Goal: Task Accomplishment & Management: Use online tool/utility

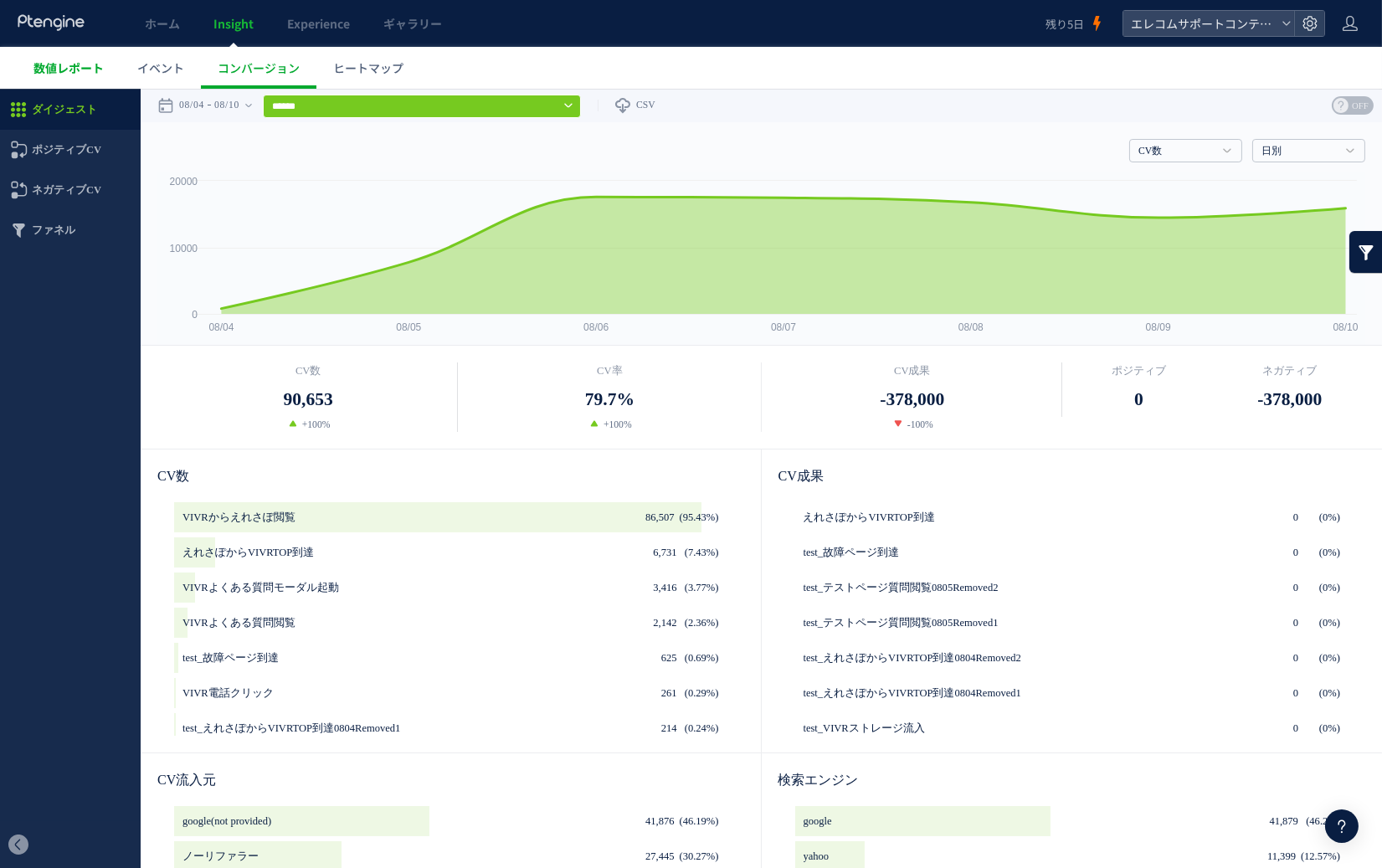
click at [75, 67] on span "数値レポート" at bounding box center [68, 68] width 70 height 16
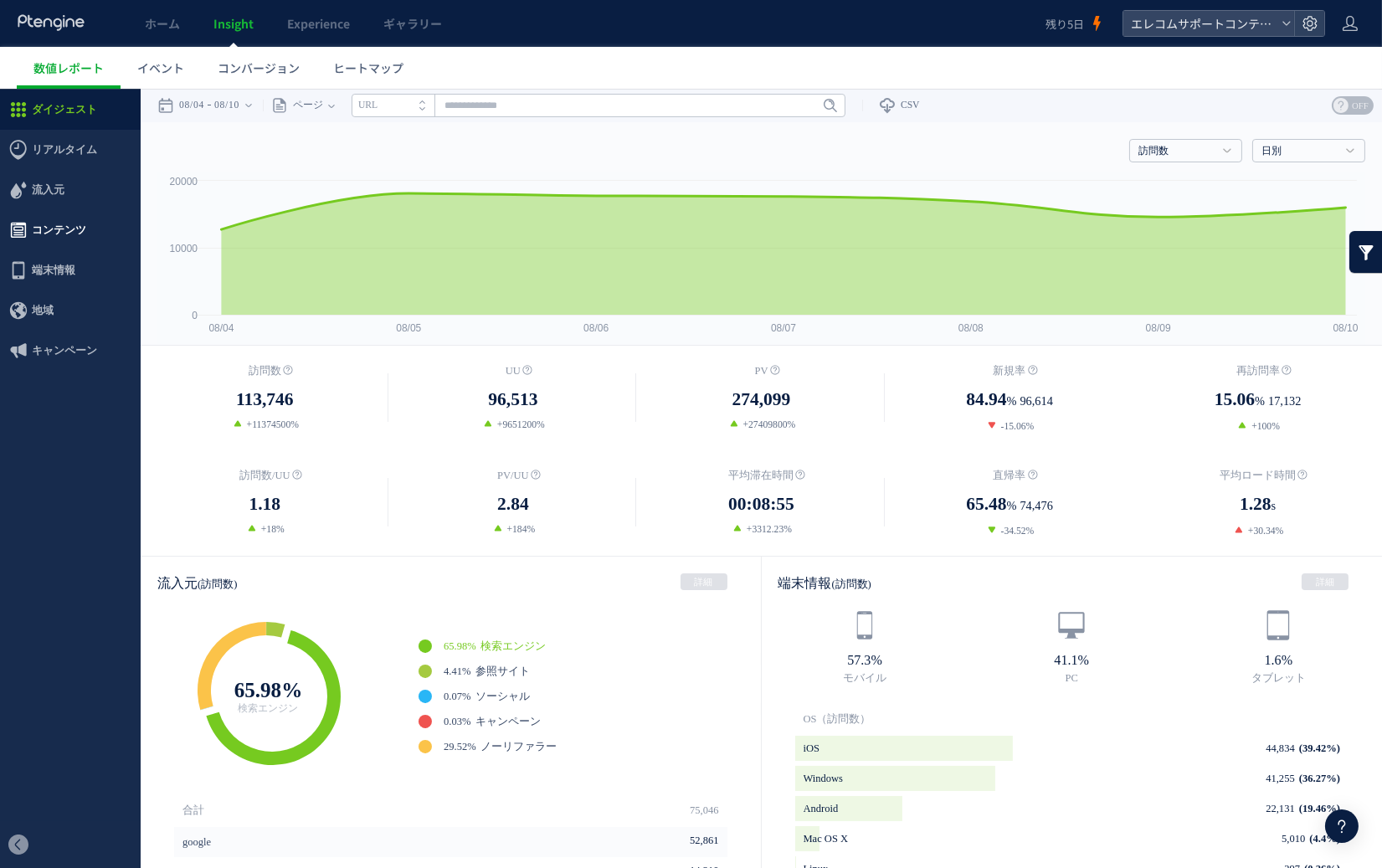
click at [67, 237] on span "コンテンツ" at bounding box center [59, 231] width 54 height 41
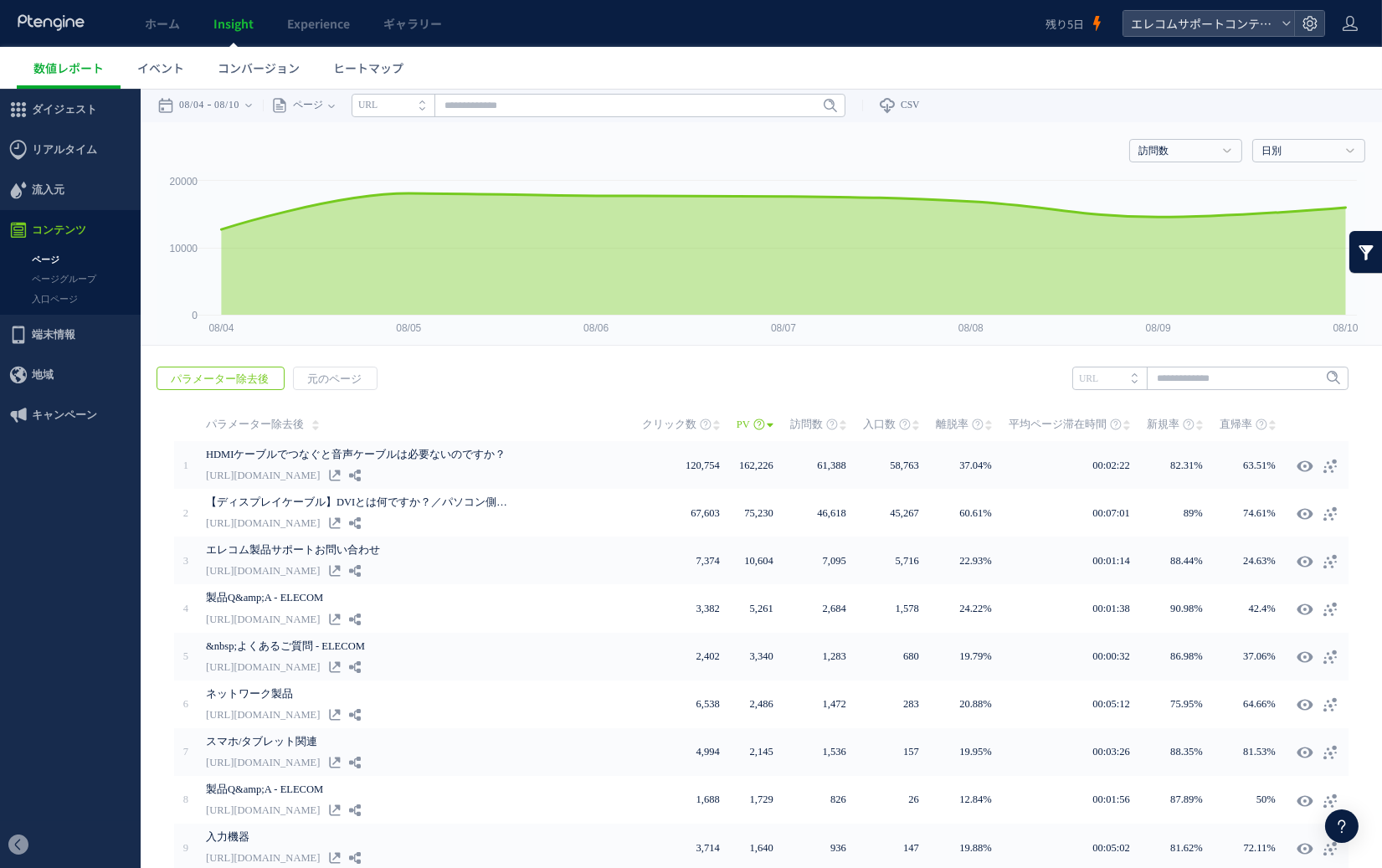
click at [1113, 255] on link at bounding box center [1366, 252] width 34 height 41
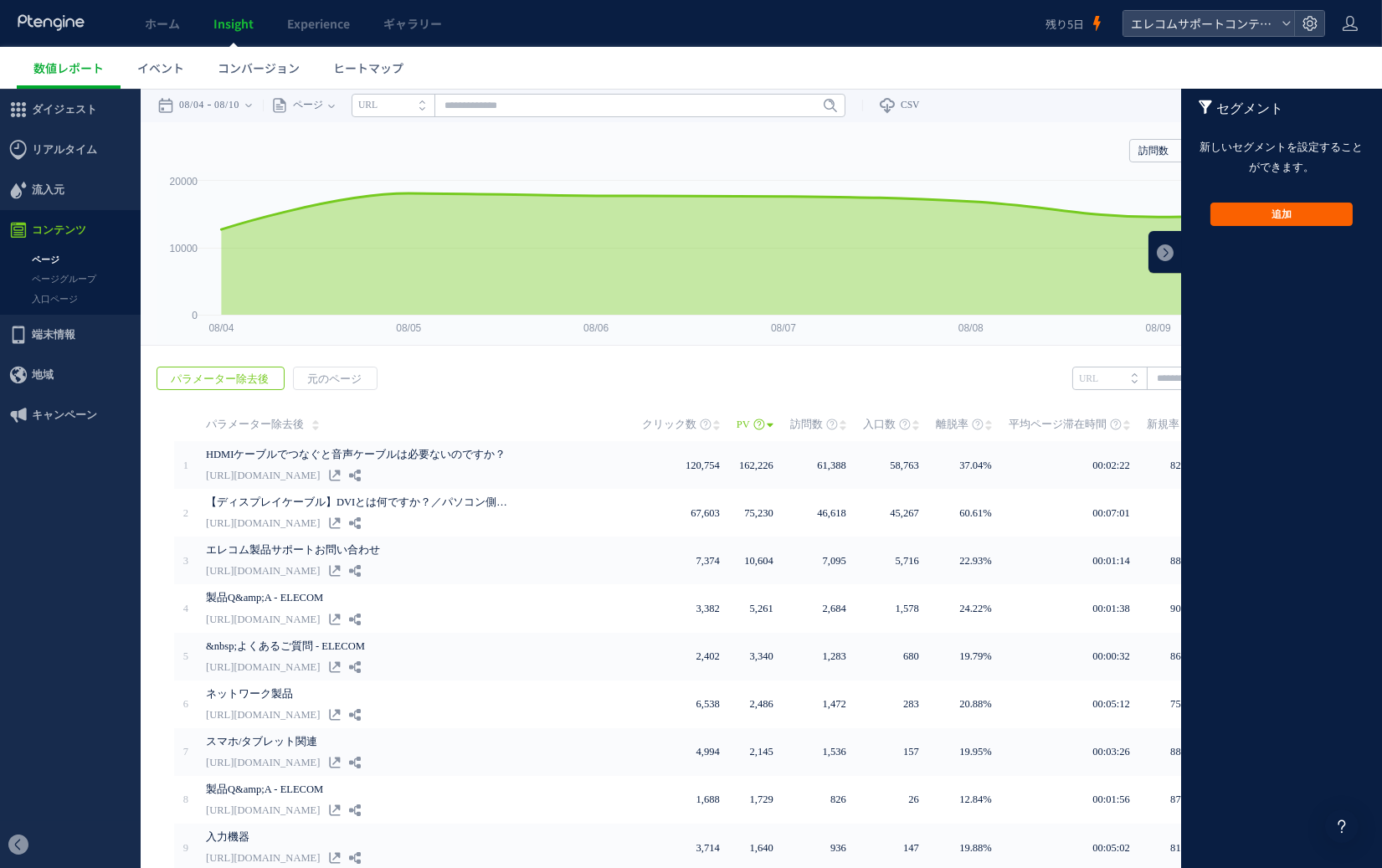
click at [1113, 206] on button "追加" at bounding box center [1282, 214] width 143 height 23
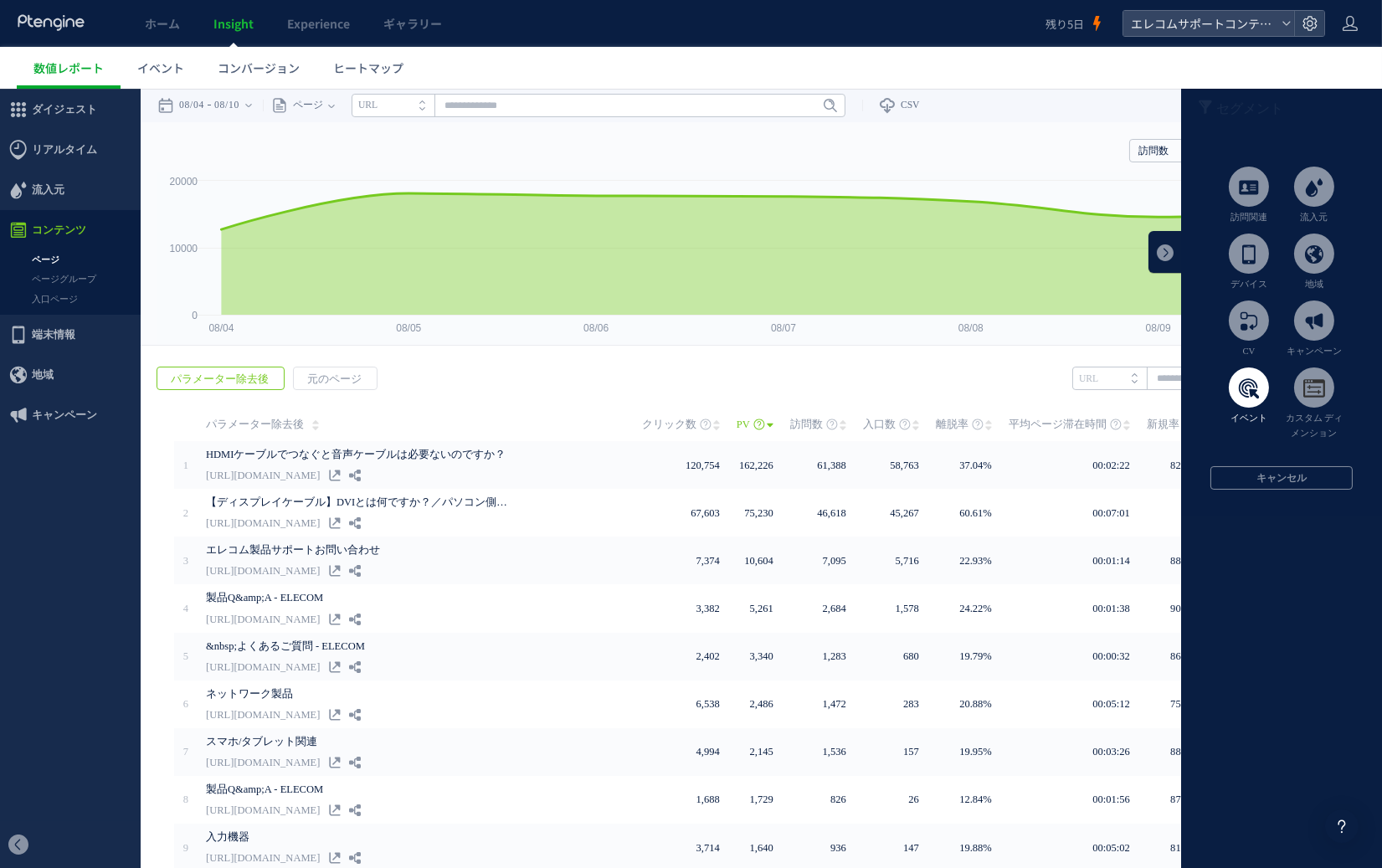
click at [1113, 403] on span at bounding box center [1249, 388] width 41 height 41
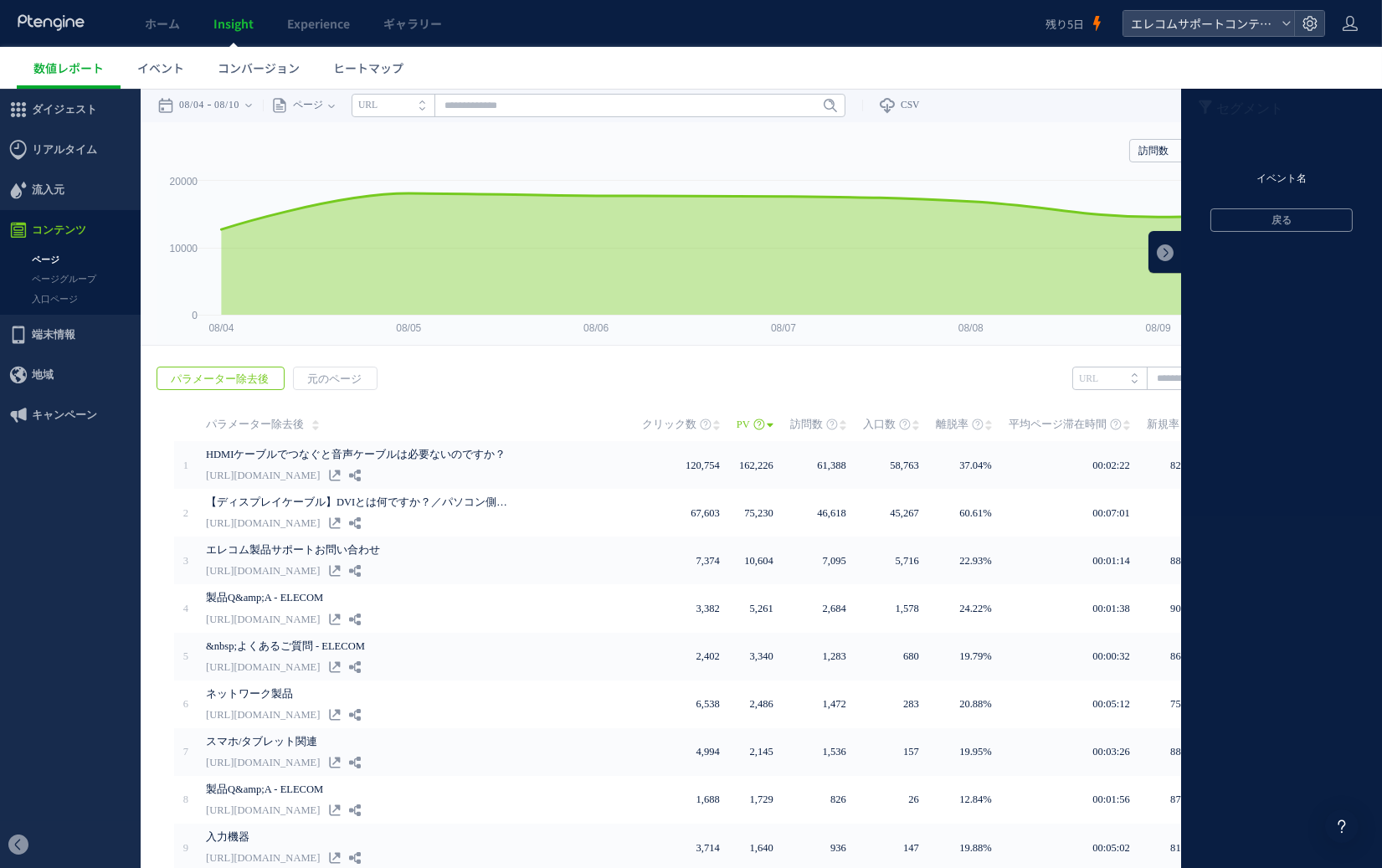
click at [1113, 180] on li "イベント名" at bounding box center [1282, 179] width 201 height 25
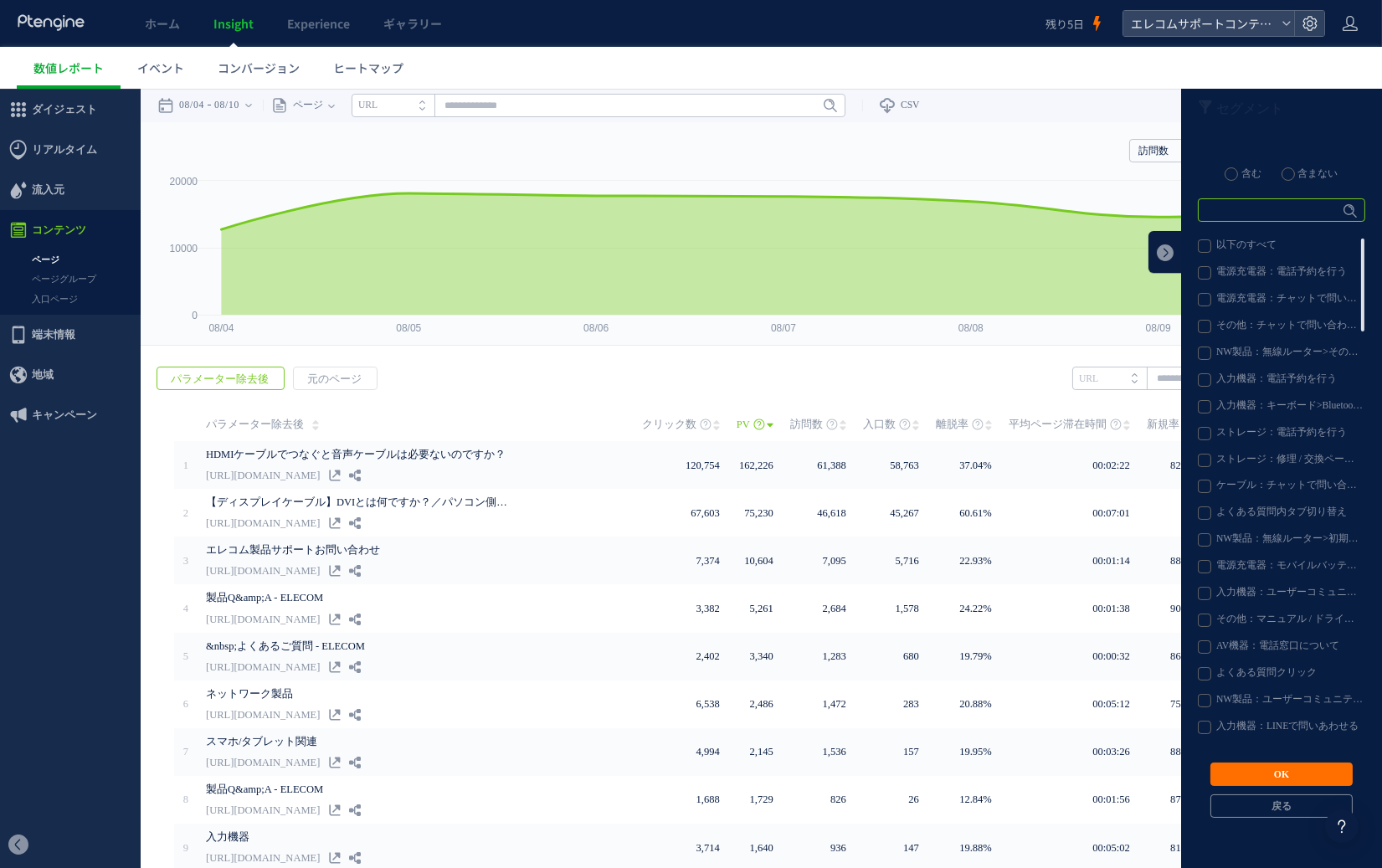
click at [1113, 207] on input "text" at bounding box center [1282, 210] width 168 height 23
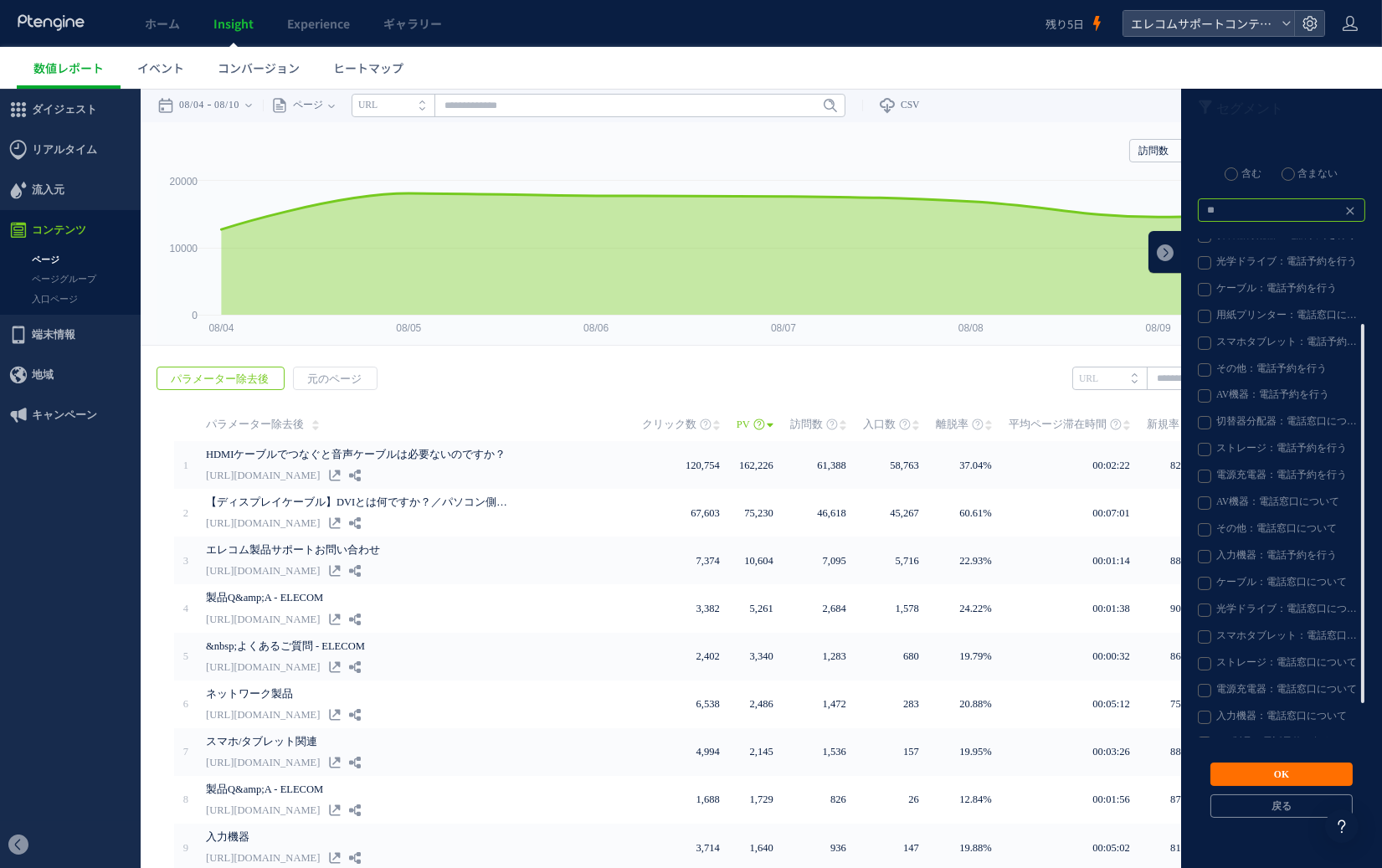
scroll to position [156, 0]
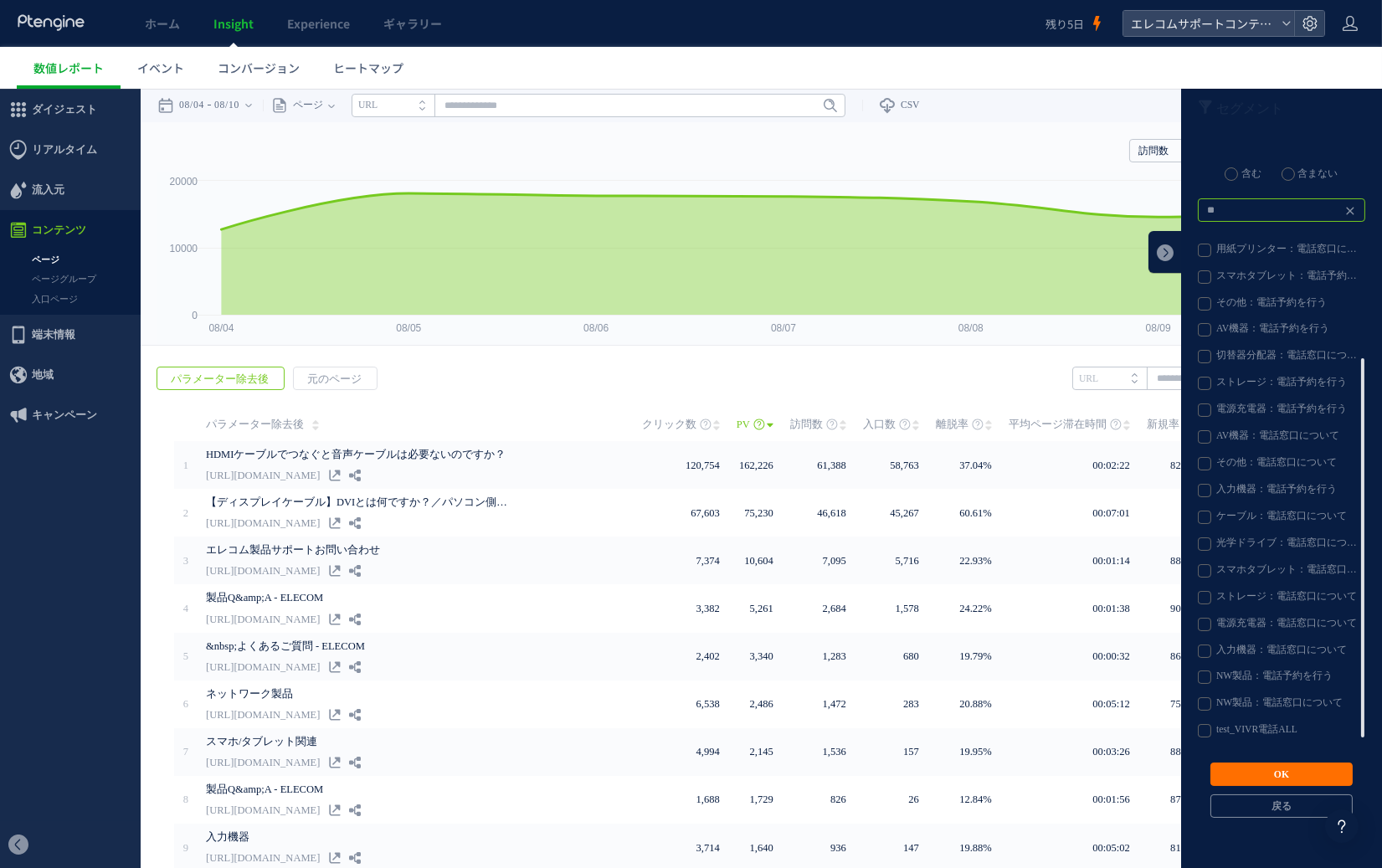
type input "**"
click at [1113, 662] on label "test_VIVR電話ALL" at bounding box center [1281, 731] width 166 height 14
click at [1113, 662] on button "OK" at bounding box center [1282, 774] width 143 height 23
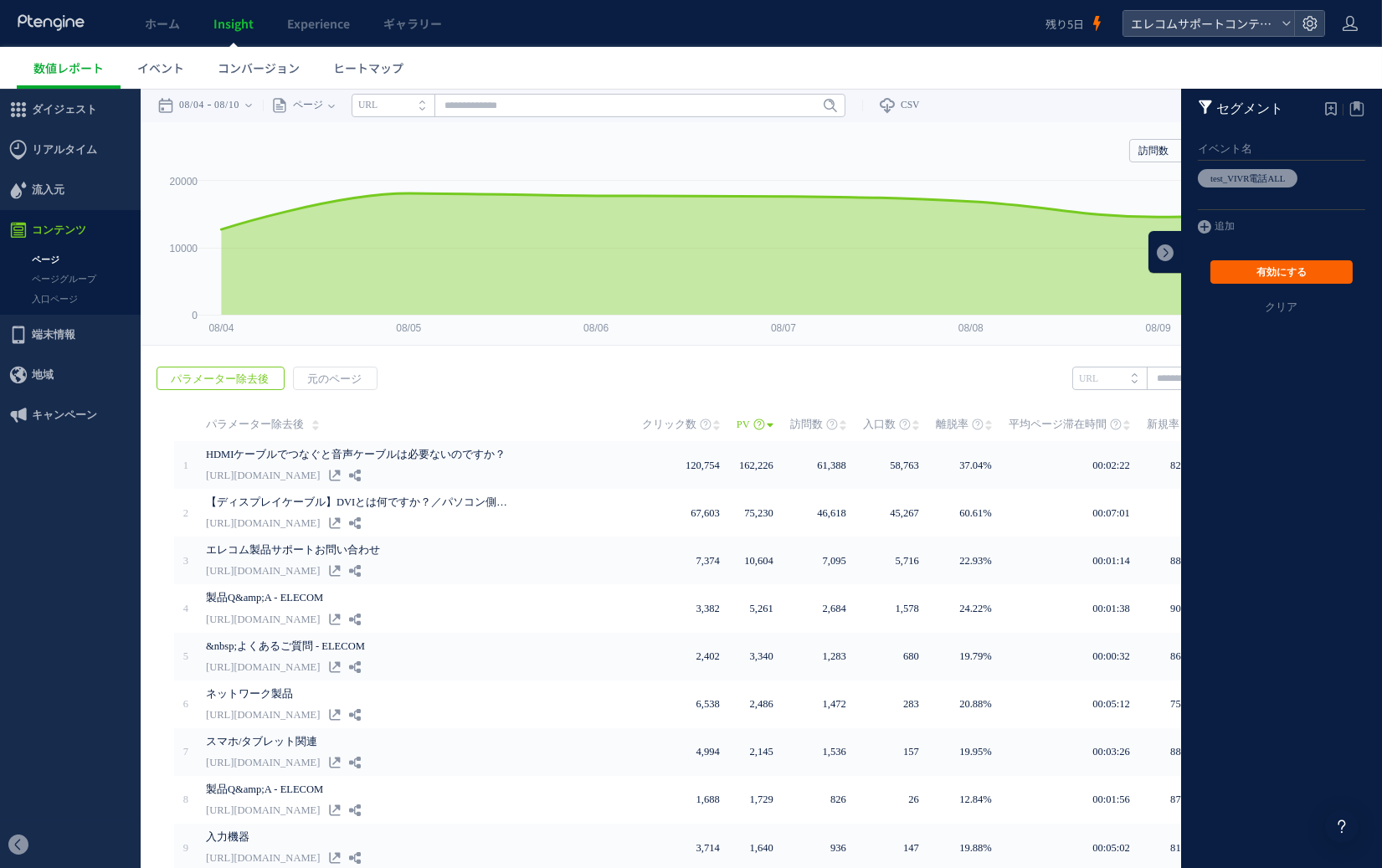
click at [1113, 276] on button "有効にする" at bounding box center [1282, 272] width 143 height 23
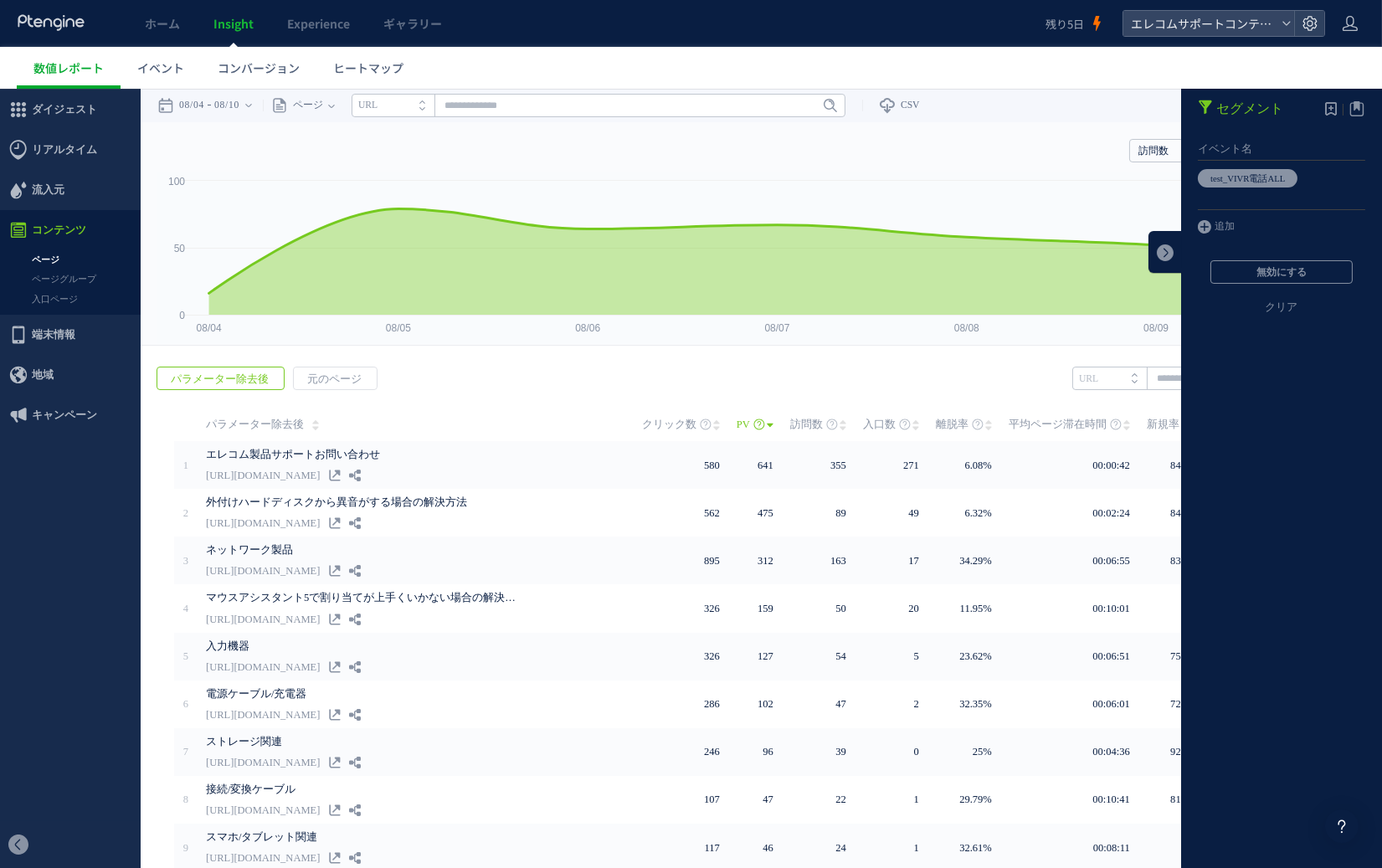
click at [835, 367] on div "戻る パラメーター除去後 元のページ ヒートマップを計測させるには、解析コードを実装してください。 実装 URL" at bounding box center [761, 673] width 1241 height 646
click at [1113, 256] on link at bounding box center [1165, 252] width 34 height 41
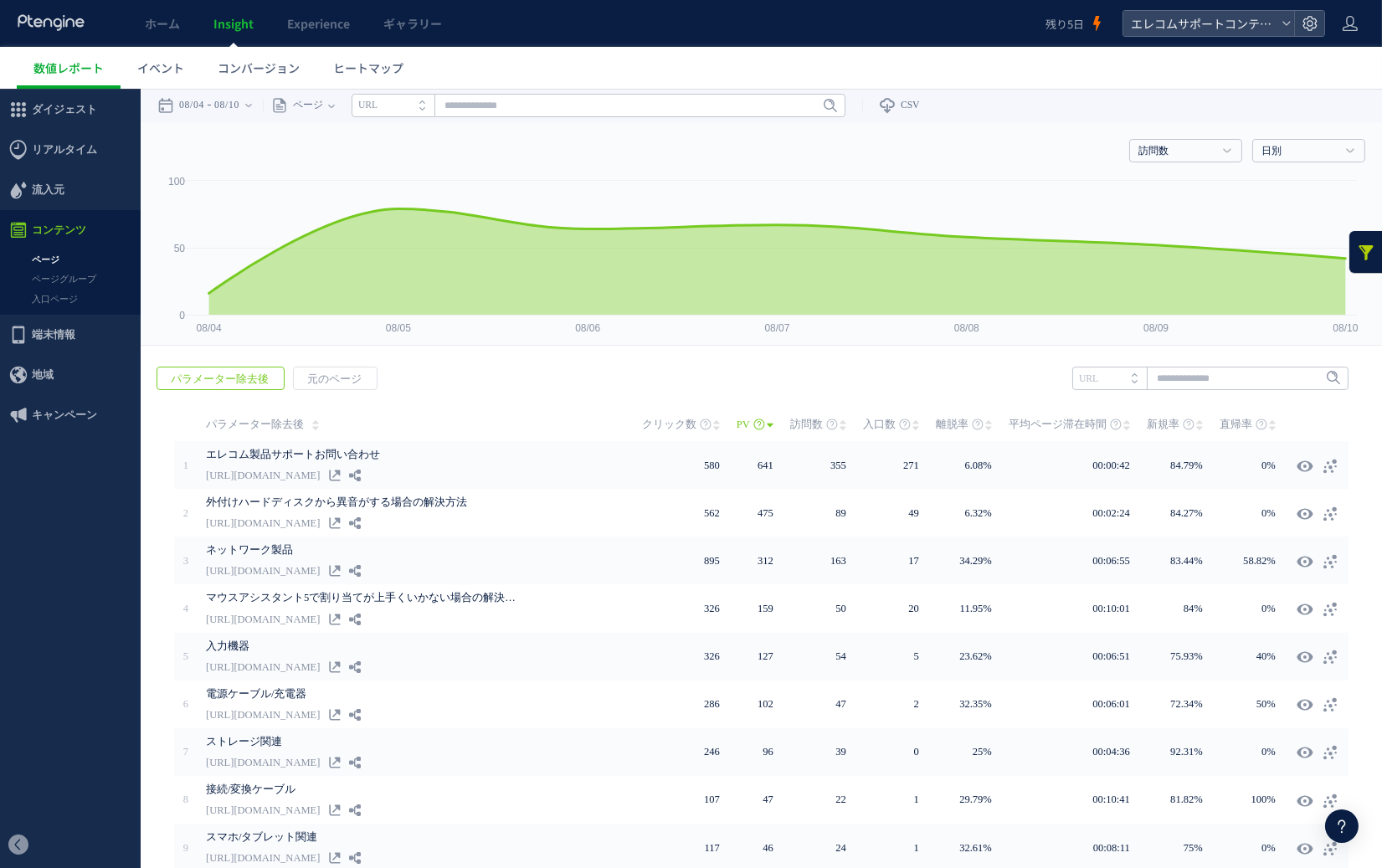
click at [813, 426] on span "訪問数" at bounding box center [806, 424] width 33 height 34
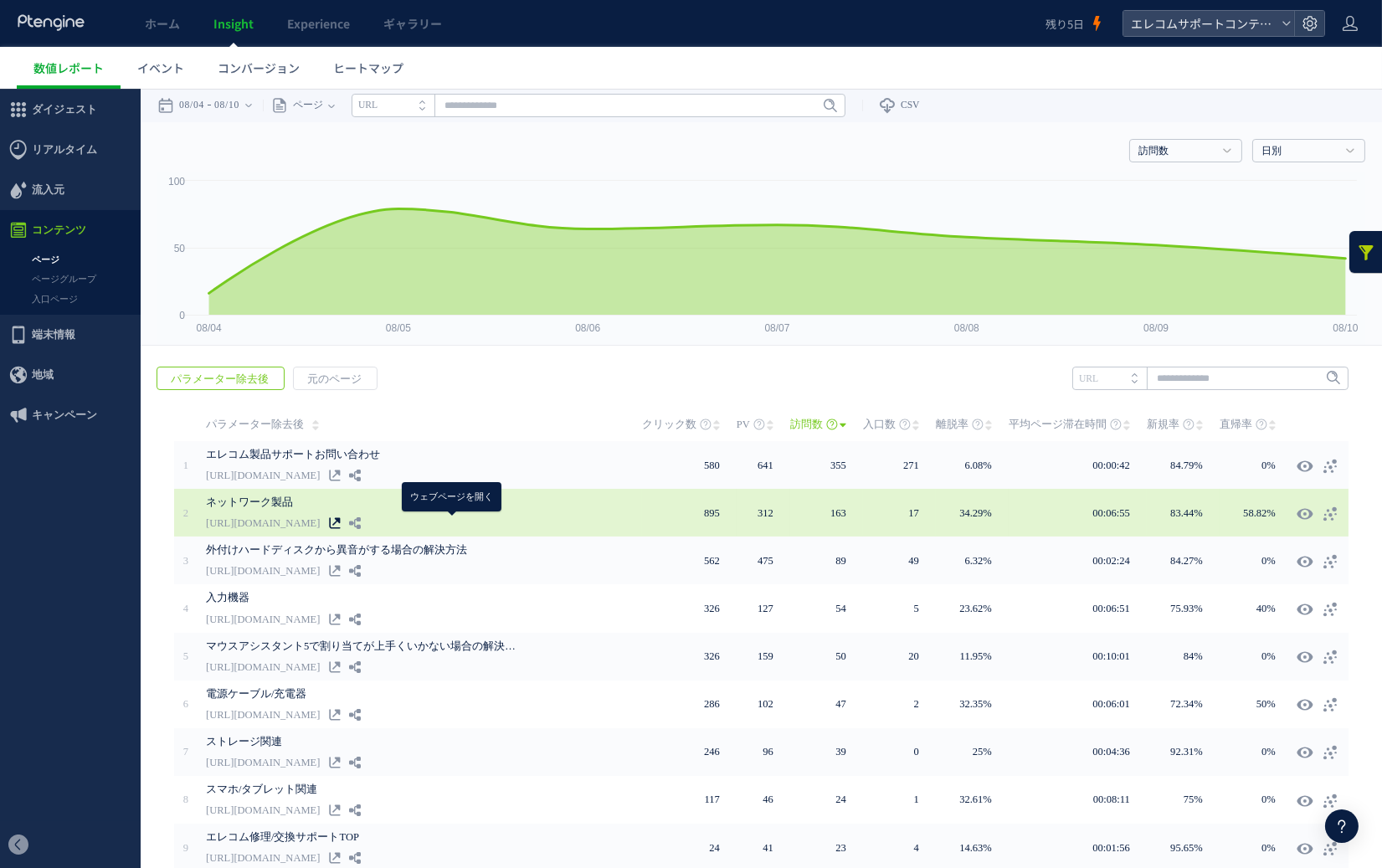
click at [340, 522] on icon at bounding box center [335, 523] width 12 height 12
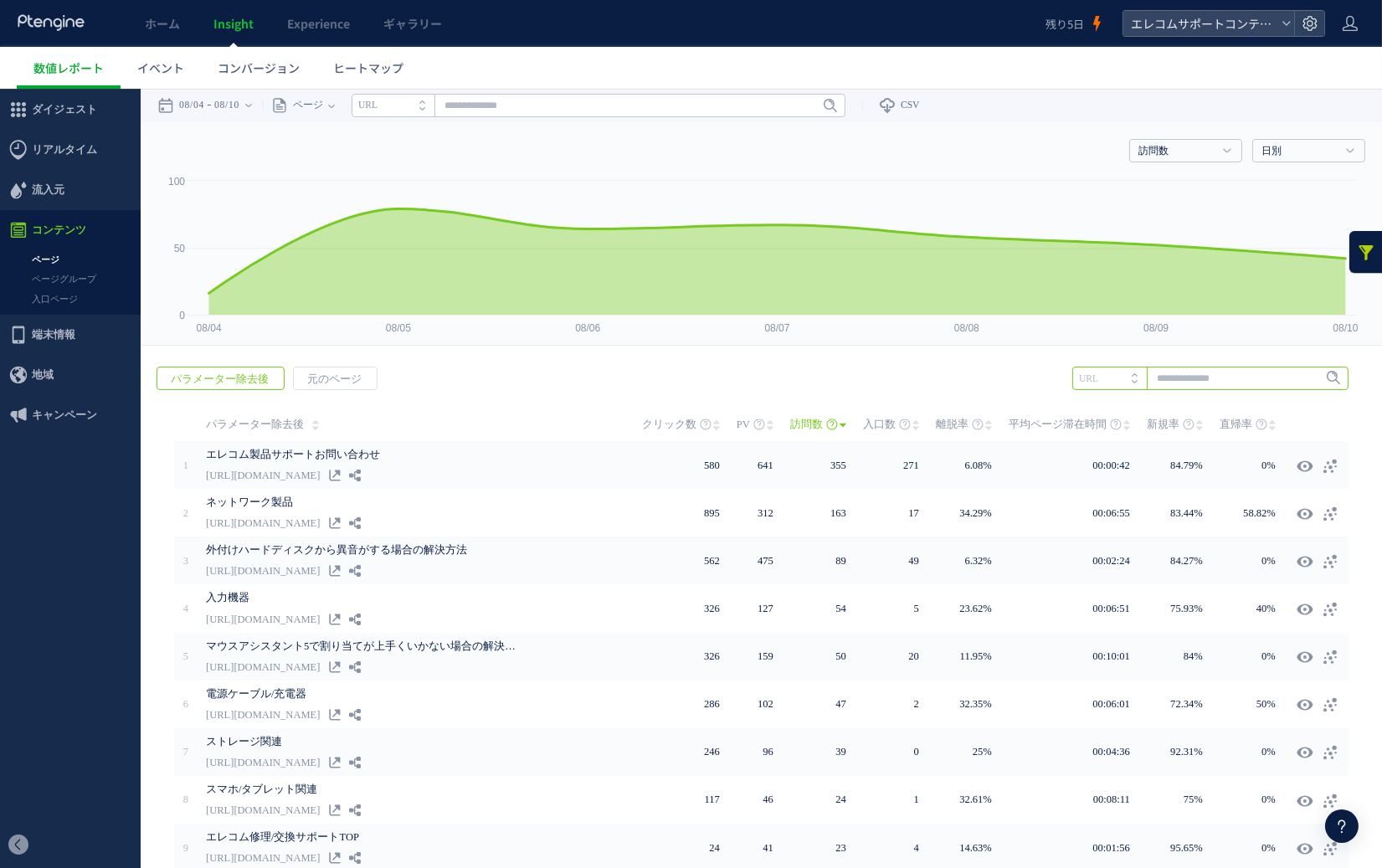
click at [1113, 381] on input "text" at bounding box center [1210, 378] width 276 height 23
type input "***"
click at [1113, 379] on span "Enter" at bounding box center [1328, 378] width 22 height 18
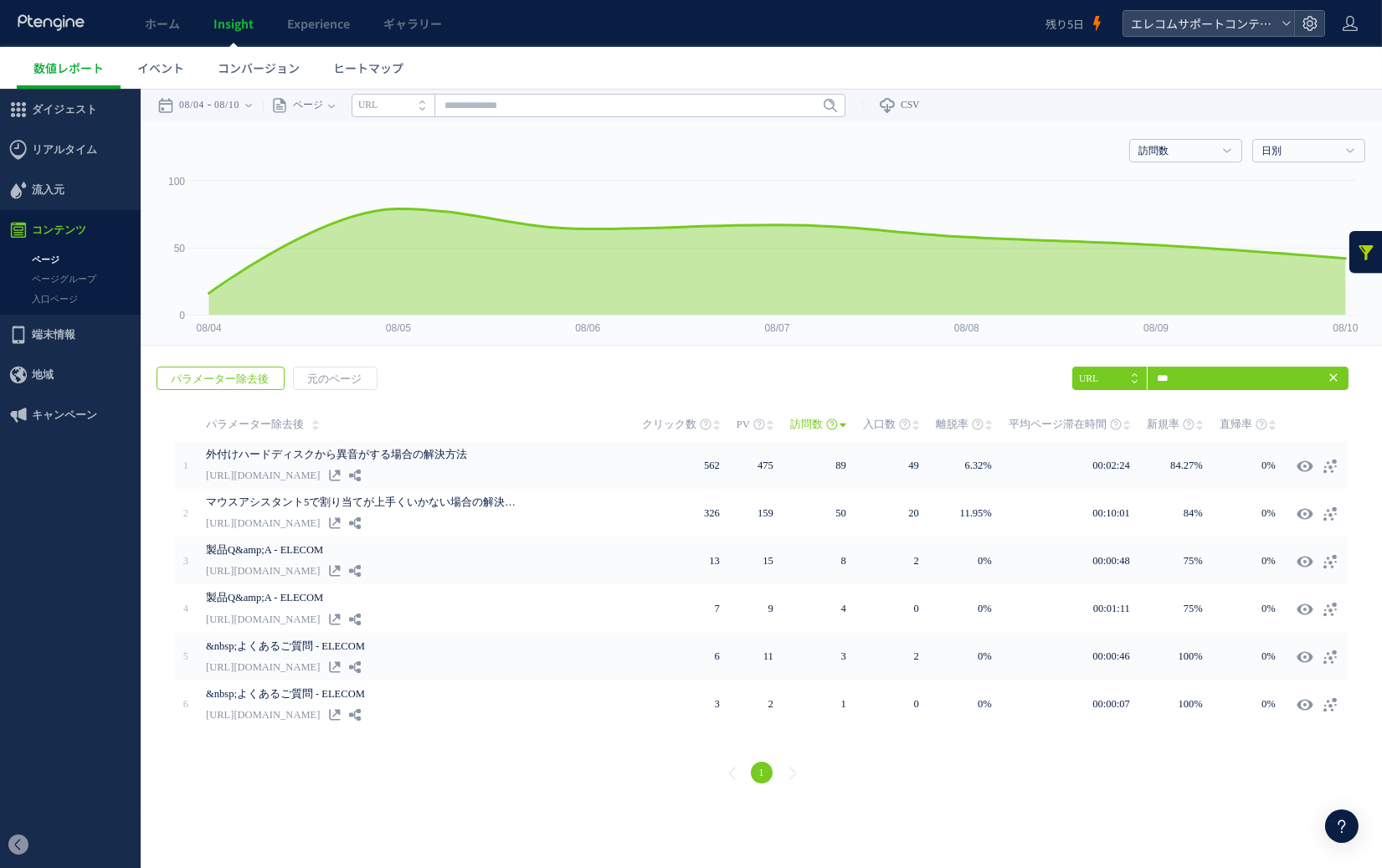
click at [1113, 379] on icon at bounding box center [1334, 377] width 14 height 14
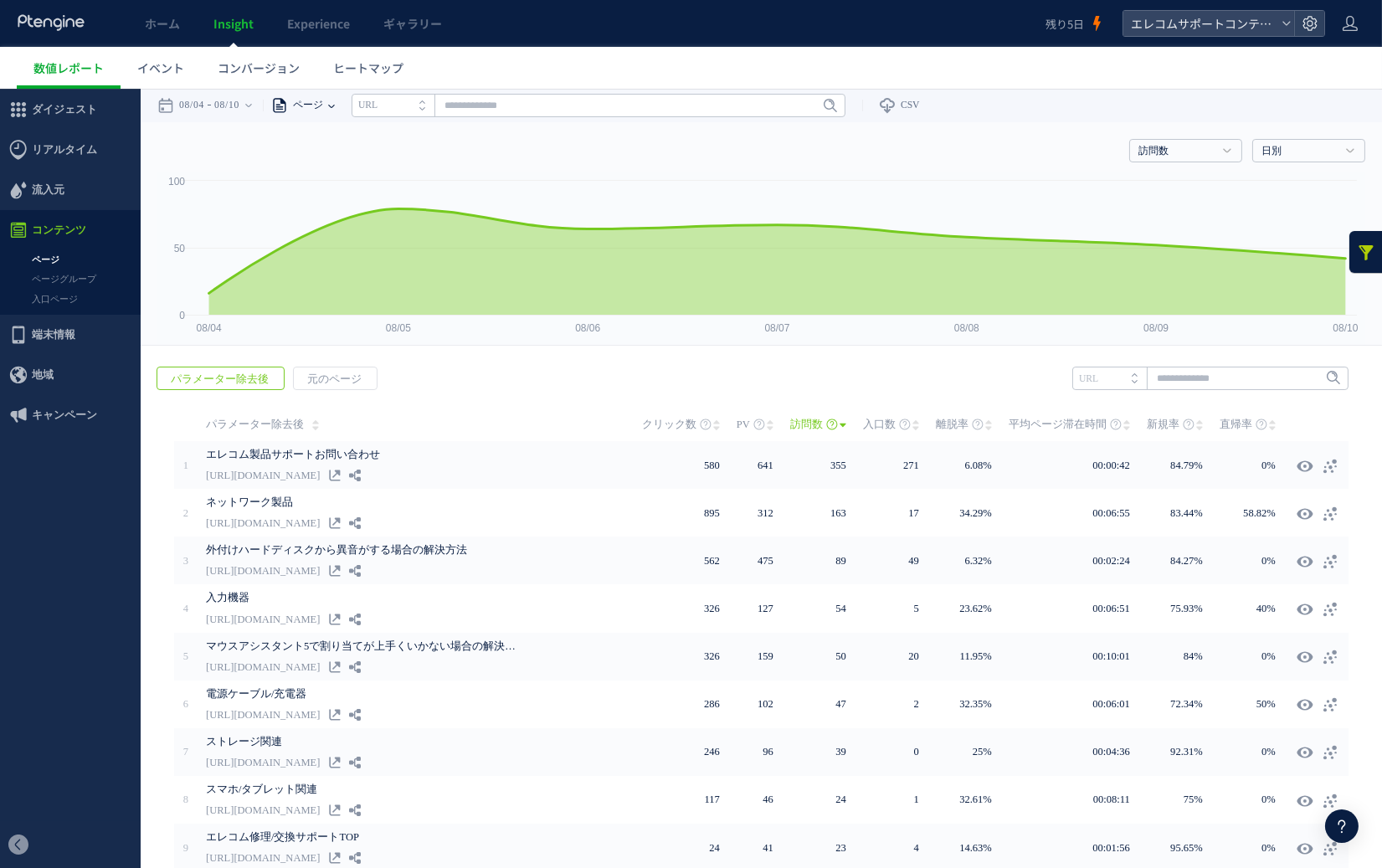
click at [323, 102] on span "ページ" at bounding box center [306, 105] width 35 height 34
click at [340, 162] on li "ページグループ" at bounding box center [331, 168] width 98 height 22
click at [517, 101] on input "text" at bounding box center [638, 105] width 494 height 23
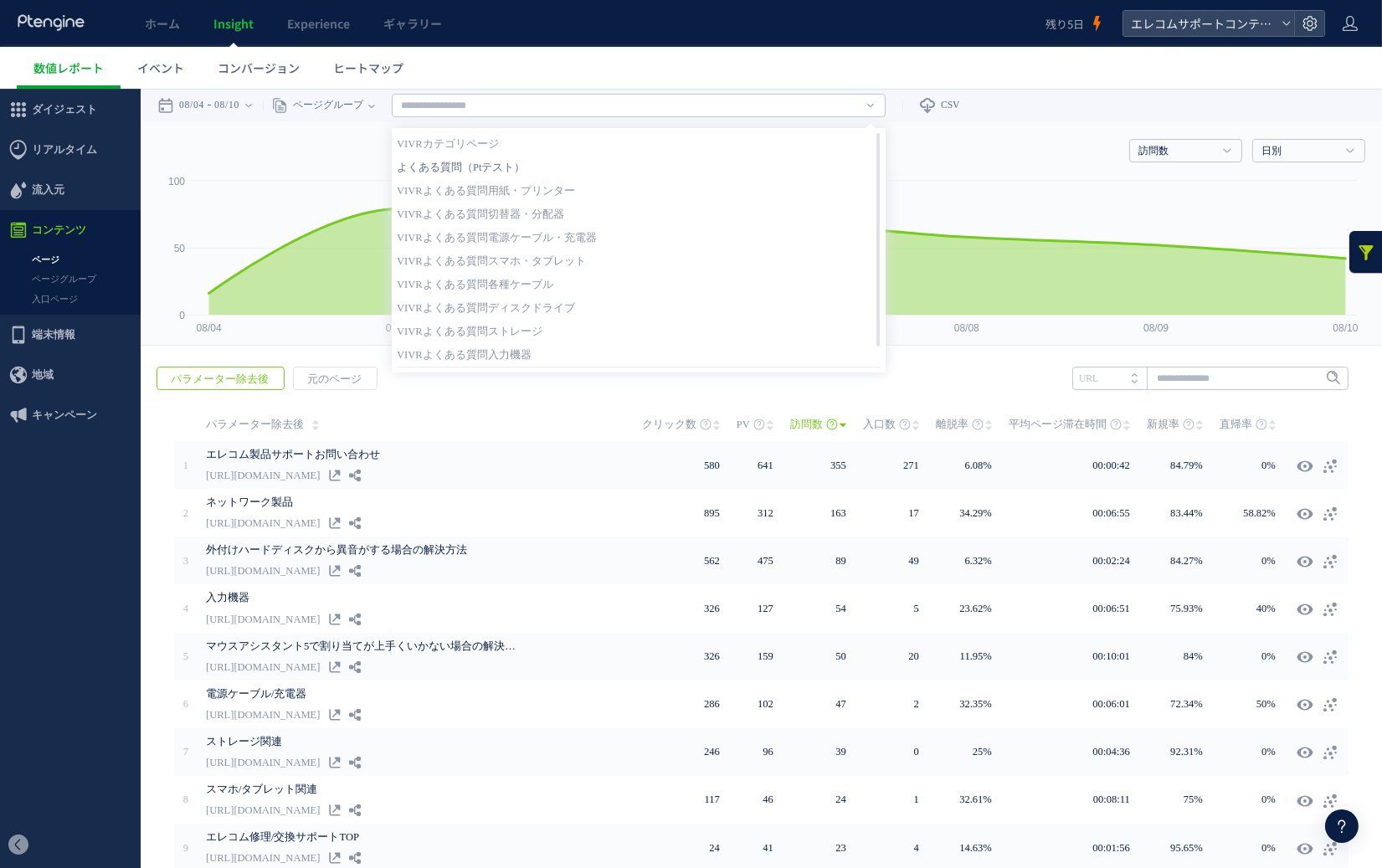
click at [521, 169] on link "よくある質問（Ptテスト）" at bounding box center [638, 167] width 484 height 22
type input "**********"
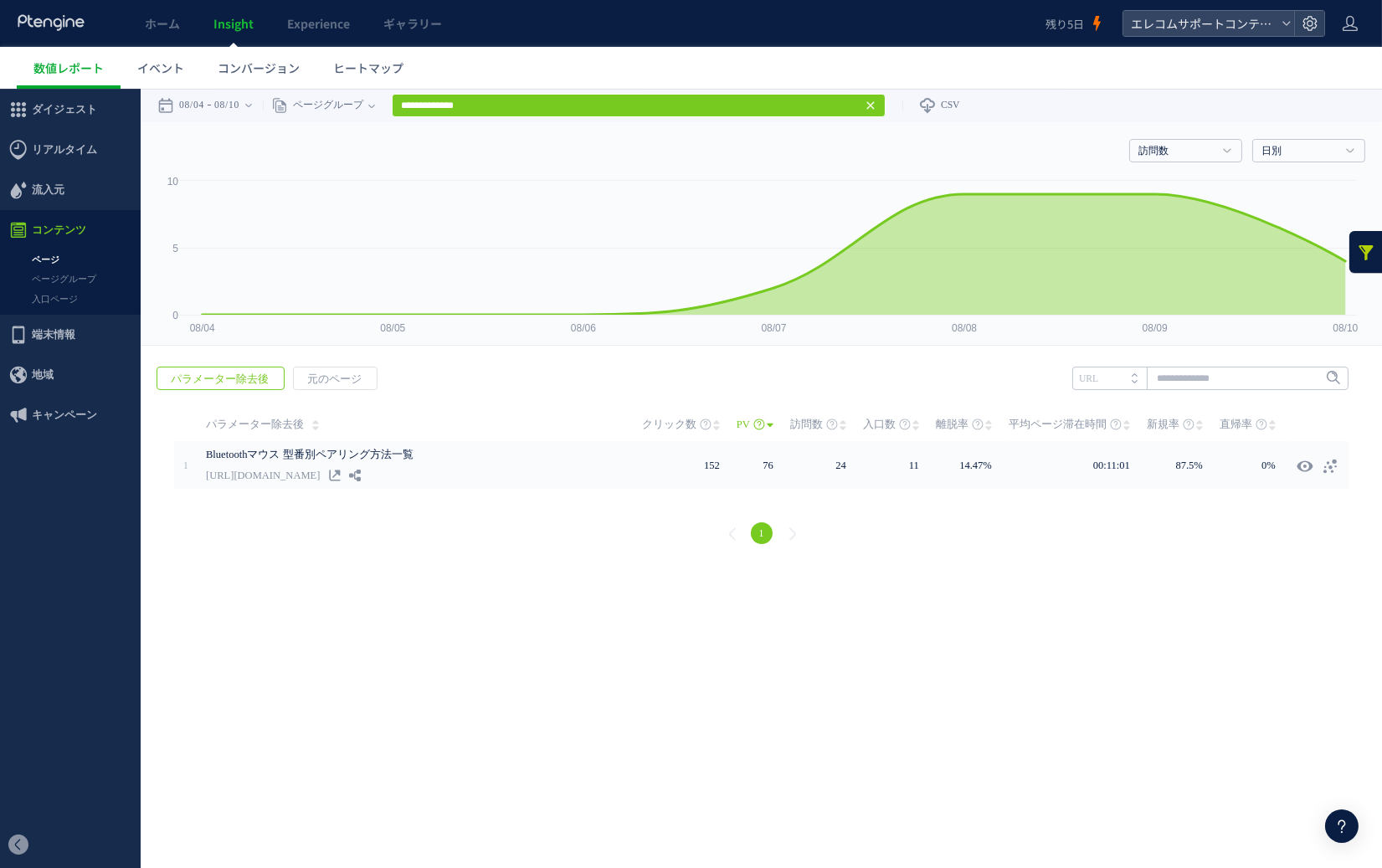
click at [878, 109] on icon at bounding box center [871, 105] width 14 height 14
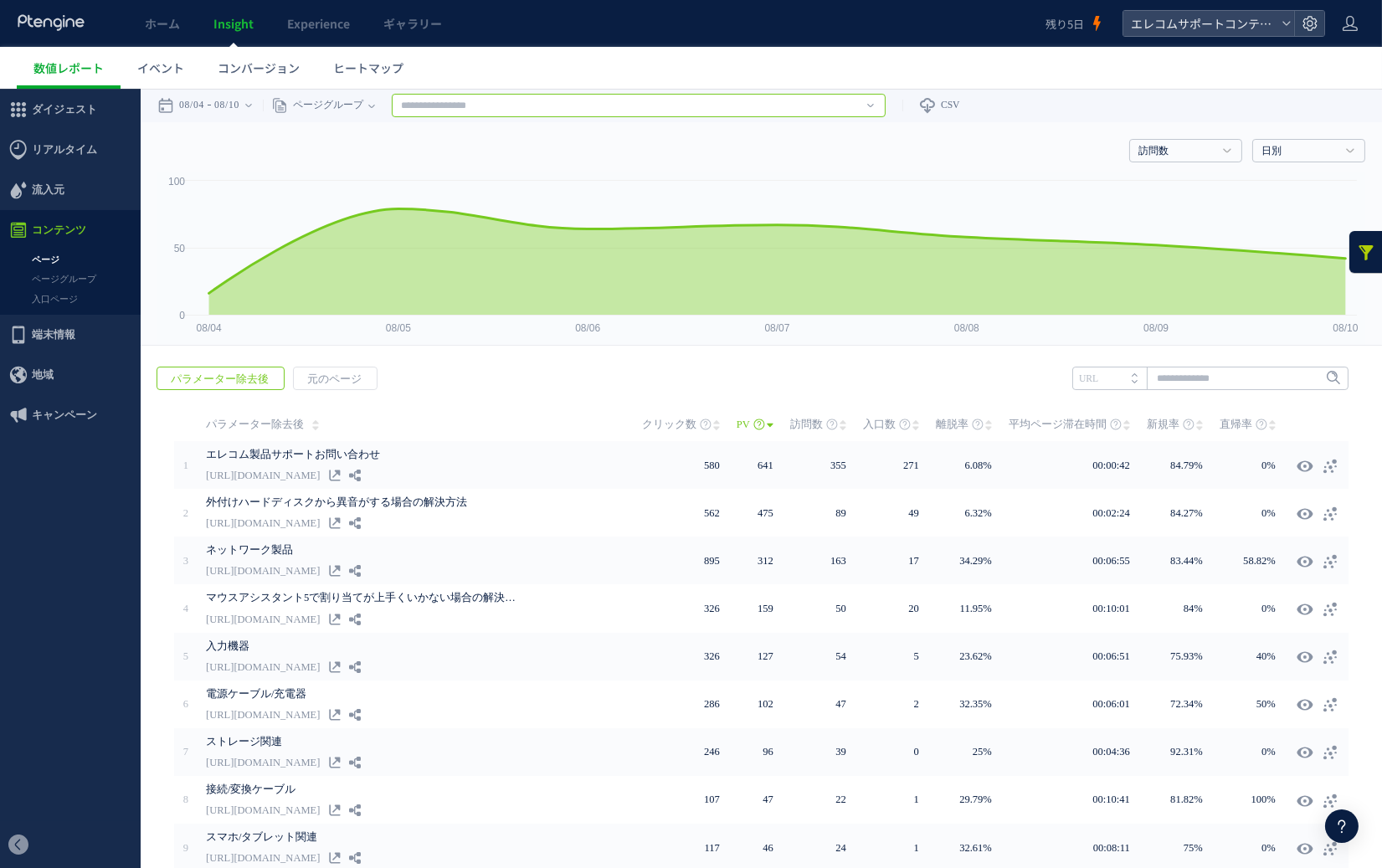
click at [441, 105] on input "text" at bounding box center [638, 105] width 494 height 23
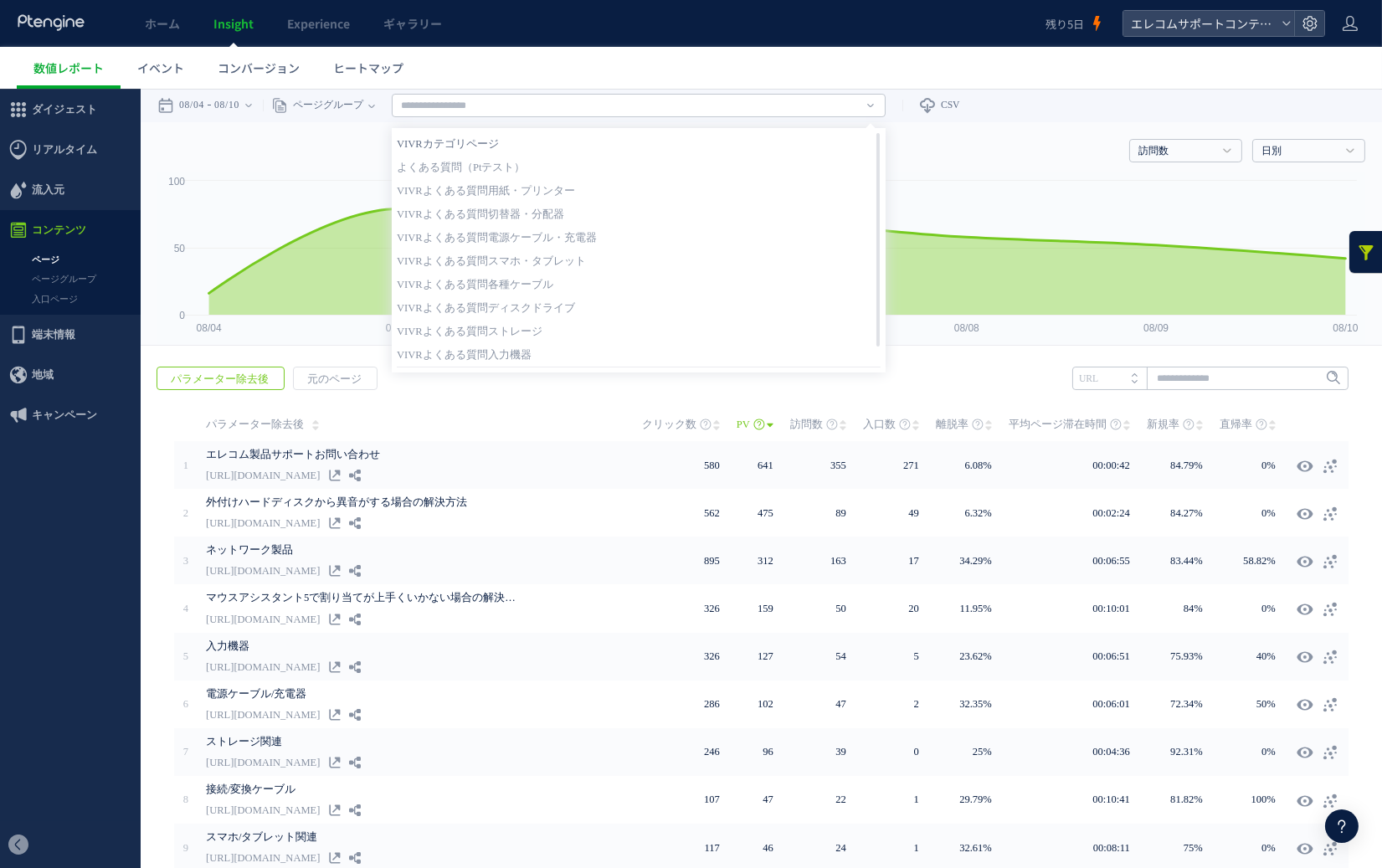
click at [563, 143] on link "VIVRカテゴリページ" at bounding box center [638, 144] width 484 height 22
type input "**********"
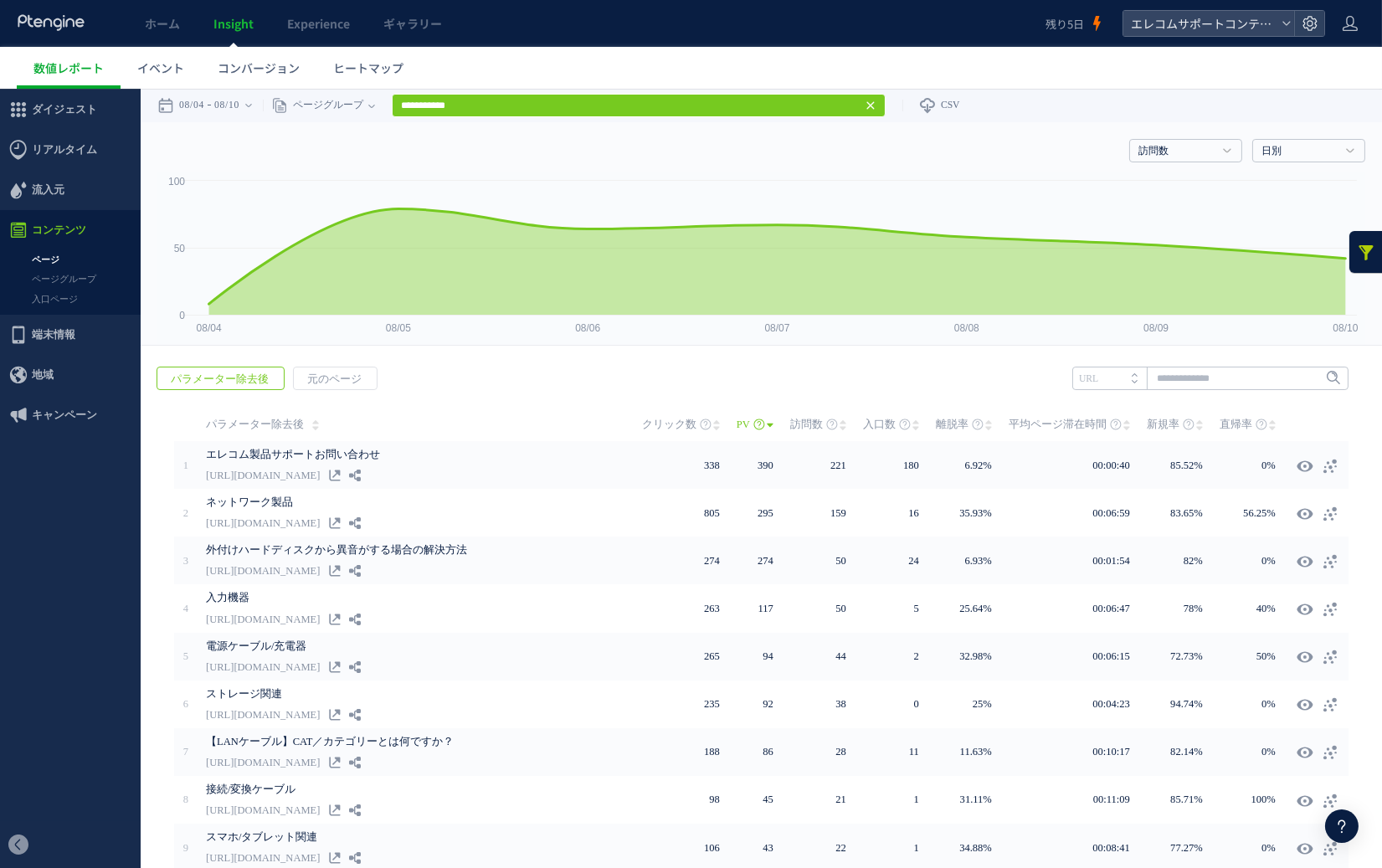
click at [878, 98] on icon at bounding box center [871, 105] width 14 height 14
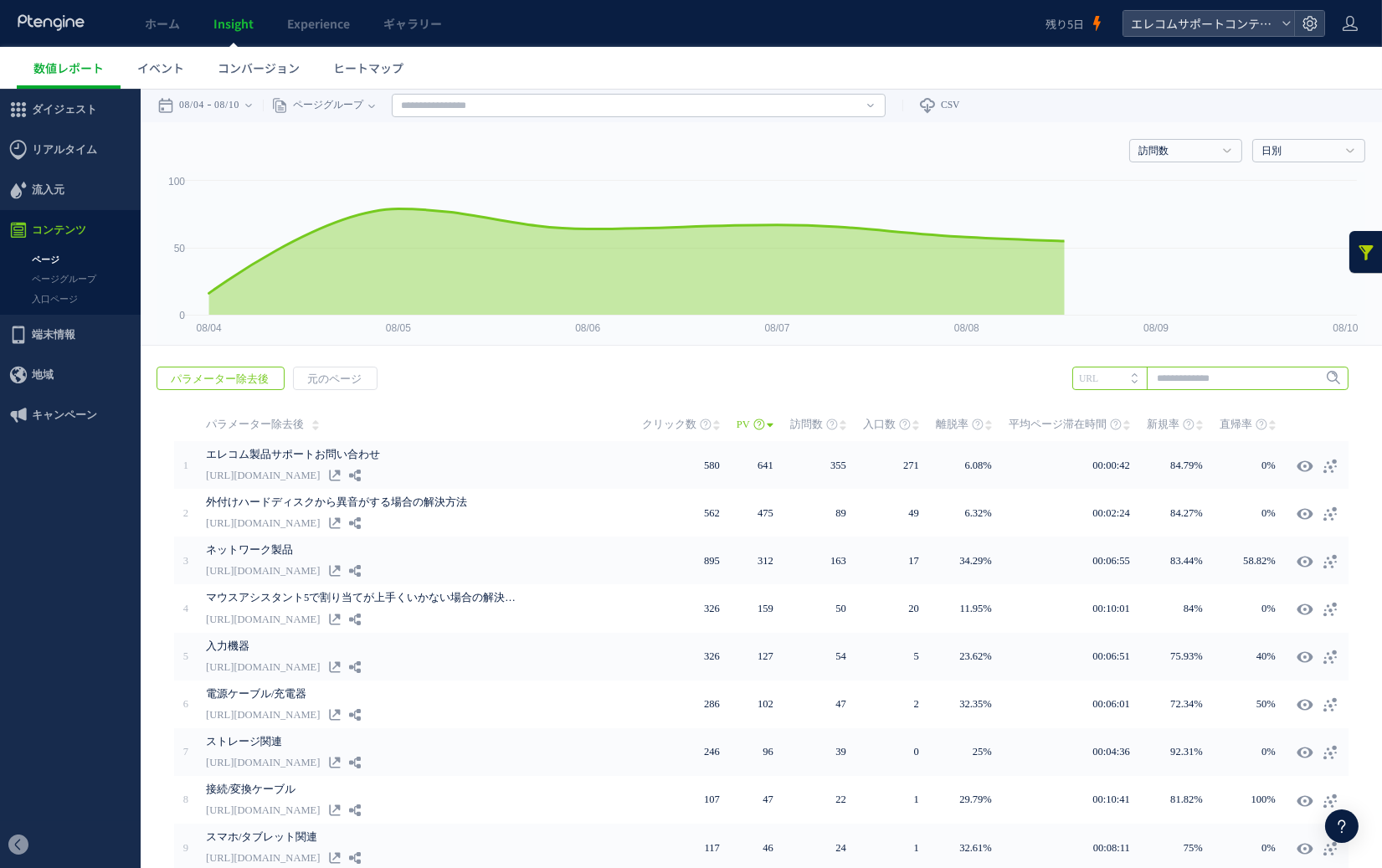
click at [1113, 376] on input "text" at bounding box center [1210, 378] width 276 height 23
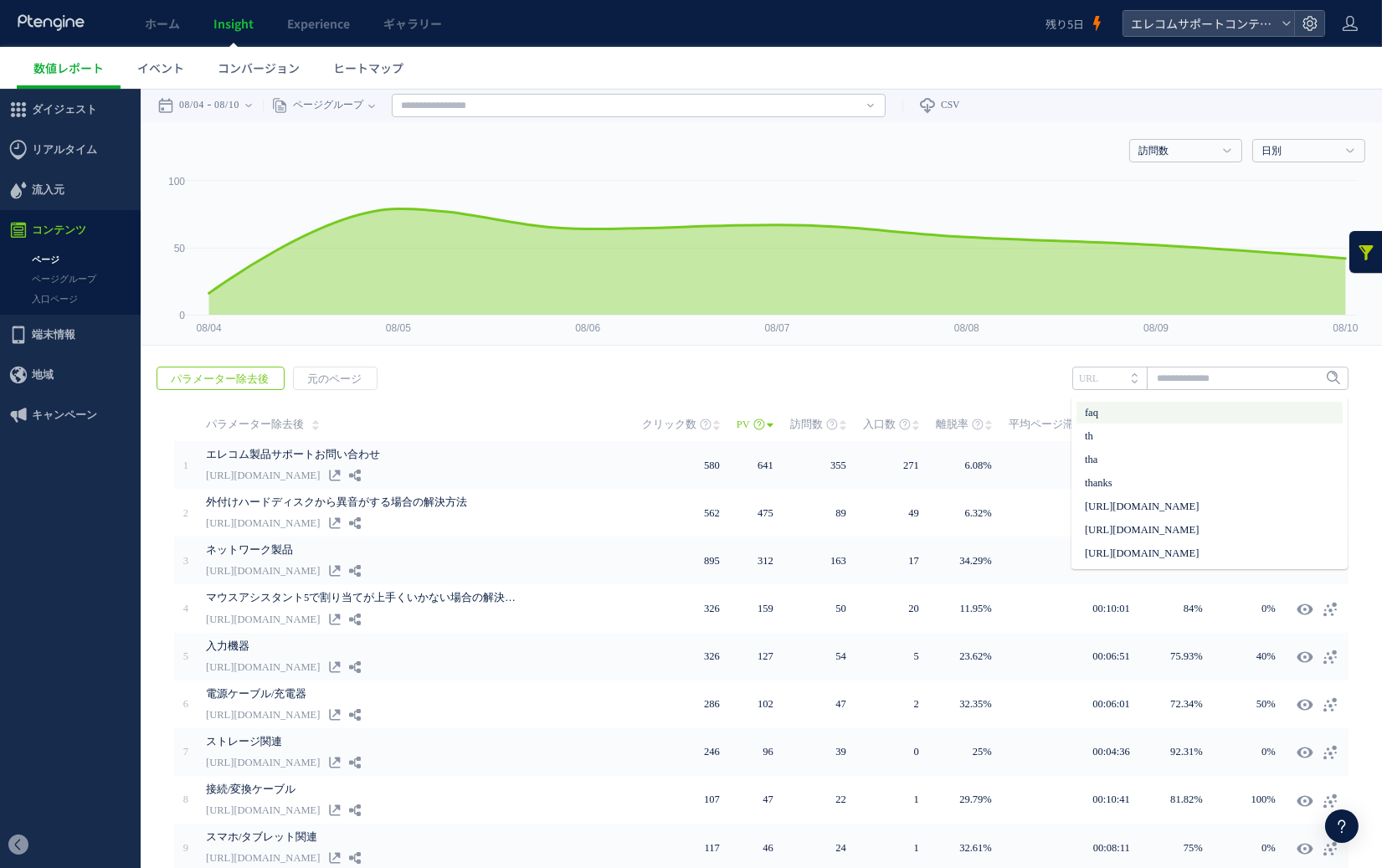
click at [1113, 416] on li "faq" at bounding box center [1209, 413] width 266 height 22
type input "***"
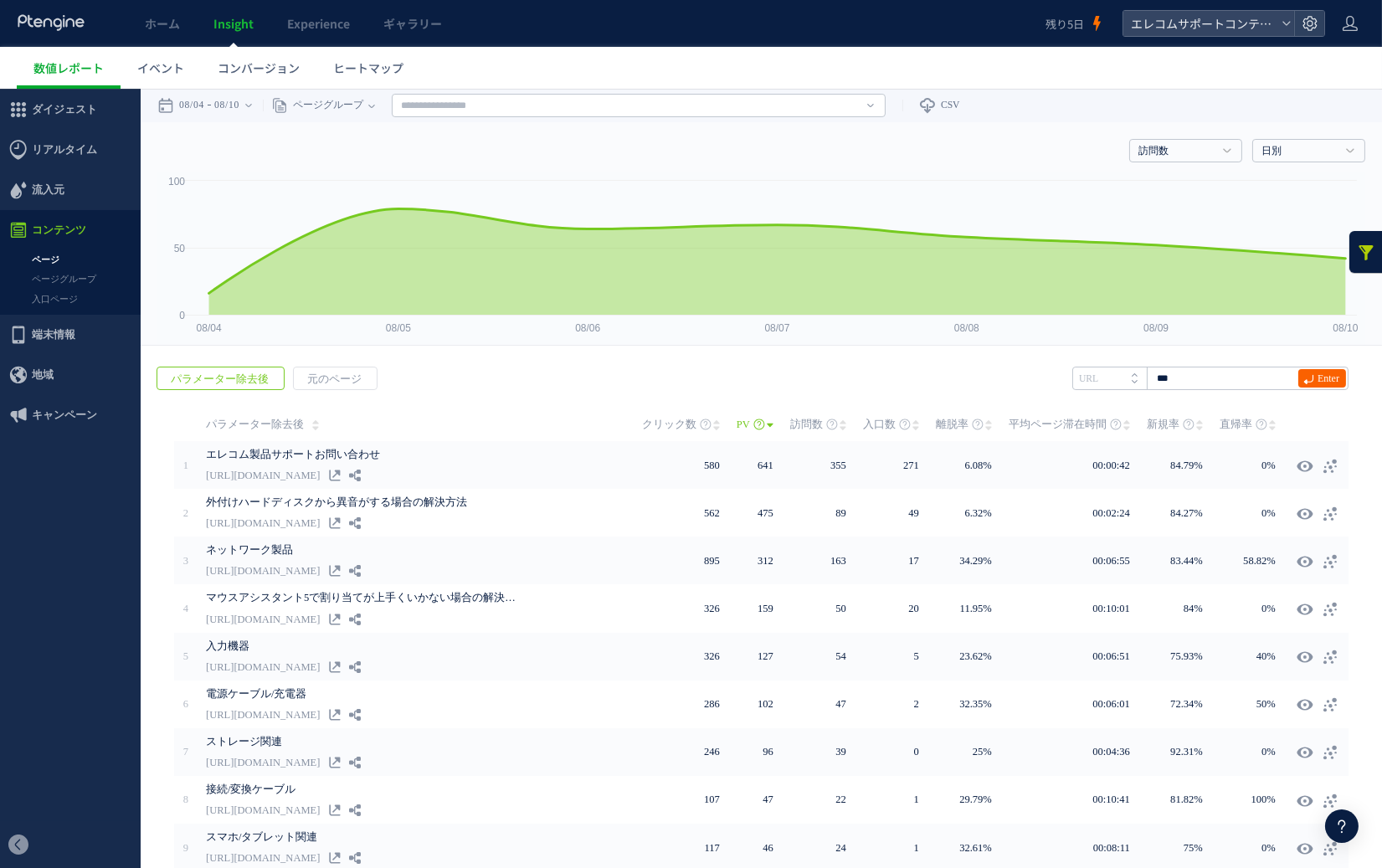
click at [1113, 374] on span "Enter" at bounding box center [1328, 378] width 22 height 18
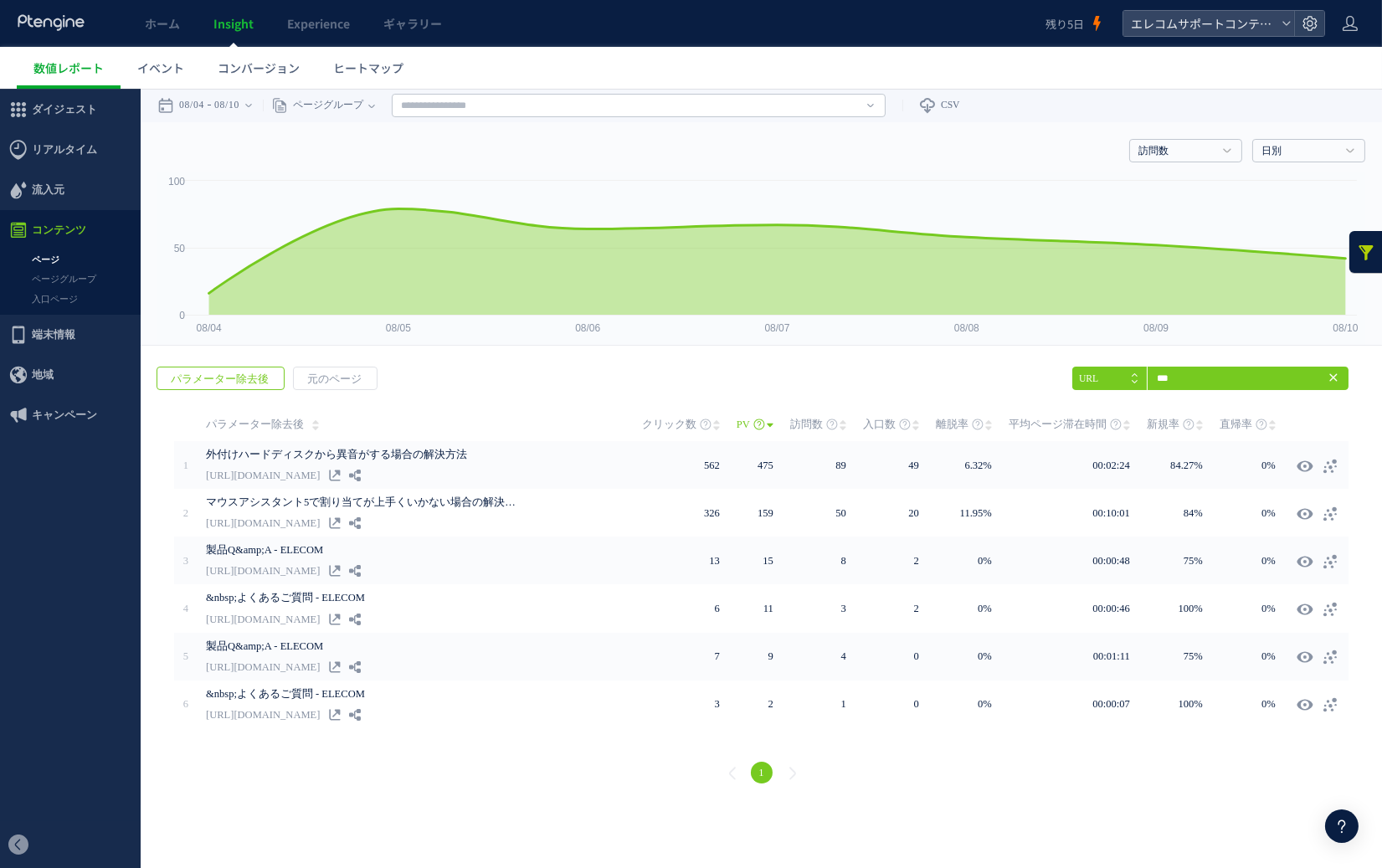
click at [823, 420] on span "訪問数" at bounding box center [806, 424] width 33 height 34
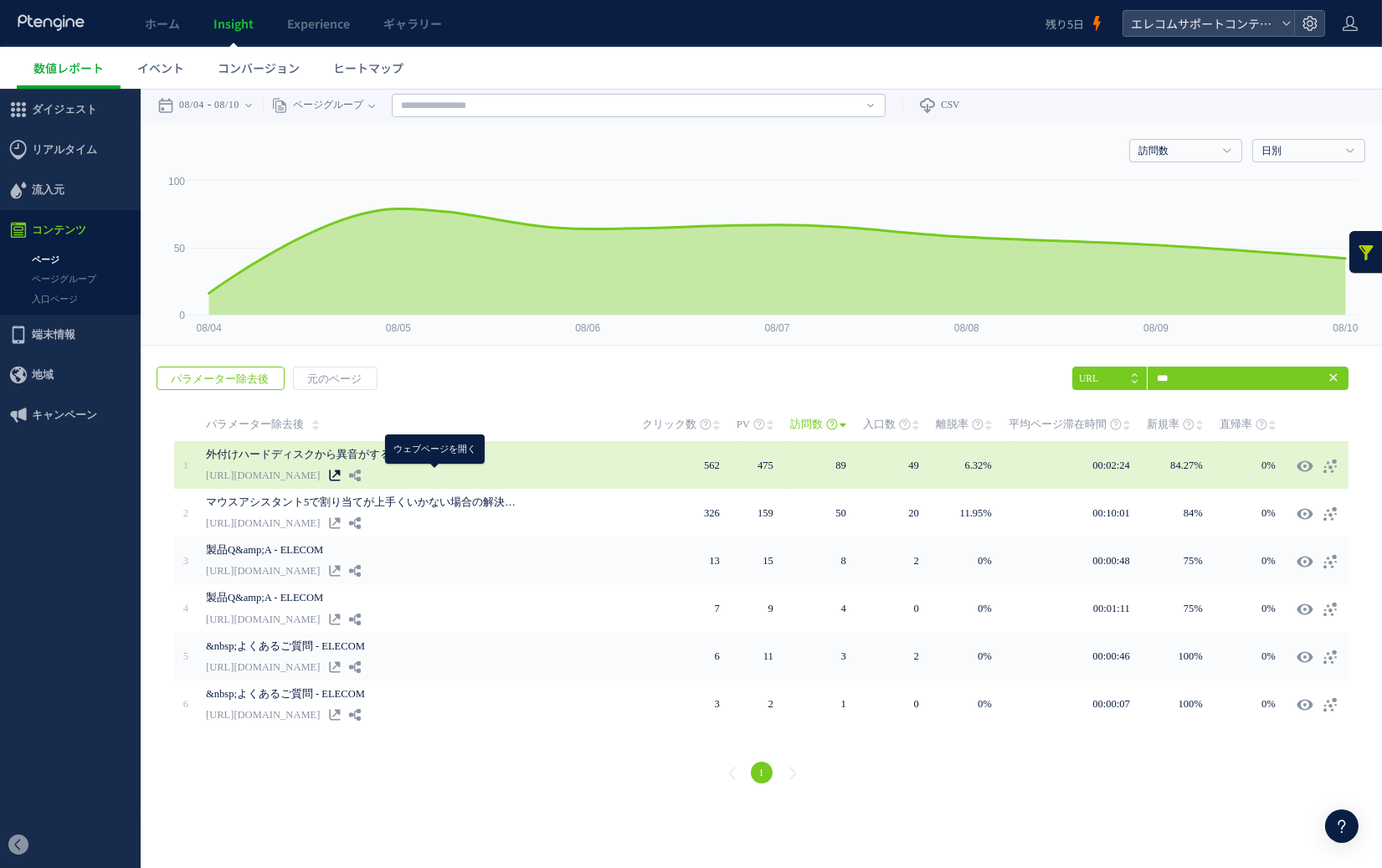
click at [340, 472] on icon at bounding box center [335, 475] width 12 height 12
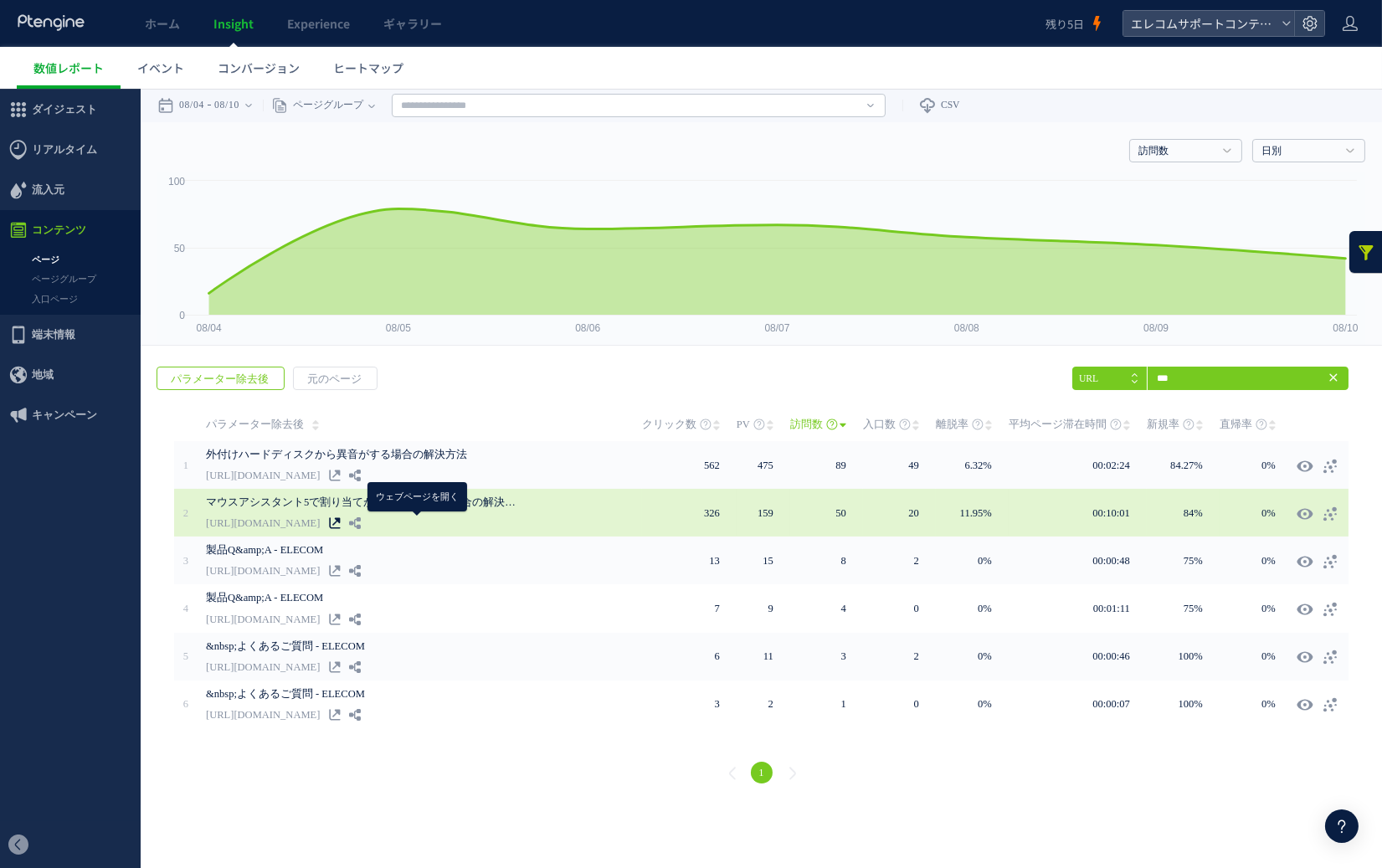
click at [339, 518] on use at bounding box center [334, 523] width 11 height 11
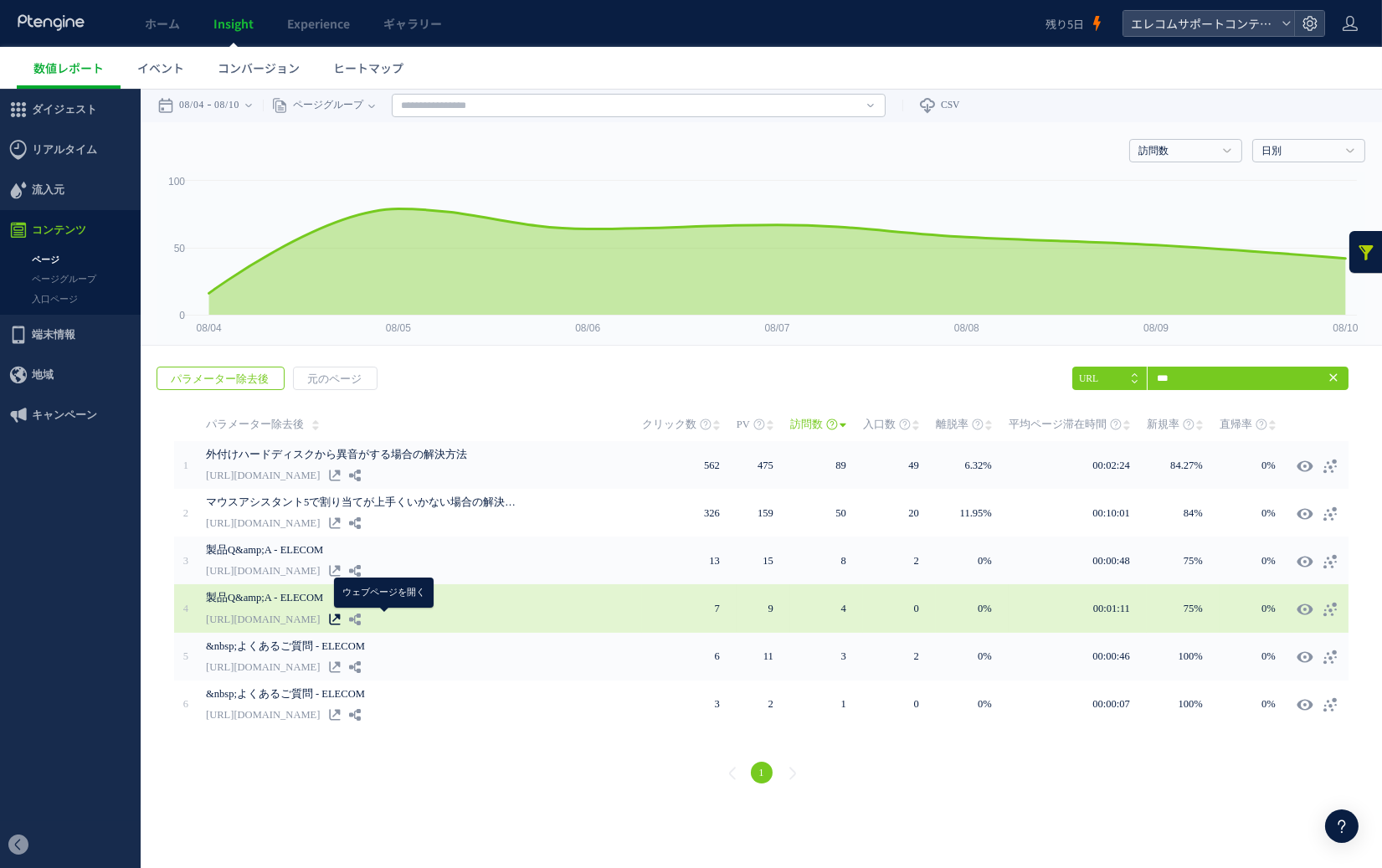
click at [339, 614] on use at bounding box center [334, 618] width 11 height 11
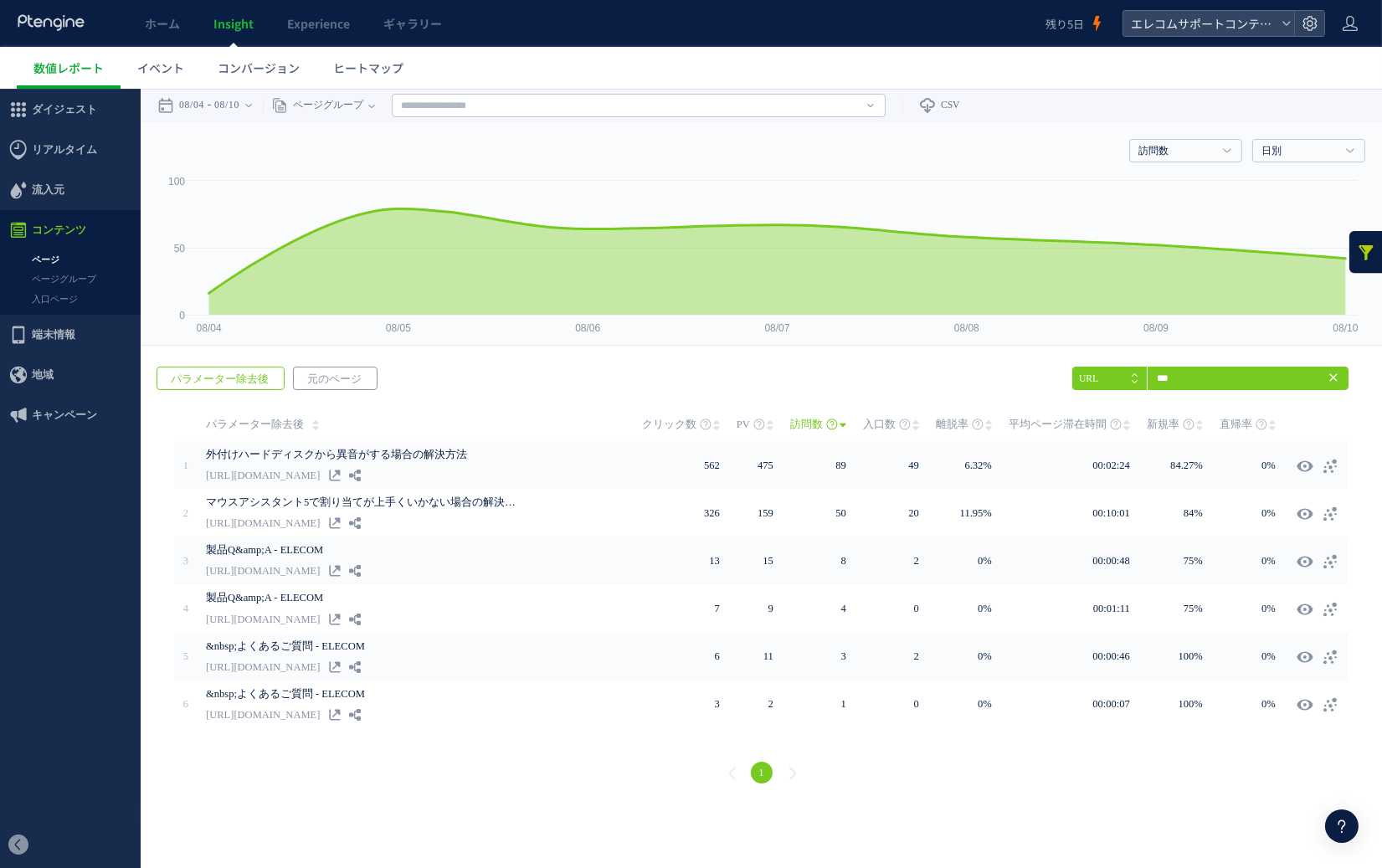
click at [337, 378] on span "元のページ" at bounding box center [335, 379] width 81 height 23
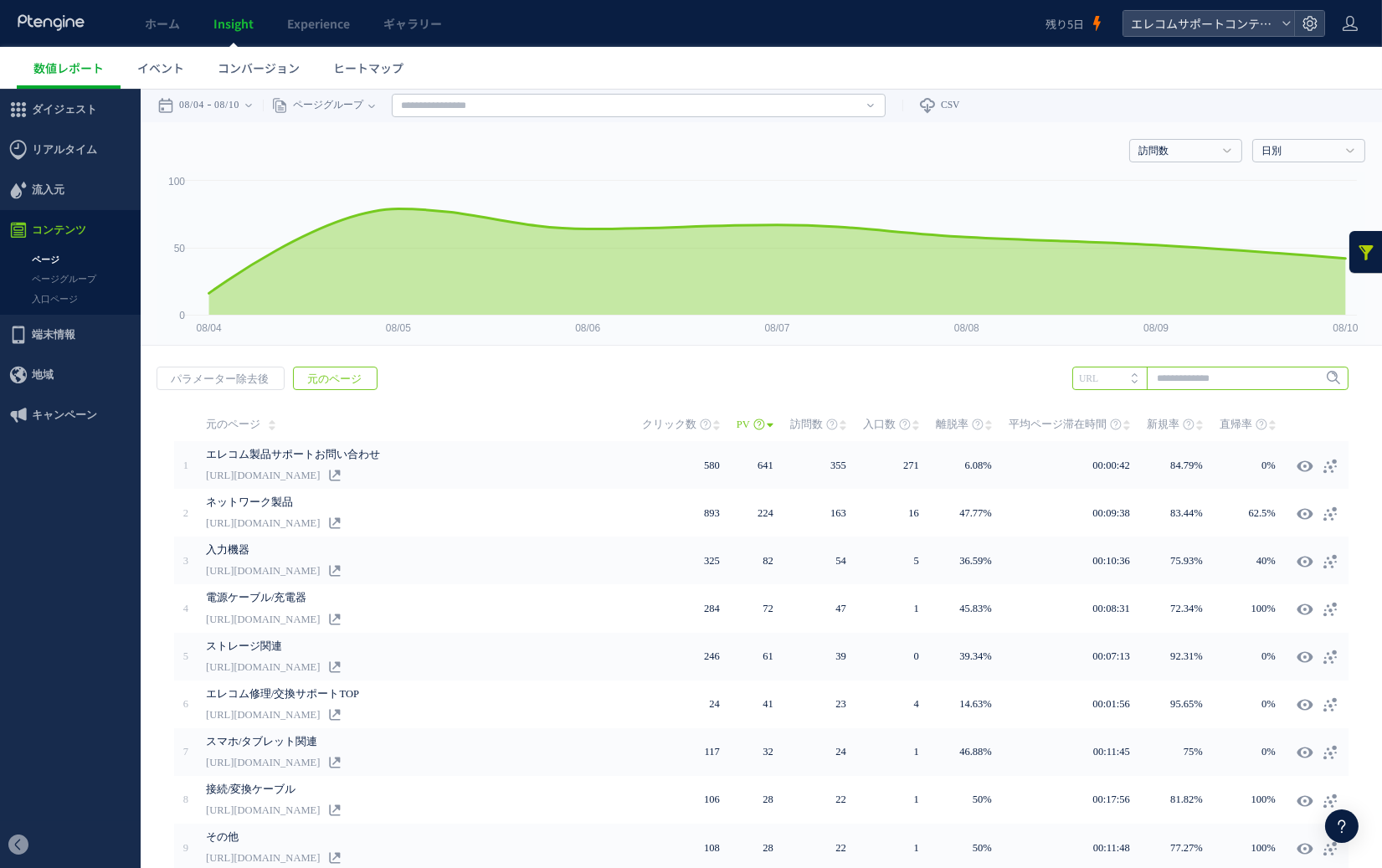
click at [1113, 377] on input "text" at bounding box center [1210, 378] width 276 height 23
type input "***"
click at [1113, 373] on span "Enter" at bounding box center [1328, 378] width 22 height 18
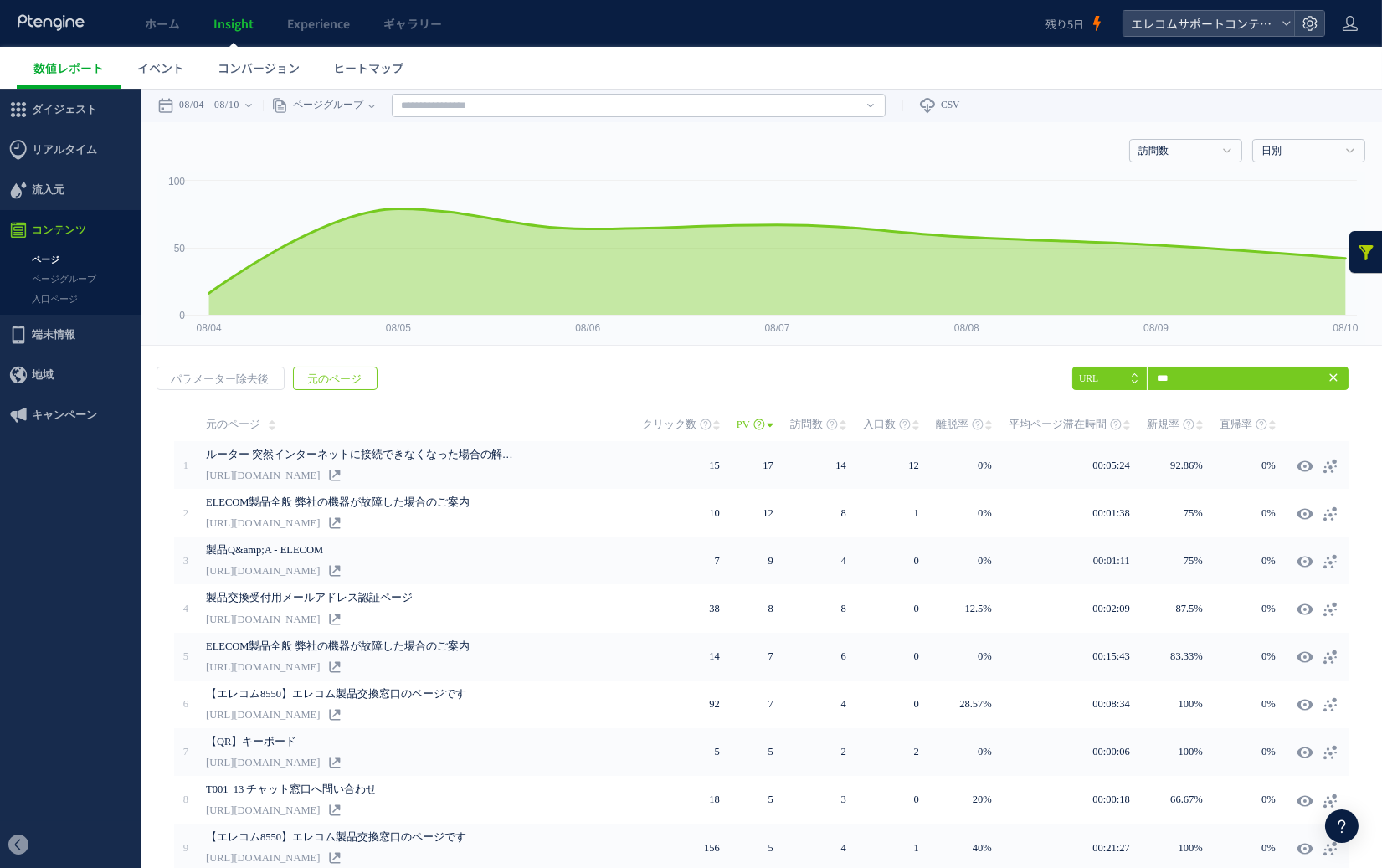
click at [823, 421] on span "訪問数" at bounding box center [806, 424] width 33 height 34
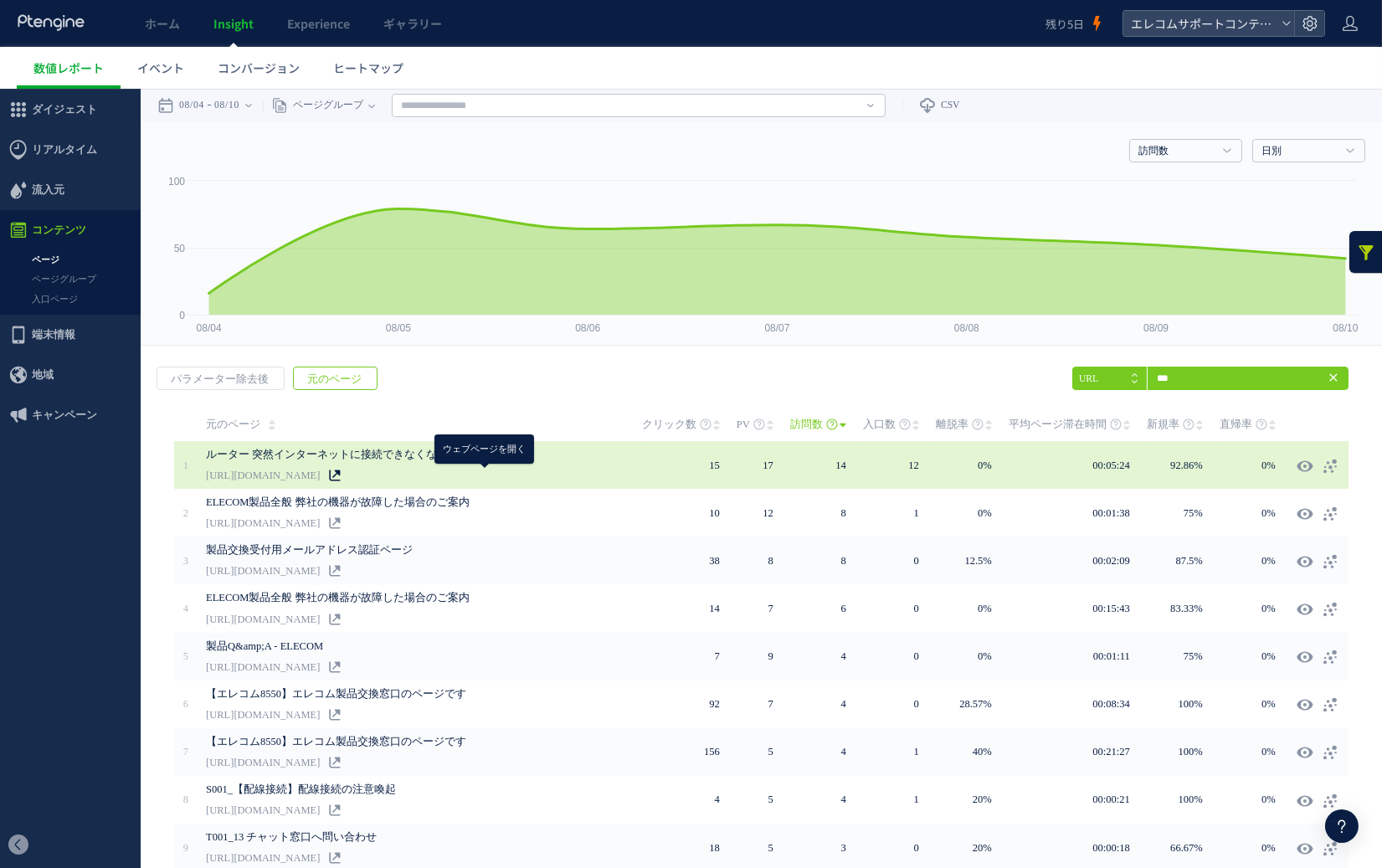
click at [340, 476] on icon at bounding box center [335, 475] width 12 height 12
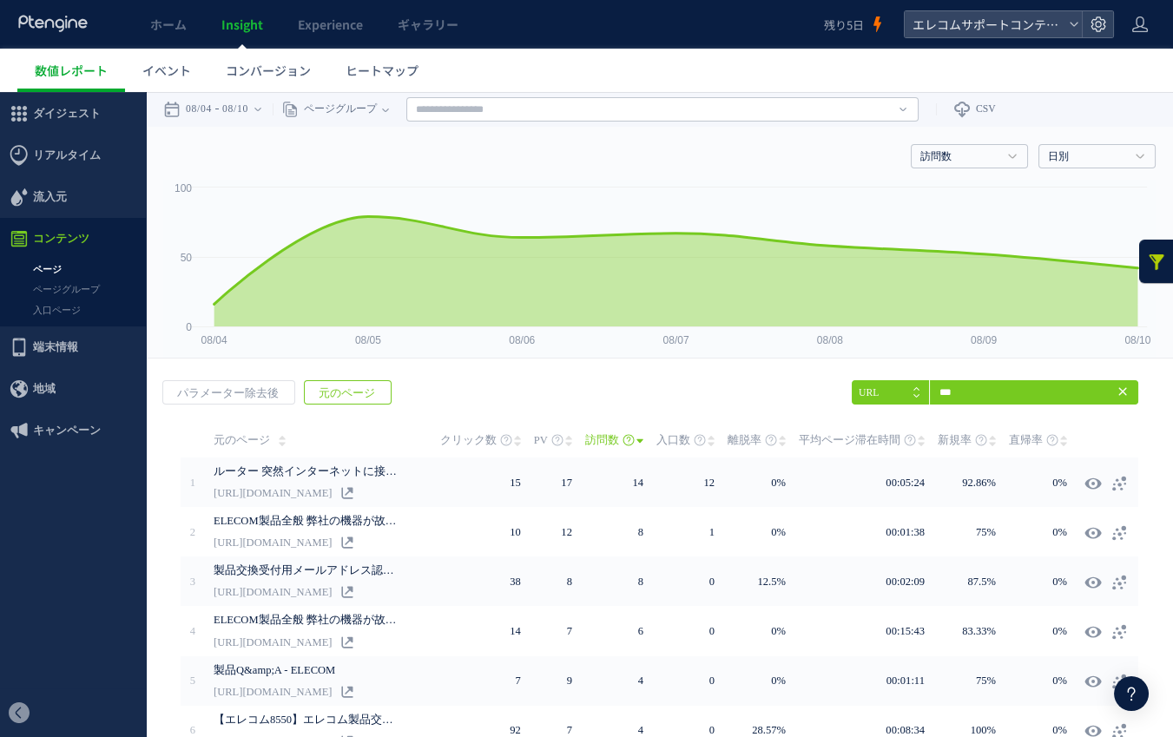
click at [711, 380] on div "戻る パラメーター除去後 元のページ ヒートマップを計測させるには、解析コードを実装してください。 実装 *** URL Enter faq" at bounding box center [659, 698] width 1027 height 670
click at [1153, 268] on link at bounding box center [1156, 261] width 35 height 43
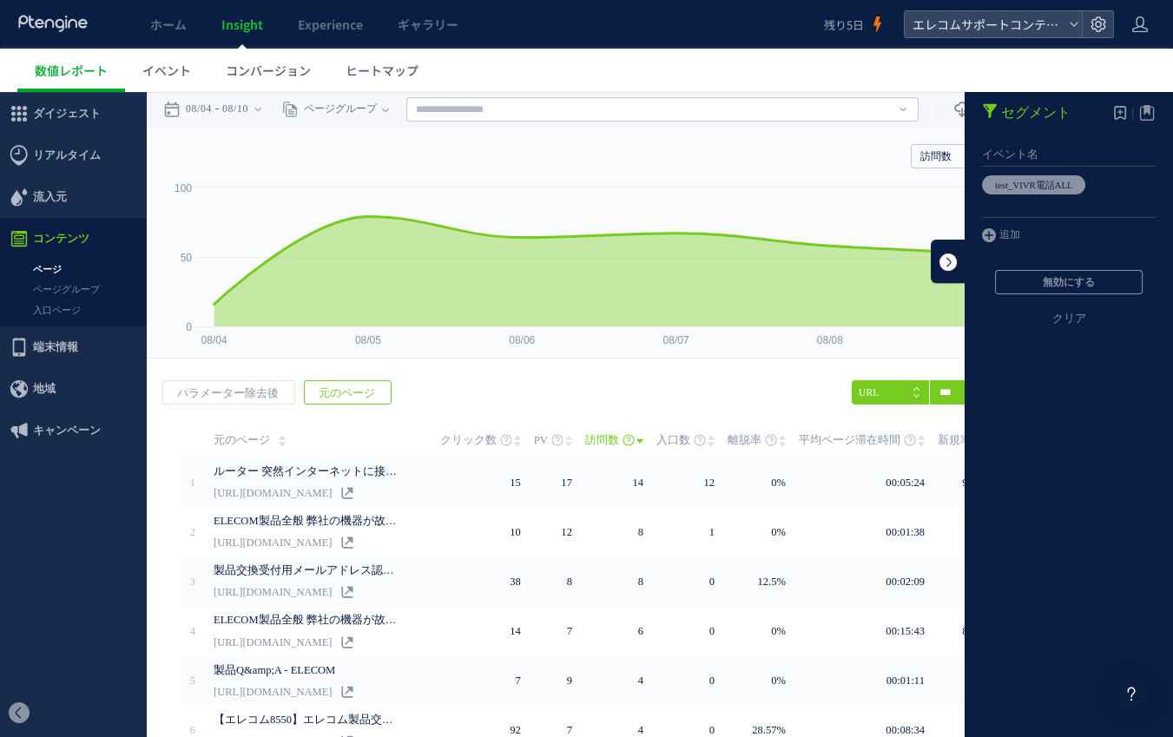
click at [946, 259] on link at bounding box center [947, 261] width 35 height 43
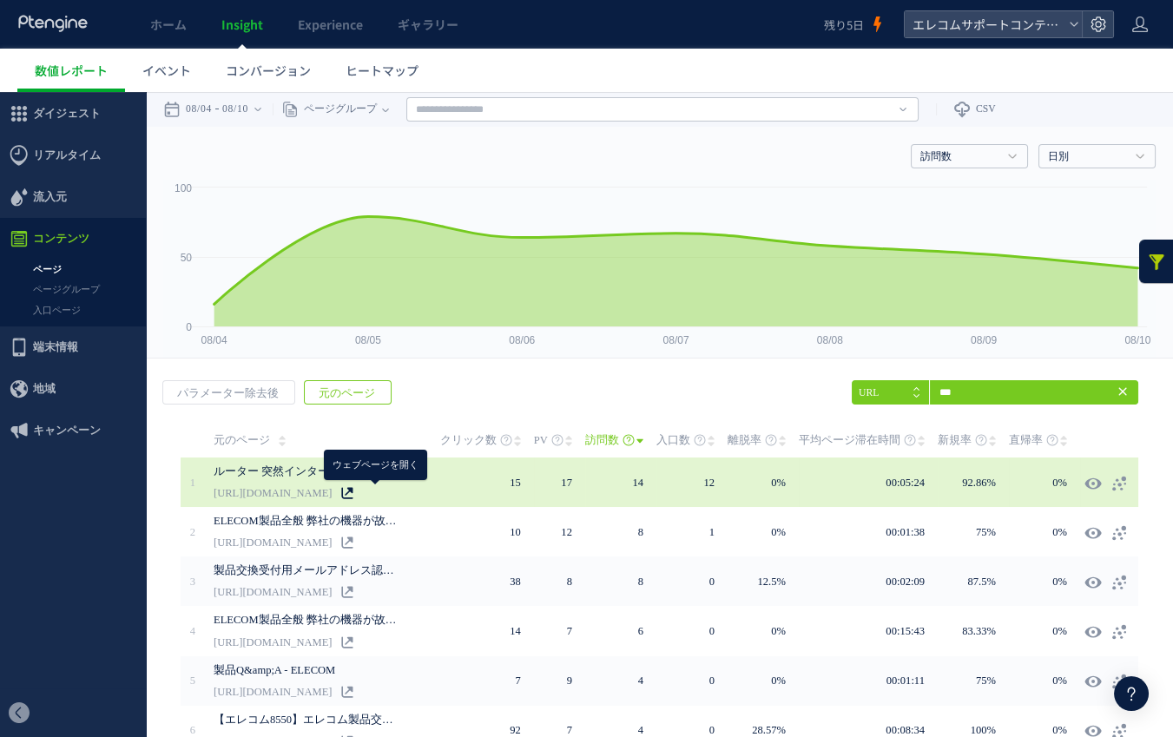
click at [352, 492] on use at bounding box center [346, 492] width 11 height 11
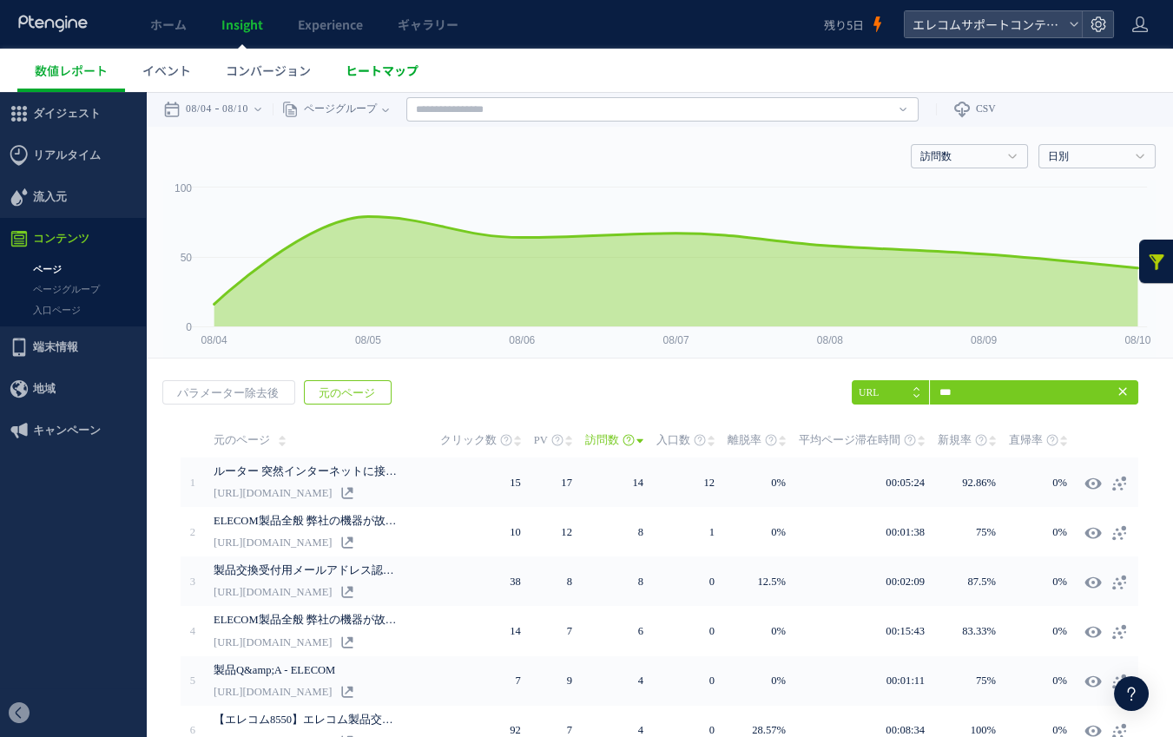
click at [371, 74] on span "ヒートマップ" at bounding box center [381, 70] width 73 height 17
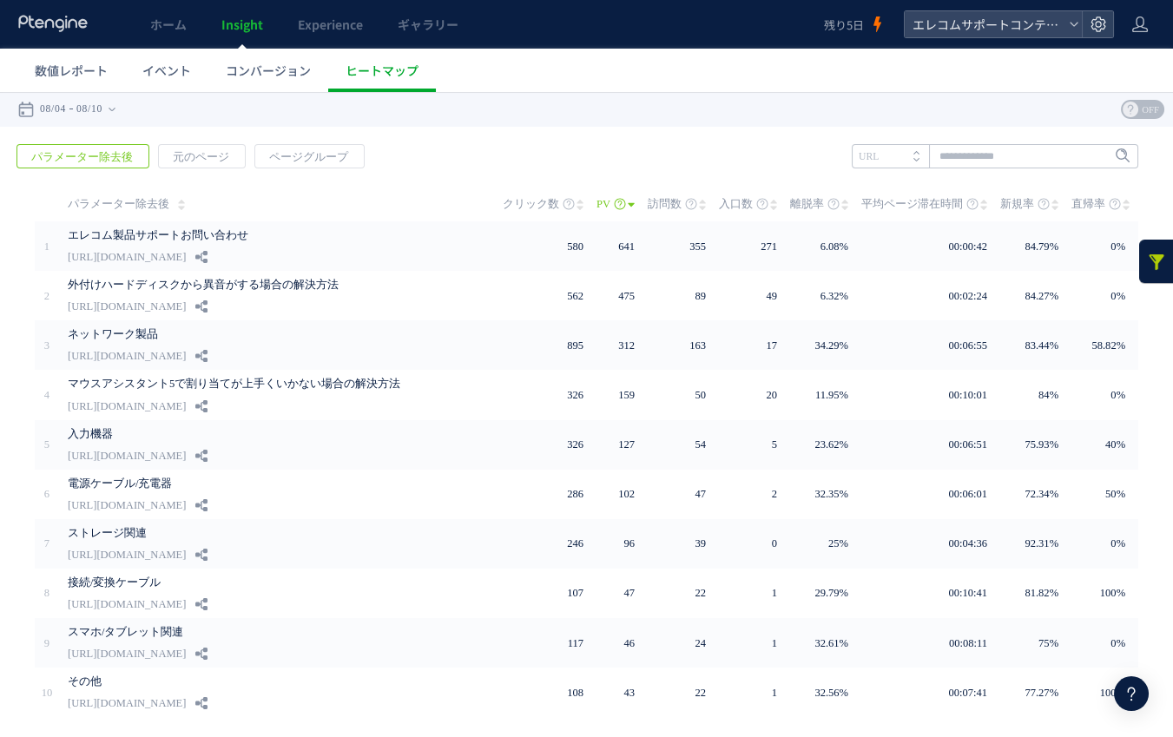
click at [1152, 258] on link at bounding box center [1156, 261] width 35 height 43
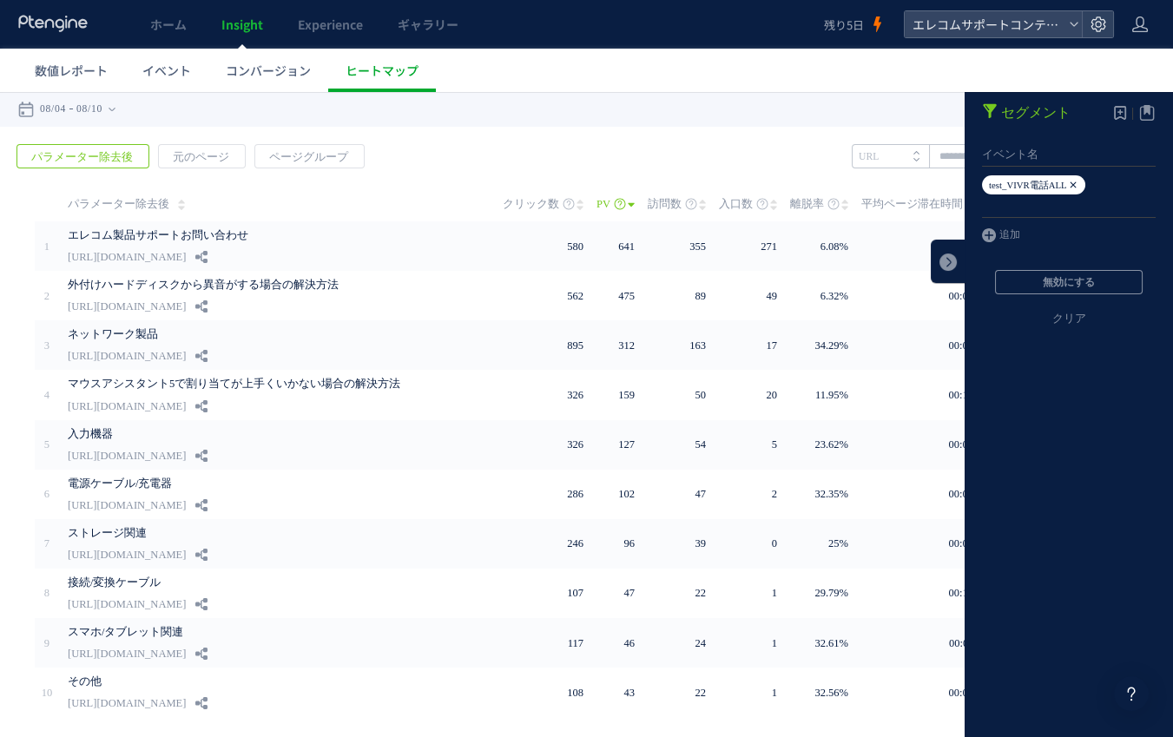
click at [1078, 186] on icon at bounding box center [1073, 184] width 10 height 19
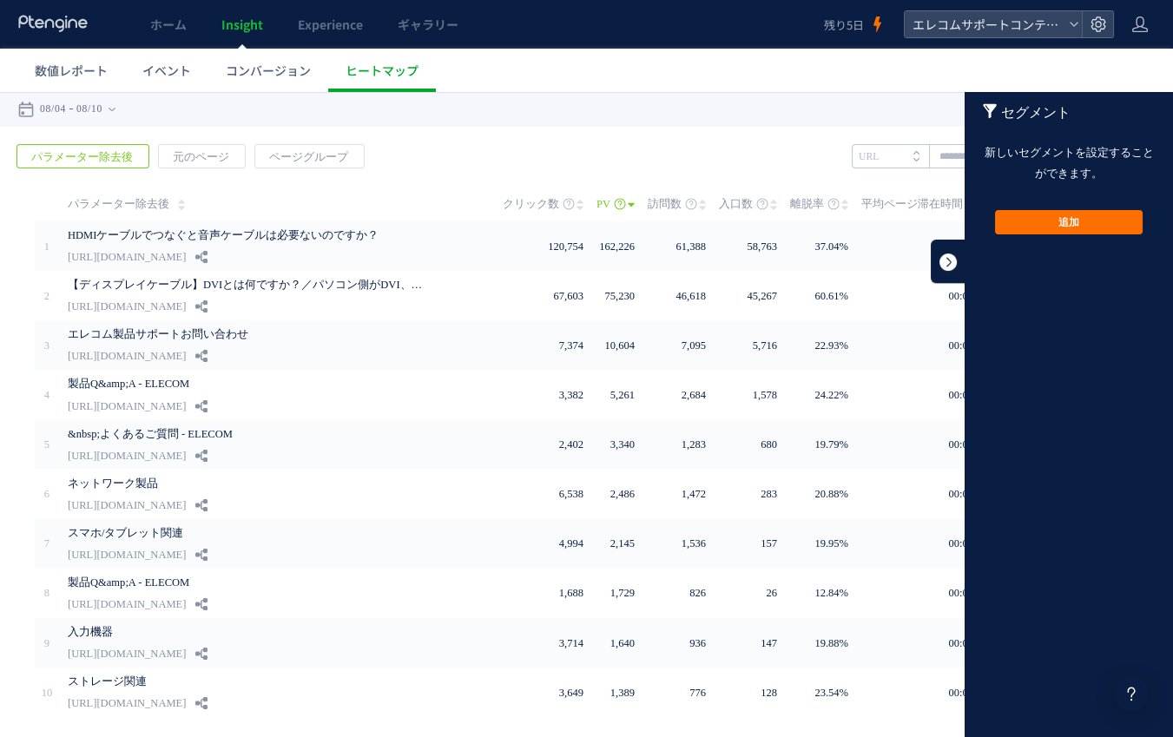
click at [953, 253] on link at bounding box center [947, 261] width 35 height 43
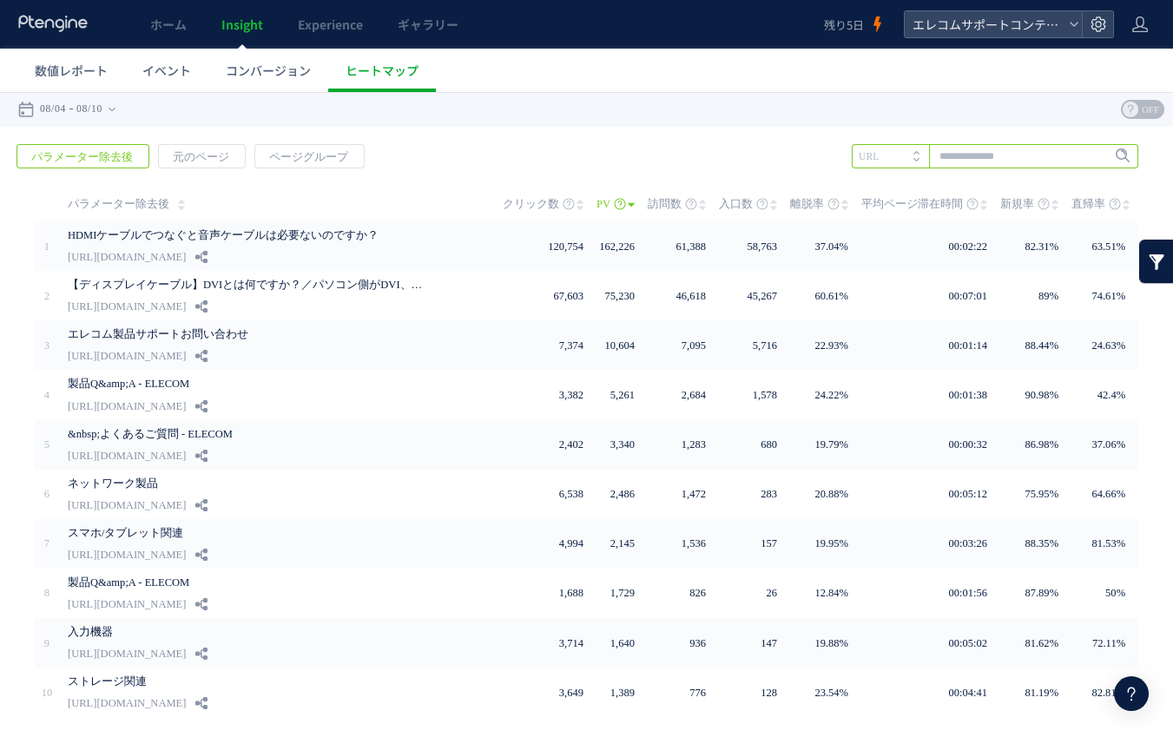
click at [1015, 151] on input "text" at bounding box center [994, 156] width 286 height 24
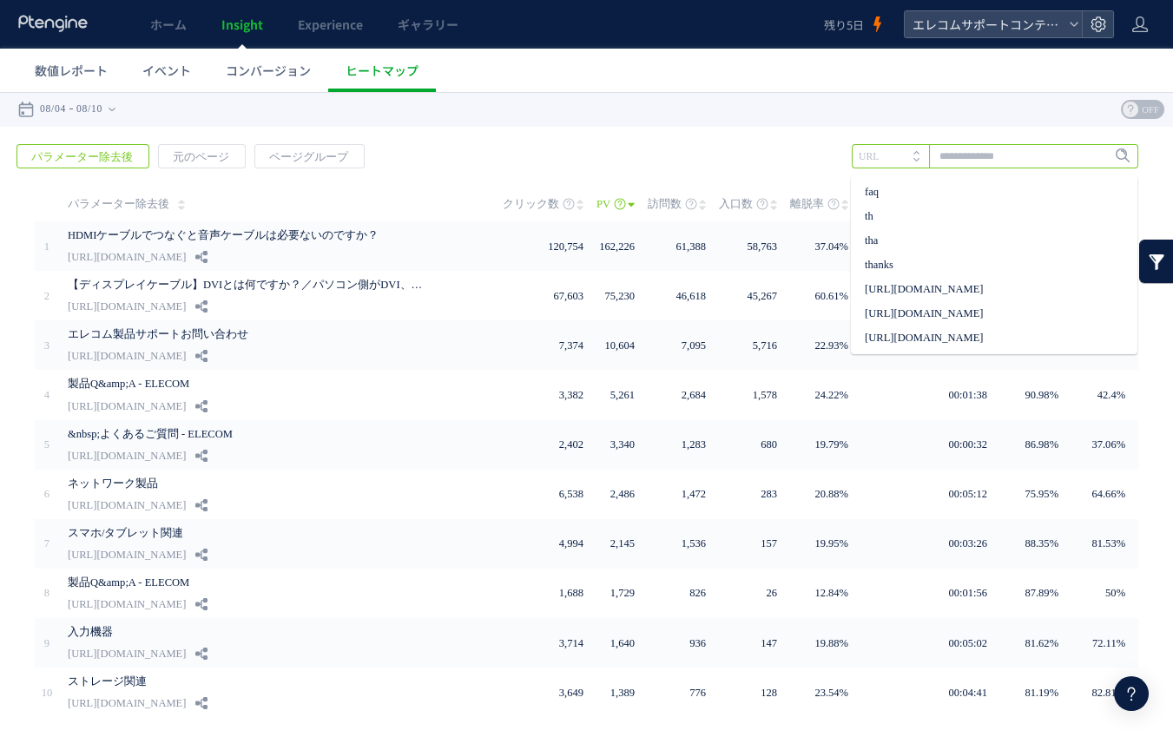
paste input "**********"
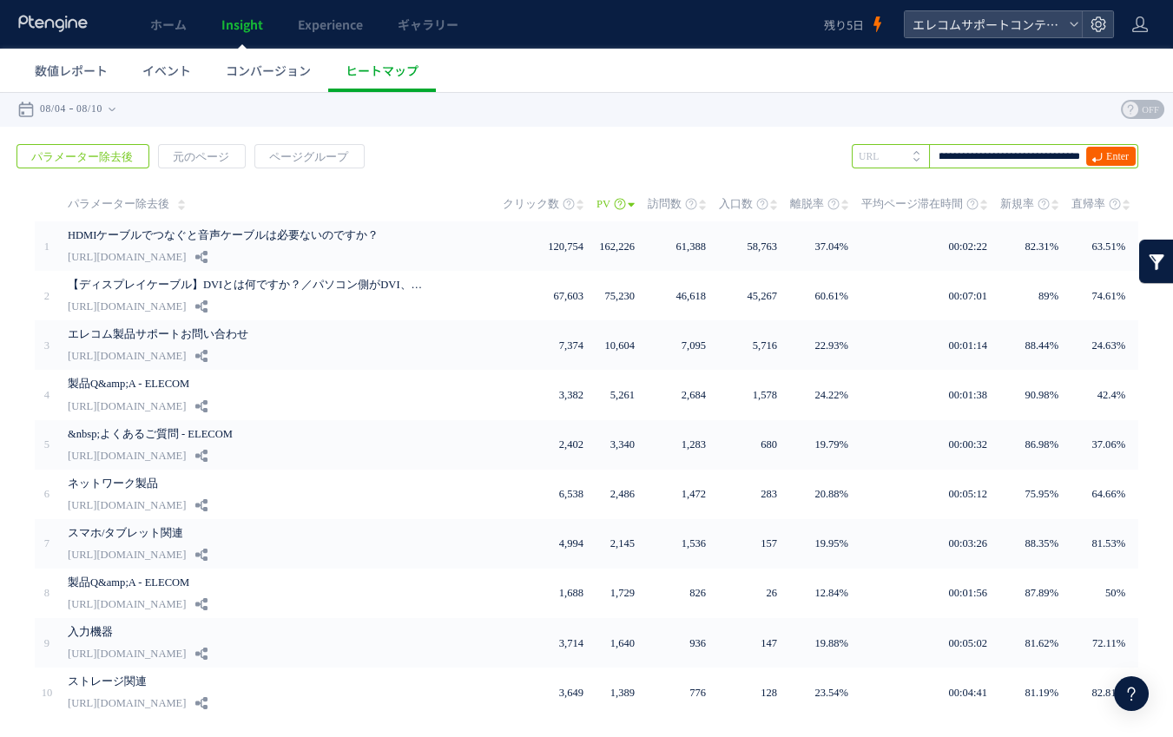
type input "**********"
click at [1108, 159] on span "Enter" at bounding box center [1117, 156] width 23 height 19
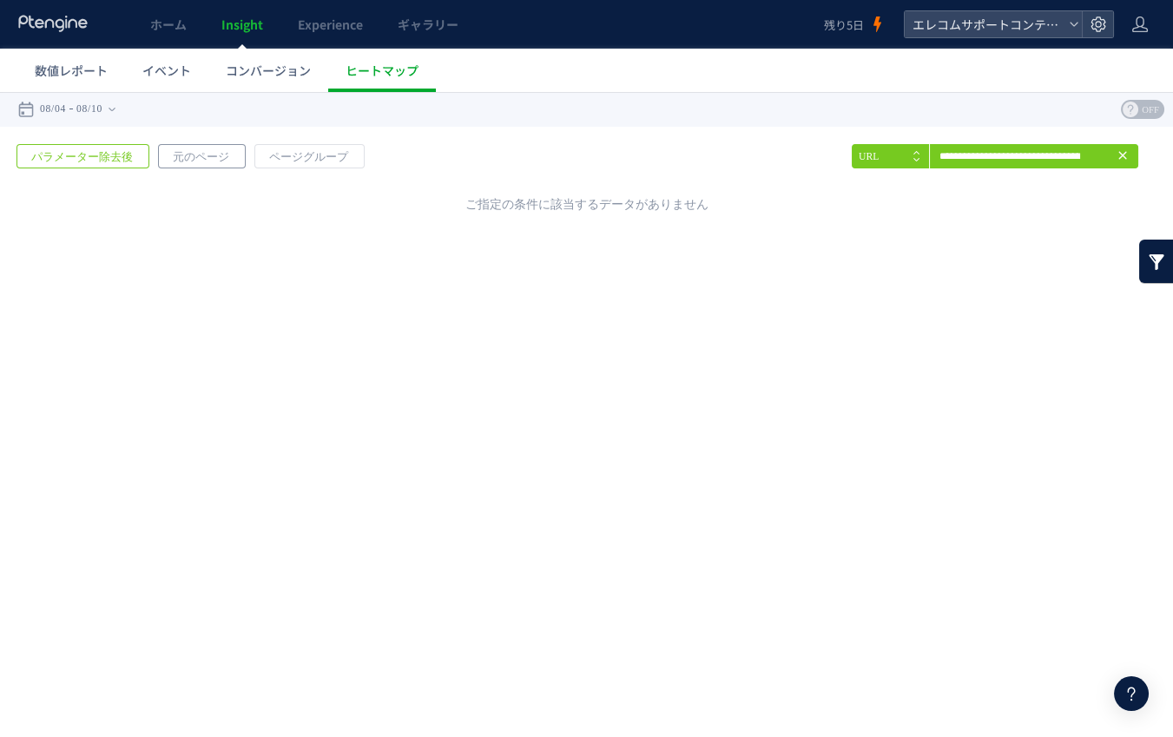
click at [197, 148] on span "元のページ" at bounding box center [201, 157] width 84 height 24
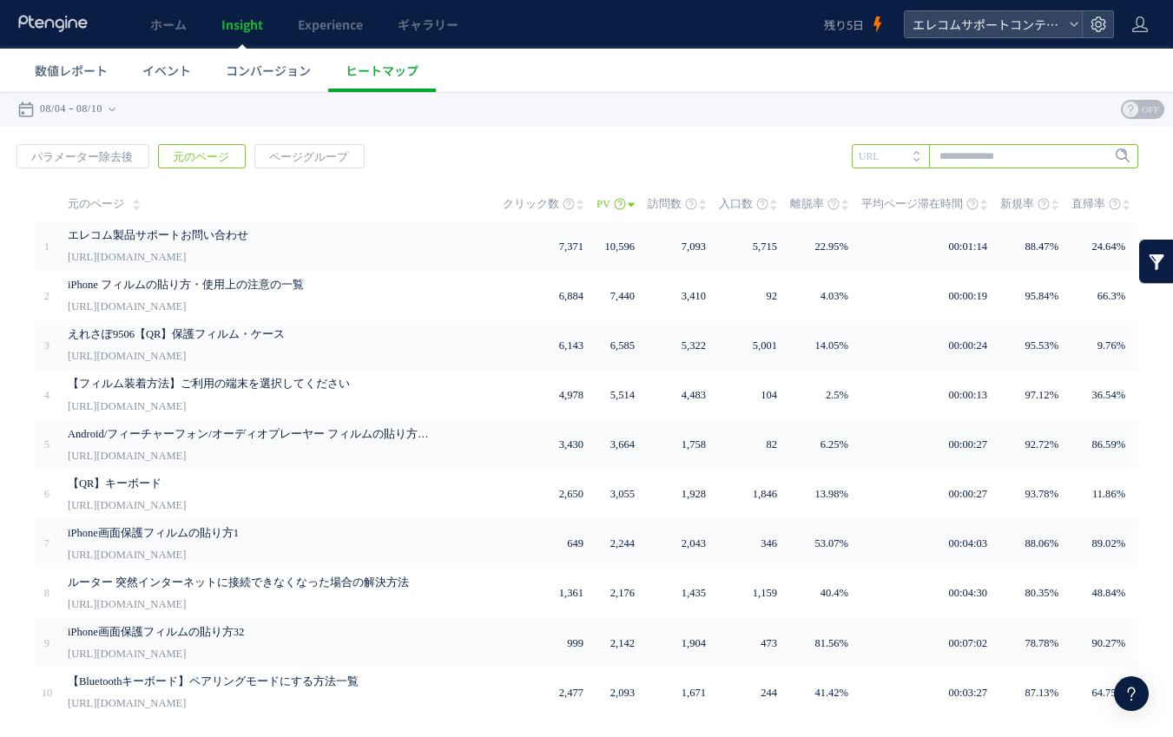
click at [976, 160] on input "text" at bounding box center [994, 156] width 286 height 24
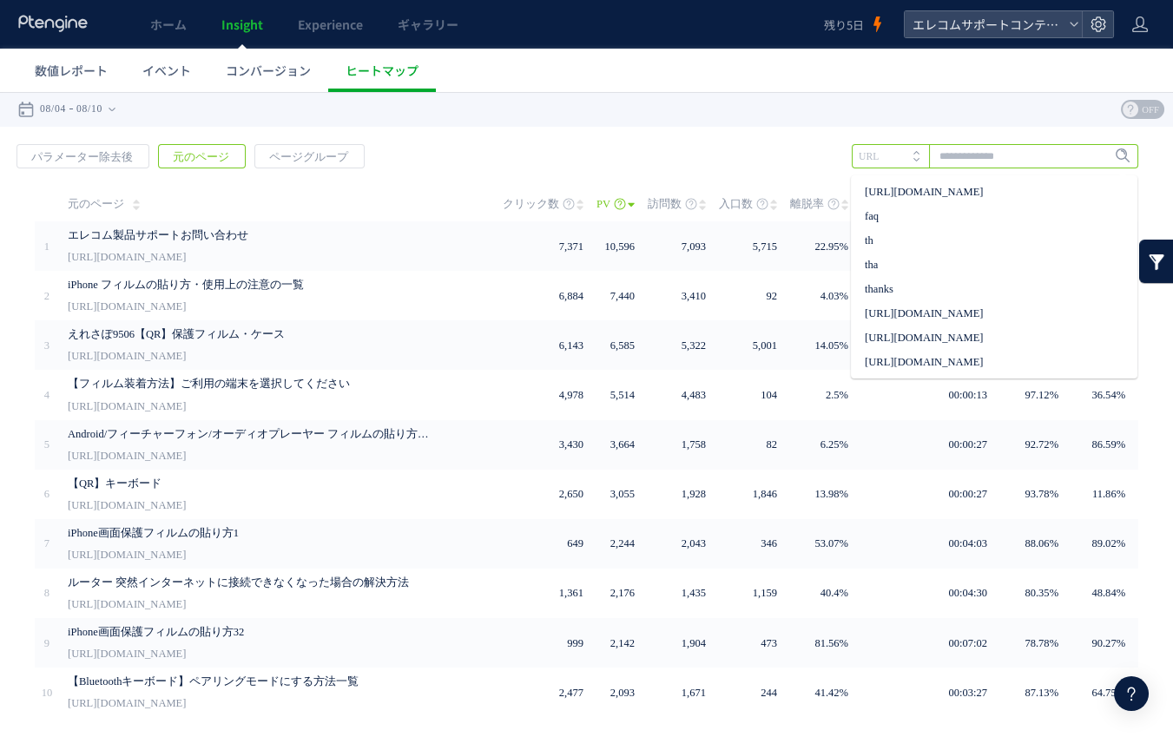
paste input "**********"
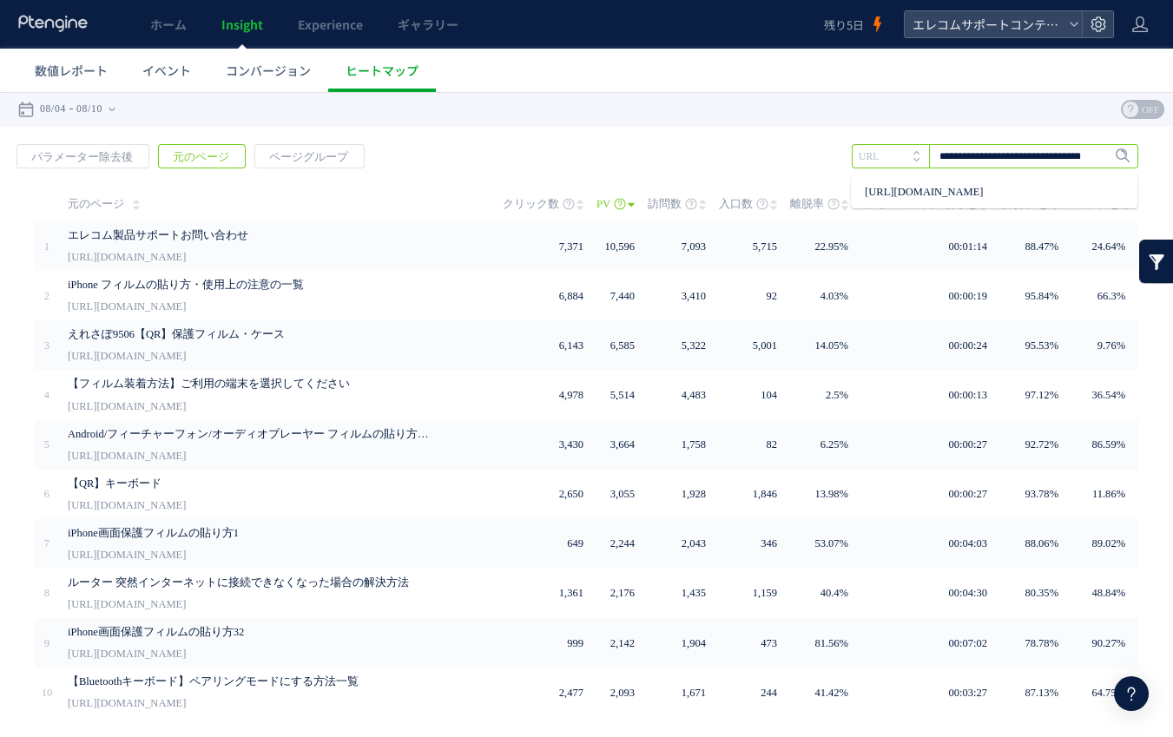
scroll to position [0, 100]
type input "**********"
click at [1114, 154] on span "Enter" at bounding box center [1117, 156] width 23 height 19
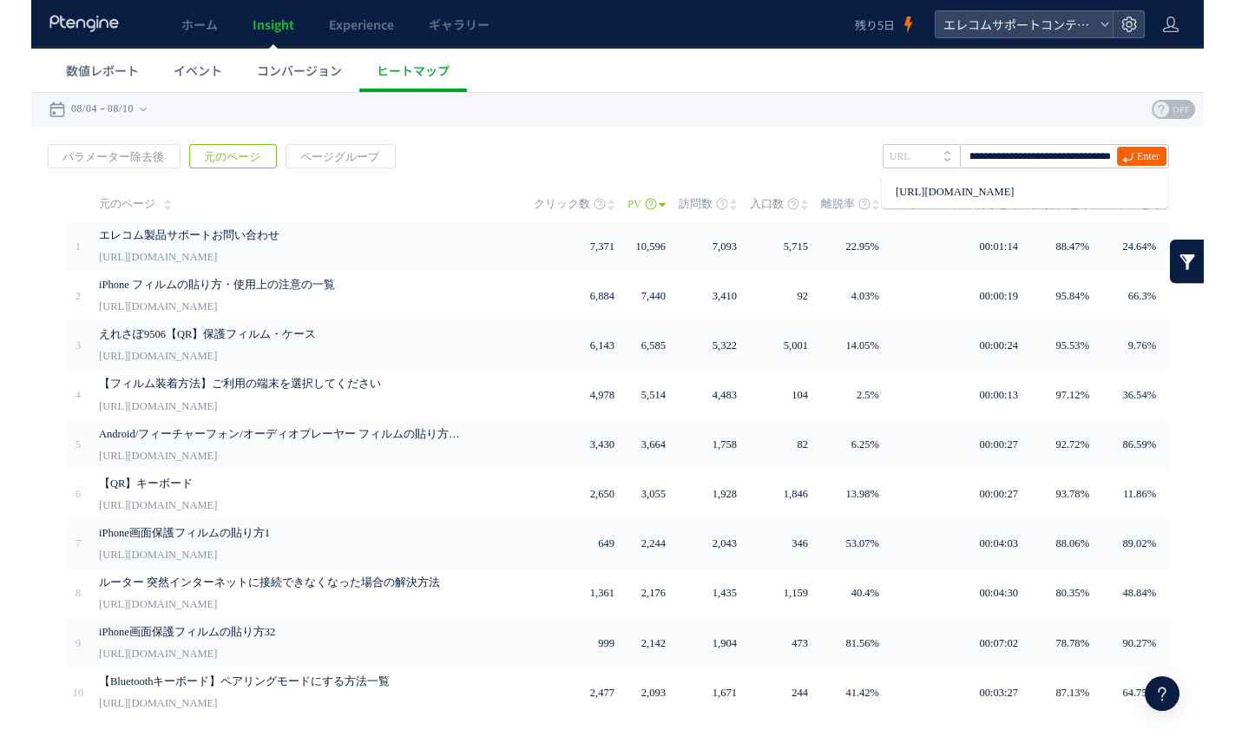
scroll to position [0, 0]
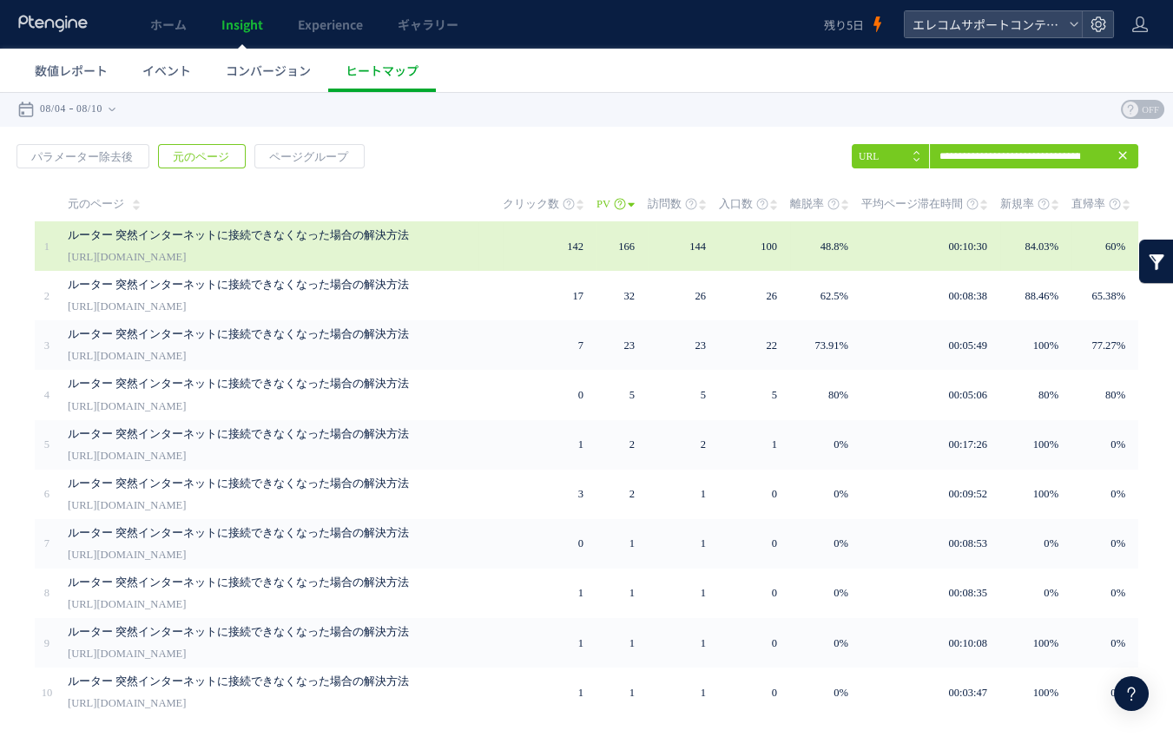
click at [339, 260] on div "ルーター 突然インターネットに接続できなくなった場合の解決方法 https://qa.elecom.co.jp/faq_detail.html?id=4726" at bounding box center [273, 245] width 411 height 49
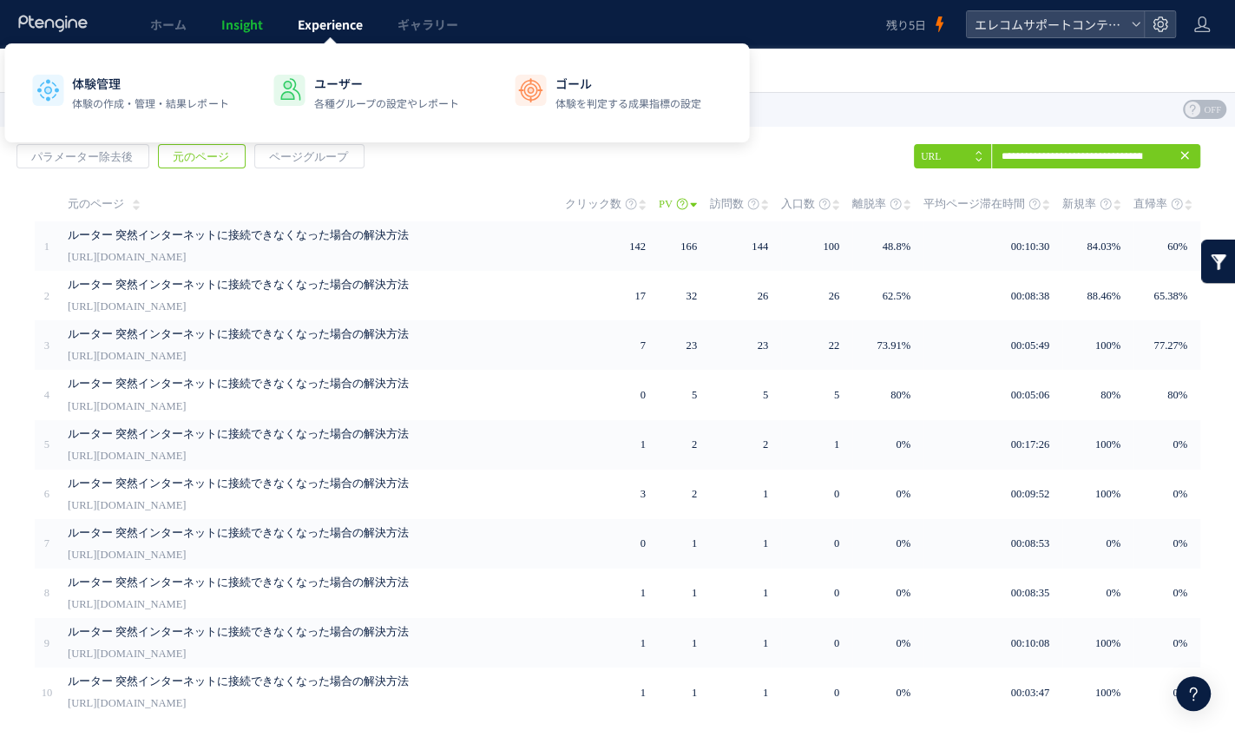
click at [331, 16] on span "Experience" at bounding box center [330, 24] width 65 height 17
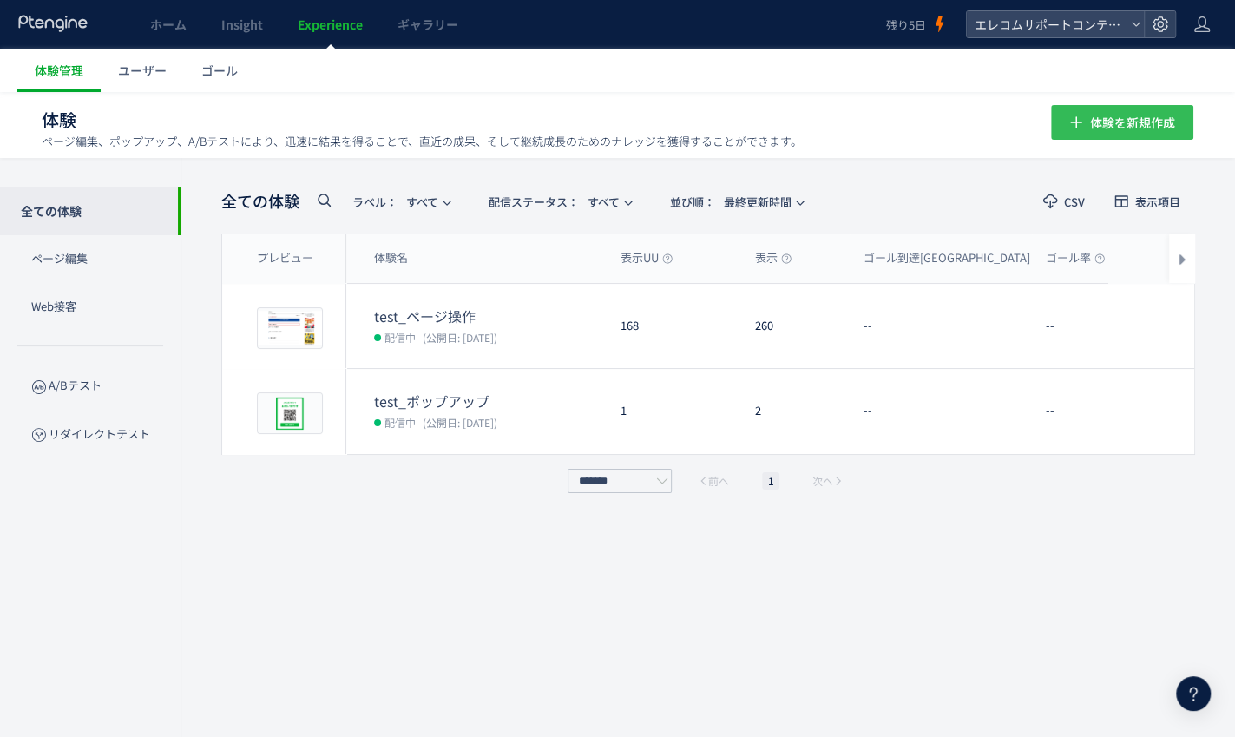
click at [1087, 118] on button "体験を新規作成" at bounding box center [1122, 122] width 142 height 35
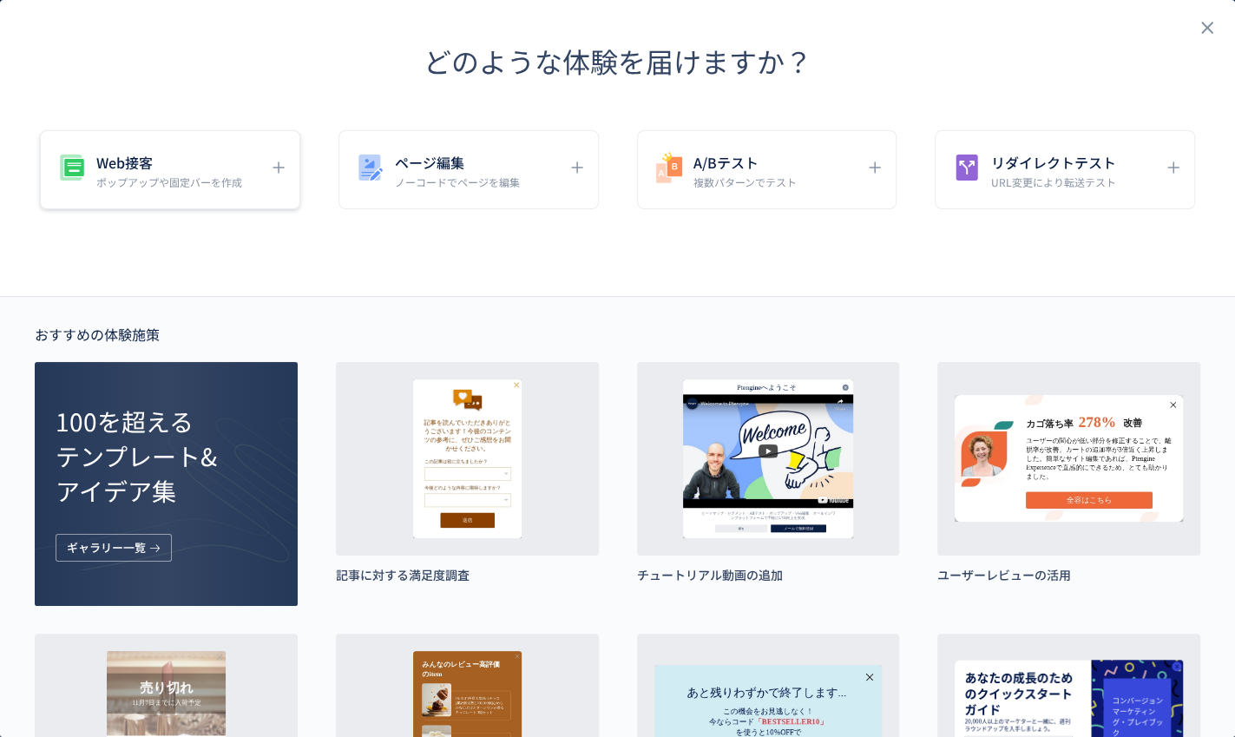
click at [200, 168] on h5 "Web接客" at bounding box center [169, 162] width 146 height 24
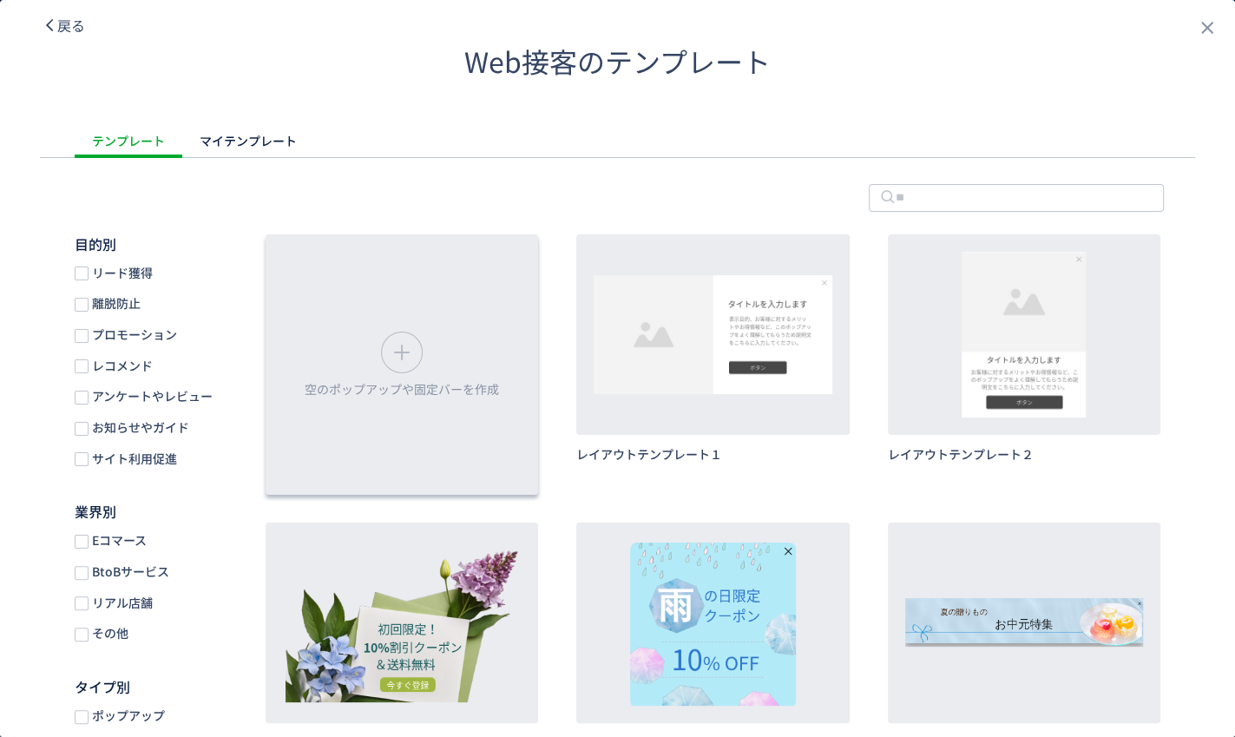
click at [371, 331] on div "空のポップアップや固定バーを作成" at bounding box center [402, 364] width 273 height 260
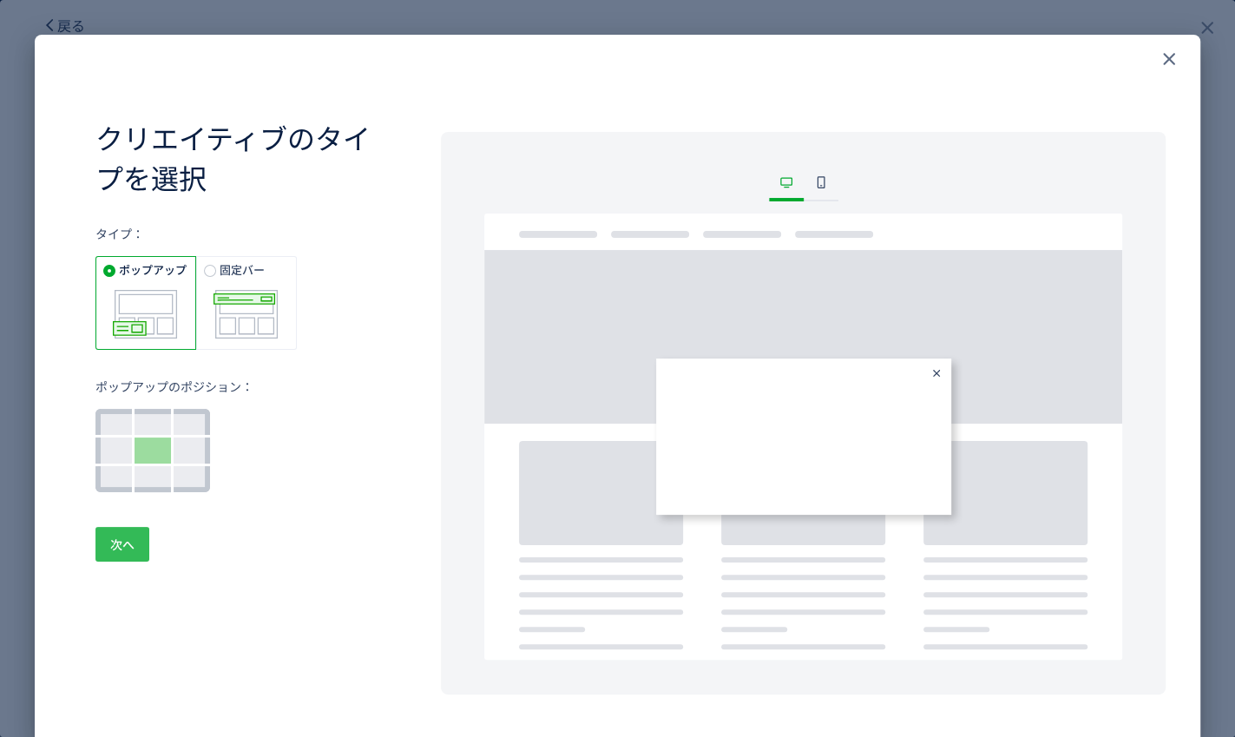
click at [118, 546] on span "次へ" at bounding box center [122, 544] width 24 height 35
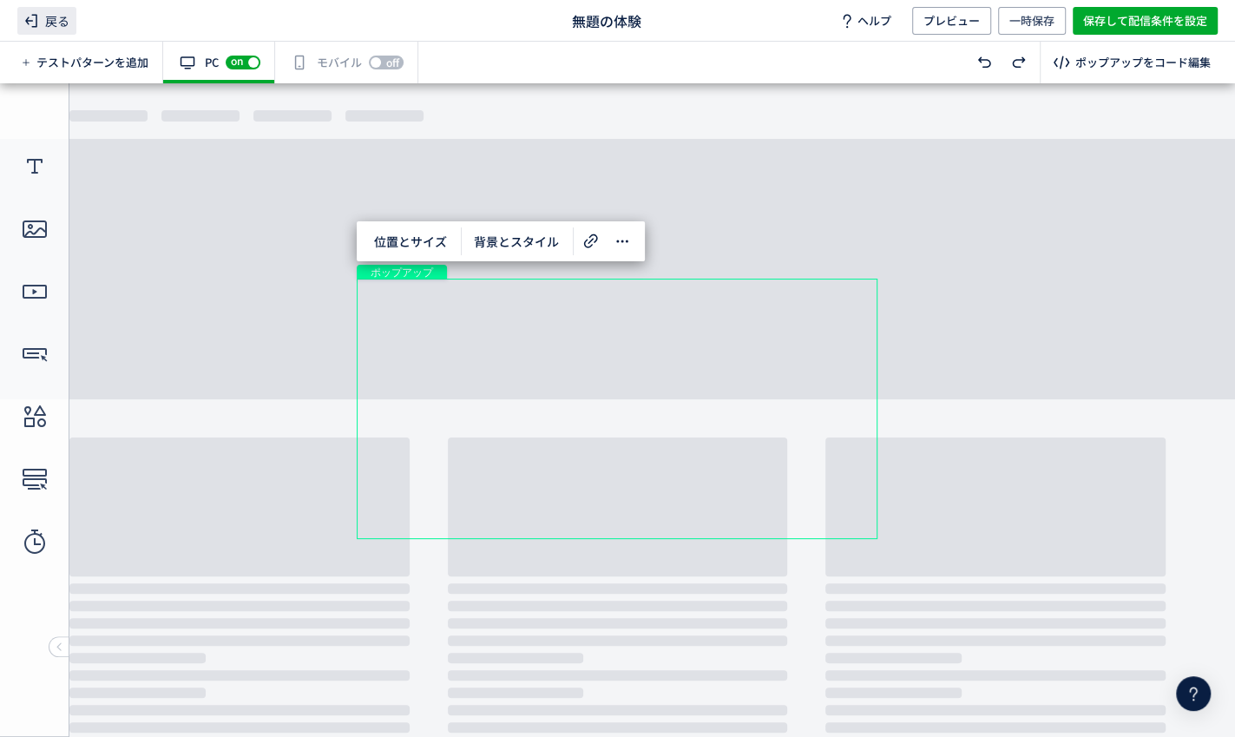
click at [64, 19] on span "戻る" at bounding box center [46, 21] width 59 height 28
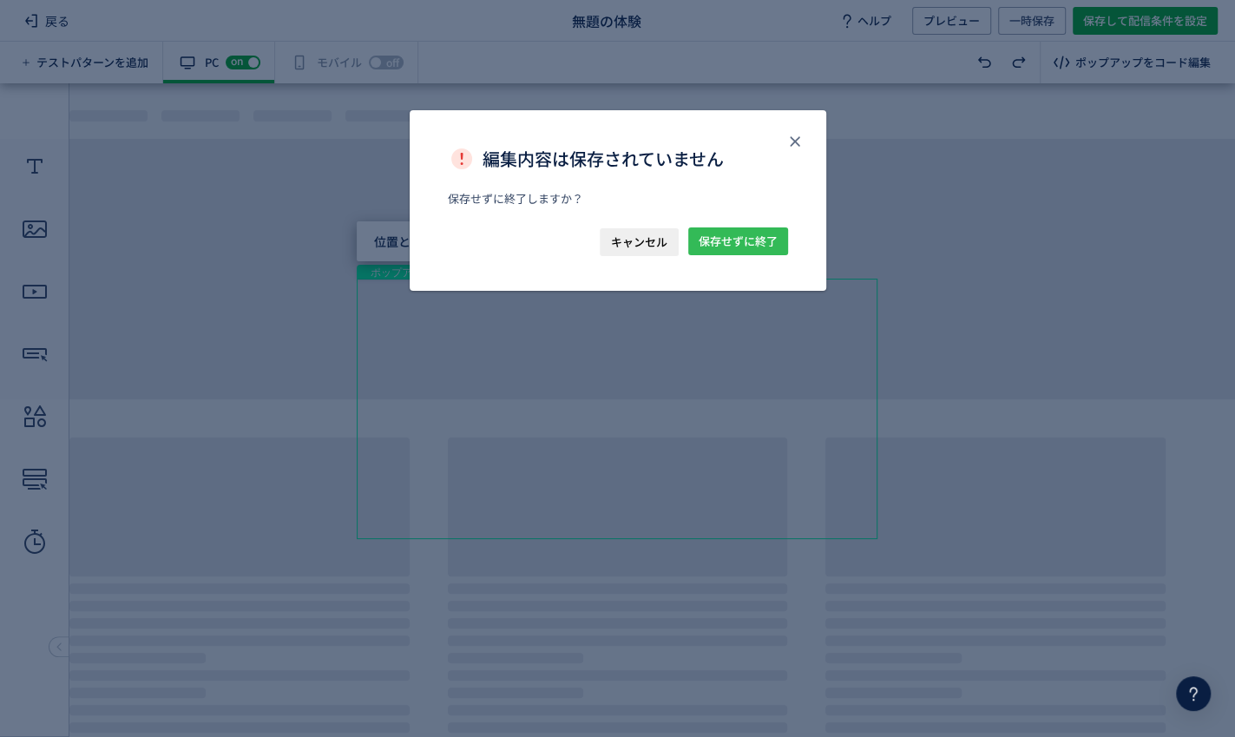
click at [701, 250] on span "保存せずに終了" at bounding box center [738, 241] width 79 height 28
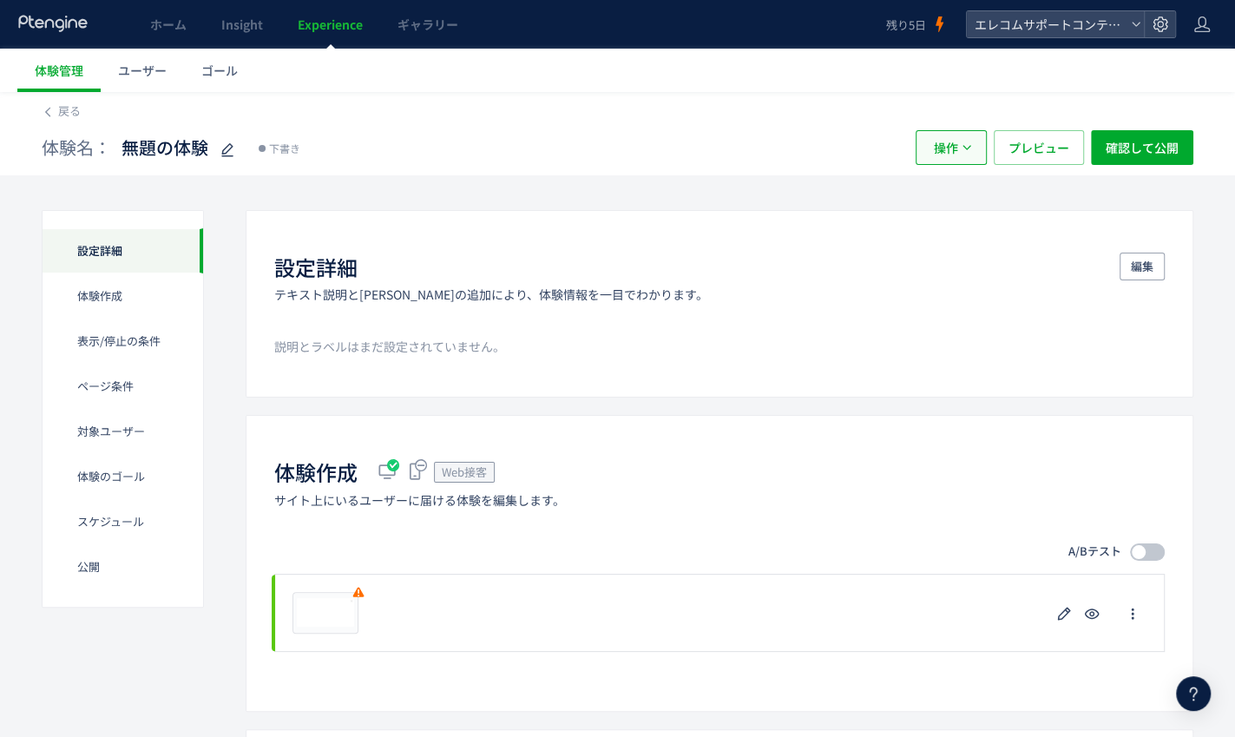
click at [954, 161] on span "操作" at bounding box center [946, 147] width 24 height 35
click at [948, 240] on li "削除" at bounding box center [952, 231] width 59 height 31
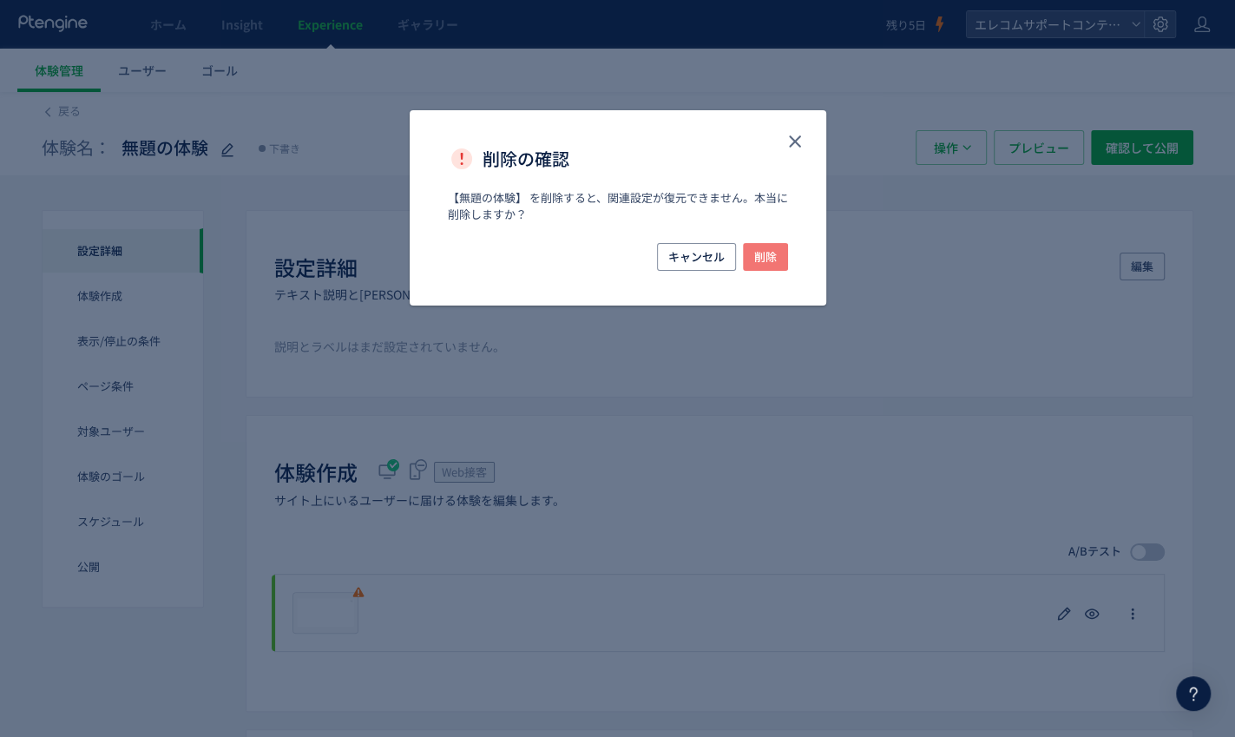
click at [783, 253] on button "削除" at bounding box center [765, 257] width 45 height 28
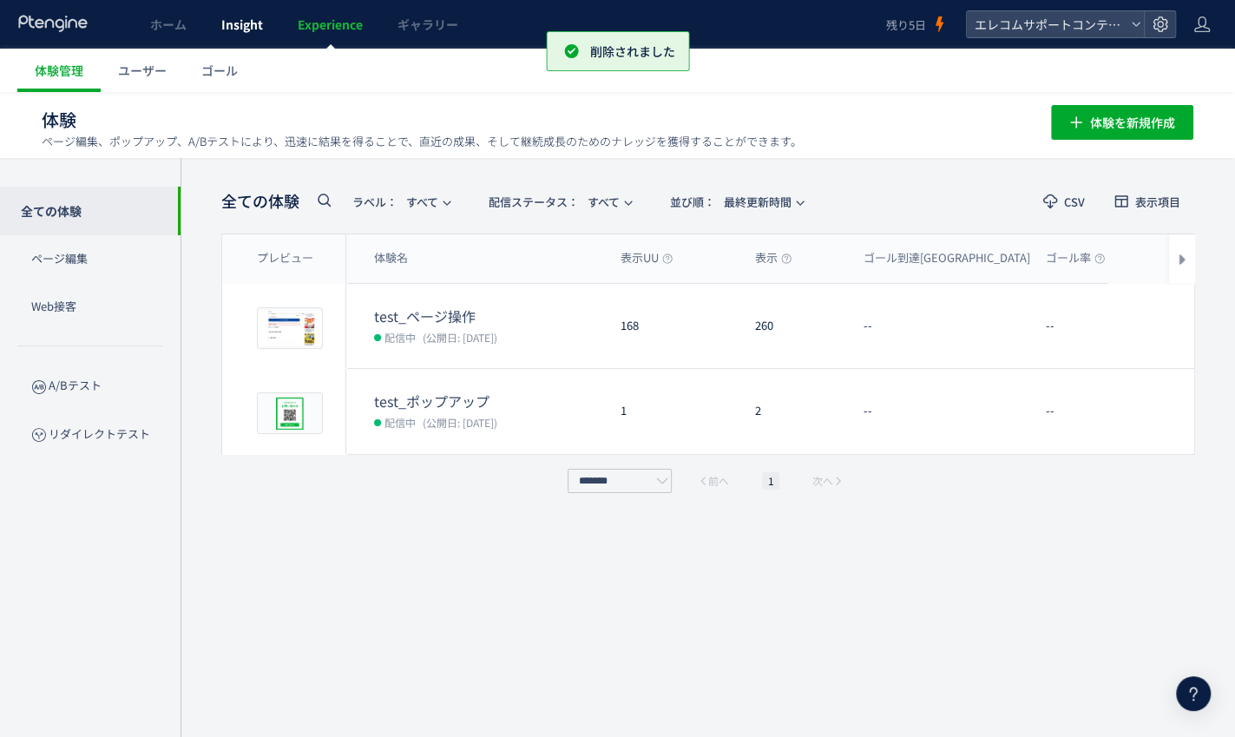
click at [259, 27] on span "Insight" at bounding box center [242, 24] width 42 height 17
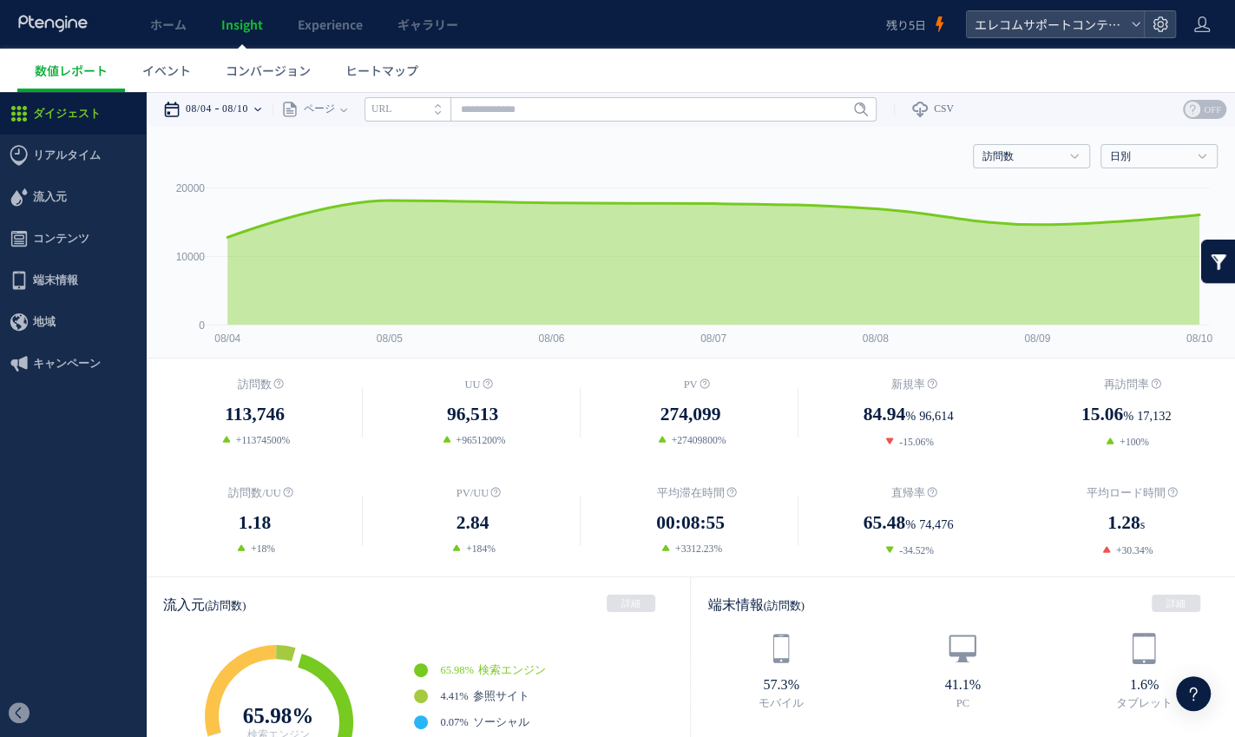
click at [248, 115] on time "08/10" at bounding box center [235, 109] width 26 height 35
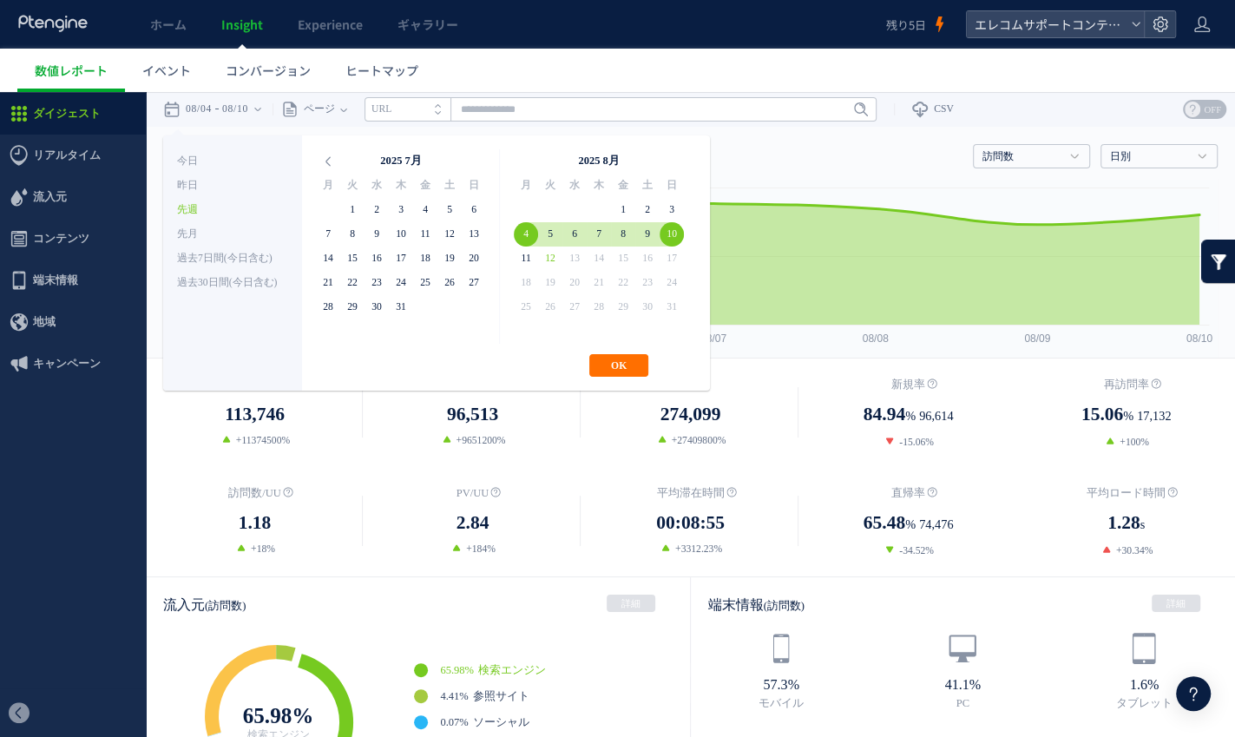
click at [43, 458] on ul "ダイジェスト リアルタイム ダイジェスト コンテンツ 地域" at bounding box center [73, 391] width 146 height 596
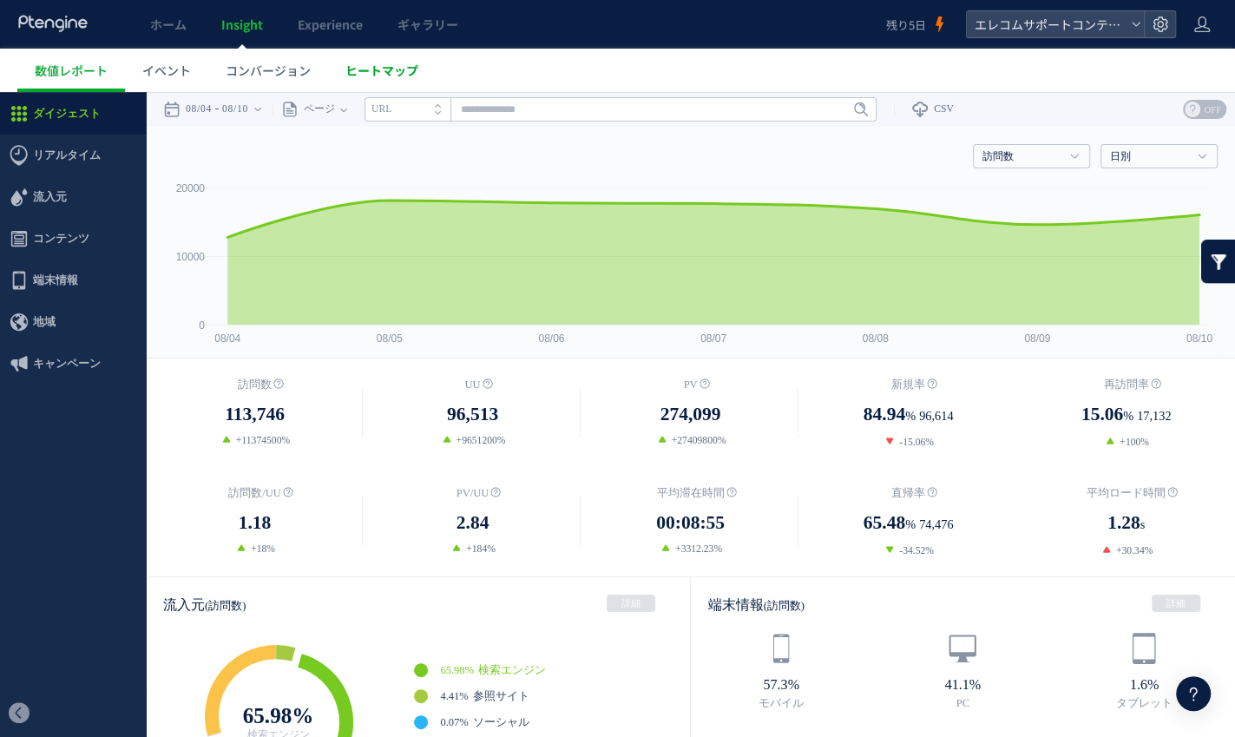
click at [383, 74] on span "ヒートマップ" at bounding box center [381, 70] width 73 height 17
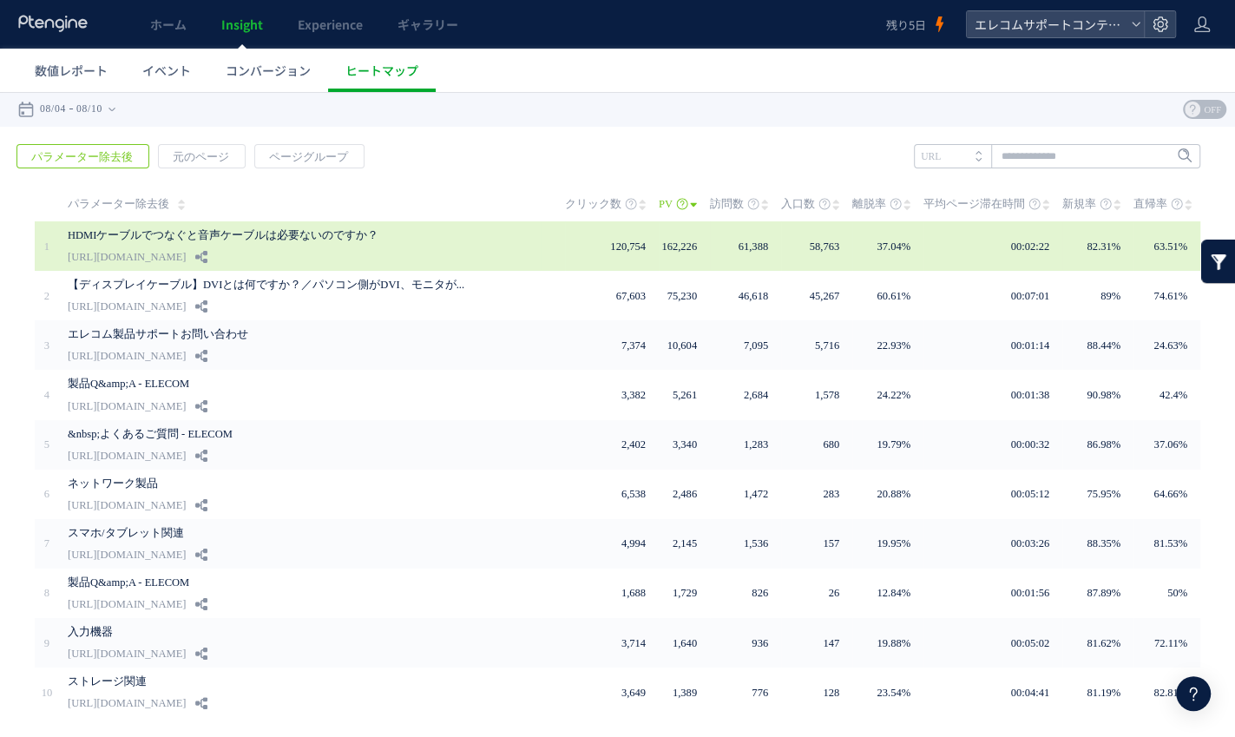
click at [395, 240] on link "HDMIケーブルでつなぐと音声ケーブルは必要ないのですか？" at bounding box center [285, 235] width 434 height 21
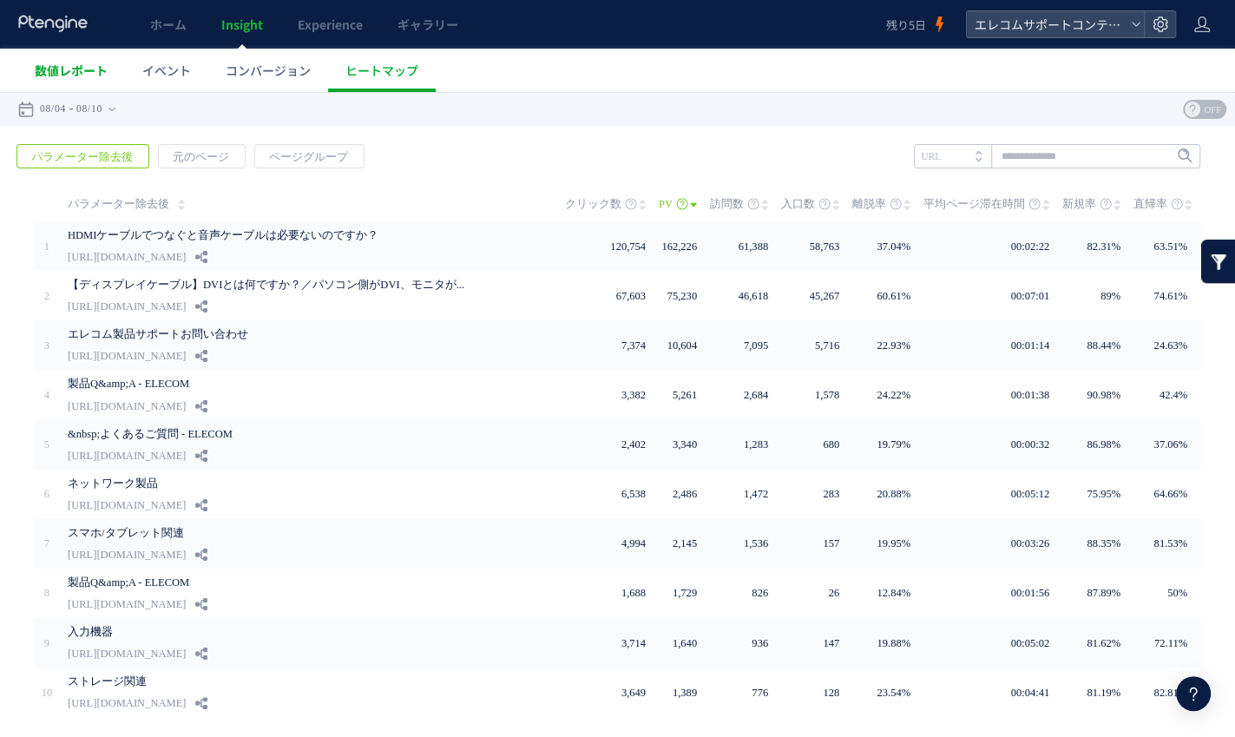
click at [72, 79] on link "数値レポート" at bounding box center [71, 70] width 108 height 43
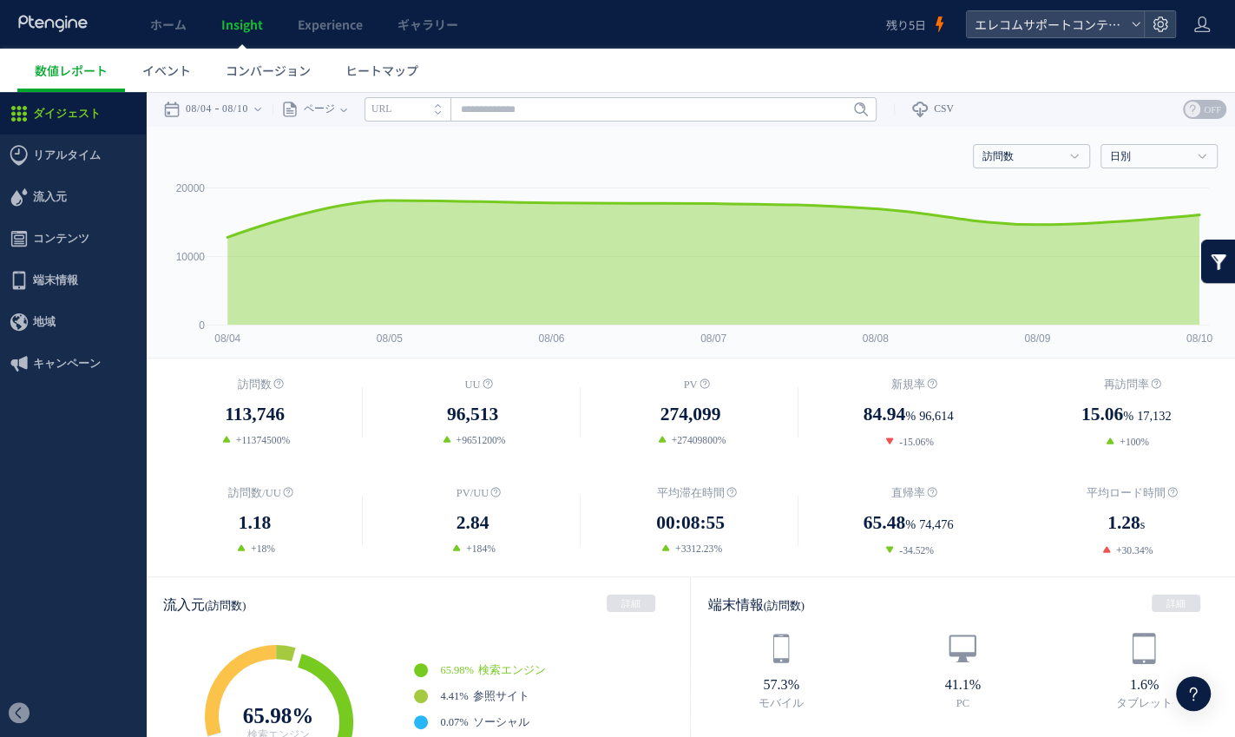
click at [445, 114] on li "URL" at bounding box center [408, 109] width 86 height 24
click at [445, 114] on li "タイトル名" at bounding box center [408, 109] width 86 height 24
click at [135, 236] on span "コンテンツ" at bounding box center [73, 239] width 146 height 42
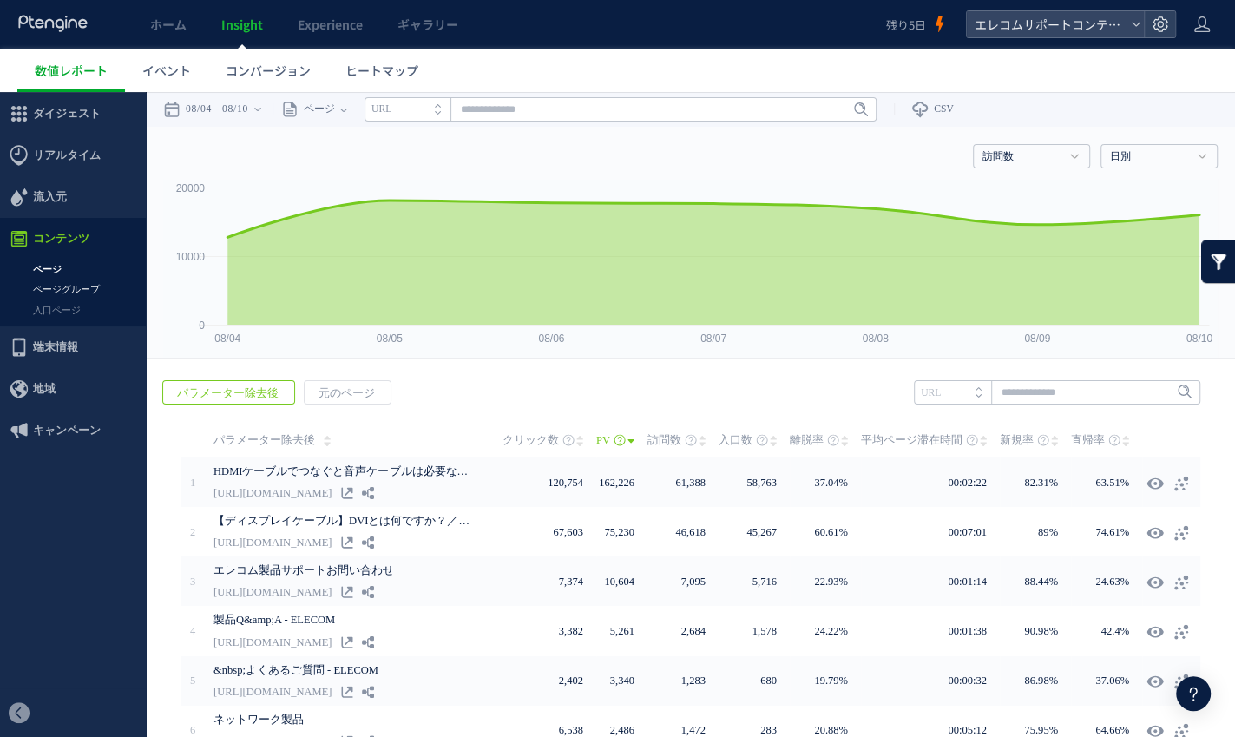
click at [89, 281] on link "ページグループ" at bounding box center [73, 289] width 146 height 20
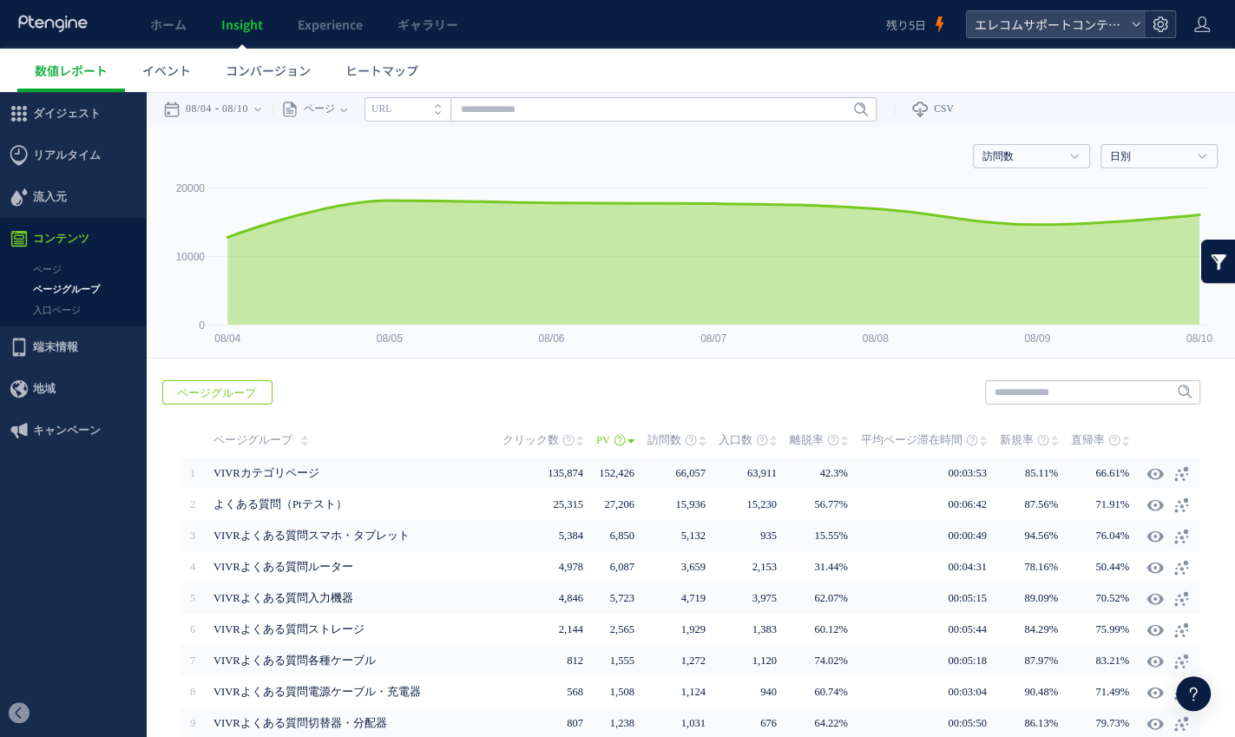
click at [1171, 24] on div at bounding box center [1159, 24] width 31 height 26
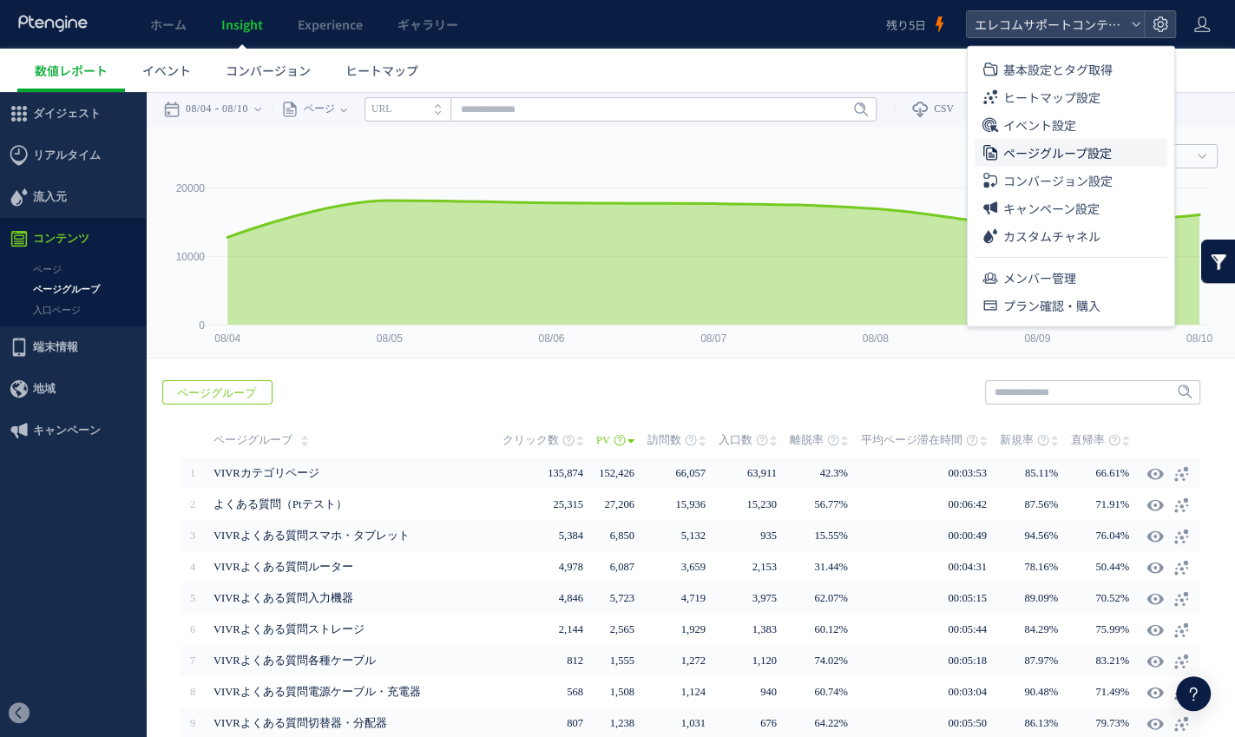
click at [1107, 144] on span "ページグループ設定" at bounding box center [1057, 153] width 108 height 28
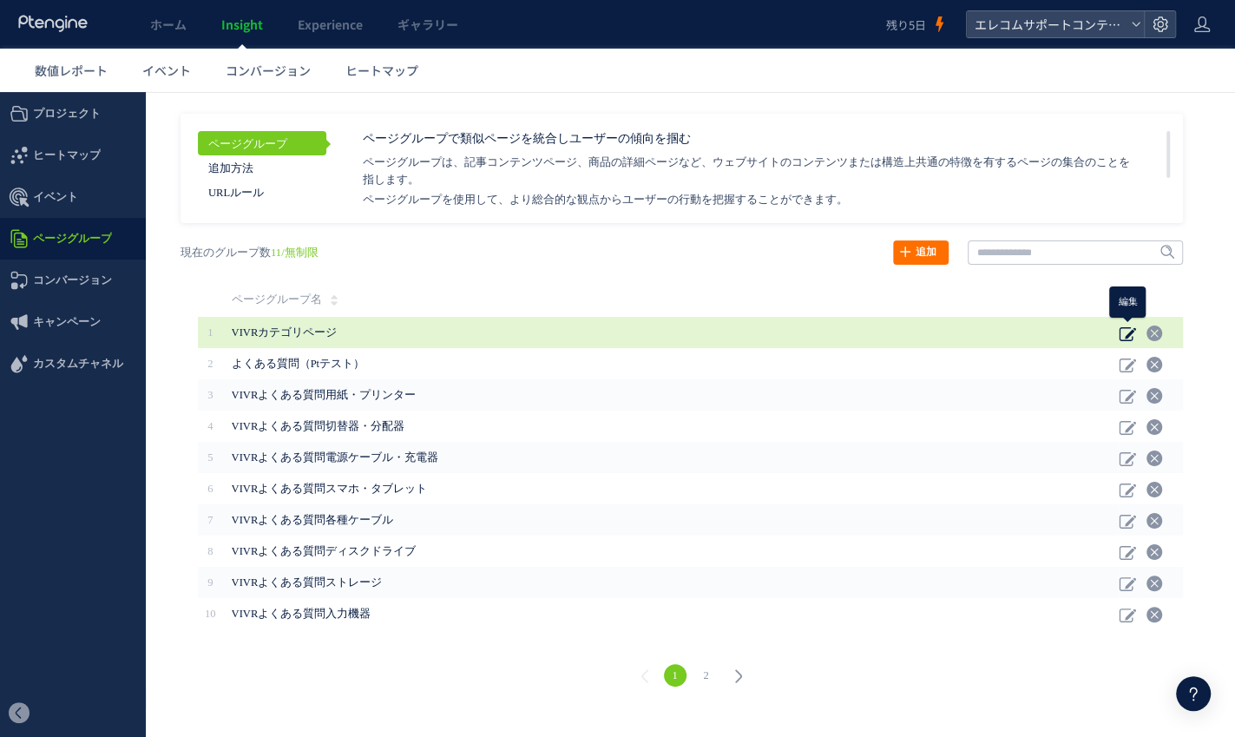
click at [1130, 333] on use at bounding box center [1128, 334] width 16 height 14
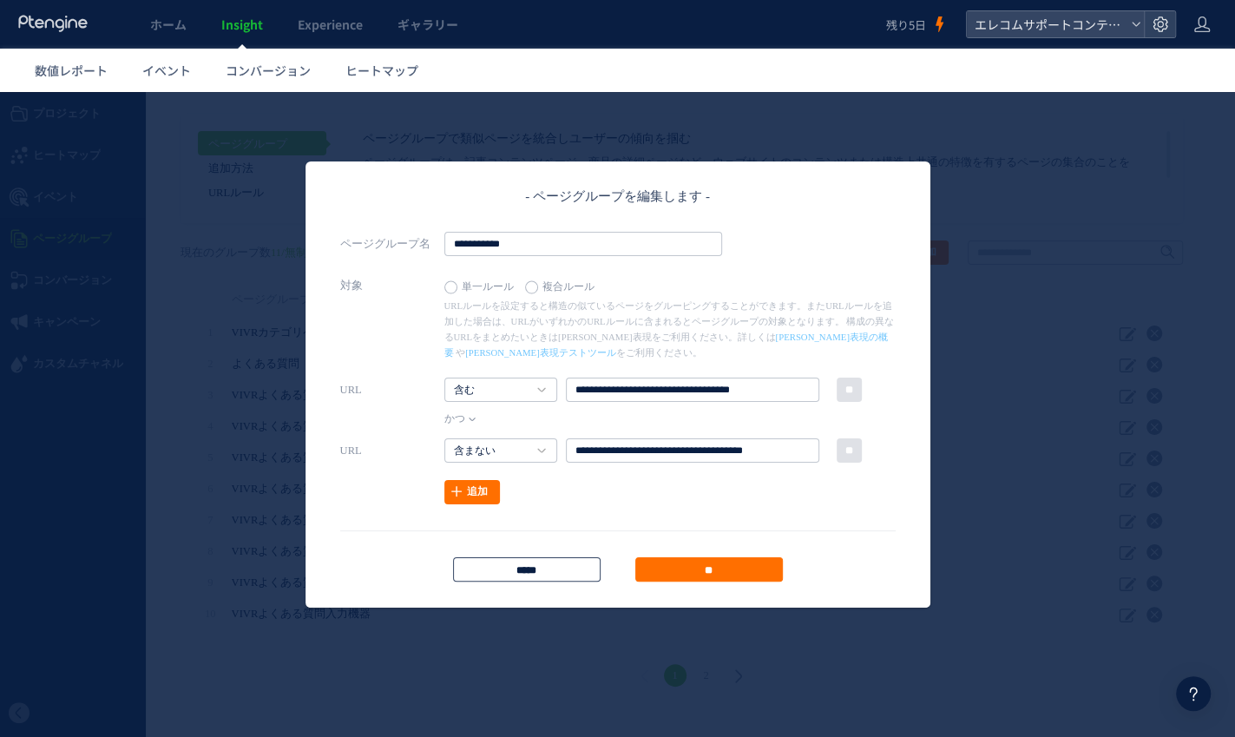
click at [547, 562] on input "*****" at bounding box center [527, 569] width 148 height 24
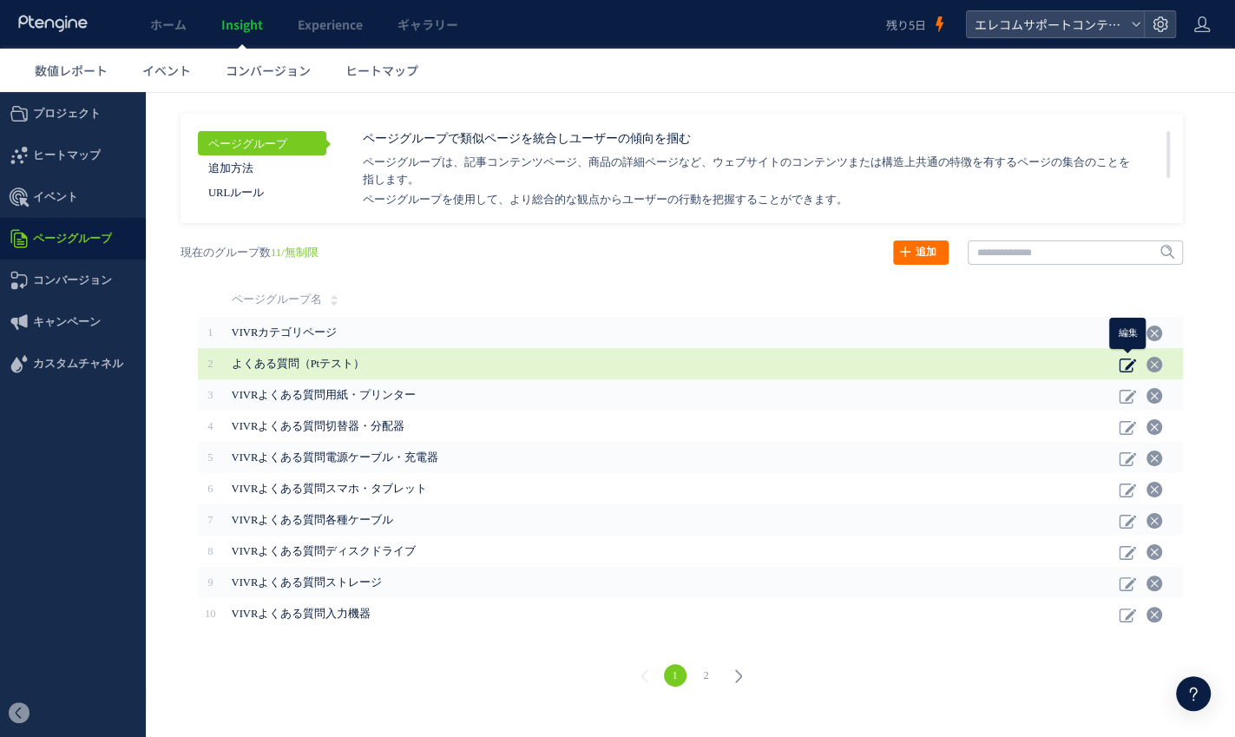
click at [1133, 365] on icon at bounding box center [1127, 364] width 17 height 17
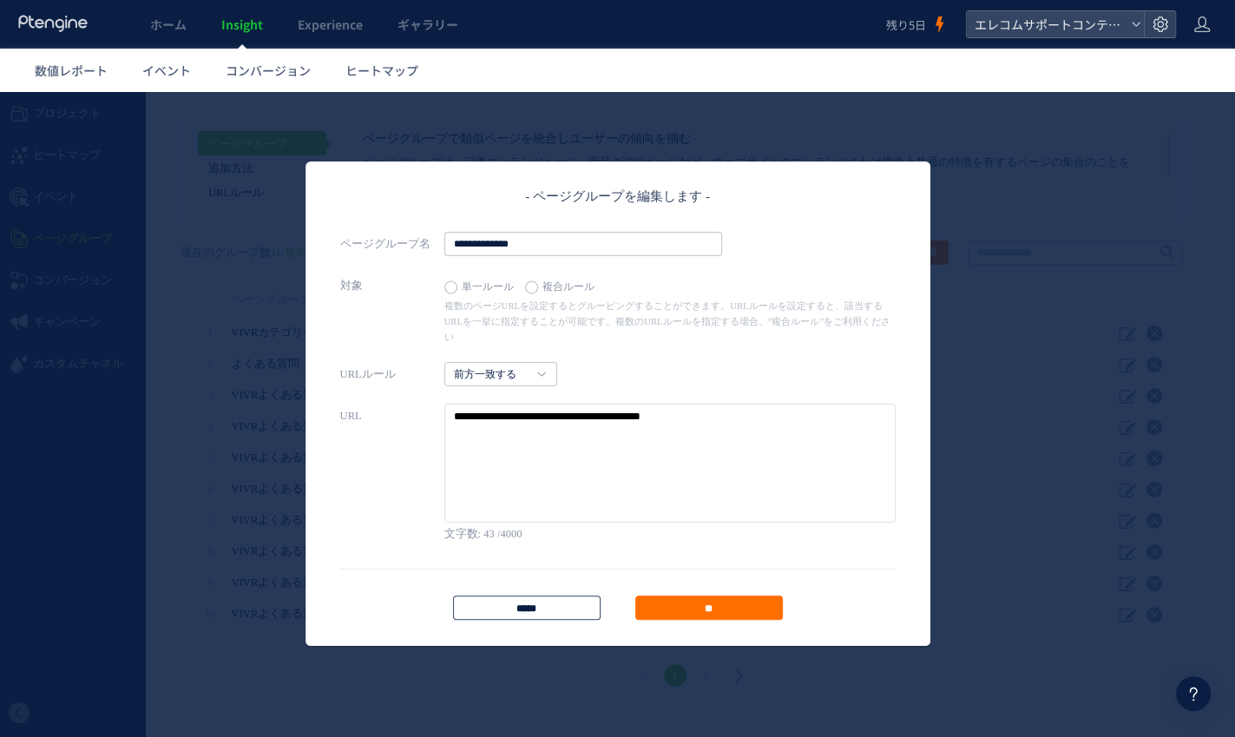
click at [533, 596] on input "*****" at bounding box center [527, 607] width 148 height 24
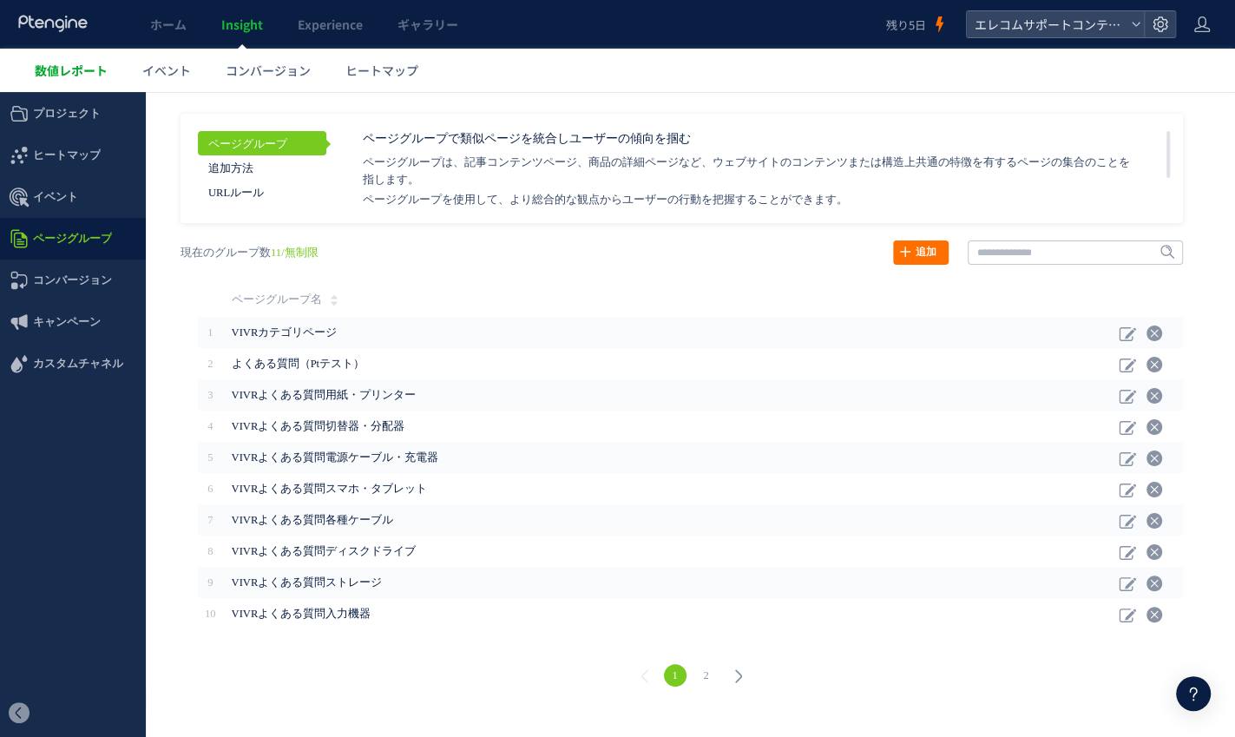
click at [67, 69] on span "数値レポート" at bounding box center [71, 70] width 73 height 17
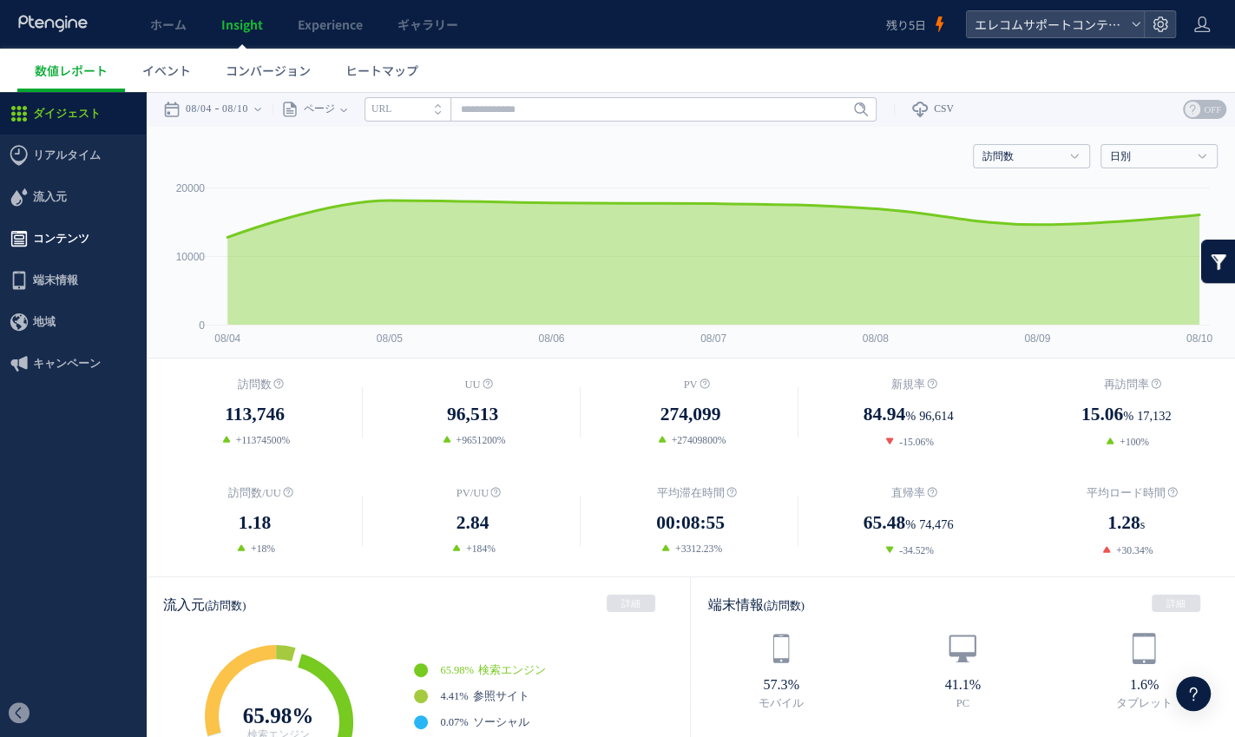
click at [49, 237] on span "コンテンツ" at bounding box center [61, 239] width 56 height 42
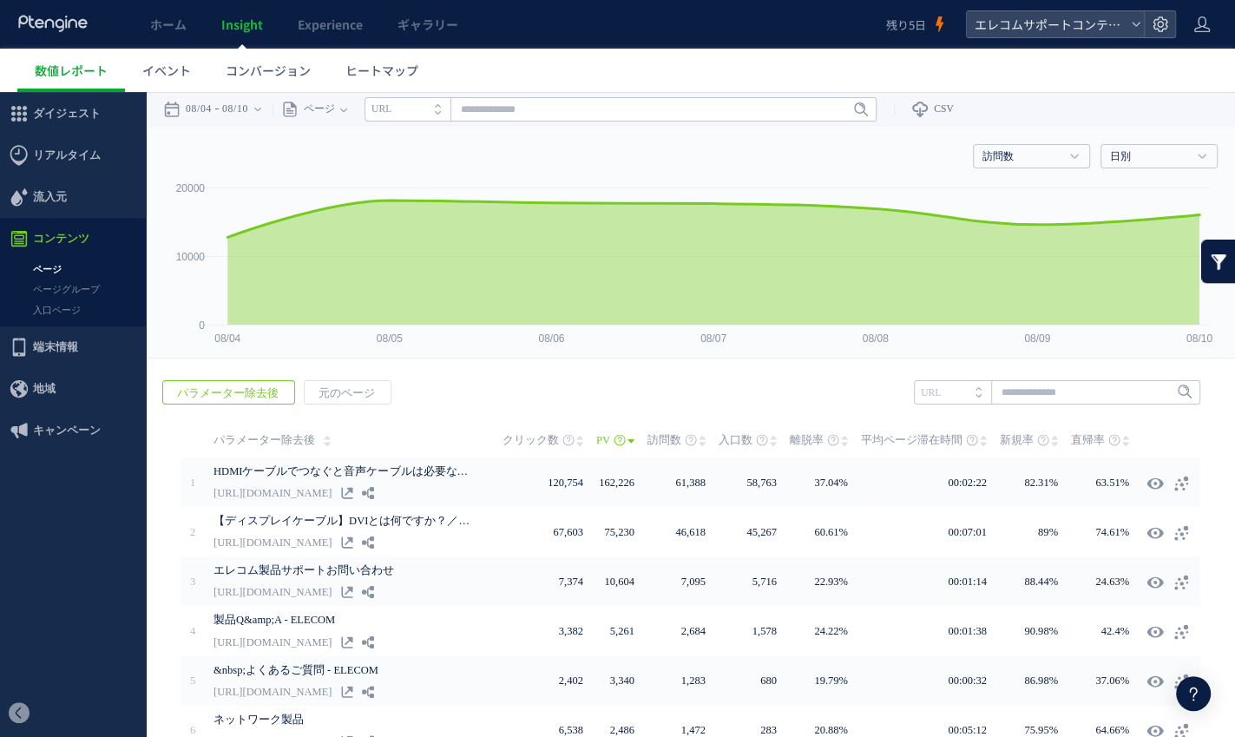
click at [1221, 258] on link at bounding box center [1218, 261] width 35 height 43
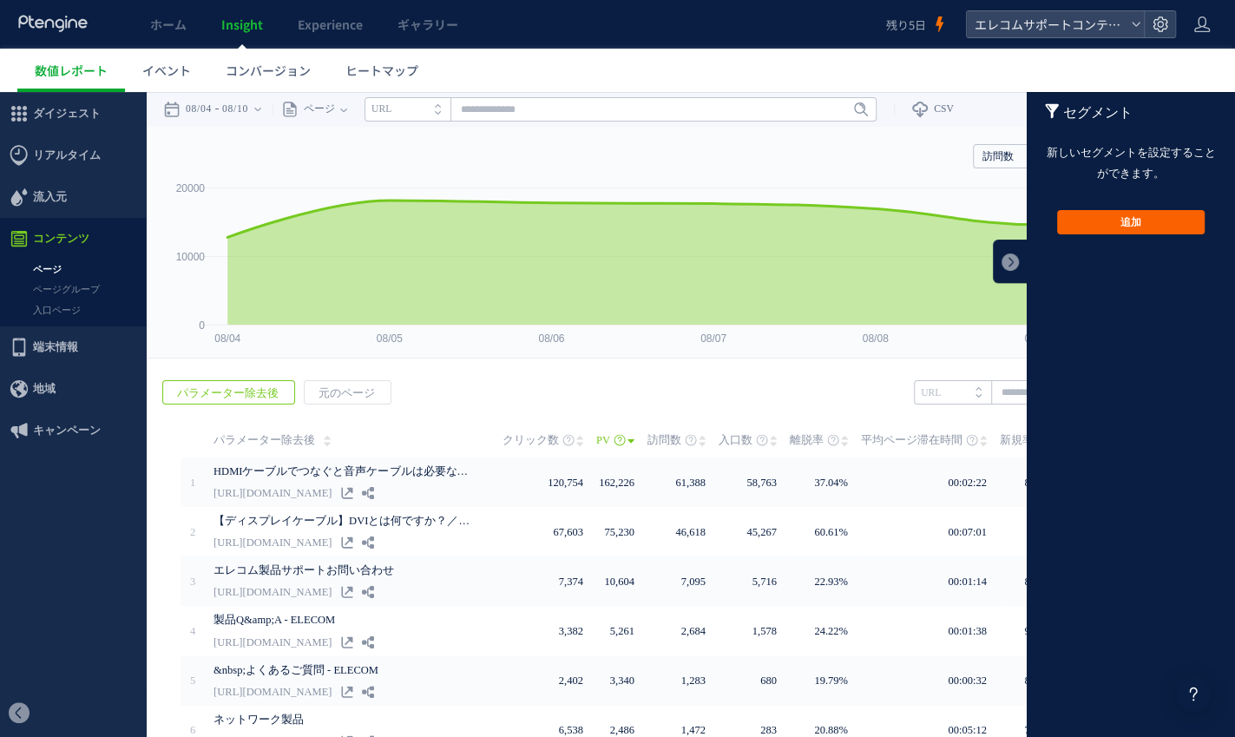
click at [1159, 220] on button "追加" at bounding box center [1131, 222] width 148 height 24
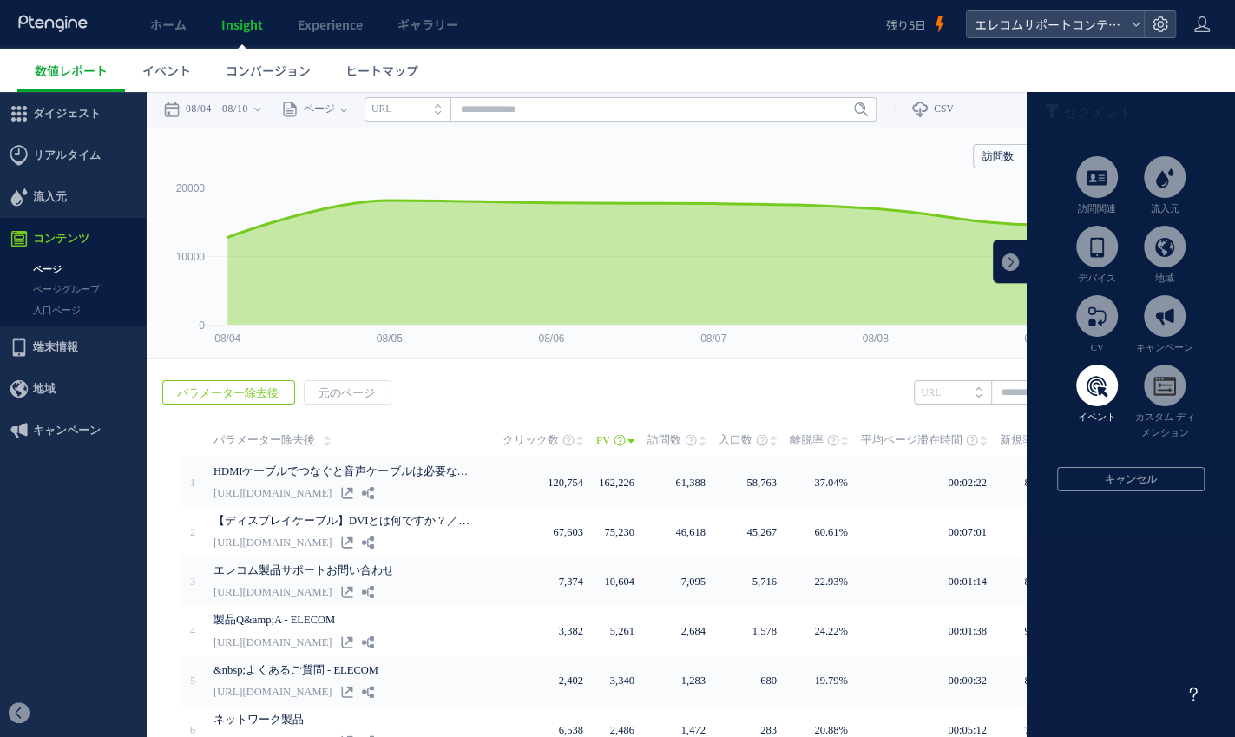
click at [1097, 397] on span at bounding box center [1097, 386] width 42 height 42
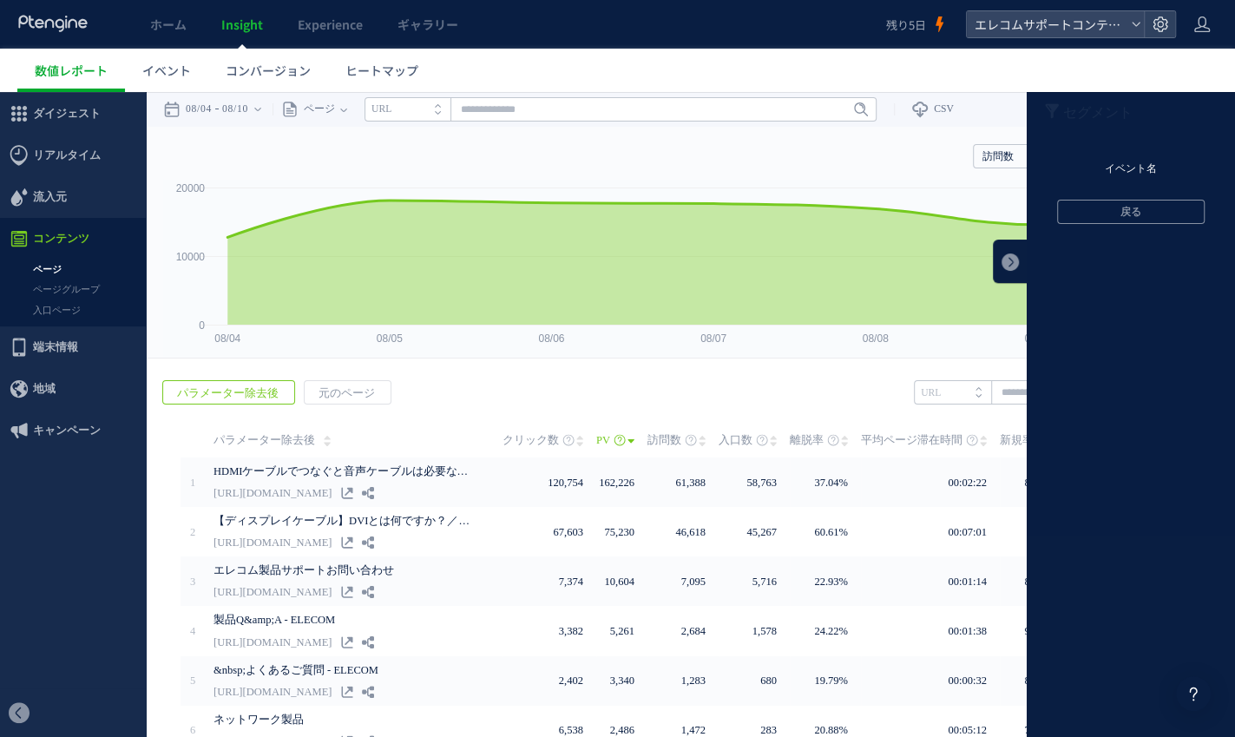
click at [1135, 177] on li "イベント名" at bounding box center [1131, 169] width 208 height 26
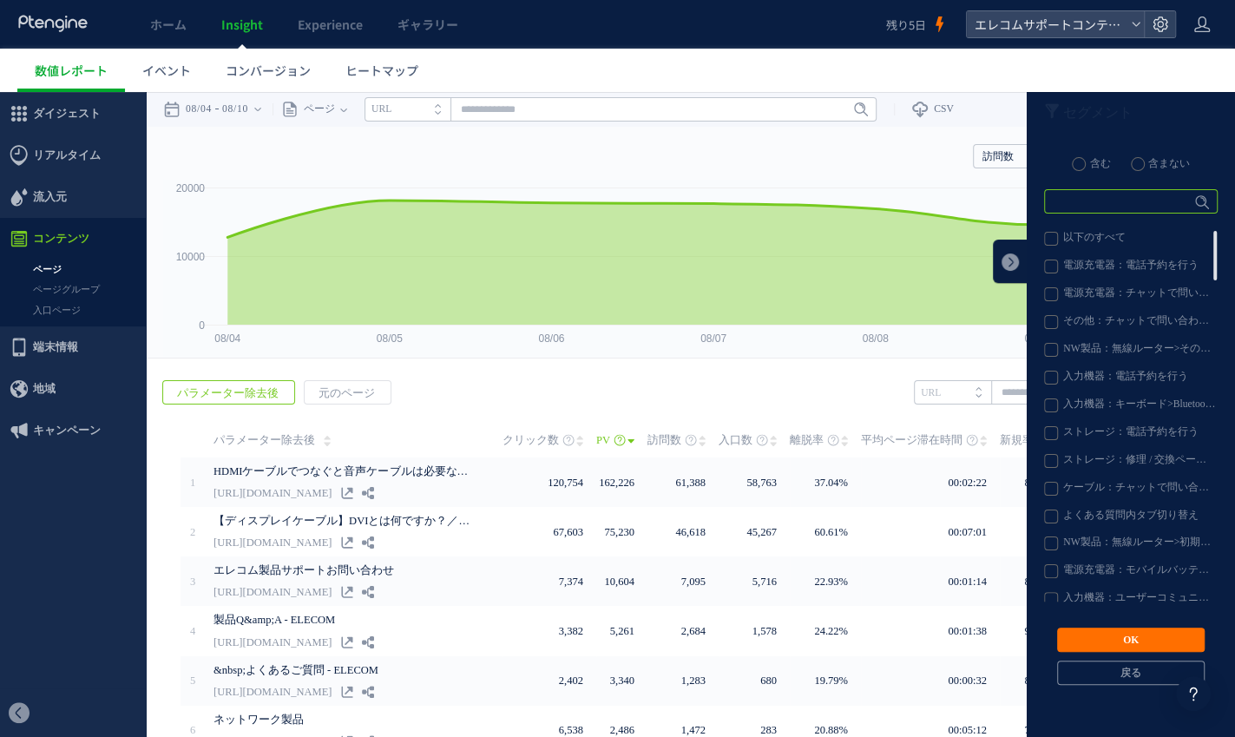
click at [1127, 198] on input "text" at bounding box center [1131, 201] width 174 height 24
type input "**"
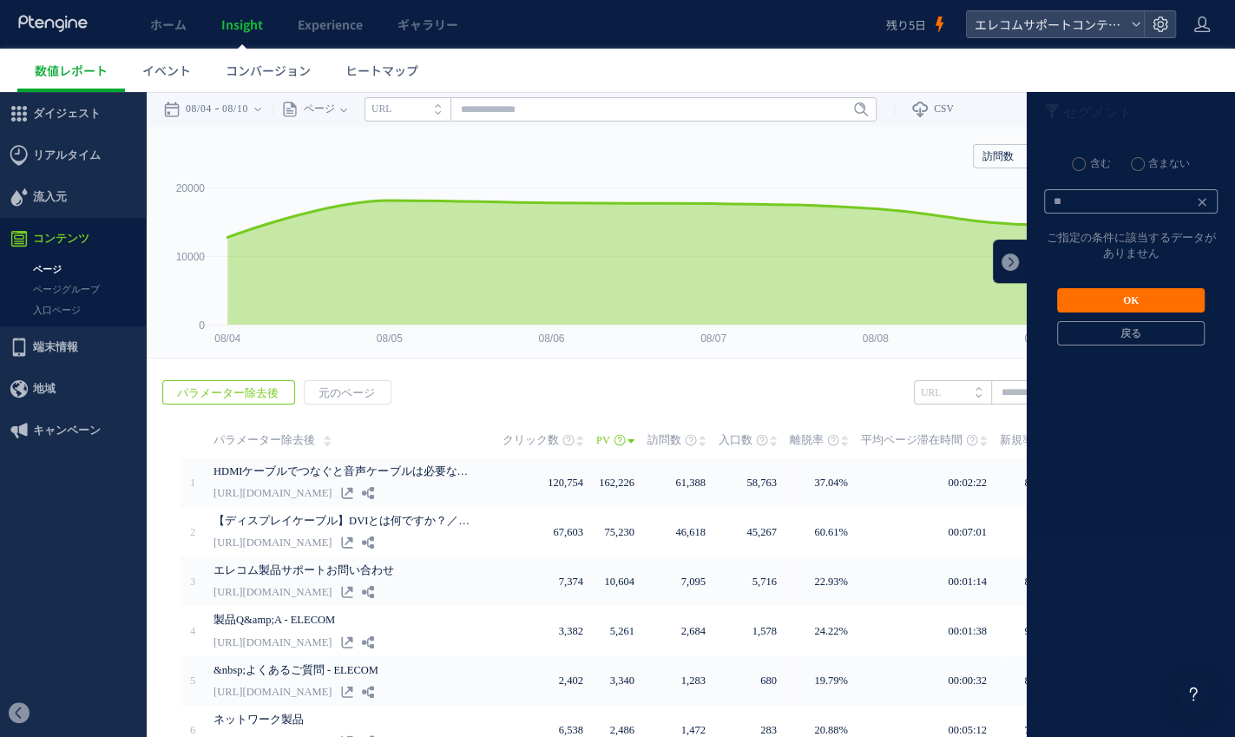
click at [1204, 207] on icon at bounding box center [1202, 202] width 14 height 14
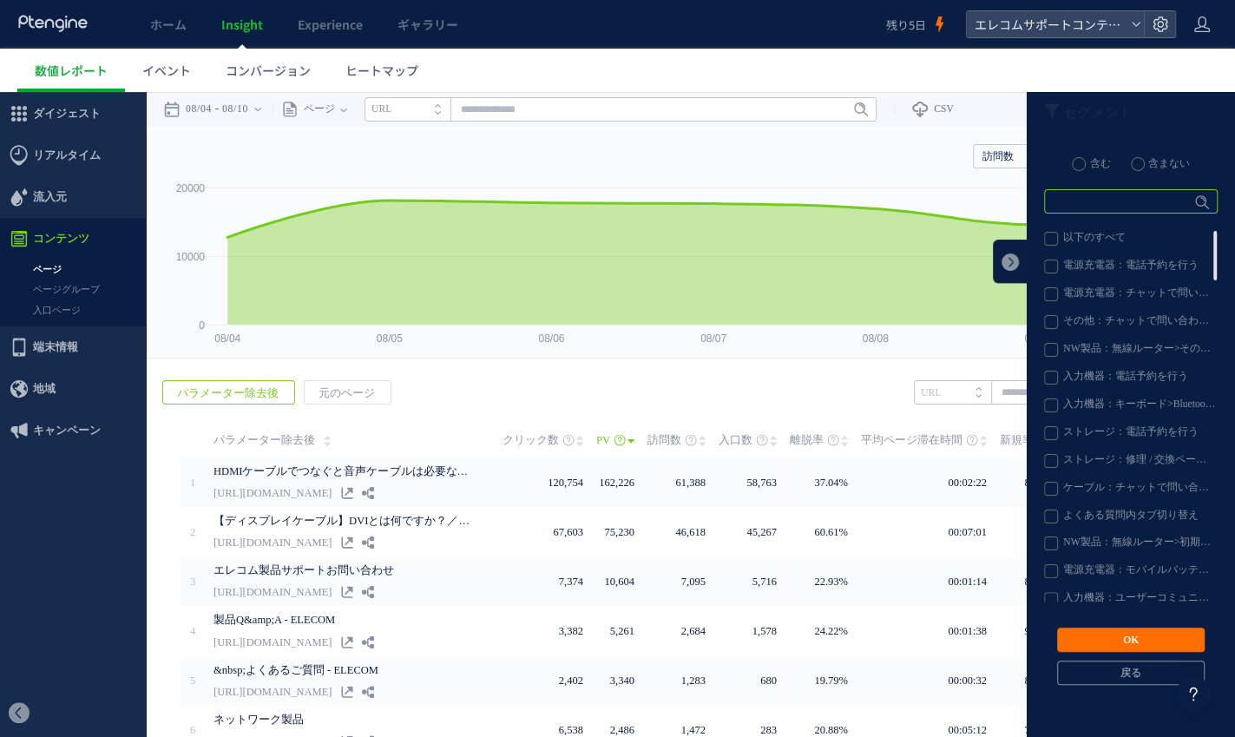
click at [1140, 203] on input "text" at bounding box center [1131, 201] width 174 height 24
type input "*"
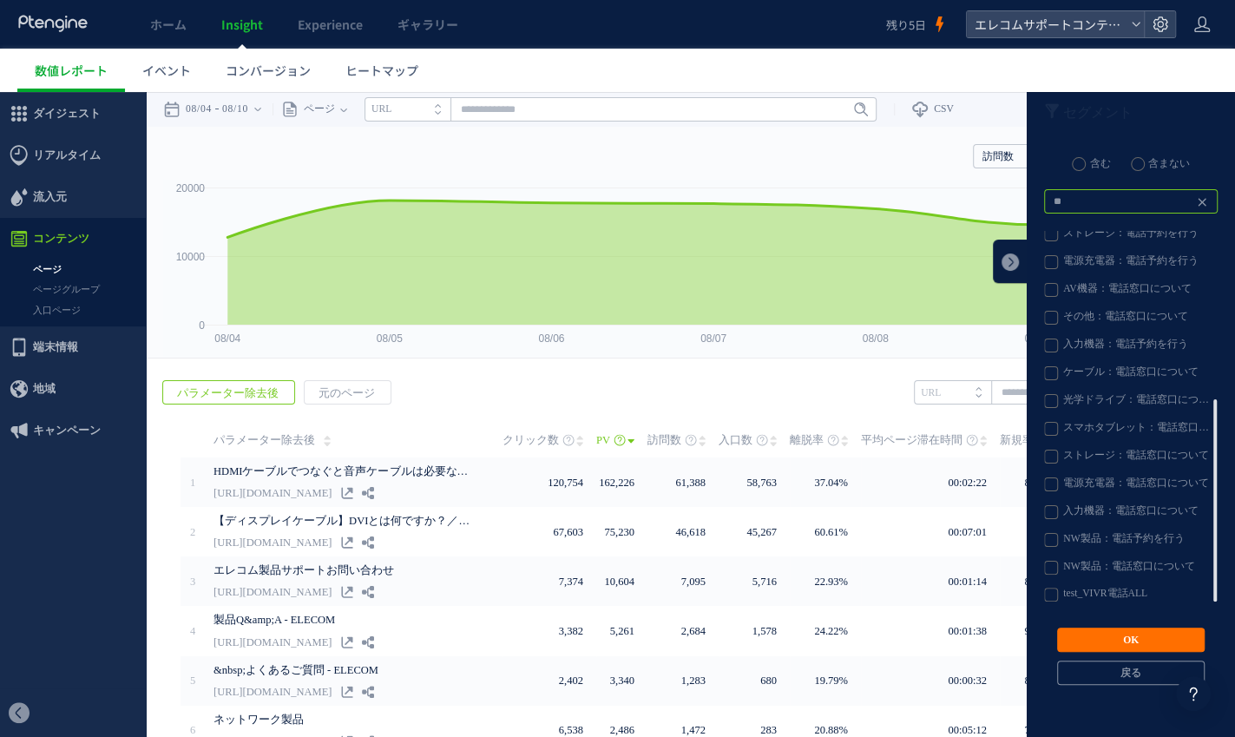
type input "**"
click at [1107, 598] on label "test_VIVR電話ALL" at bounding box center [1130, 595] width 172 height 14
click at [1124, 638] on button "OK" at bounding box center [1131, 639] width 148 height 24
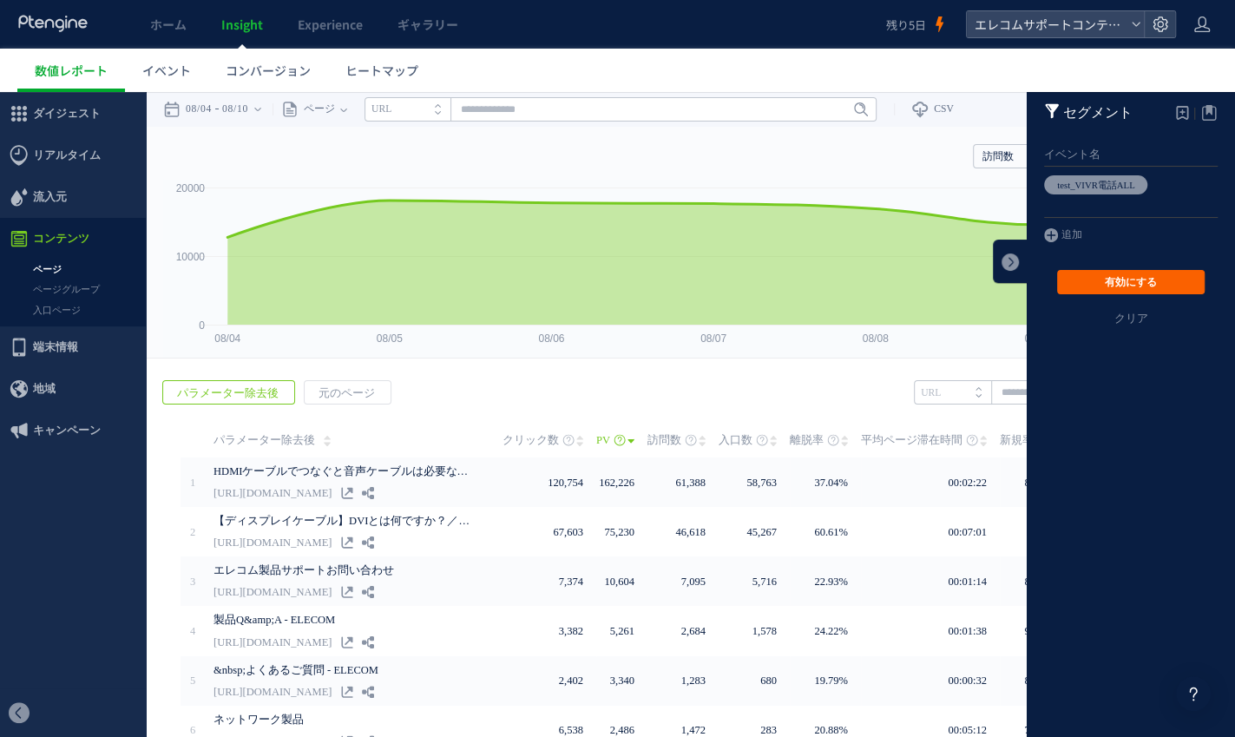
click at [1111, 285] on button "有効にする" at bounding box center [1131, 282] width 148 height 24
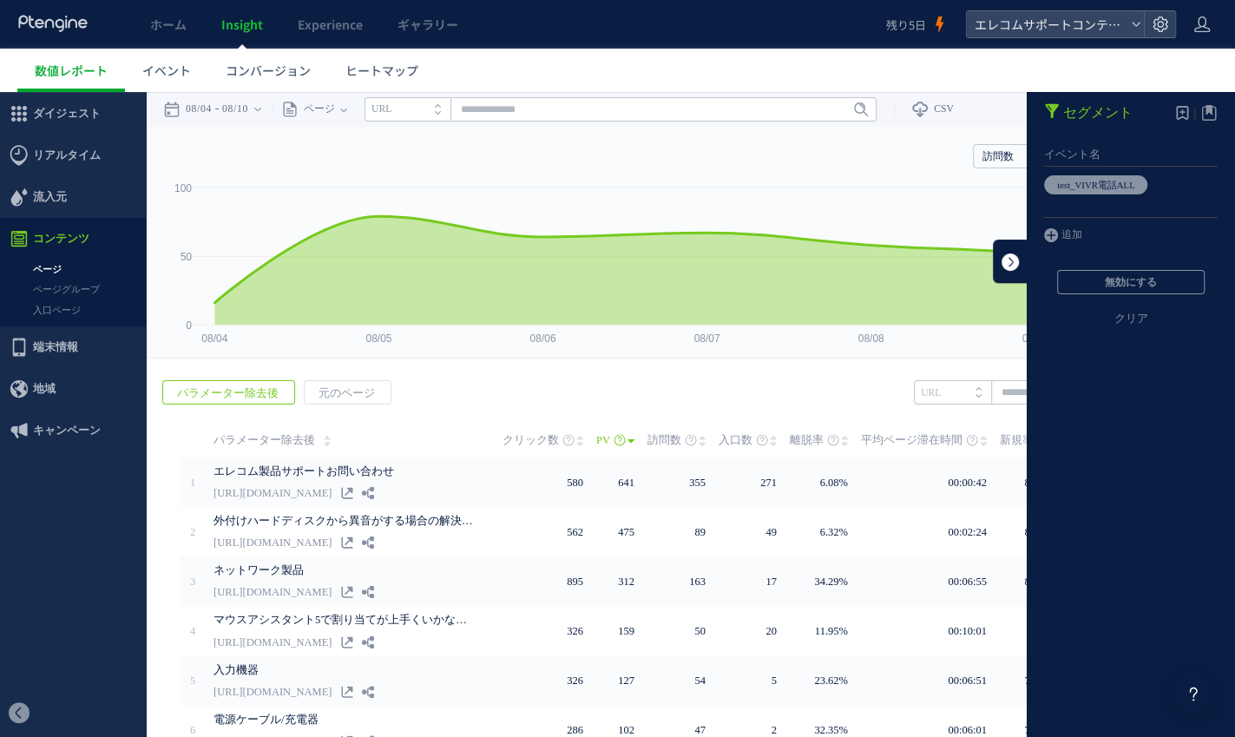
click at [1017, 261] on link at bounding box center [1010, 261] width 35 height 43
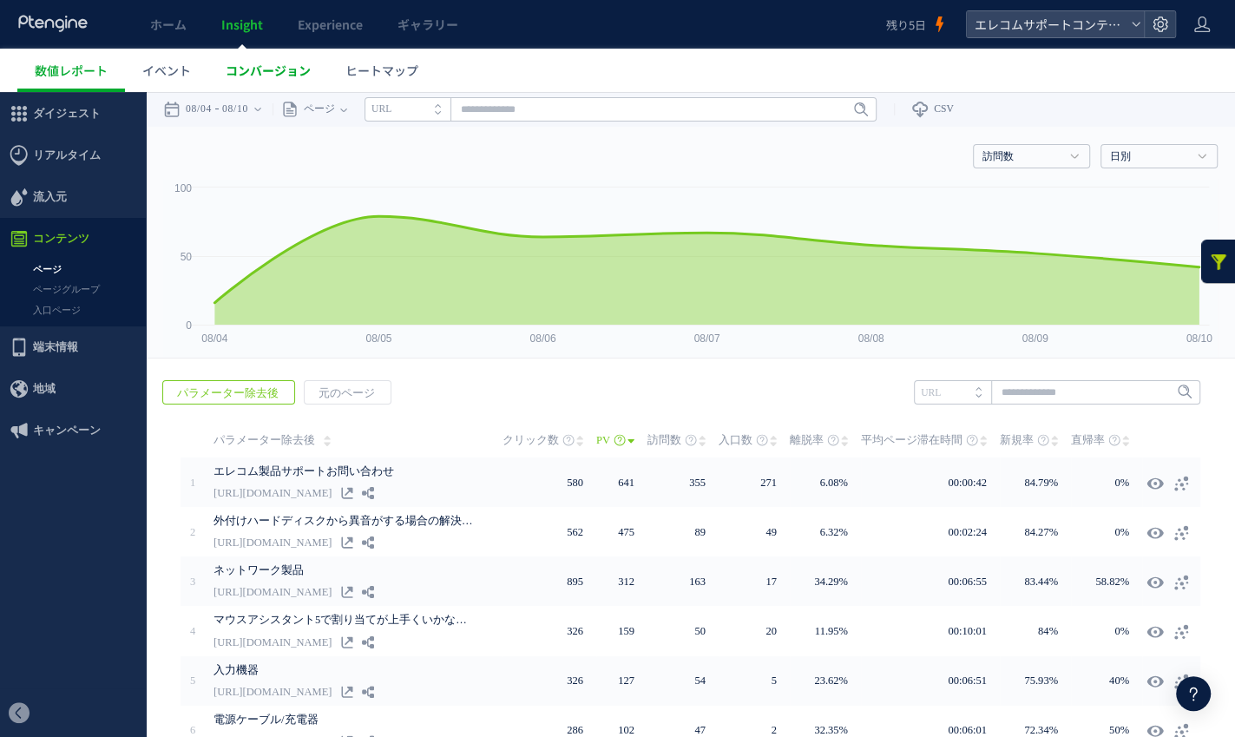
click at [270, 69] on span "コンバージョン" at bounding box center [268, 70] width 85 height 17
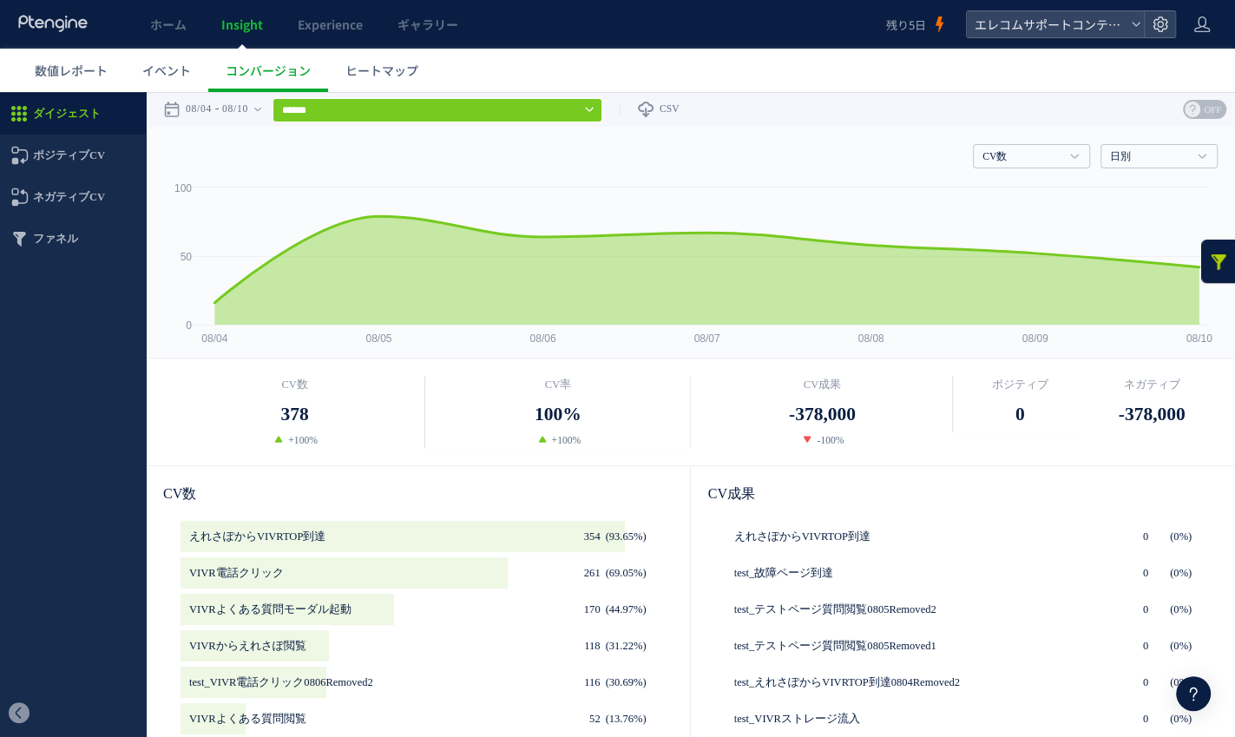
scroll to position [309, 0]
click at [1216, 261] on link at bounding box center [1218, 261] width 35 height 43
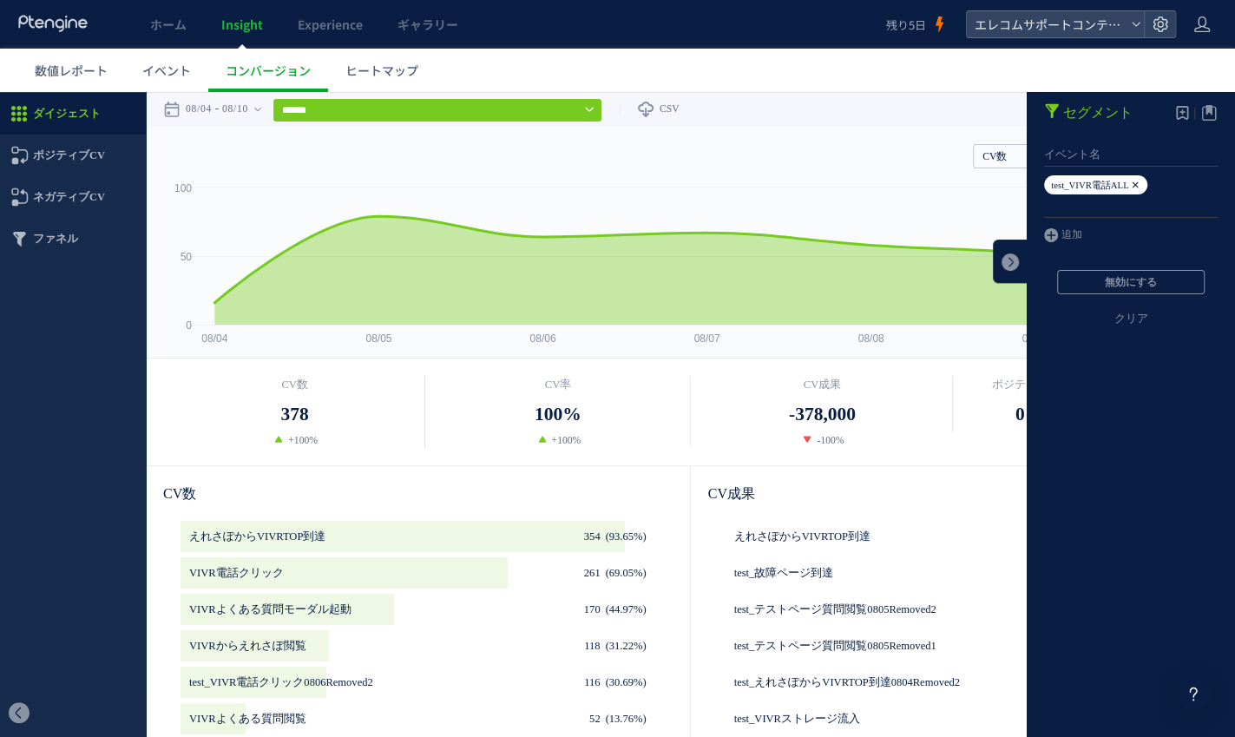
click at [1140, 185] on icon at bounding box center [1135, 184] width 10 height 19
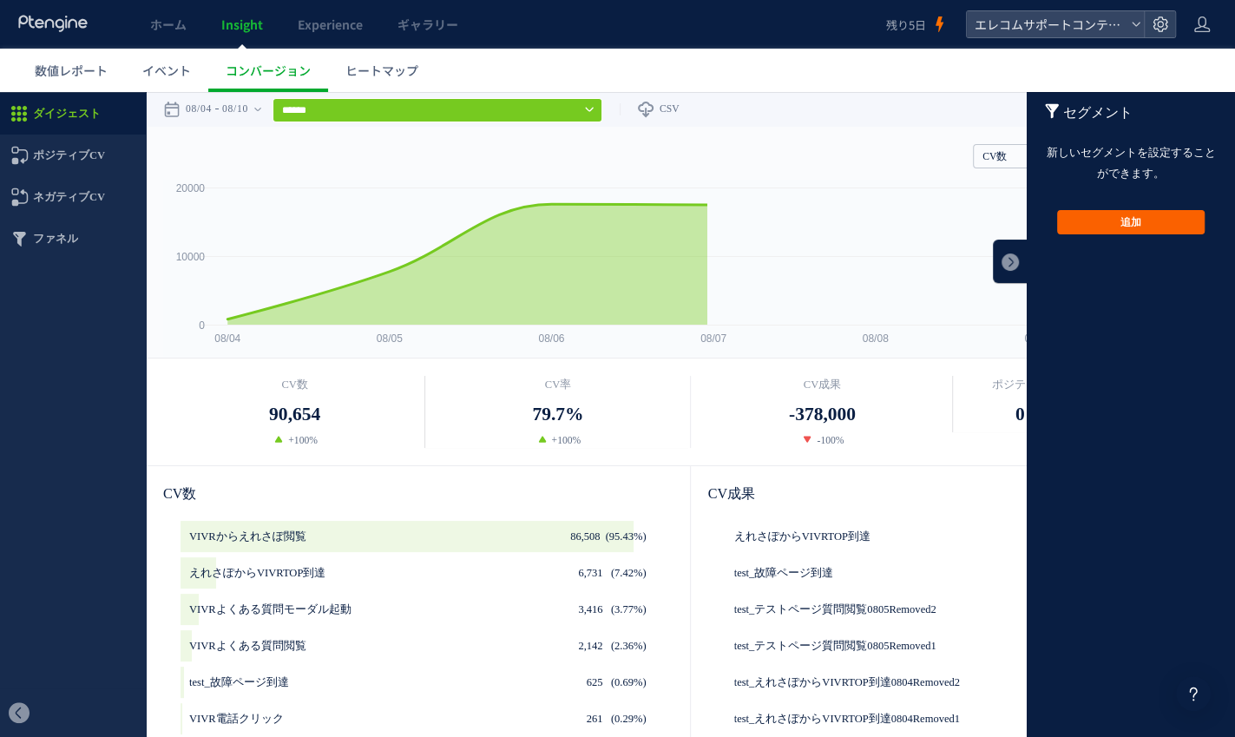
click at [1137, 220] on button "追加" at bounding box center [1131, 222] width 148 height 24
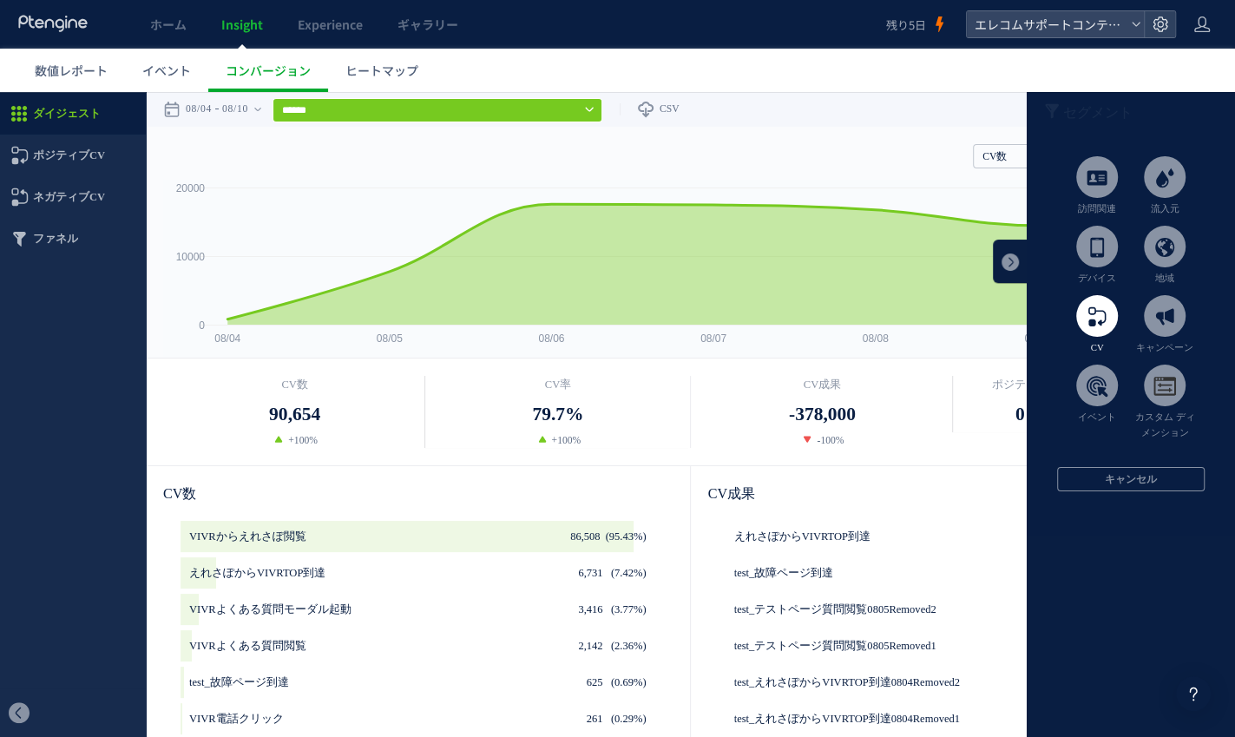
click at [1107, 332] on span at bounding box center [1097, 316] width 42 height 42
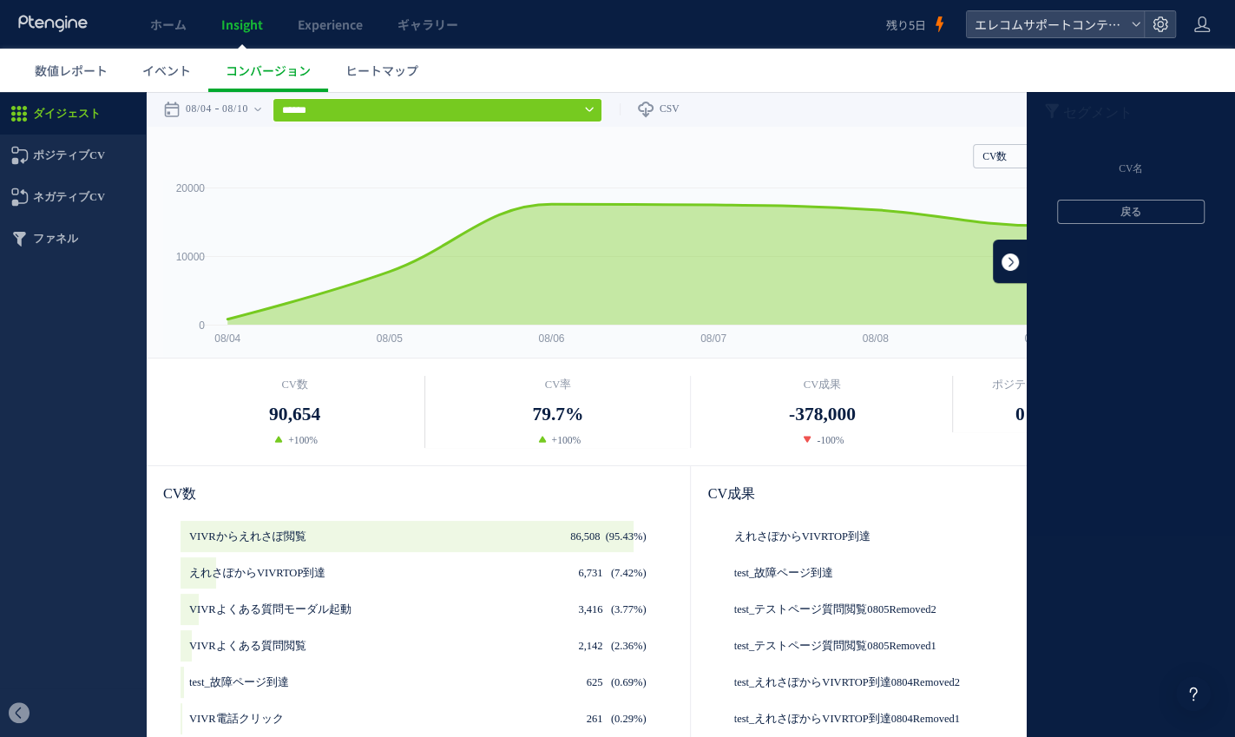
click at [1005, 262] on link at bounding box center [1010, 261] width 35 height 43
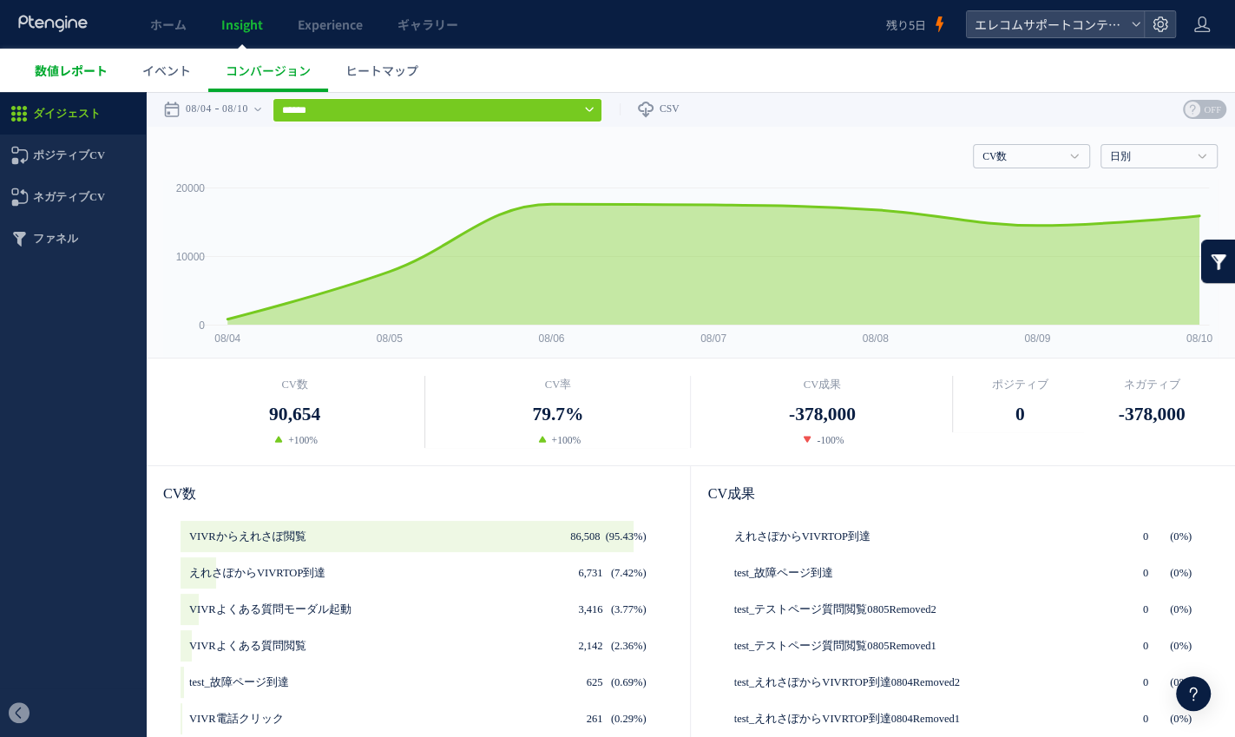
click at [88, 70] on span "数値レポート" at bounding box center [71, 70] width 73 height 17
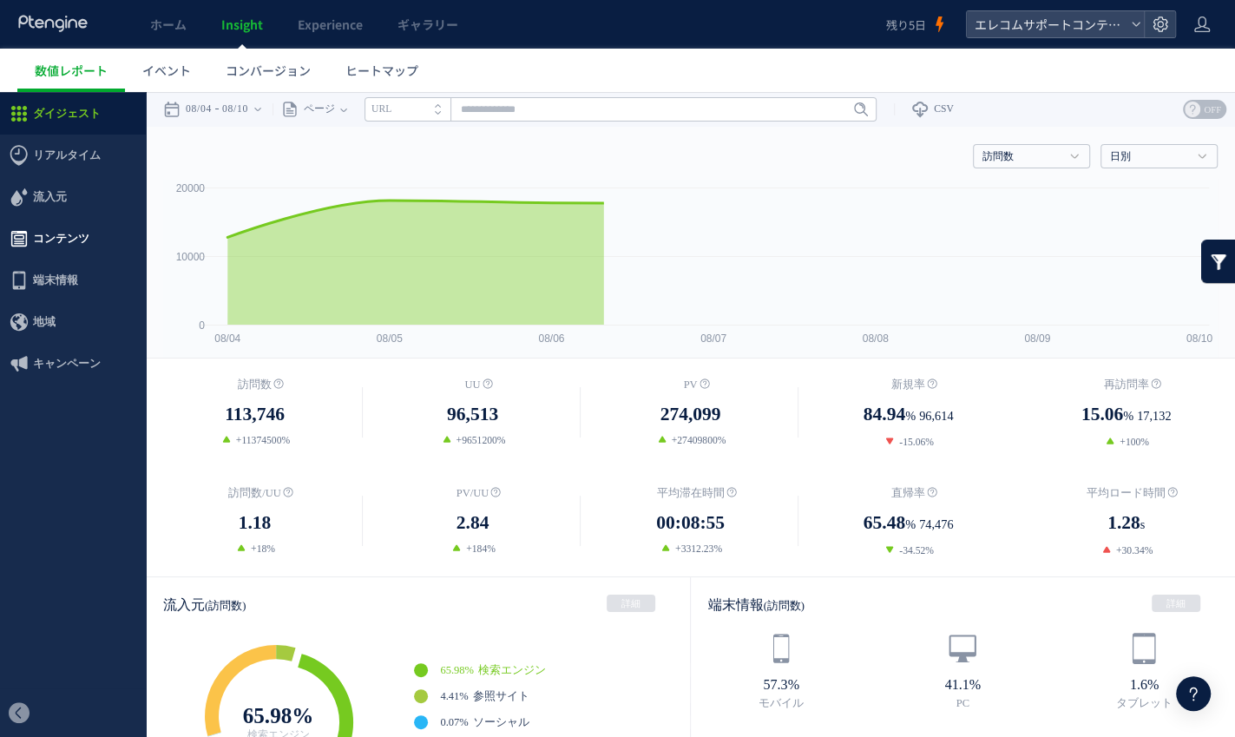
click at [65, 244] on span "コンテンツ" at bounding box center [61, 239] width 56 height 42
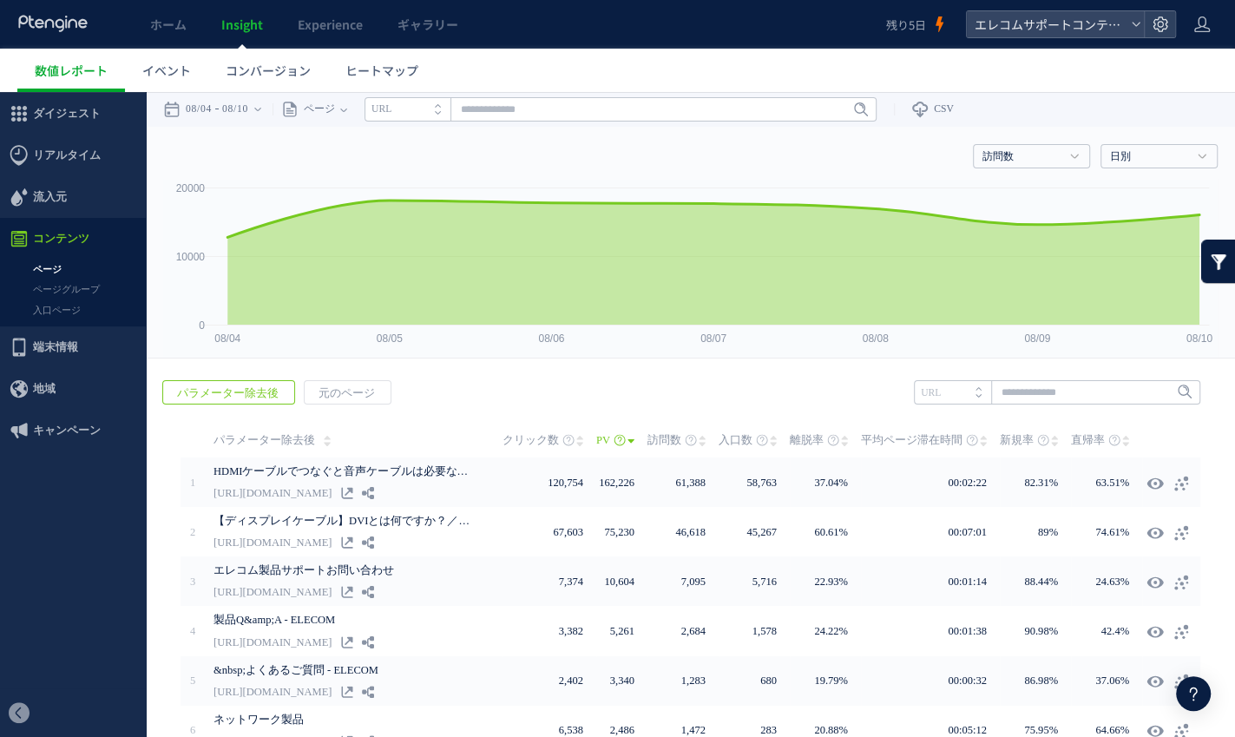
click at [1218, 266] on link at bounding box center [1218, 261] width 35 height 43
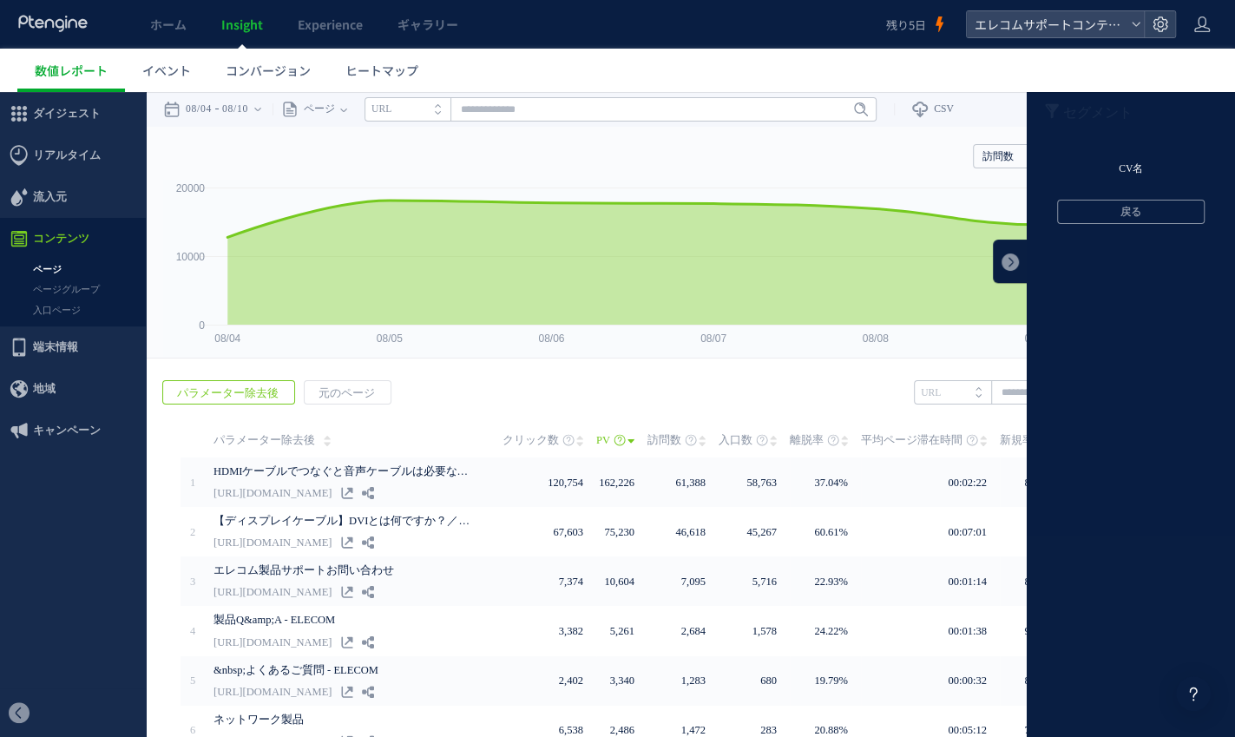
click at [1135, 181] on li "CV名" at bounding box center [1131, 169] width 208 height 26
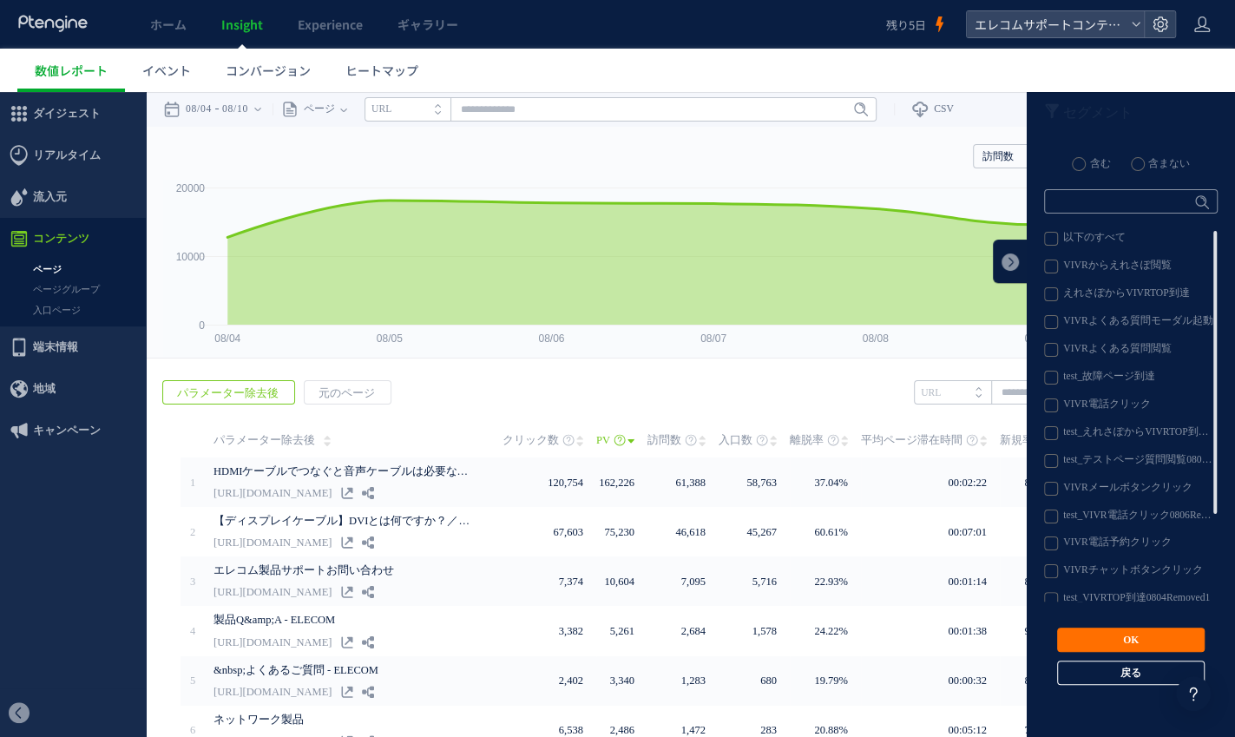
click at [1120, 672] on button "戻る" at bounding box center [1131, 672] width 148 height 24
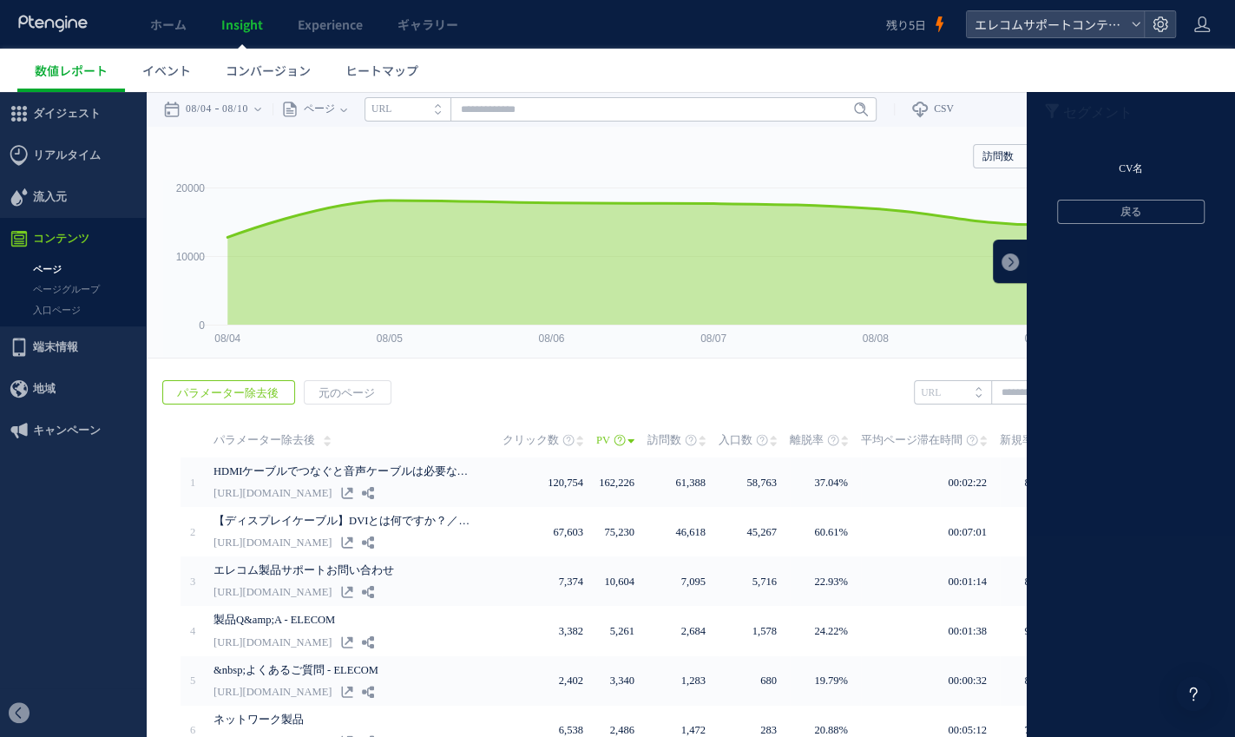
click at [1127, 173] on li "CV名" at bounding box center [1131, 169] width 208 height 26
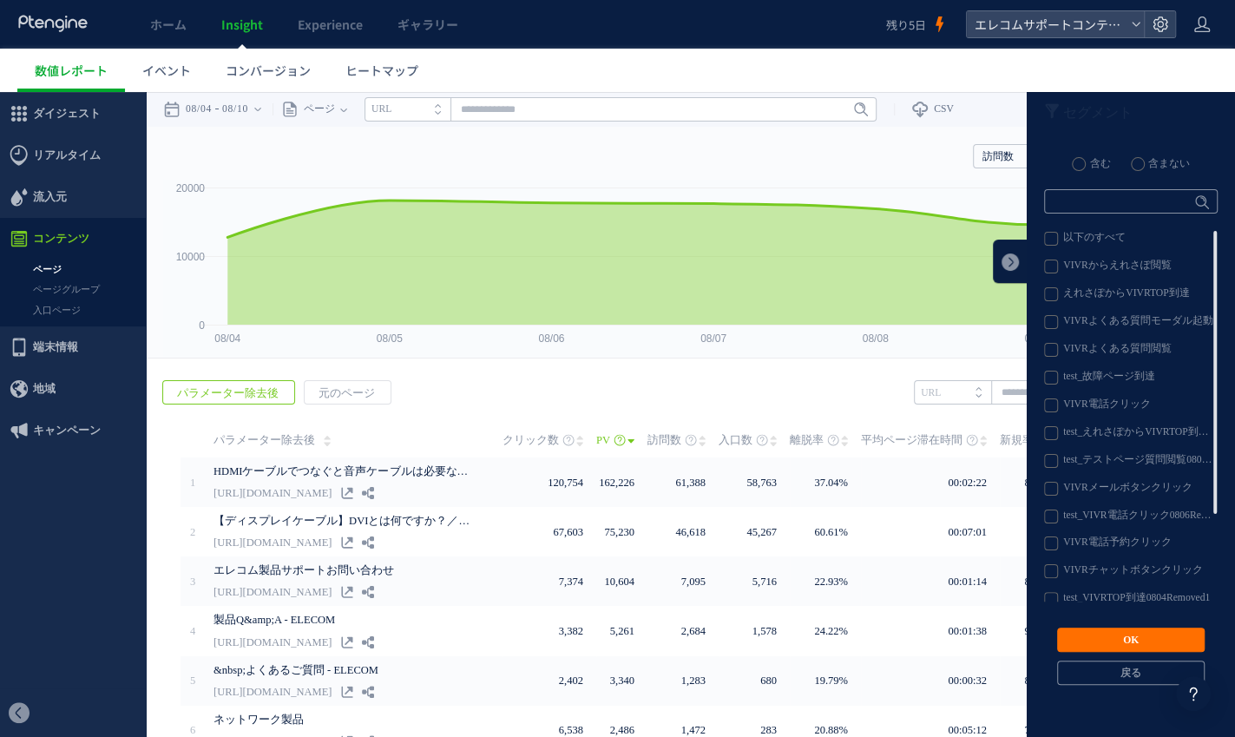
click at [1103, 400] on label "VIVR電話クリック" at bounding box center [1130, 405] width 172 height 14
click at [1116, 639] on button "OK" at bounding box center [1131, 639] width 148 height 24
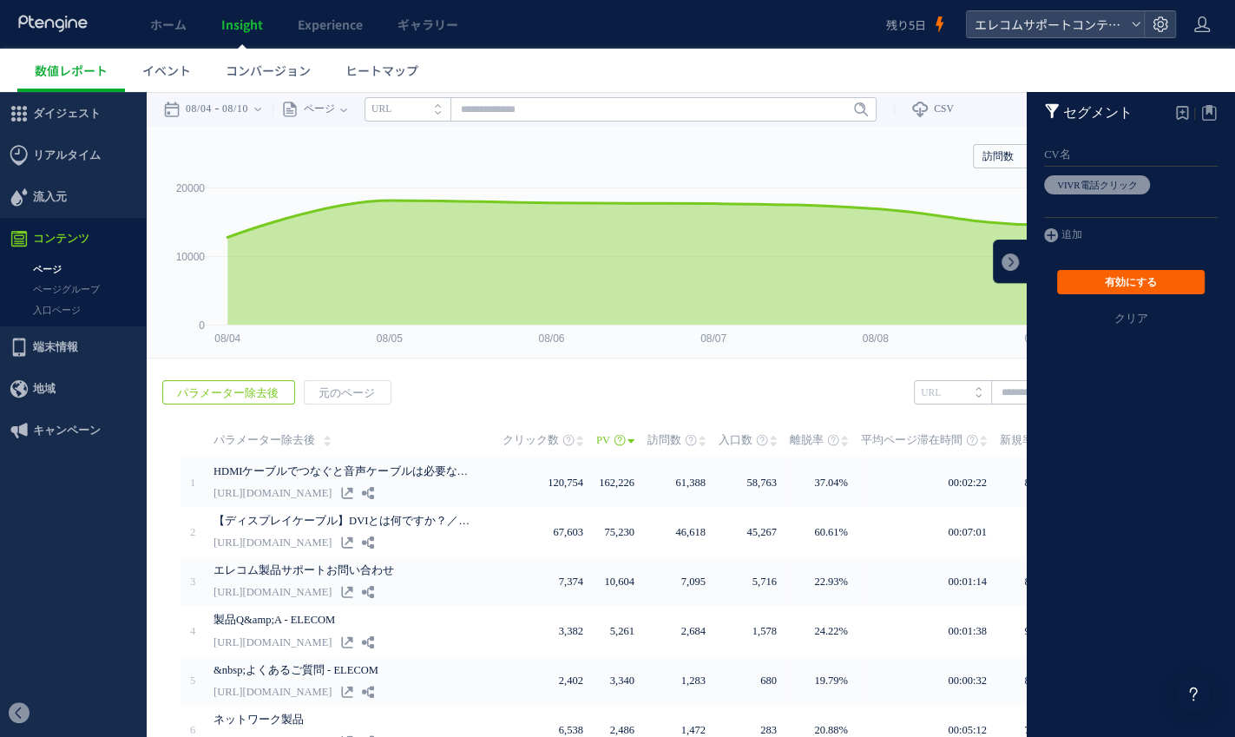
click at [1103, 280] on button "有効にする" at bounding box center [1131, 282] width 148 height 24
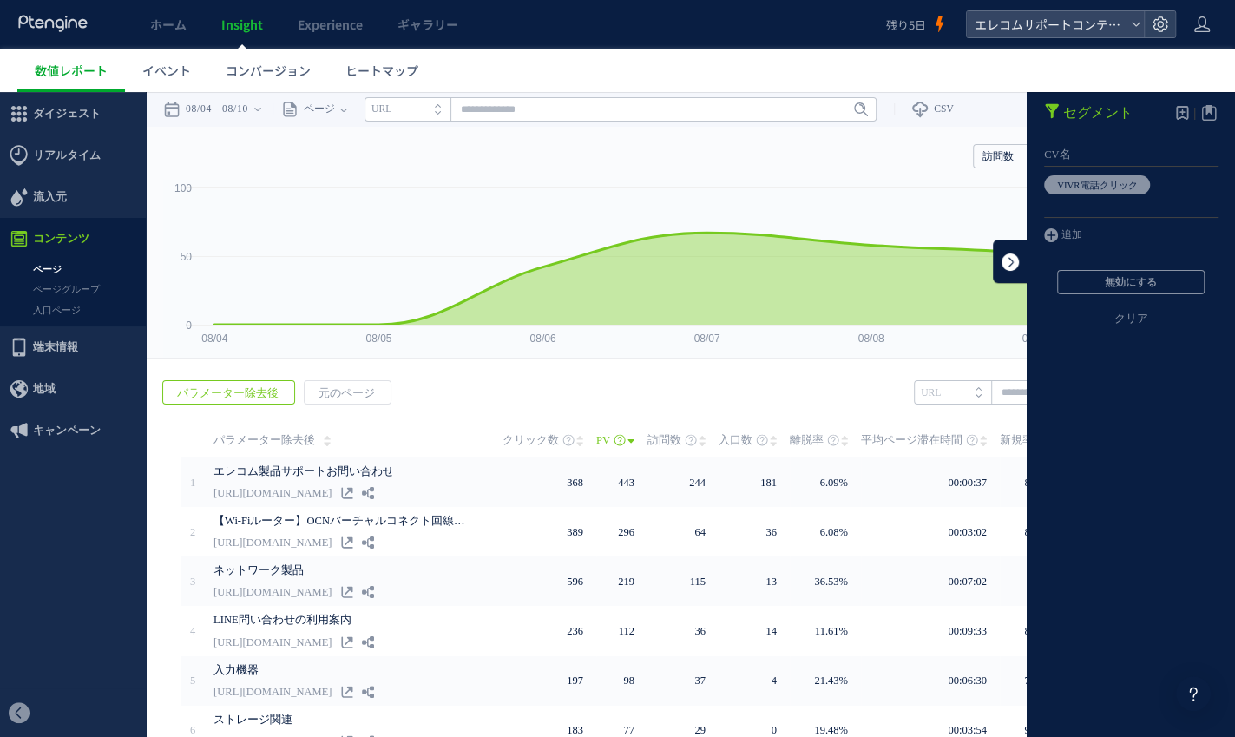
click at [1022, 263] on link at bounding box center [1010, 261] width 35 height 43
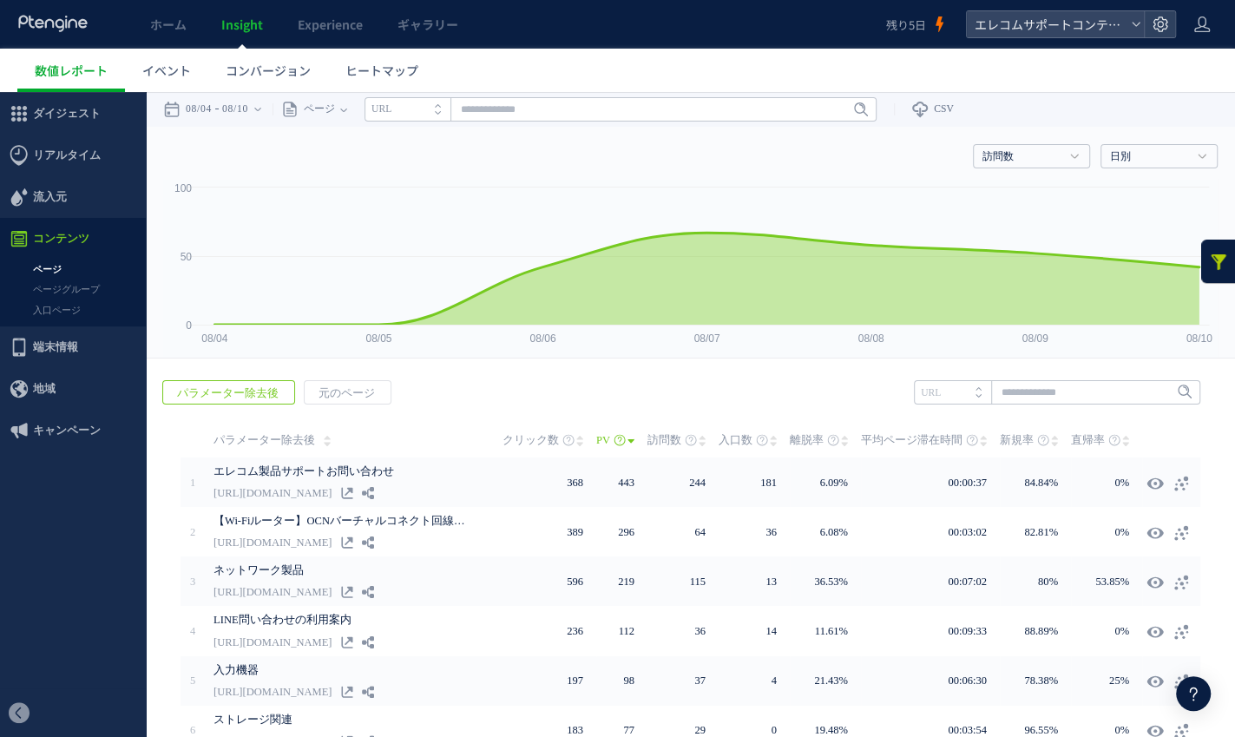
click at [679, 439] on span "訪問数" at bounding box center [664, 440] width 34 height 35
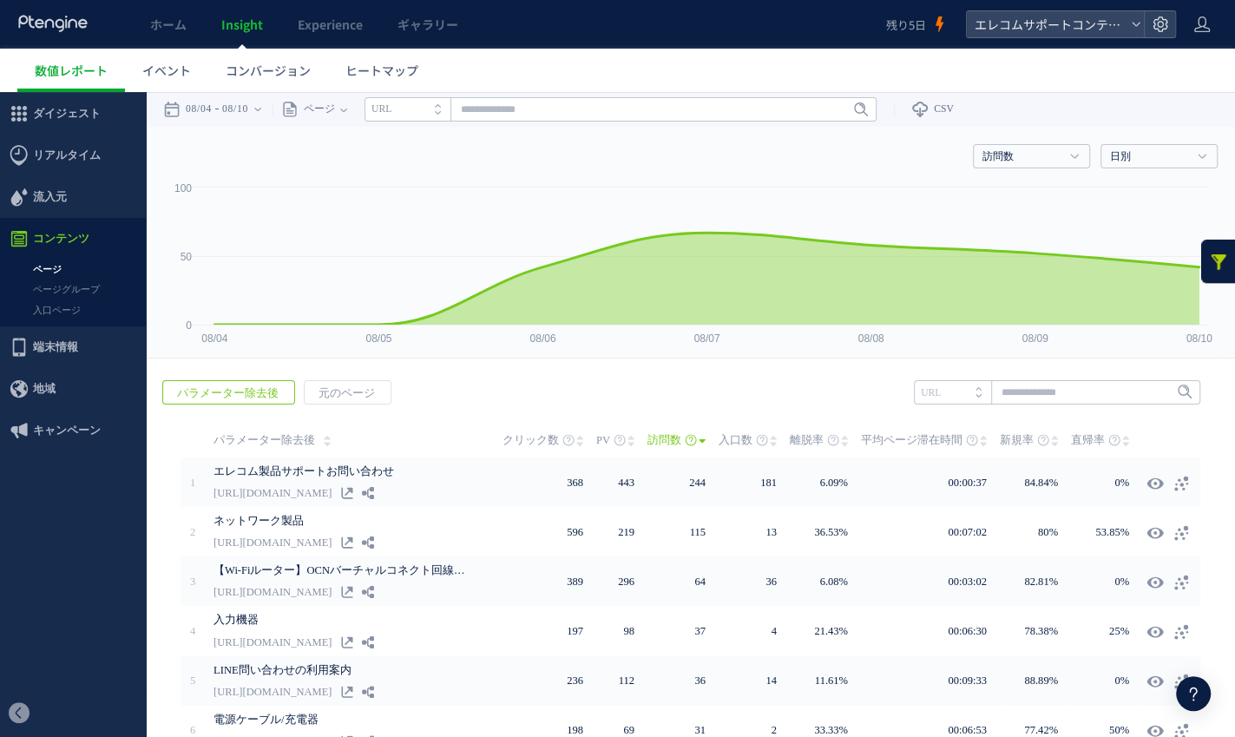
click at [541, 437] on span "クリック数" at bounding box center [531, 440] width 56 height 35
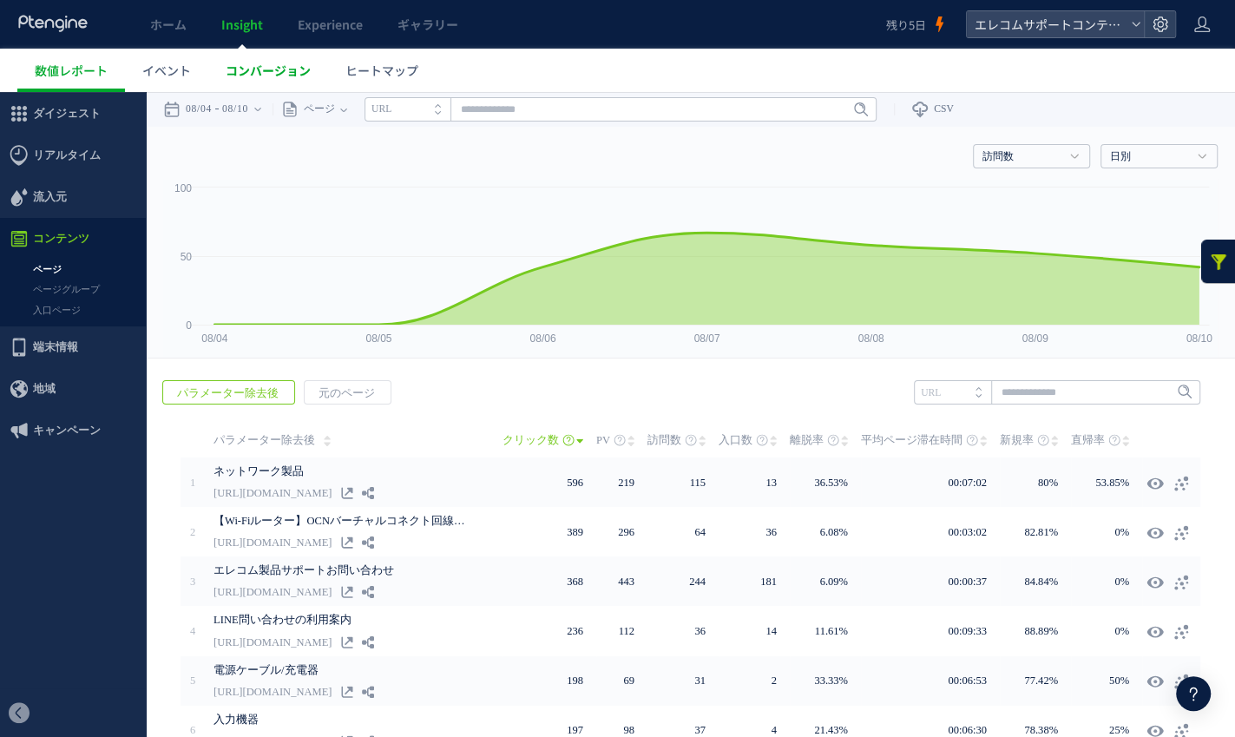
click at [287, 72] on span "コンバージョン" at bounding box center [268, 70] width 85 height 17
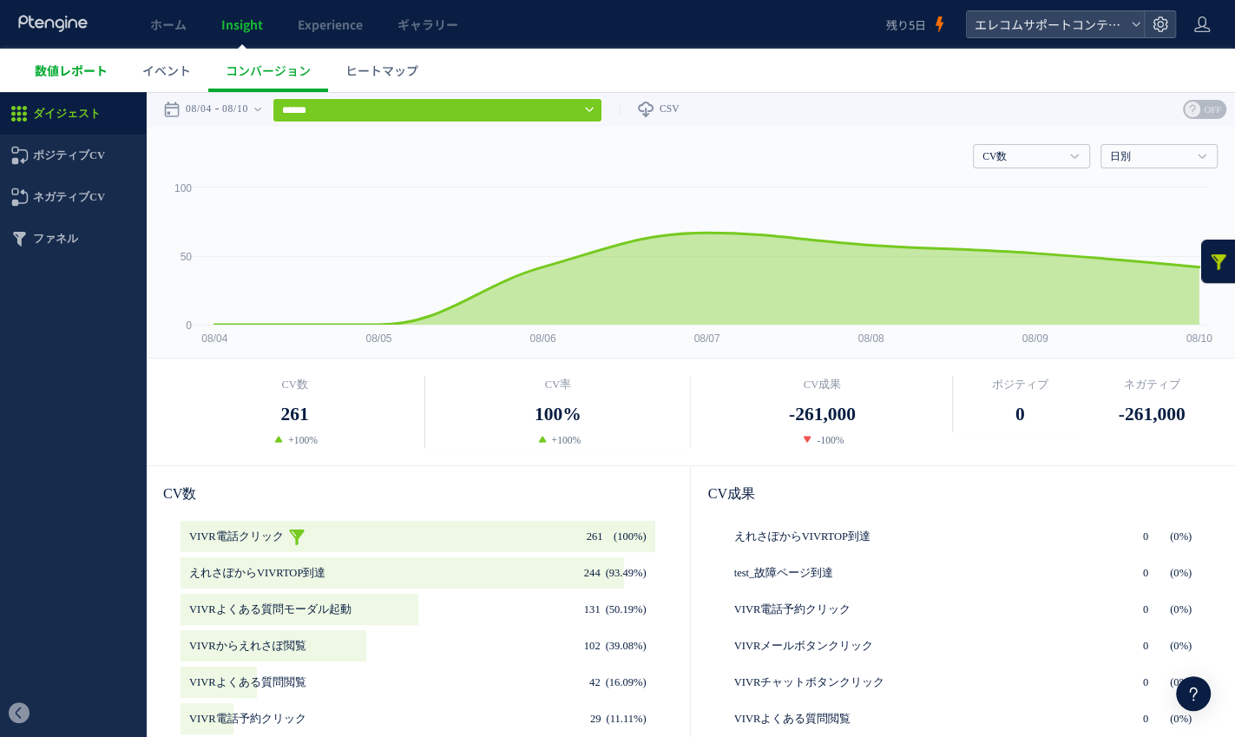
click at [77, 63] on span "数値レポート" at bounding box center [71, 70] width 73 height 17
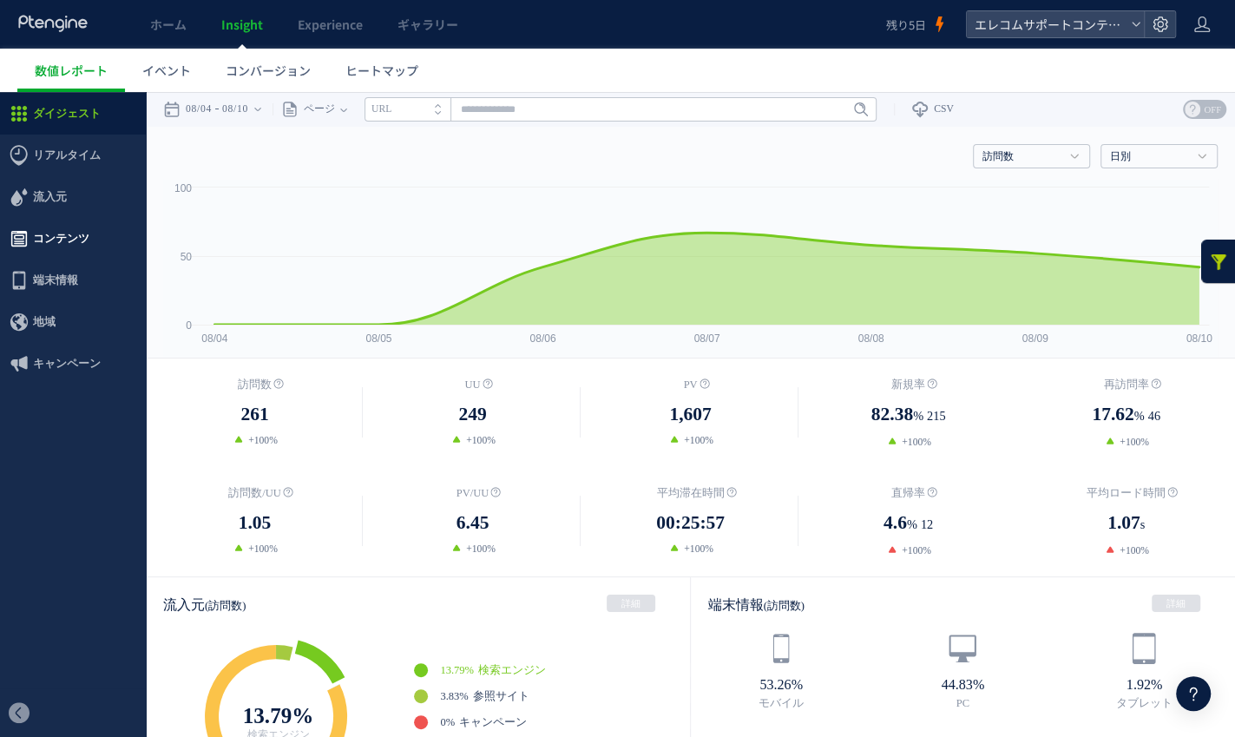
click at [77, 236] on span "コンテンツ" at bounding box center [61, 239] width 56 height 42
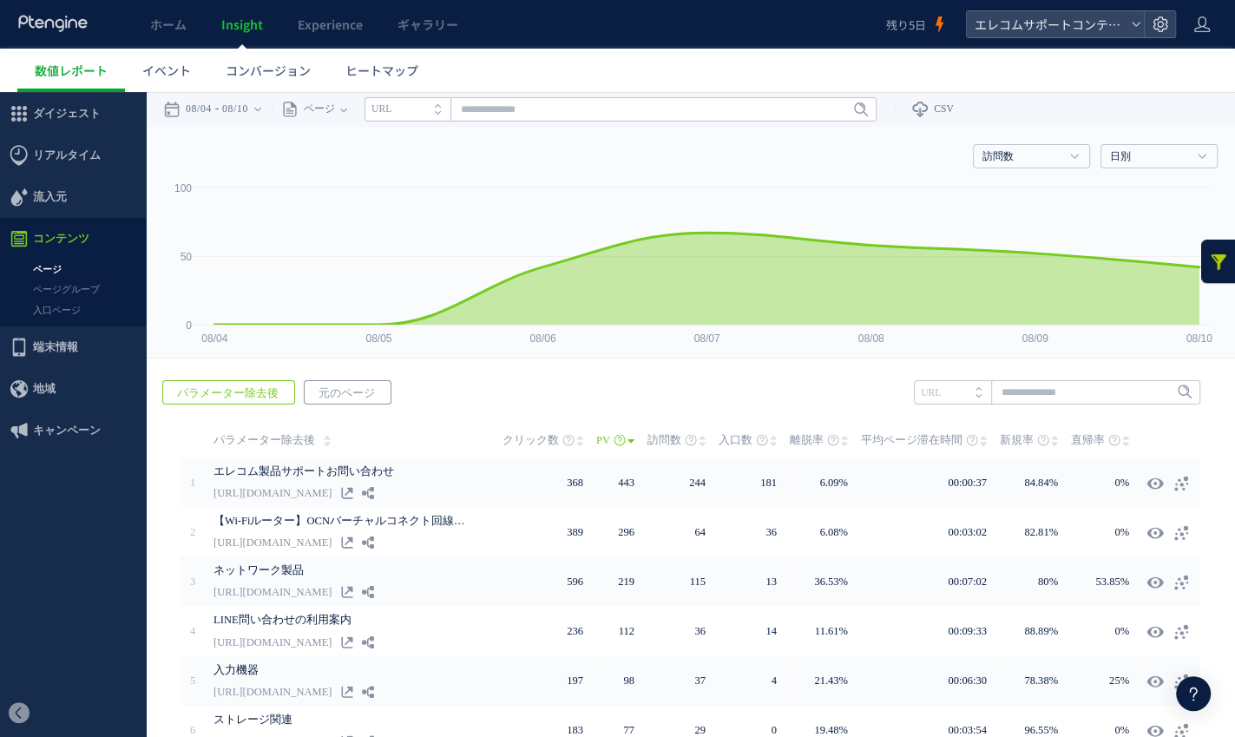
click at [338, 389] on span "元のページ" at bounding box center [347, 393] width 84 height 24
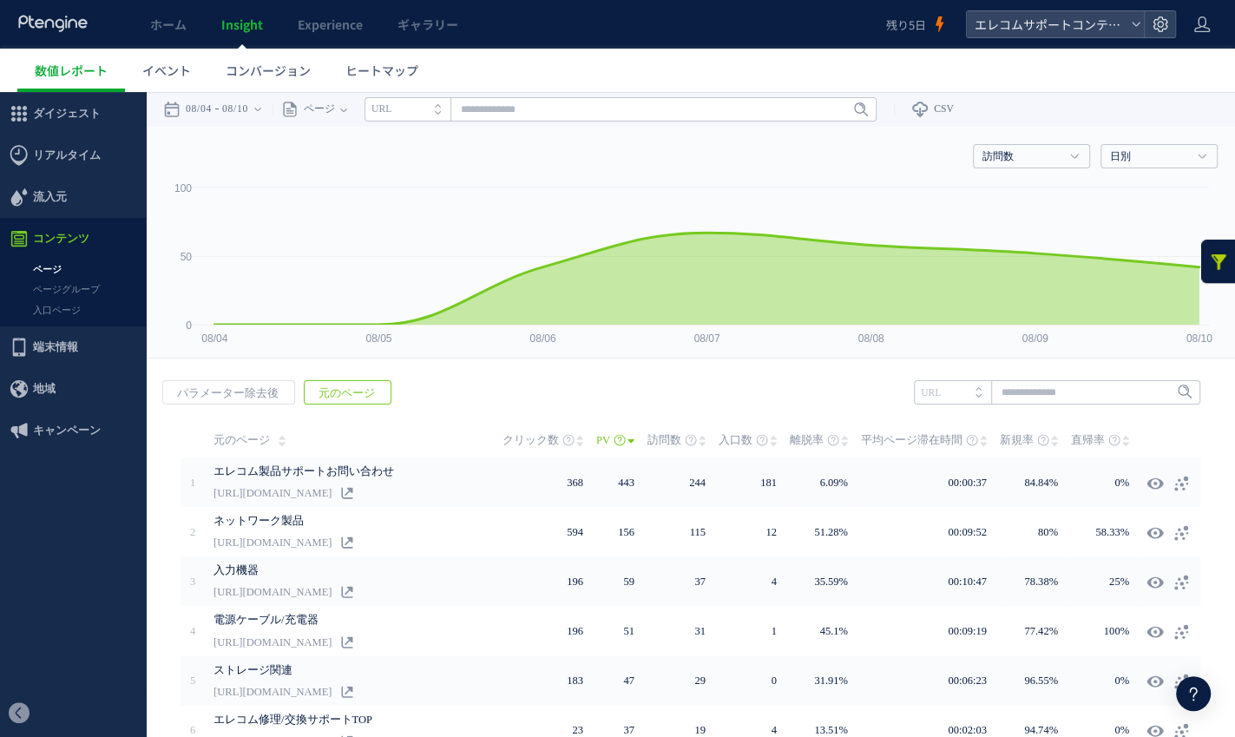
click at [667, 440] on span "訪問数" at bounding box center [664, 440] width 34 height 35
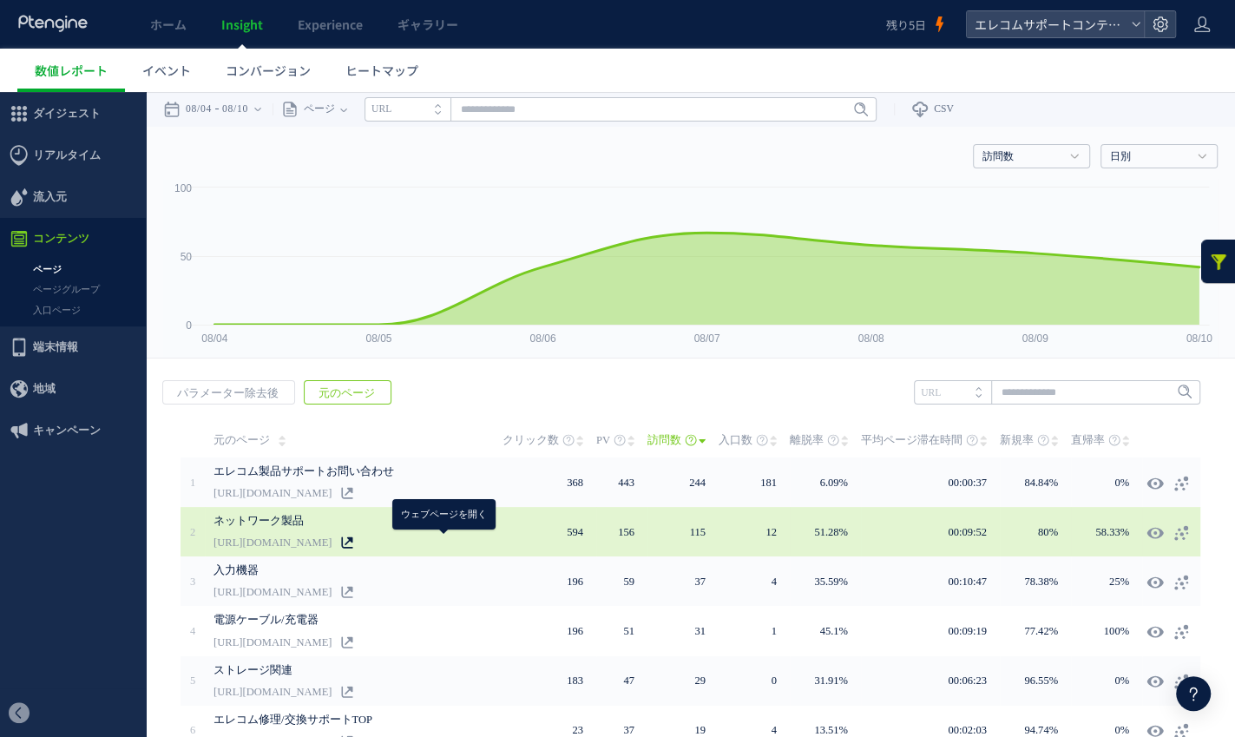
click at [353, 544] on icon at bounding box center [347, 542] width 12 height 12
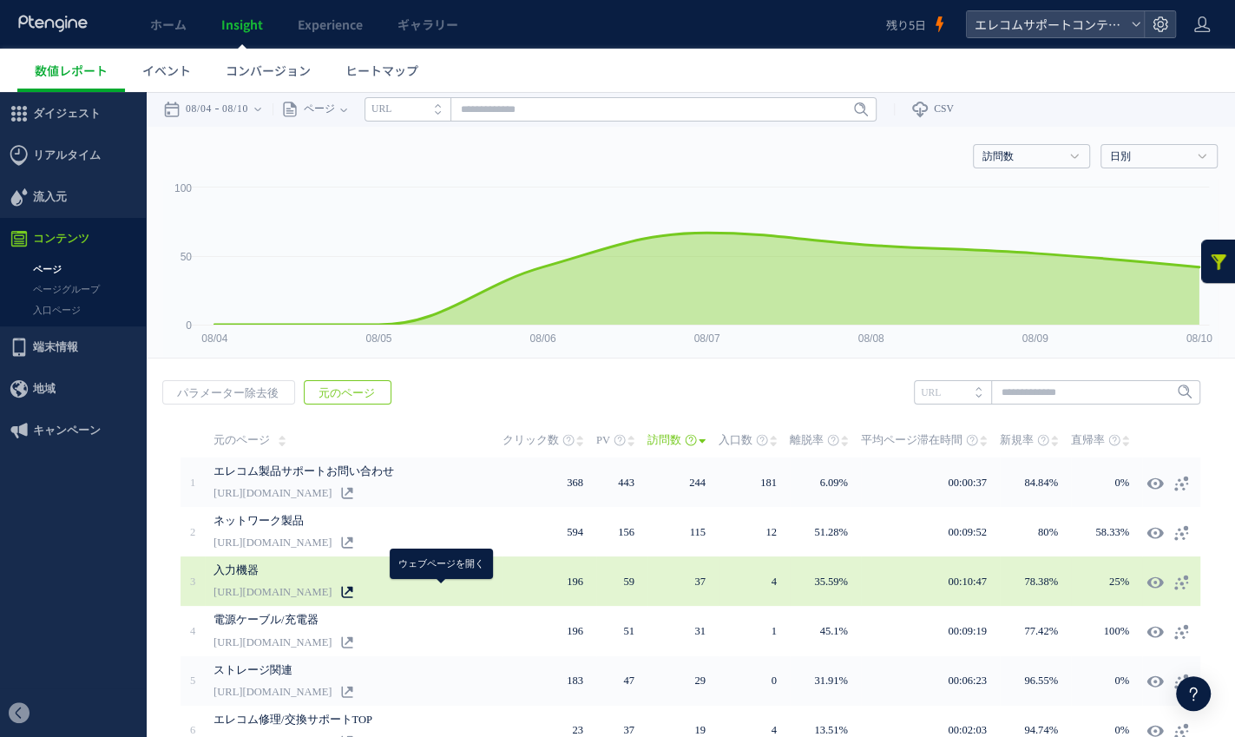
click at [353, 595] on icon at bounding box center [347, 592] width 12 height 12
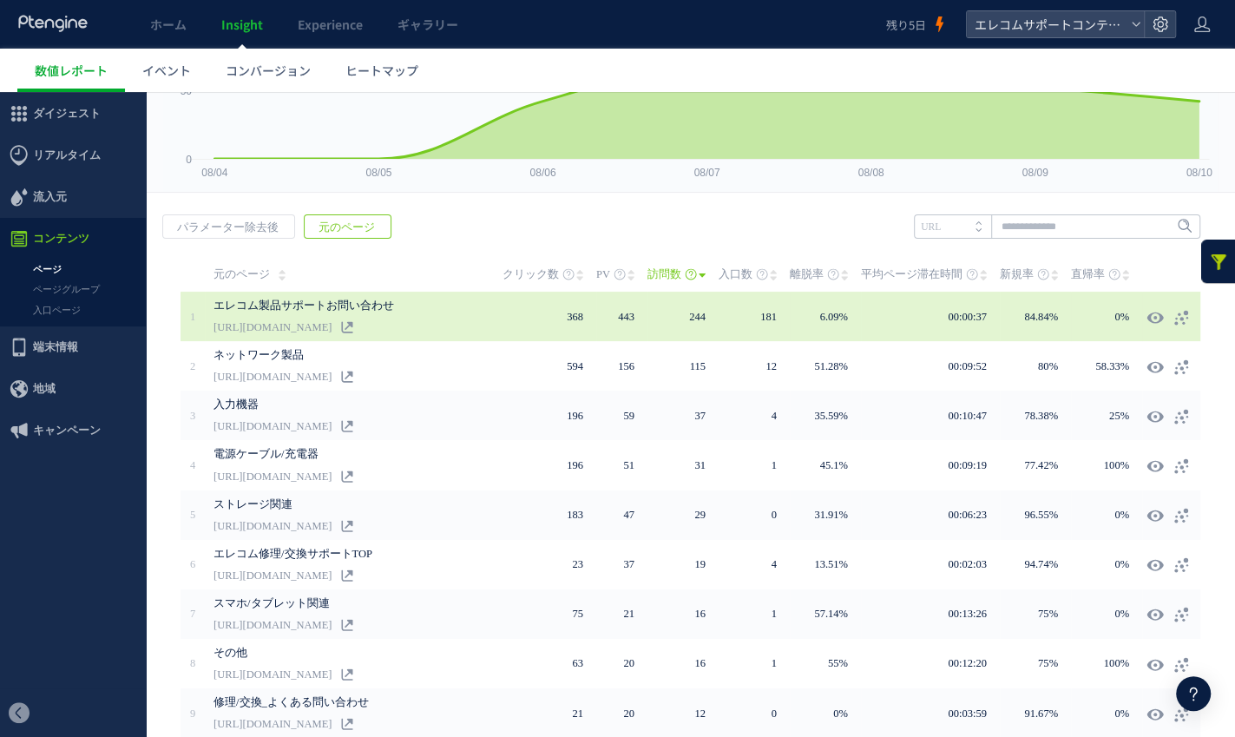
scroll to position [259, 0]
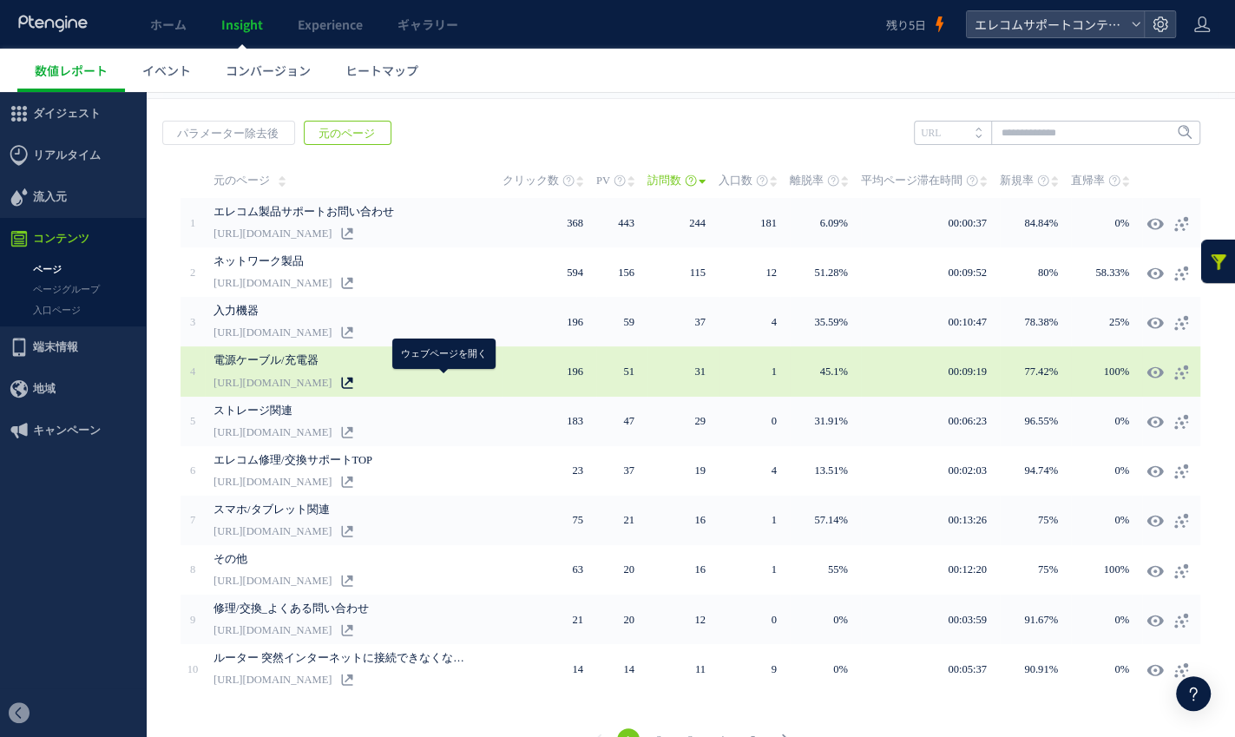
click at [352, 377] on use at bounding box center [346, 382] width 11 height 11
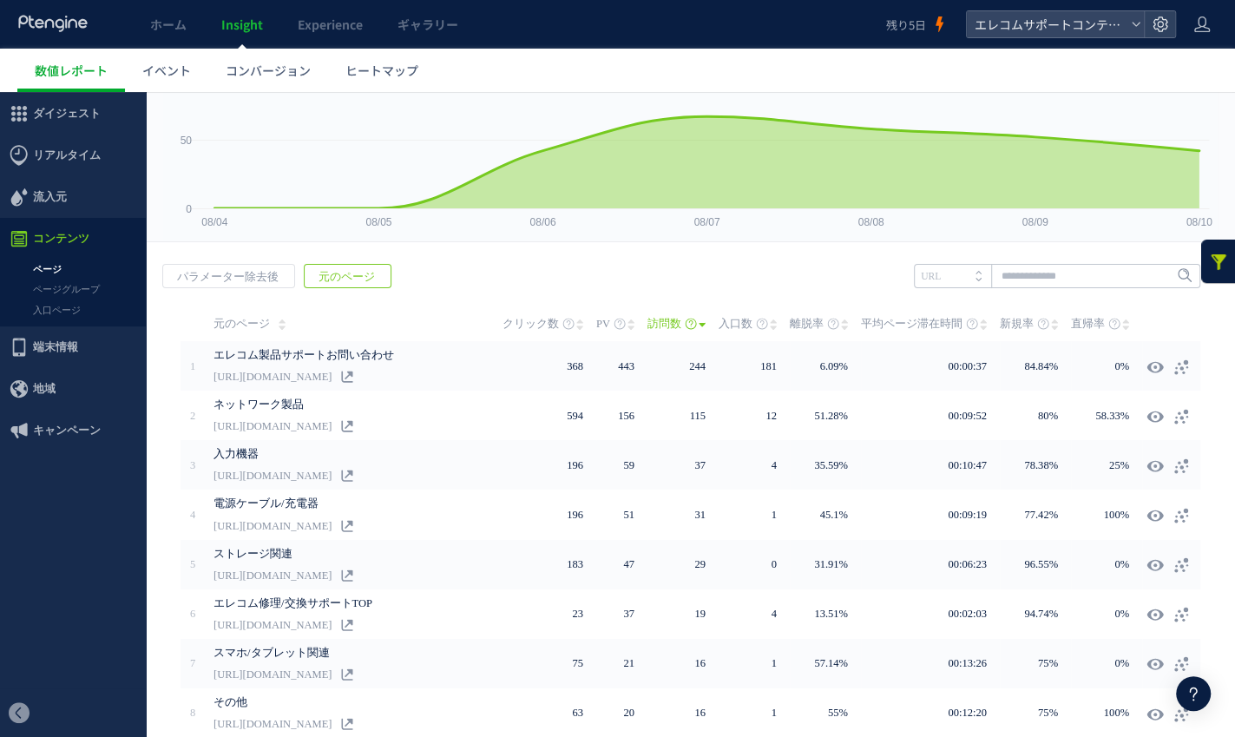
scroll to position [115, 0]
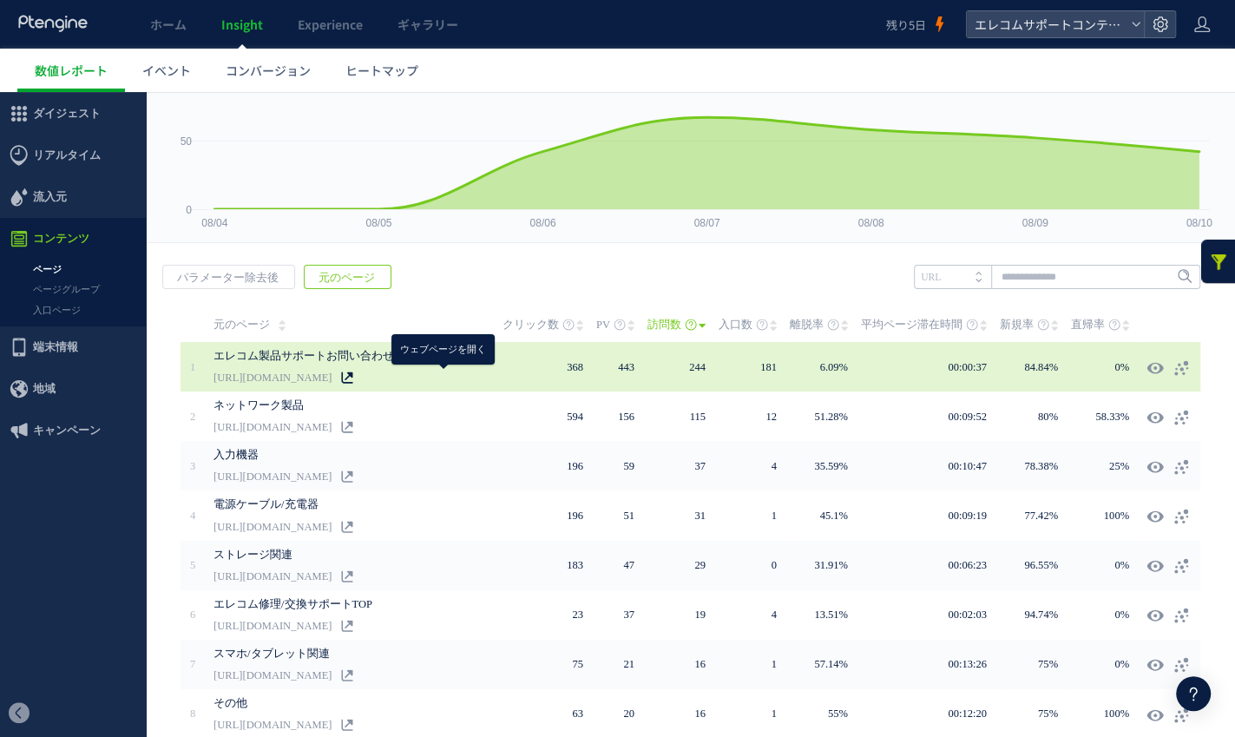
click at [353, 374] on icon at bounding box center [347, 377] width 12 height 12
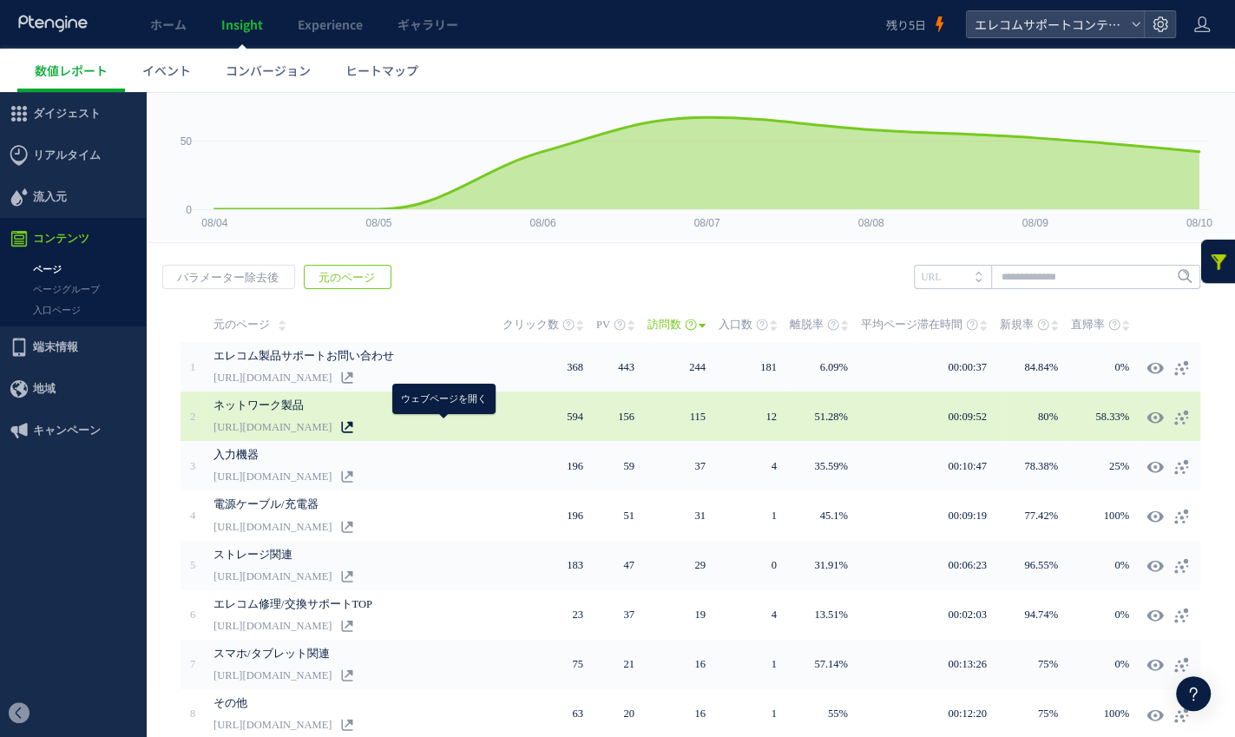
click at [353, 424] on icon at bounding box center [347, 427] width 12 height 12
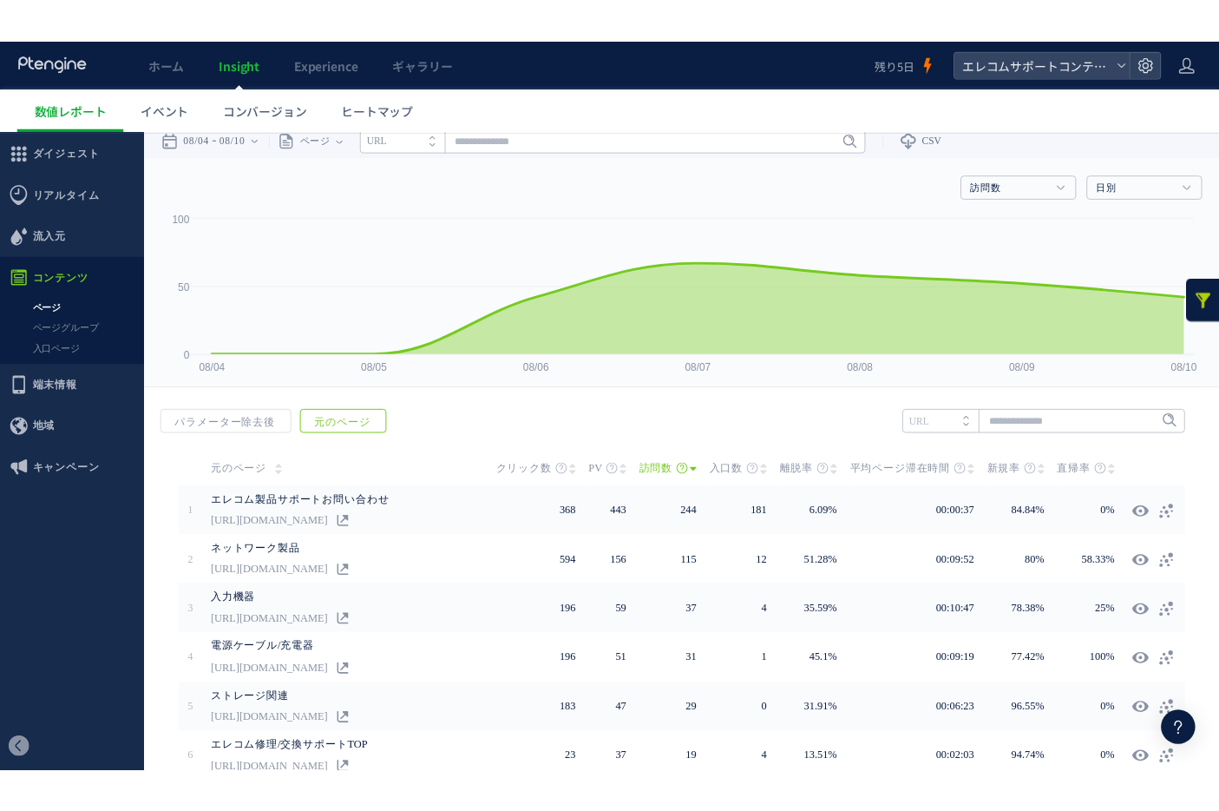
scroll to position [0, 0]
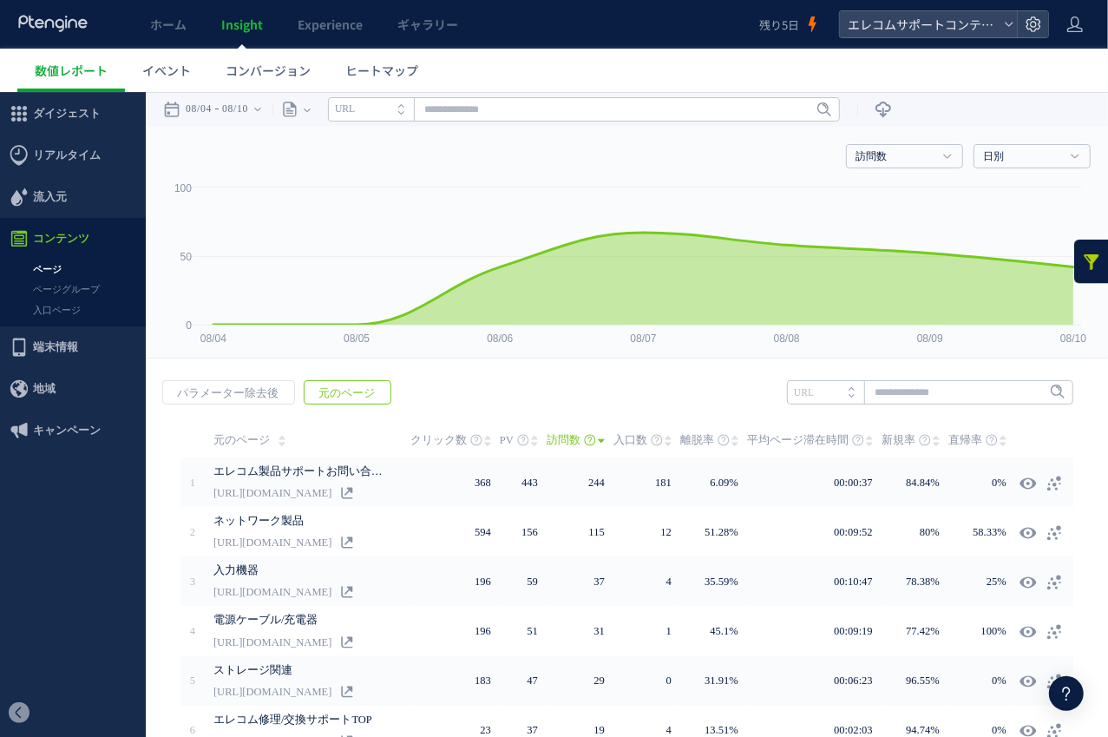
click at [392, 376] on div "戻る パラメーター除去後 元のページ ヒートマップを計測させるには、解析コードを実装してください。 実装 URL" at bounding box center [627, 697] width 962 height 670
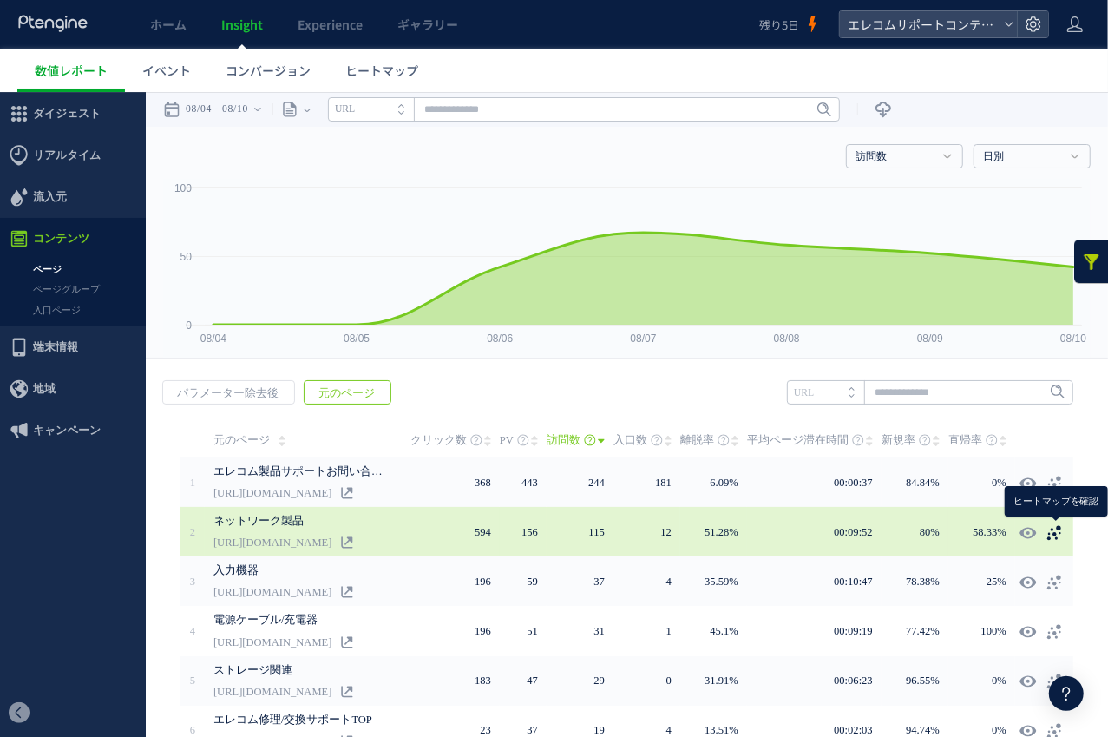
click at [1053, 535] on icon at bounding box center [1054, 531] width 17 height 17
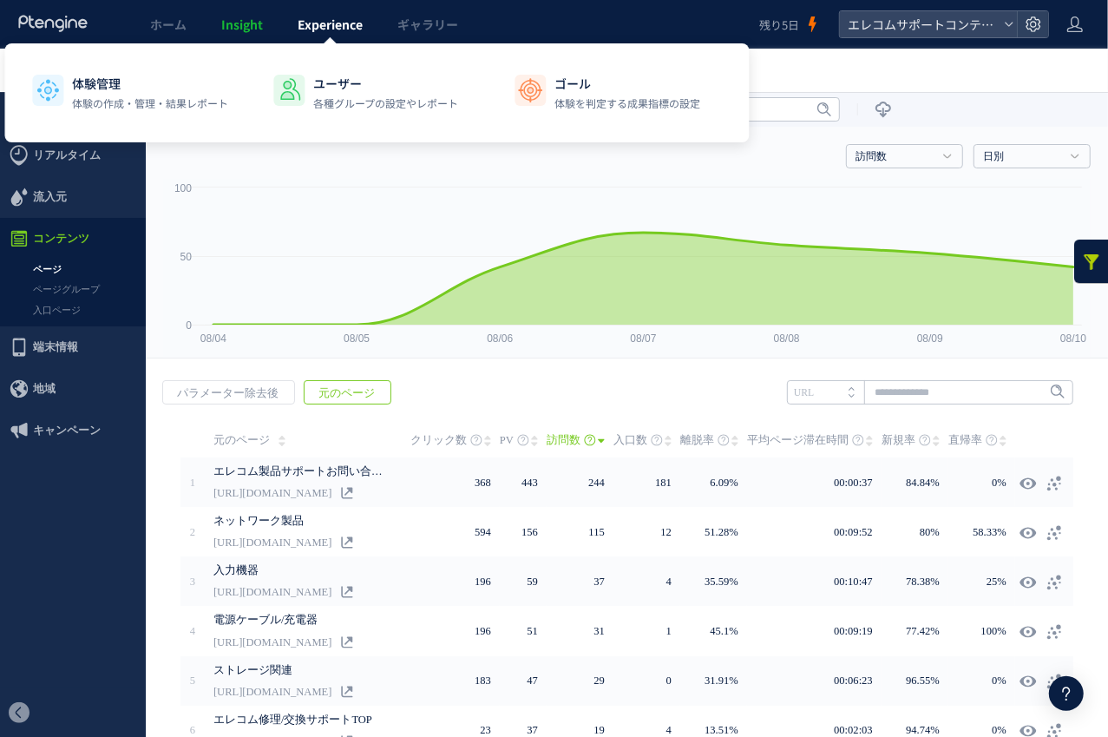
click at [345, 26] on span "Experience" at bounding box center [330, 24] width 65 height 17
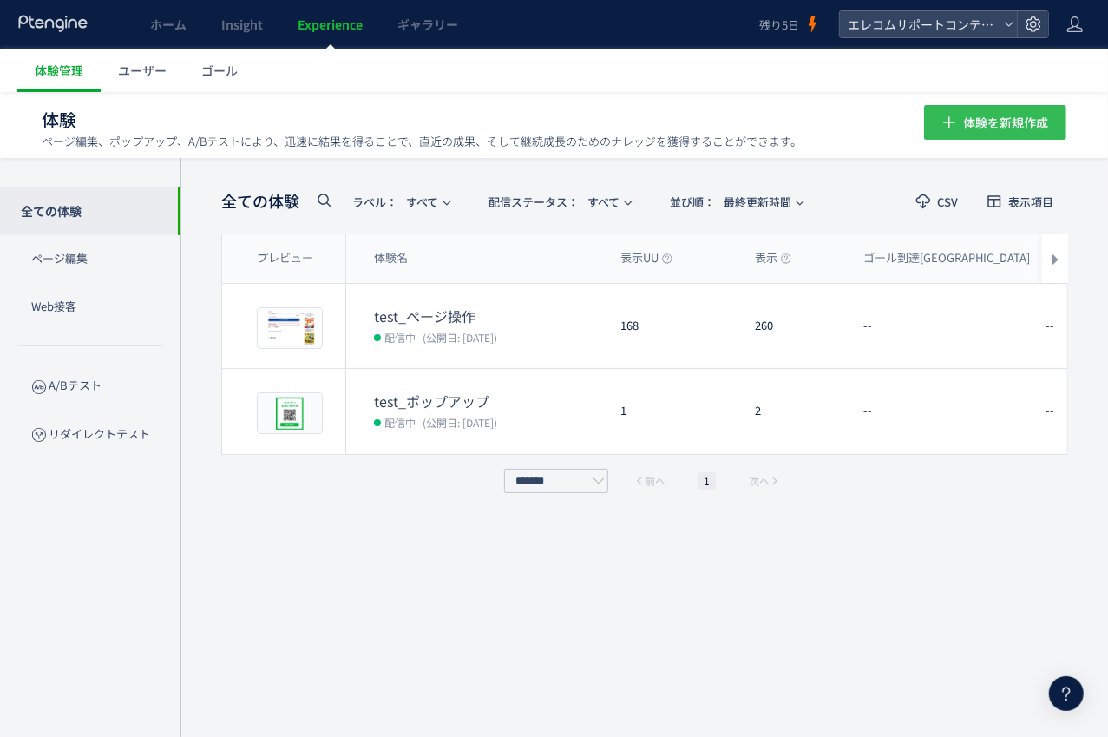
click at [963, 128] on span "体験を新規作成" at bounding box center [1005, 122] width 85 height 35
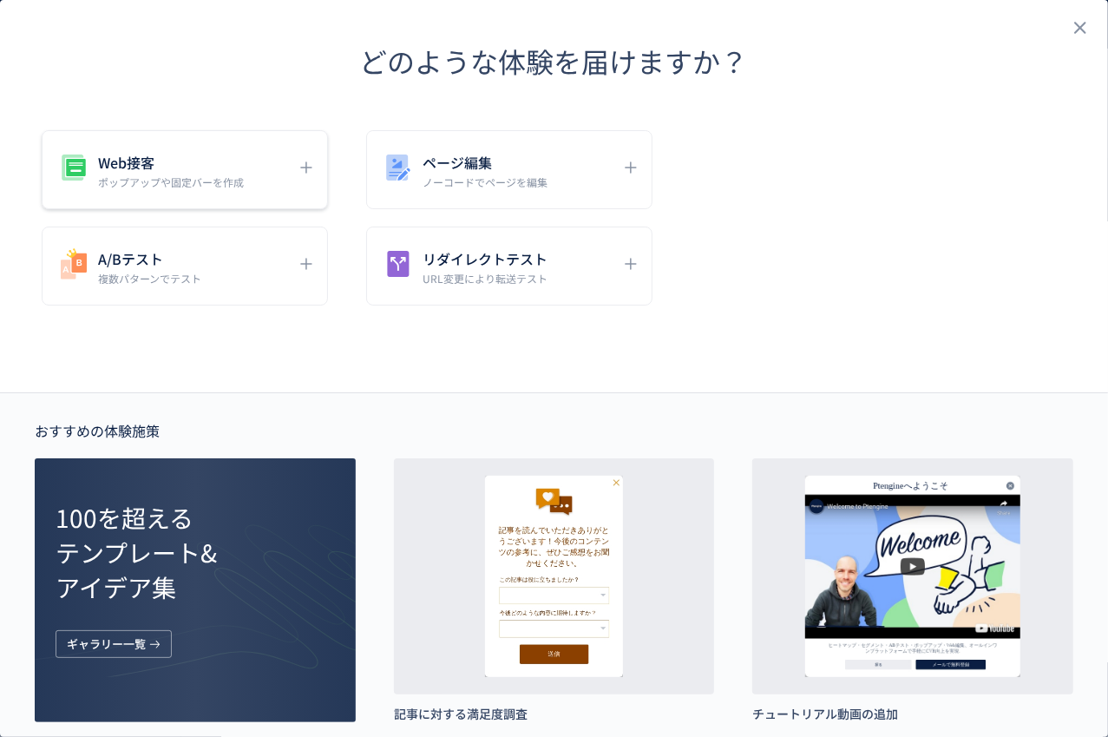
click at [229, 178] on p "ポップアップや固定バーを作成" at bounding box center [171, 181] width 146 height 15
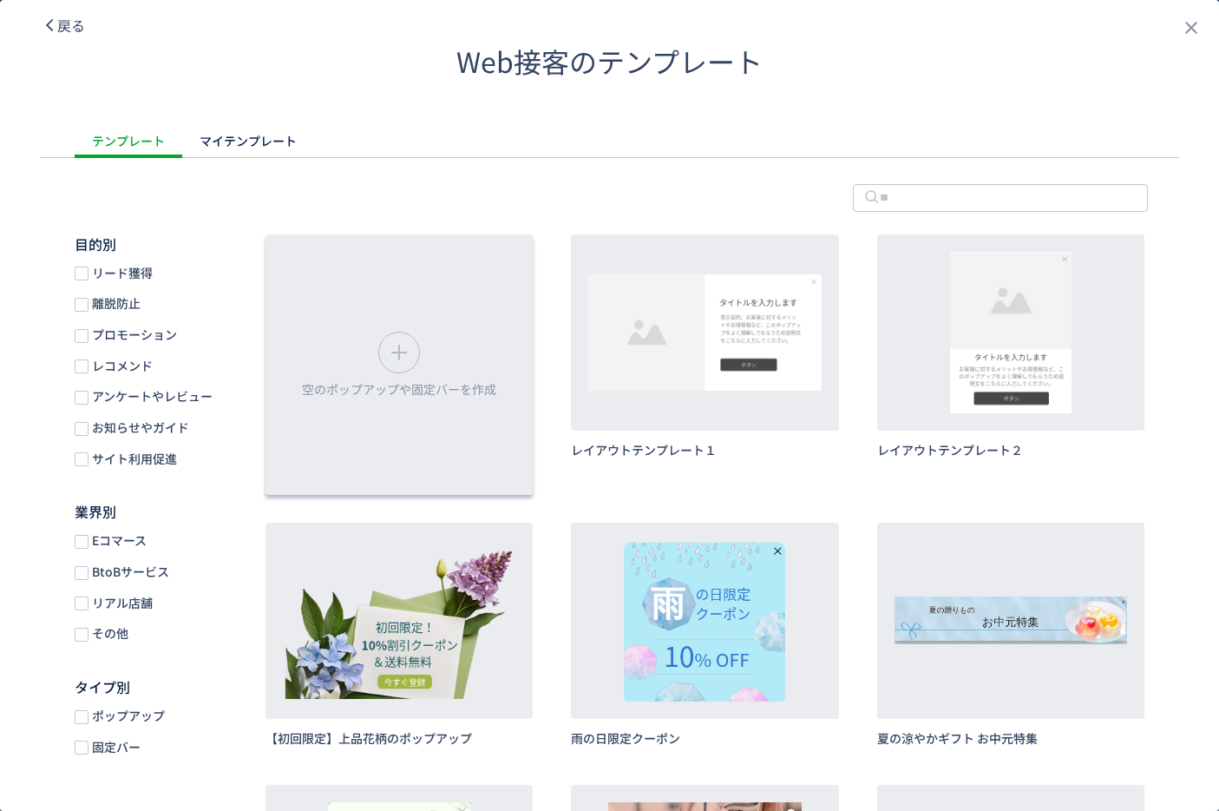
click at [503, 265] on div "空のポップアップや固定バーを作成" at bounding box center [399, 364] width 267 height 260
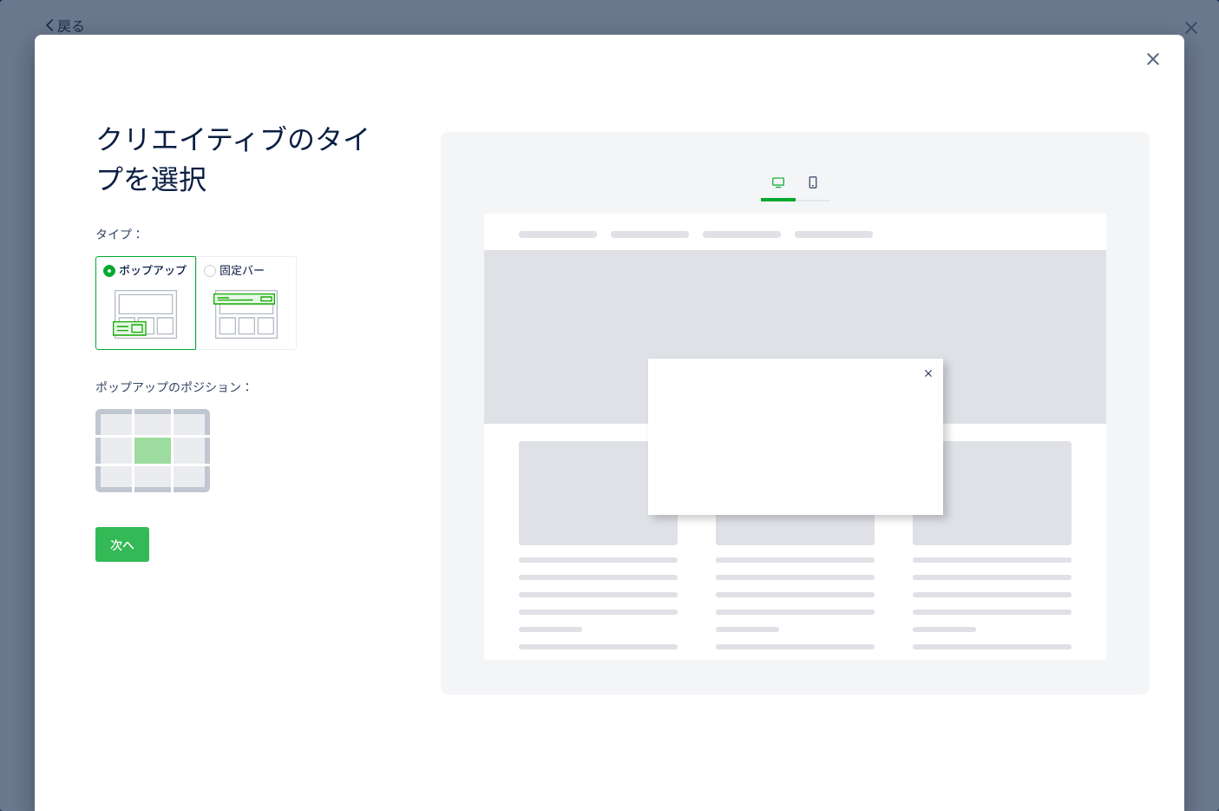
click at [139, 535] on button "次へ" at bounding box center [122, 544] width 54 height 35
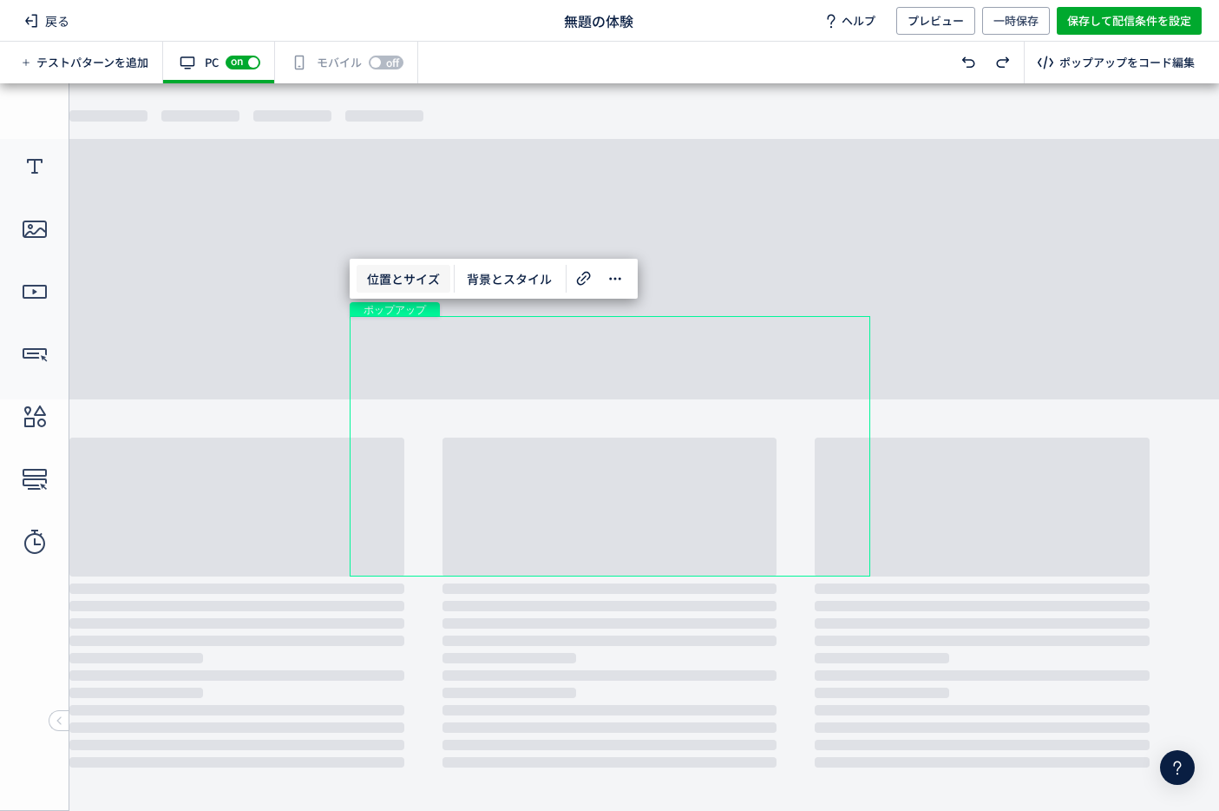
click at [429, 274] on span "位置とサイズ" at bounding box center [404, 279] width 94 height 28
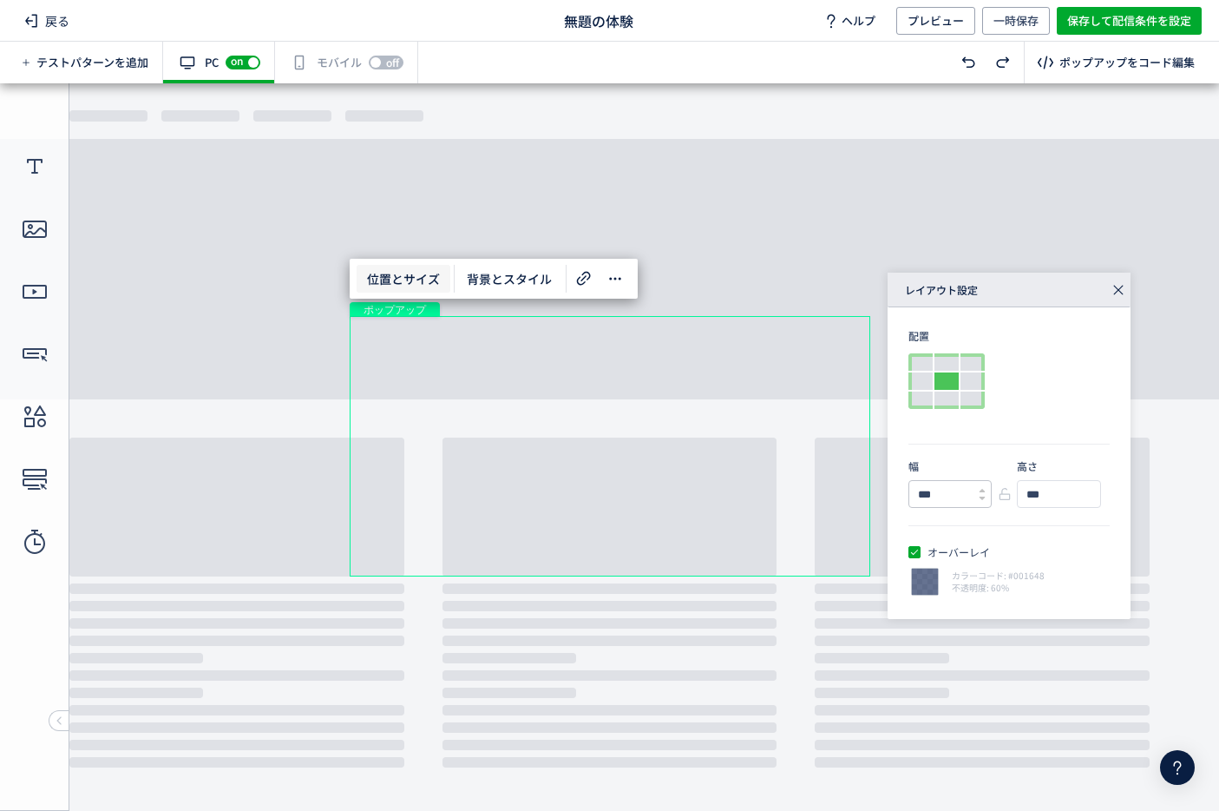
click at [949, 501] on input "***" at bounding box center [944, 494] width 69 height 26
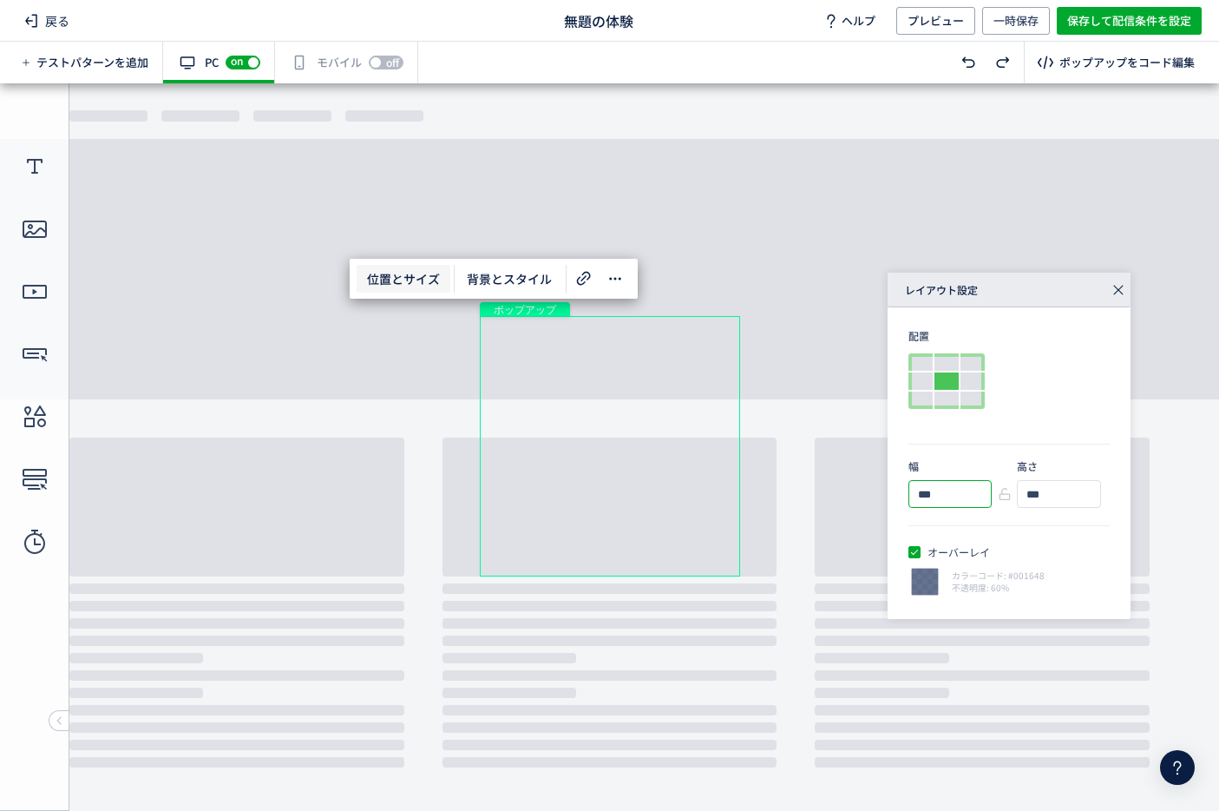
type input "***"
click at [1114, 292] on icon at bounding box center [1119, 290] width 24 height 24
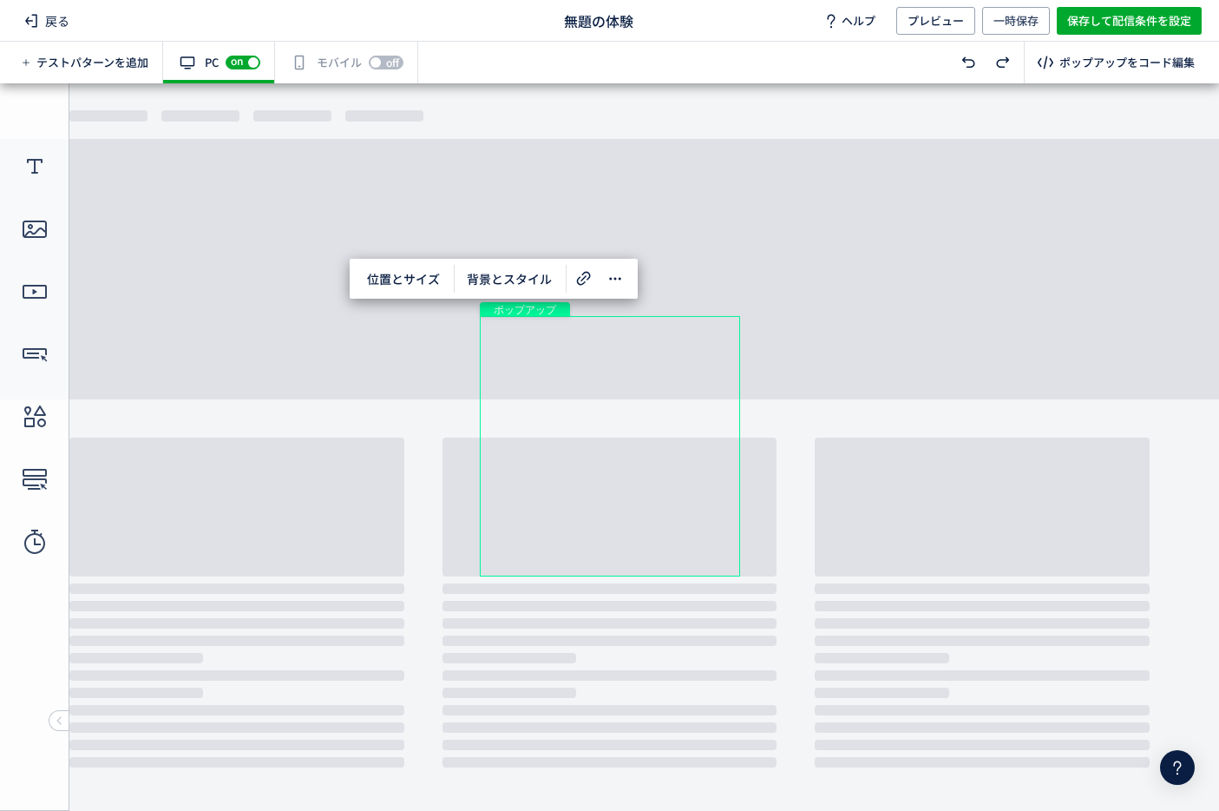
click at [602, 397] on div "ポップアップ" at bounding box center [610, 446] width 260 height 260
click at [43, 162] on icon at bounding box center [35, 167] width 28 height 28
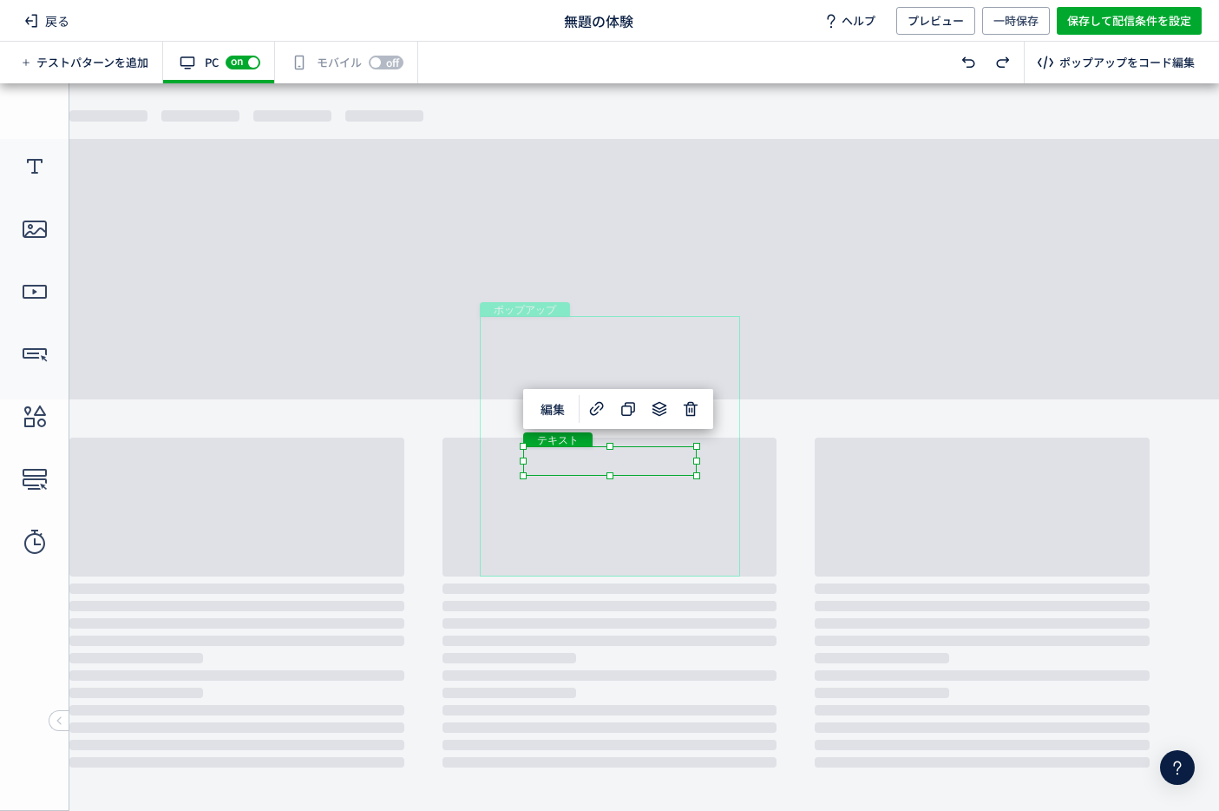
click at [577, 454] on div "テキスト" at bounding box center [610, 461] width 174 height 30
click at [587, 457] on div "テキスト" at bounding box center [610, 461] width 174 height 30
click at [697, 476] on div "テキスト" at bounding box center [610, 461] width 174 height 30
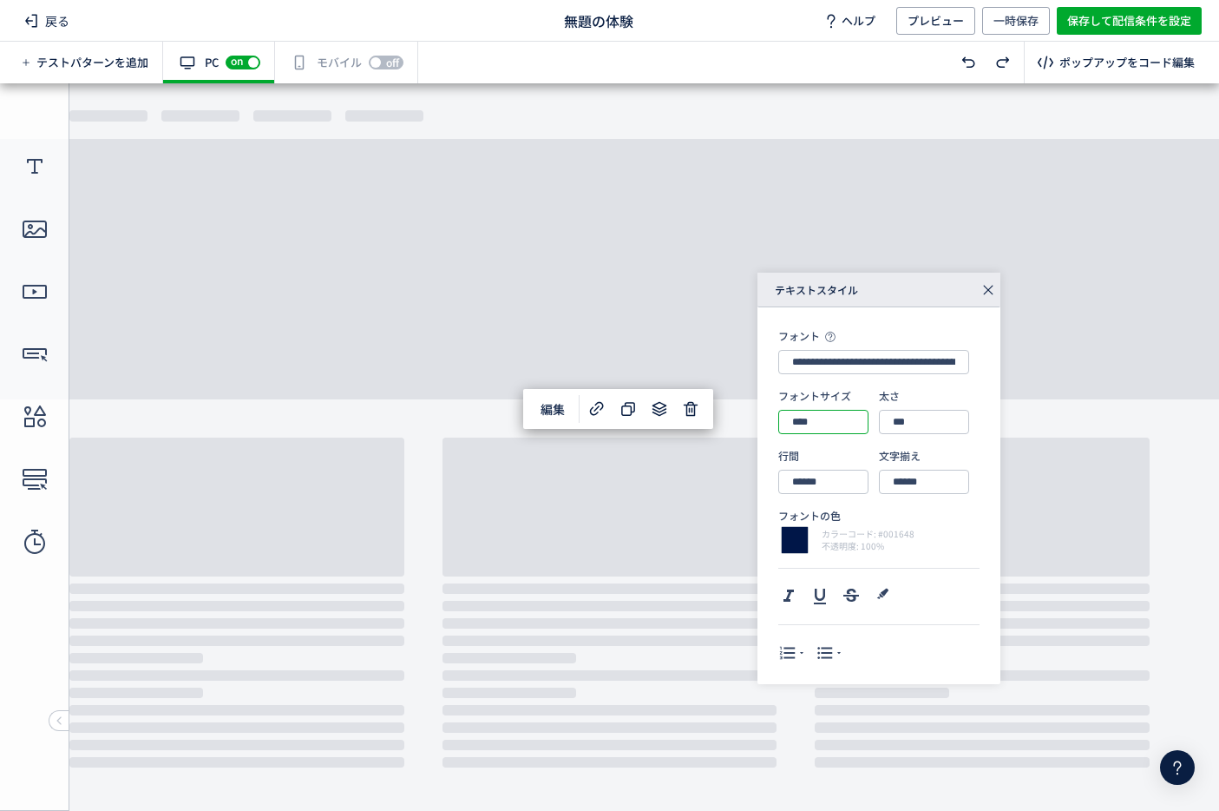
click at [805, 417] on input "****" at bounding box center [823, 422] width 90 height 24
click at [815, 503] on div "13px" at bounding box center [824, 498] width 54 height 30
click at [823, 421] on input "****" at bounding box center [823, 422] width 90 height 24
click at [826, 556] on div "16px" at bounding box center [824, 557] width 54 height 30
type input "****"
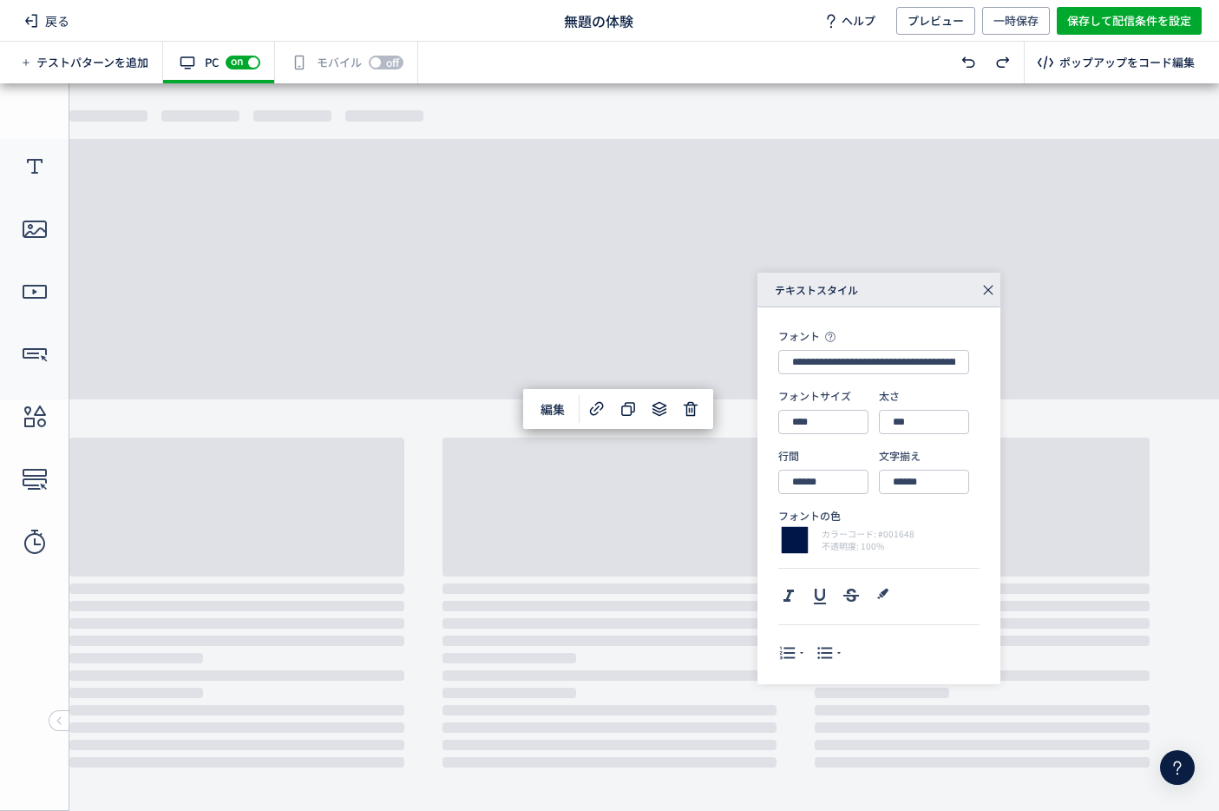
type input "******"
click at [726, 497] on div "ポップアップ" at bounding box center [610, 446] width 260 height 260
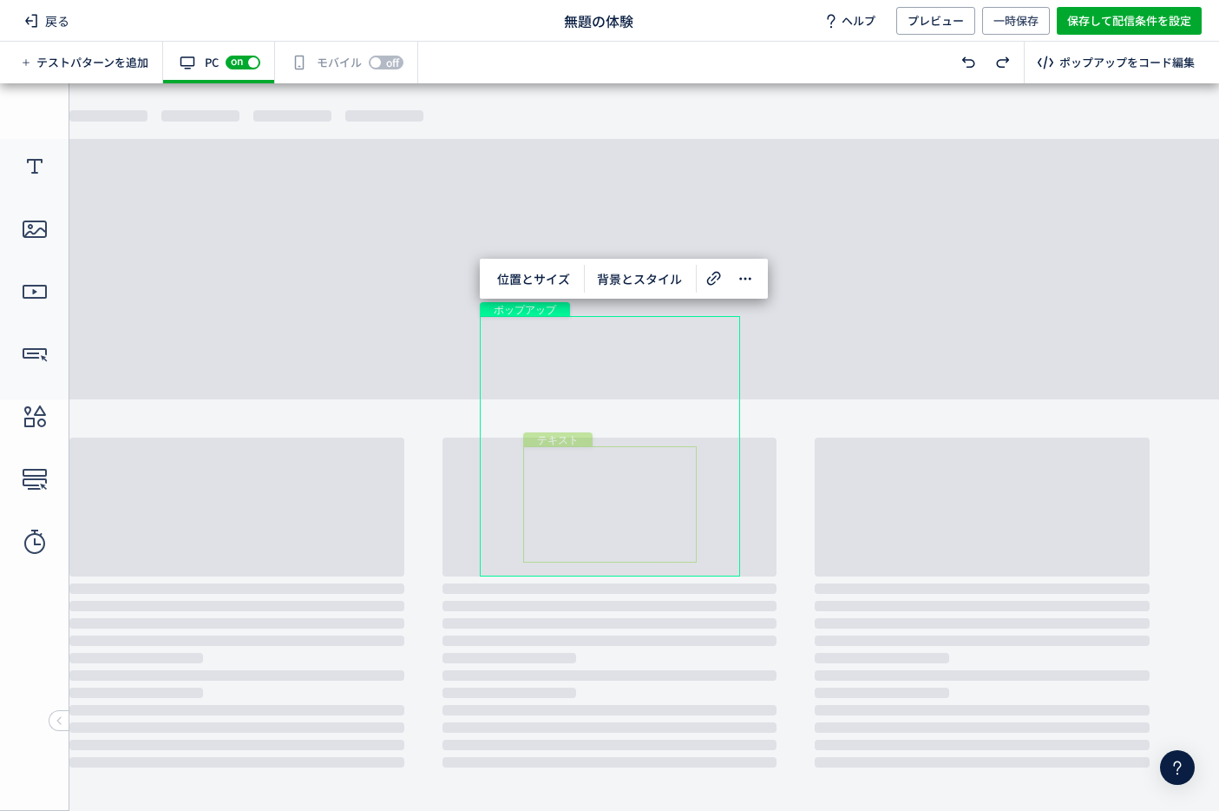
click at [676, 495] on div "テキスト" at bounding box center [610, 504] width 174 height 116
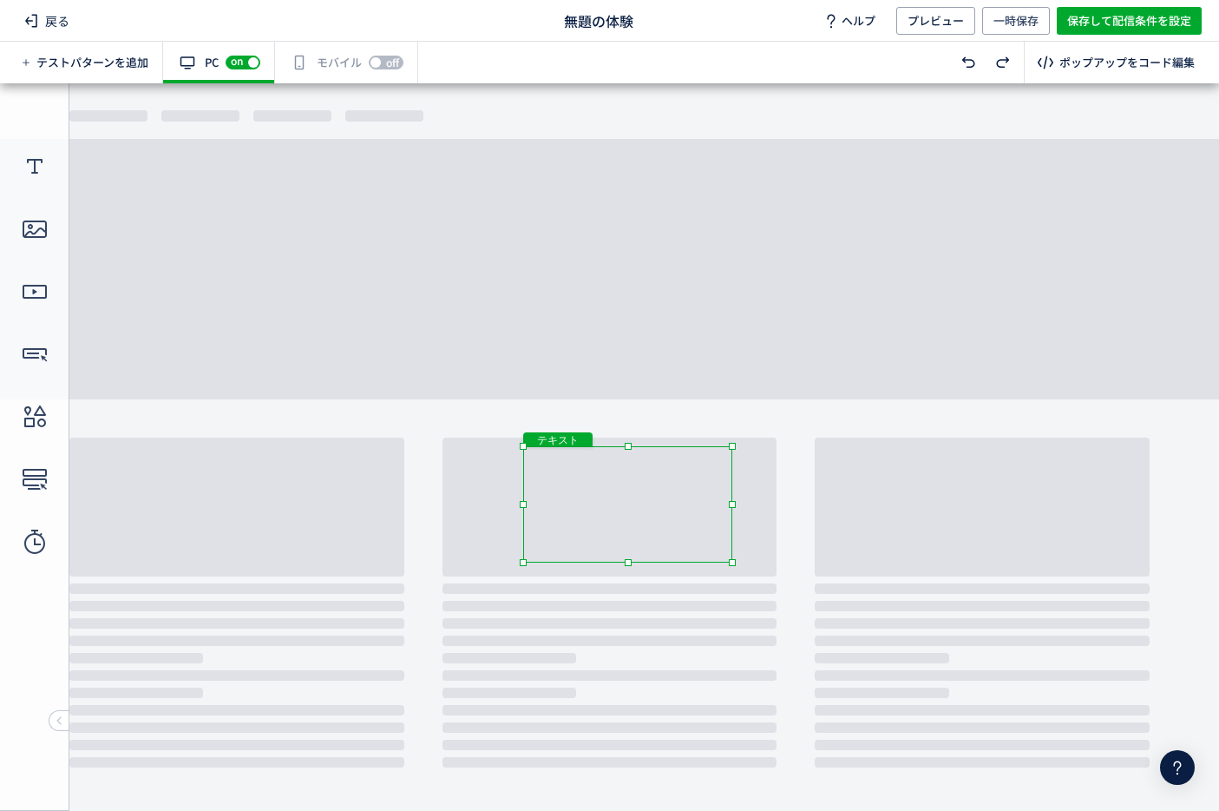
drag, startPoint x: 700, startPoint y: 501, endPoint x: 740, endPoint y: 499, distance: 40.0
click at [740, 499] on body "undefined ポップアップ undefined ポップアップ クローズボタン テキスト" at bounding box center [609, 446] width 1219 height 727
click at [685, 487] on div "テキスト" at bounding box center [627, 490] width 209 height 88
click at [679, 495] on div "テキスト" at bounding box center [627, 490] width 209 height 88
click at [660, 491] on div "テキスト" at bounding box center [627, 490] width 209 height 88
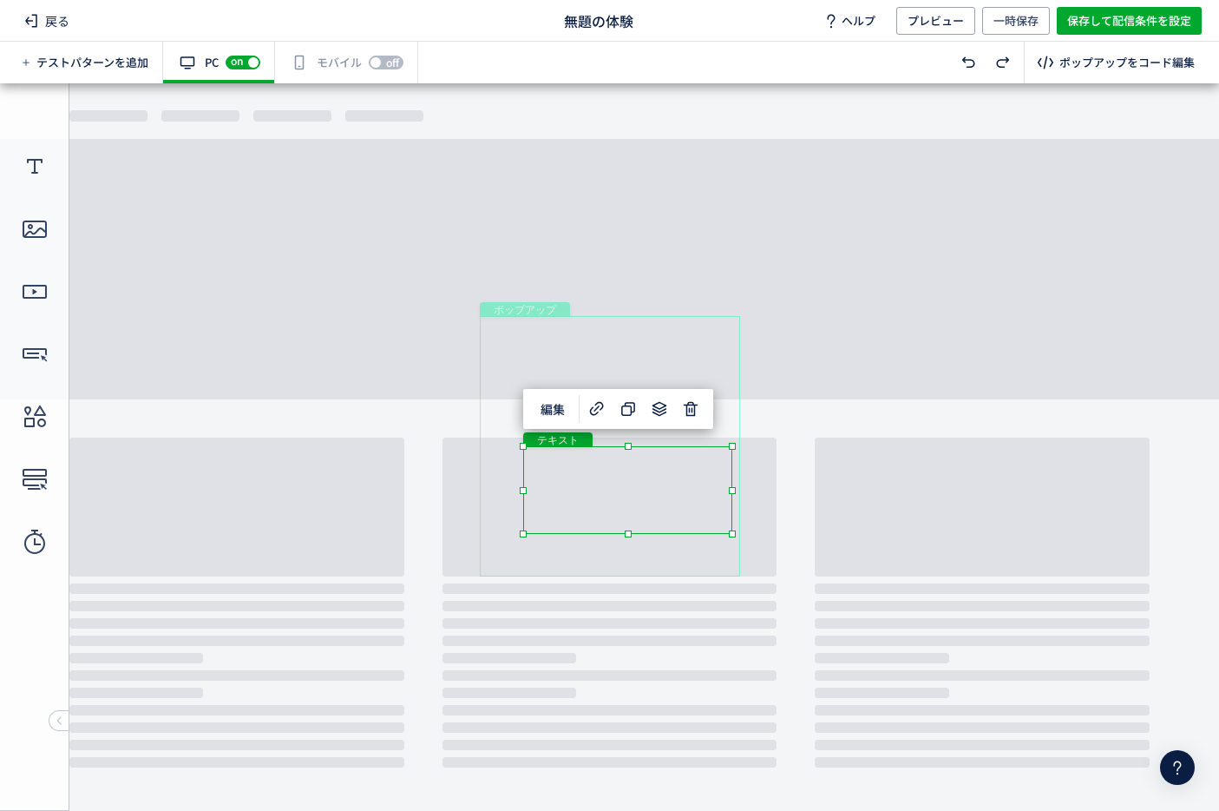
click at [733, 534] on div "テキスト" at bounding box center [627, 490] width 209 height 88
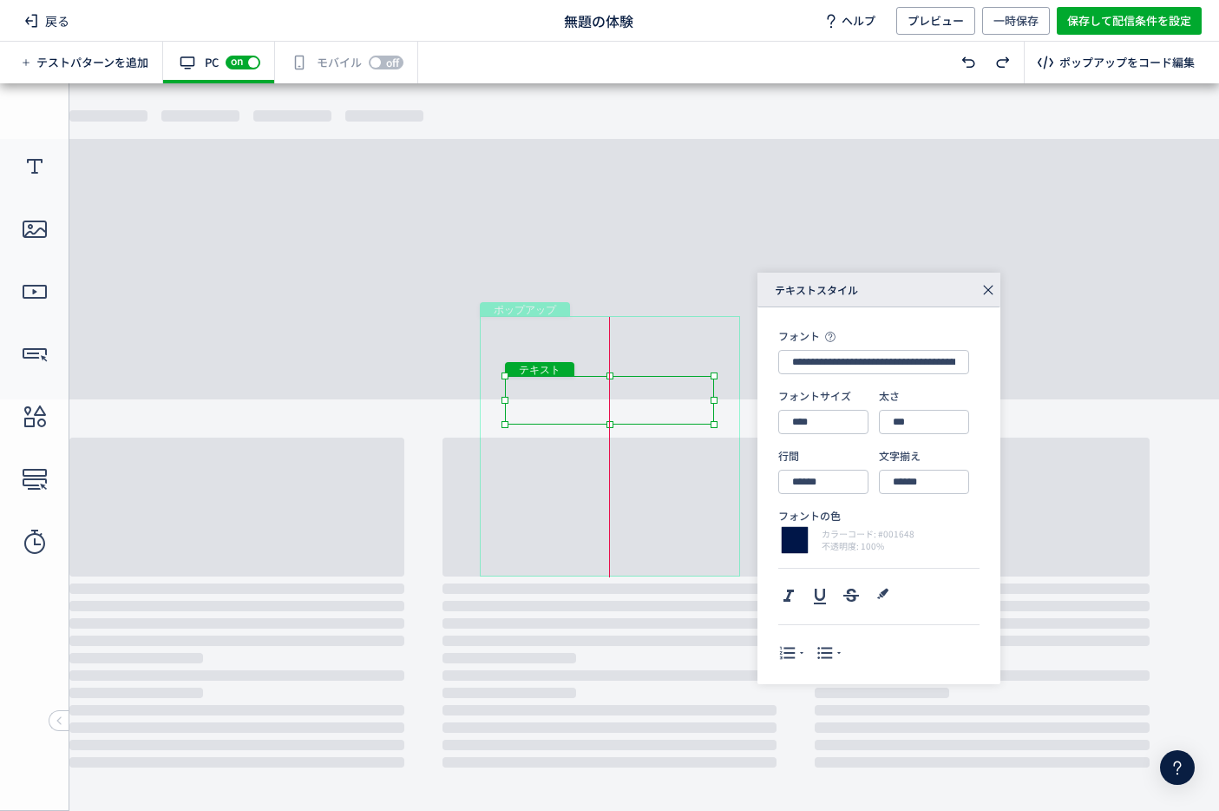
drag, startPoint x: 675, startPoint y: 493, endPoint x: 656, endPoint y: 423, distance: 72.8
click at [656, 423] on div "テキスト" at bounding box center [609, 400] width 209 height 49
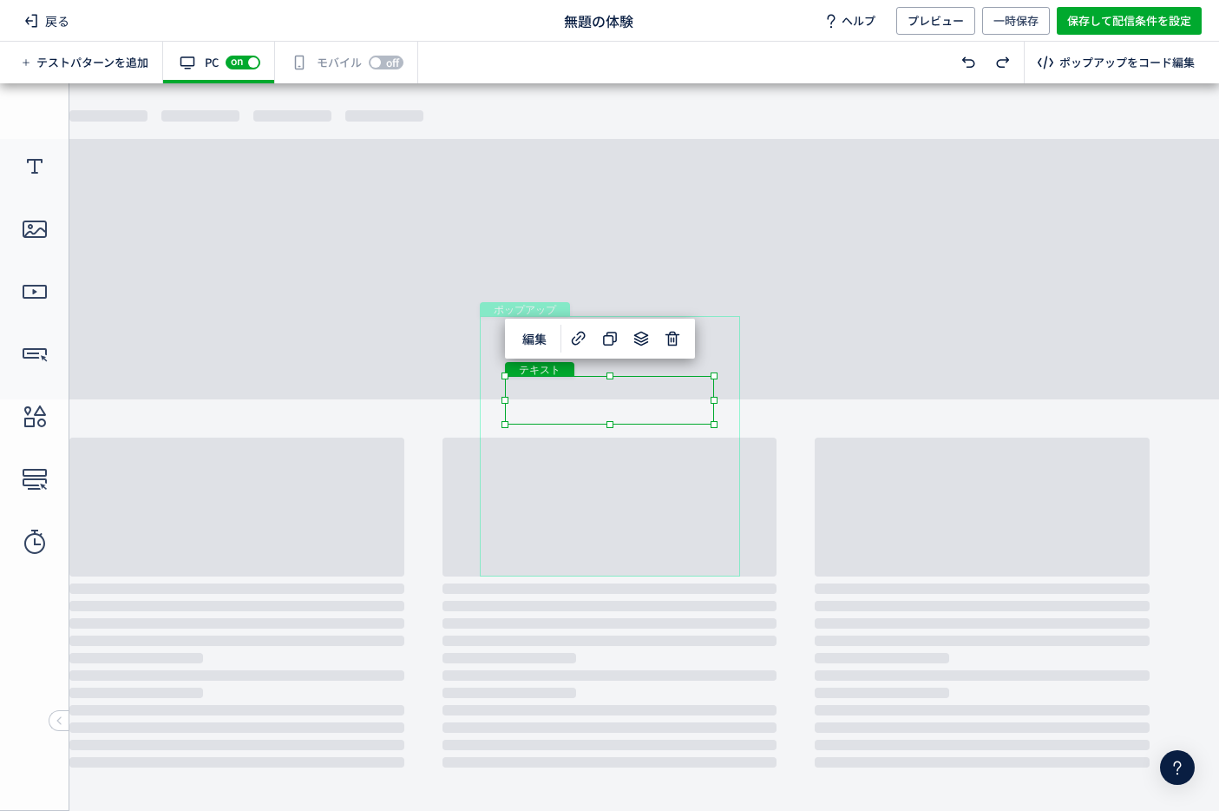
click at [647, 475] on div "ポップアップ" at bounding box center [610, 446] width 260 height 260
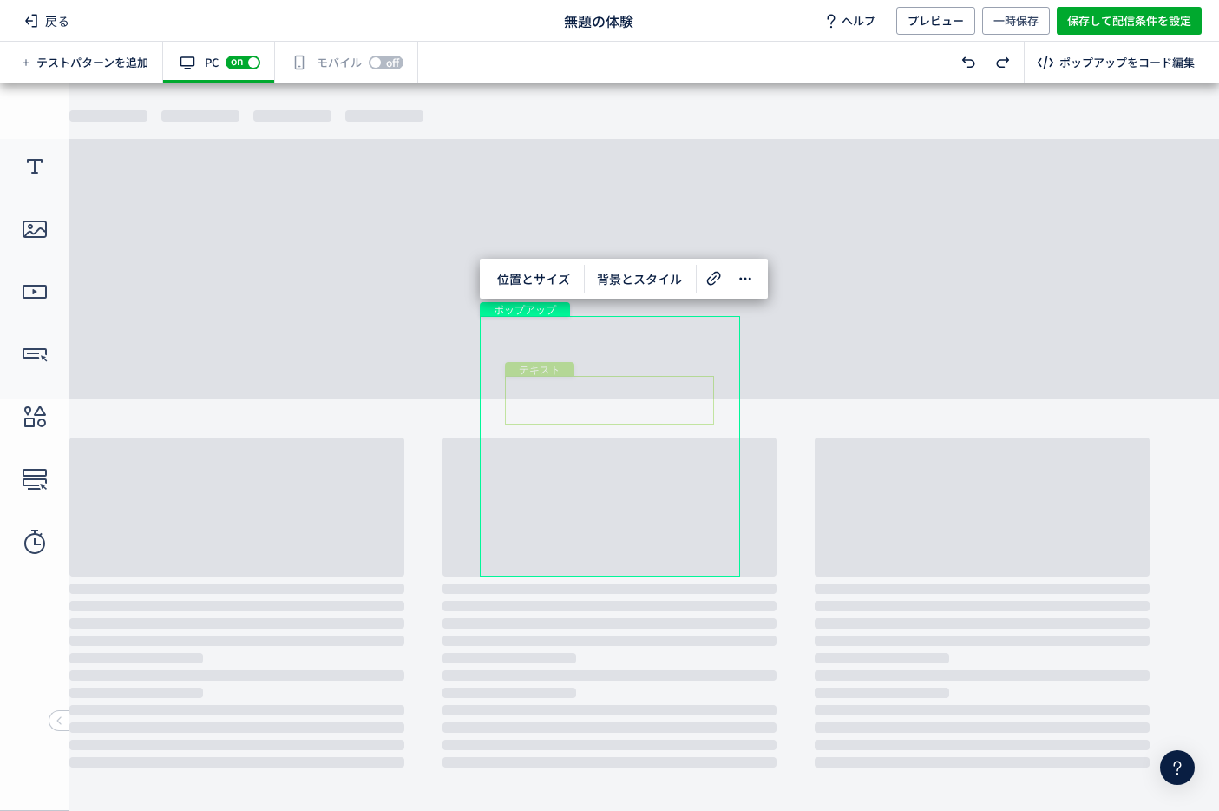
click at [645, 394] on div "テキスト" at bounding box center [609, 400] width 209 height 49
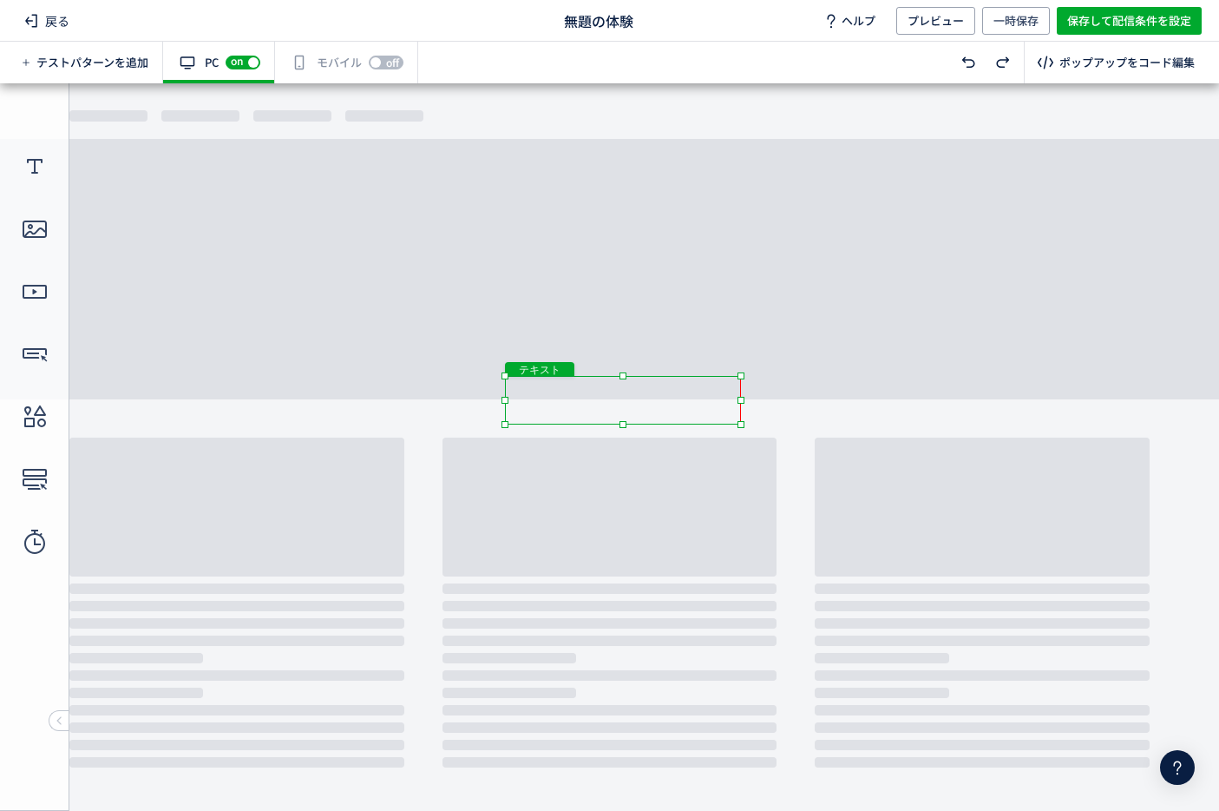
drag, startPoint x: 716, startPoint y: 397, endPoint x: 753, endPoint y: 397, distance: 37.3
click at [753, 397] on body "undefined ポップアップ undefined ポップアップ クローズボタン テキスト" at bounding box center [609, 446] width 1219 height 727
drag, startPoint x: 708, startPoint y: 371, endPoint x: 682, endPoint y: 371, distance: 26.0
click at [682, 371] on body "undefined ポップアップ undefined ポップアップ クローズボタン テキスト" at bounding box center [609, 446] width 1219 height 727
click at [656, 433] on div "ポップアップ" at bounding box center [610, 446] width 260 height 260
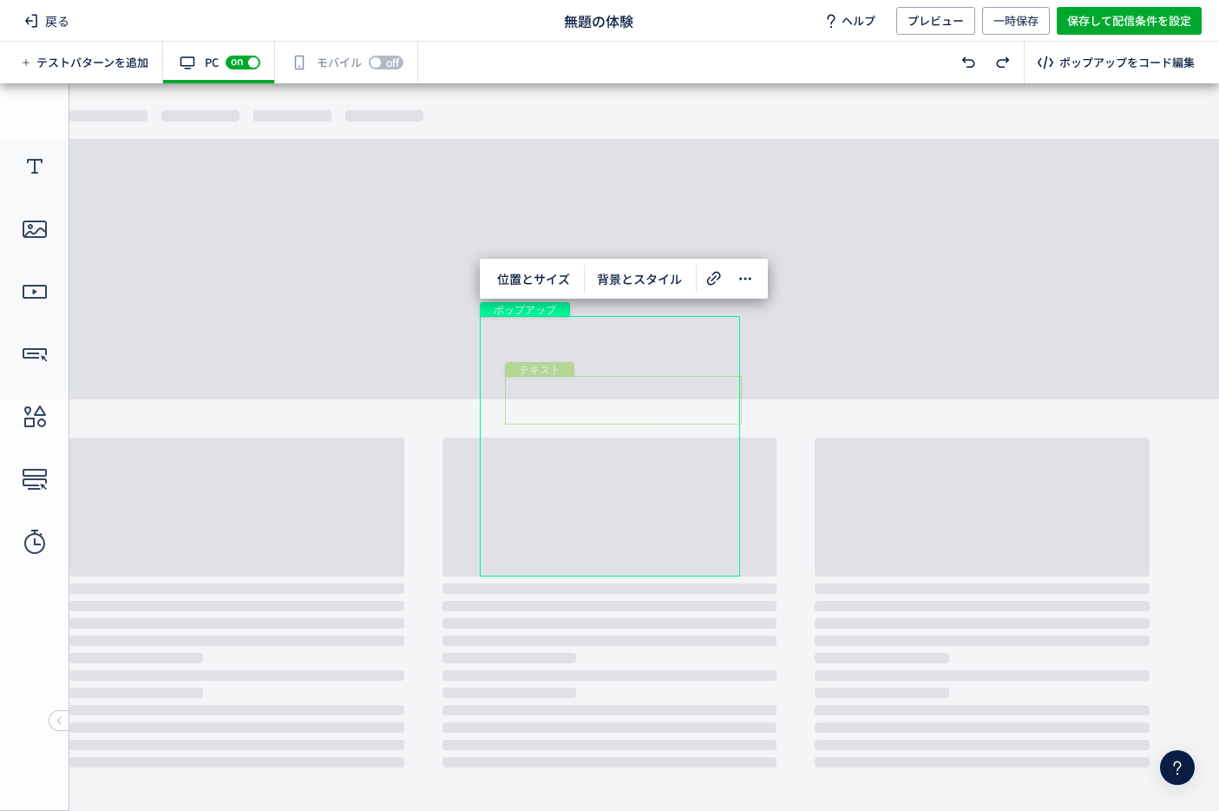
click at [709, 423] on div "テキスト" at bounding box center [623, 400] width 237 height 49
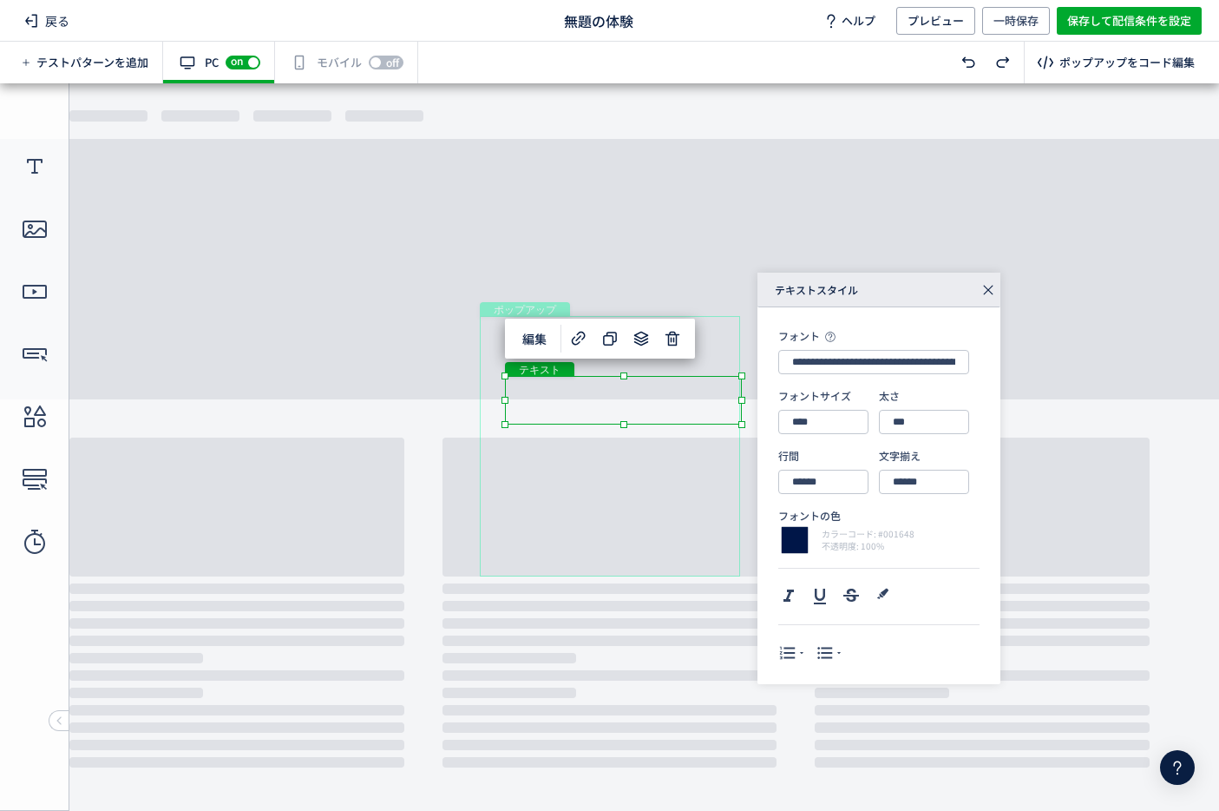
click at [718, 422] on div "テキスト" at bounding box center [623, 400] width 237 height 49
click at [699, 454] on div "ポップアップ" at bounding box center [610, 446] width 260 height 260
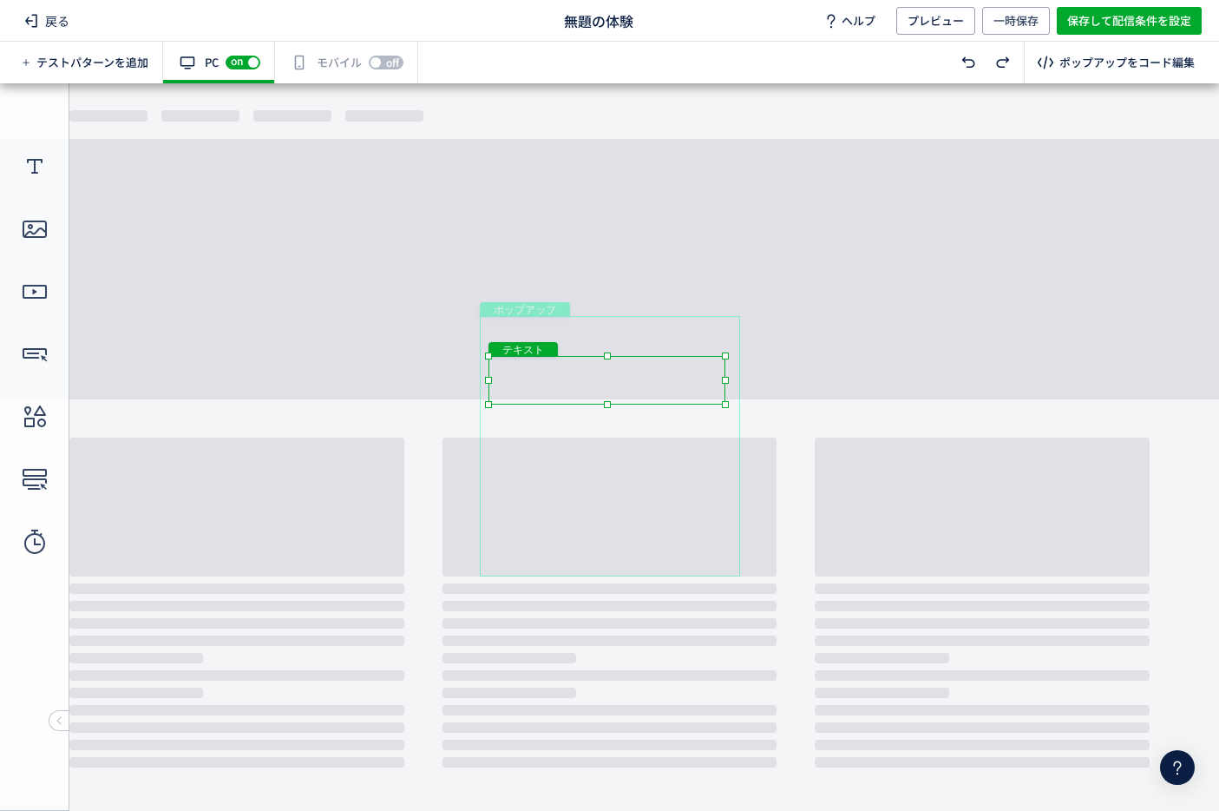
drag, startPoint x: 696, startPoint y: 424, endPoint x: 680, endPoint y: 404, distance: 25.2
click at [680, 404] on body "undefined ポップアップ undefined ポップアップ クローズボタン テキスト" at bounding box center [609, 446] width 1219 height 727
click at [661, 479] on div "ポップアップ" at bounding box center [610, 446] width 260 height 260
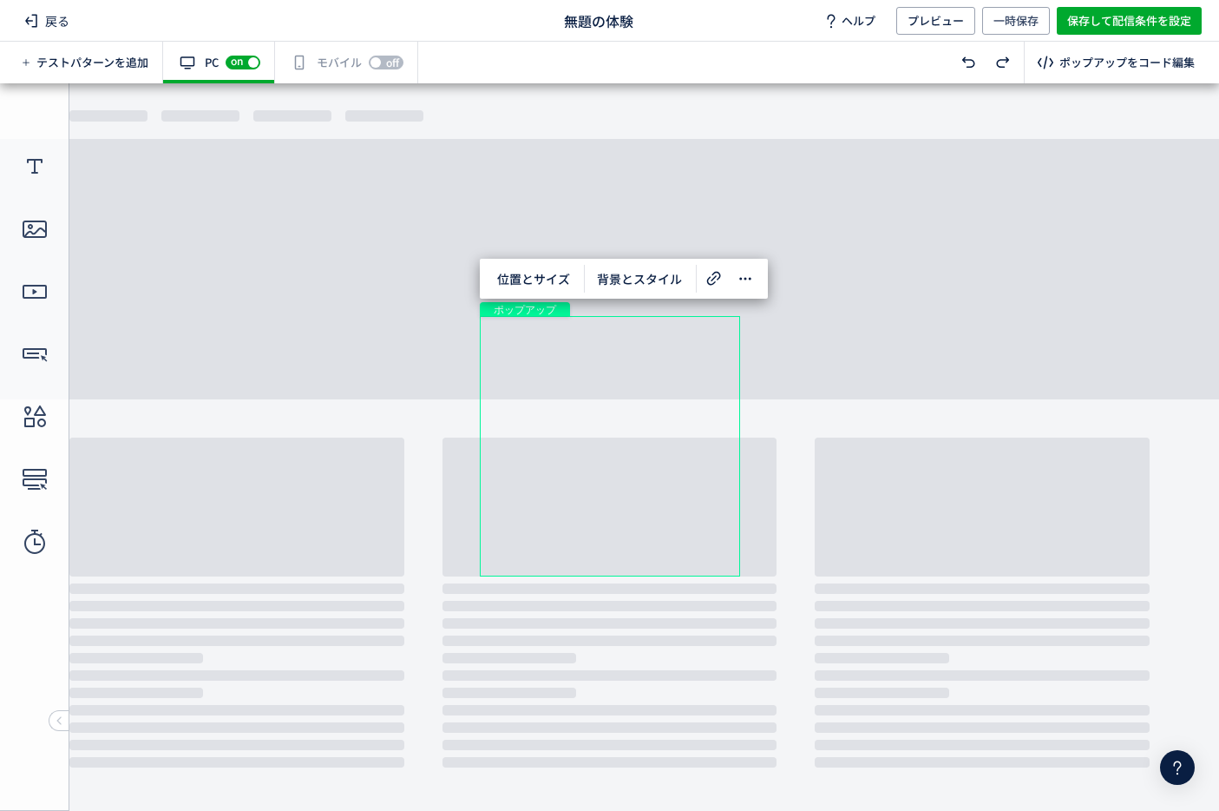
click at [633, 481] on div "ポップアップ" at bounding box center [610, 446] width 260 height 260
click at [621, 463] on div "ポップアップ" at bounding box center [610, 446] width 260 height 260
click at [609, 347] on div "ポップアップ" at bounding box center [610, 446] width 260 height 260
click at [609, 375] on div "テキスト" at bounding box center [607, 380] width 237 height 49
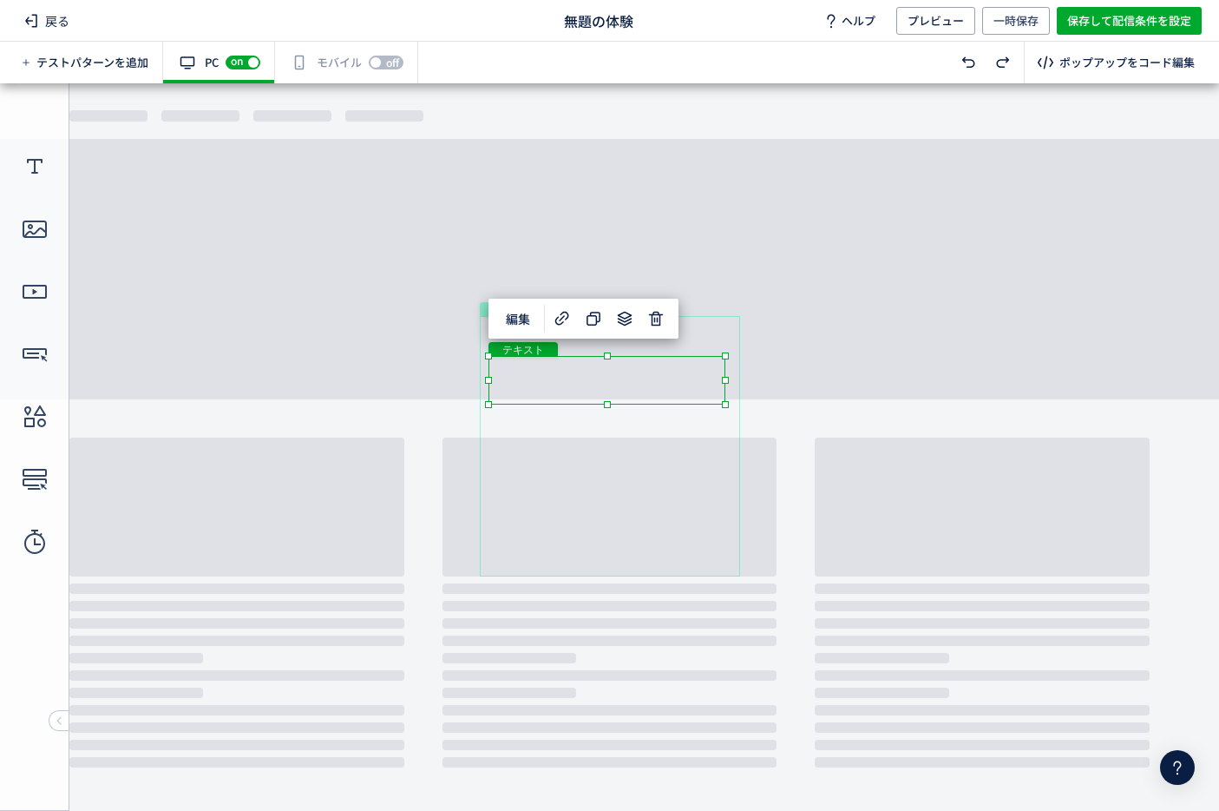
click at [594, 376] on div "テキスト" at bounding box center [607, 380] width 237 height 49
click at [568, 413] on div "ポップアップ" at bounding box center [610, 446] width 260 height 260
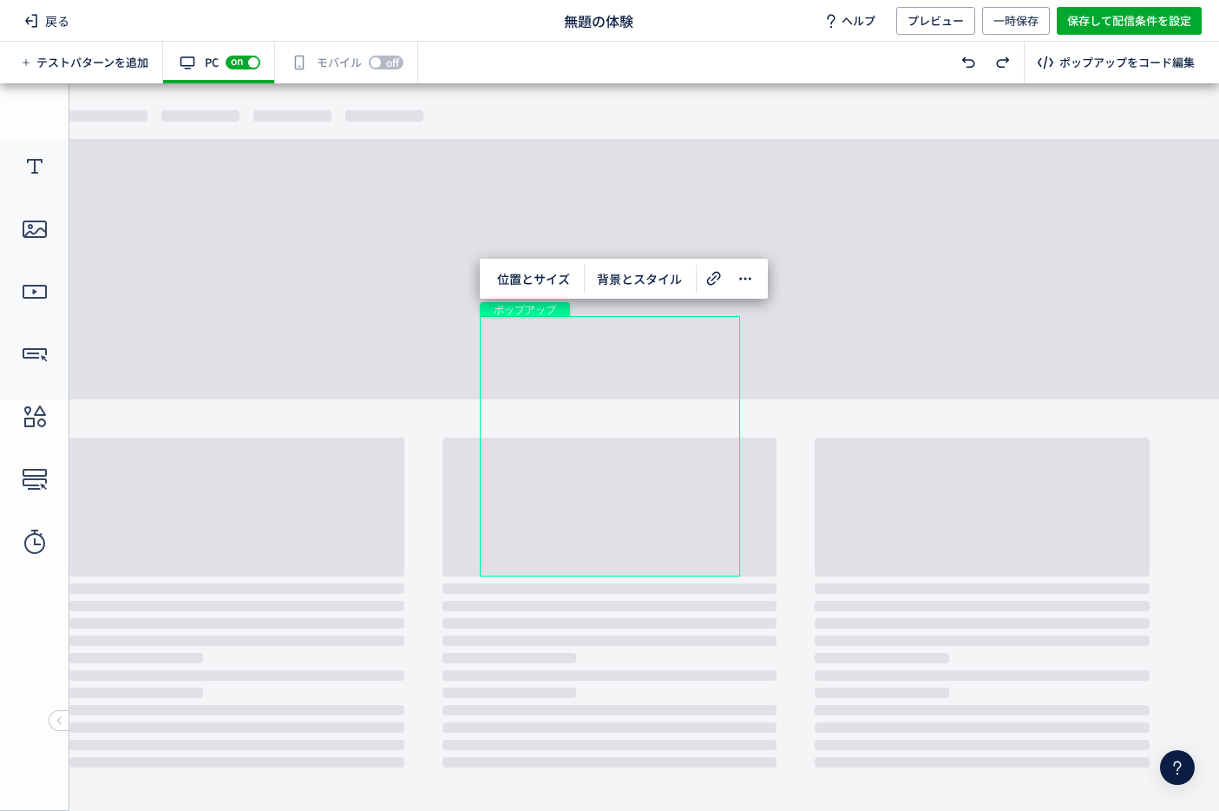
click at [588, 329] on div "ポップアップ" at bounding box center [610, 446] width 260 height 260
click at [577, 492] on div "ポップアップ" at bounding box center [610, 446] width 260 height 260
click at [43, 349] on use at bounding box center [35, 354] width 24 height 13
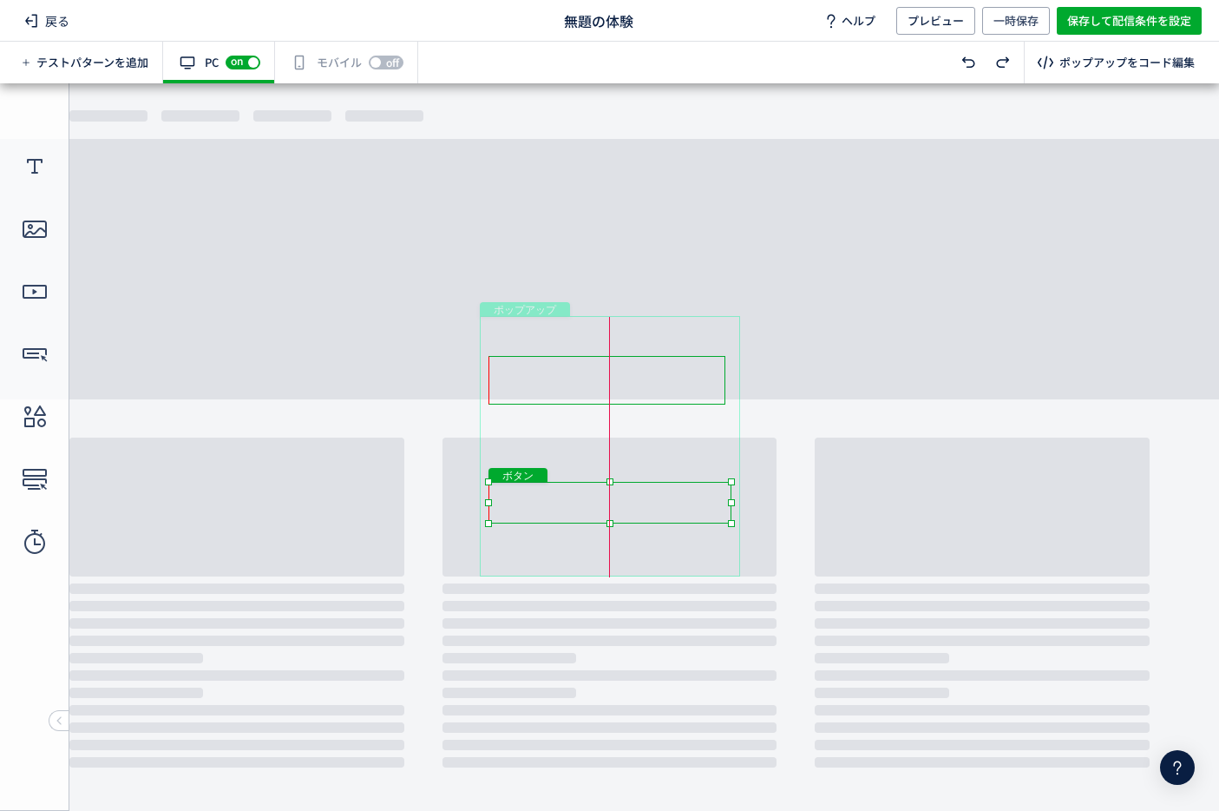
drag, startPoint x: 682, startPoint y: 476, endPoint x: 682, endPoint y: 513, distance: 36.5
click at [682, 513] on div "ボタン" at bounding box center [610, 503] width 243 height 42
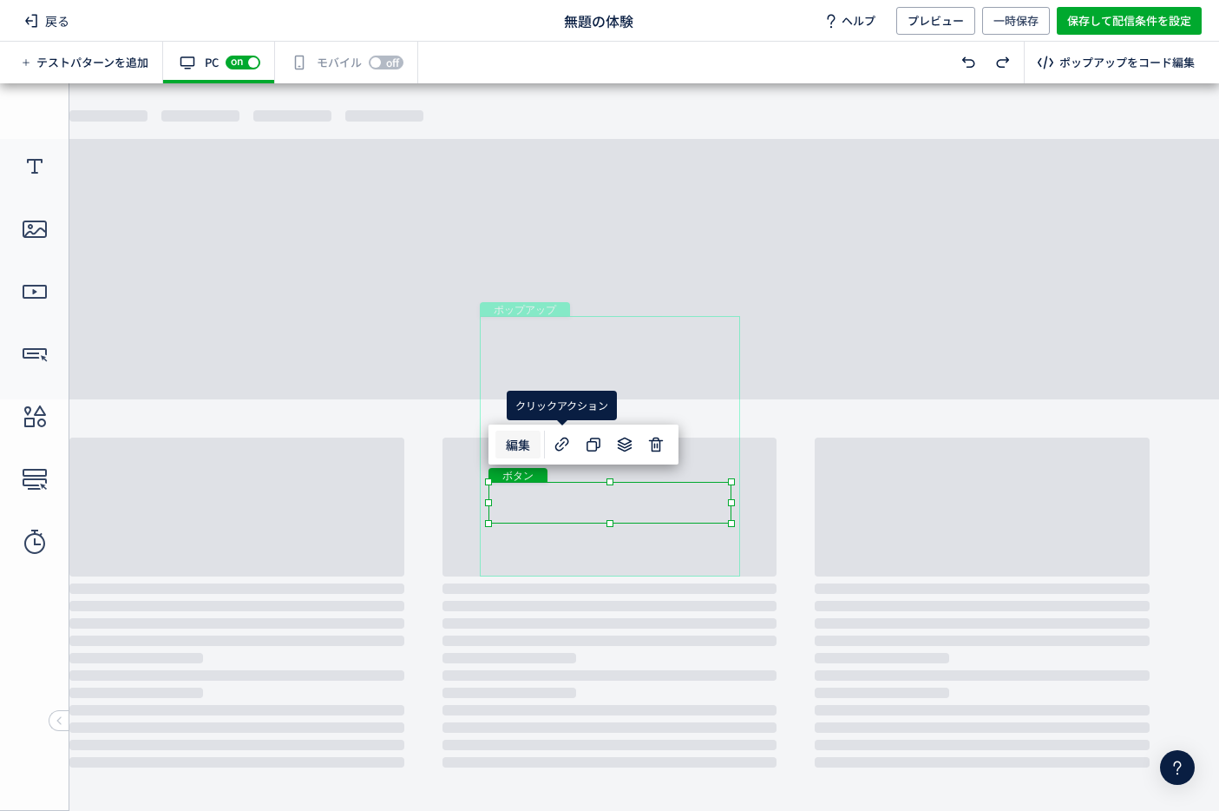
click at [522, 437] on span "編集" at bounding box center [518, 444] width 45 height 28
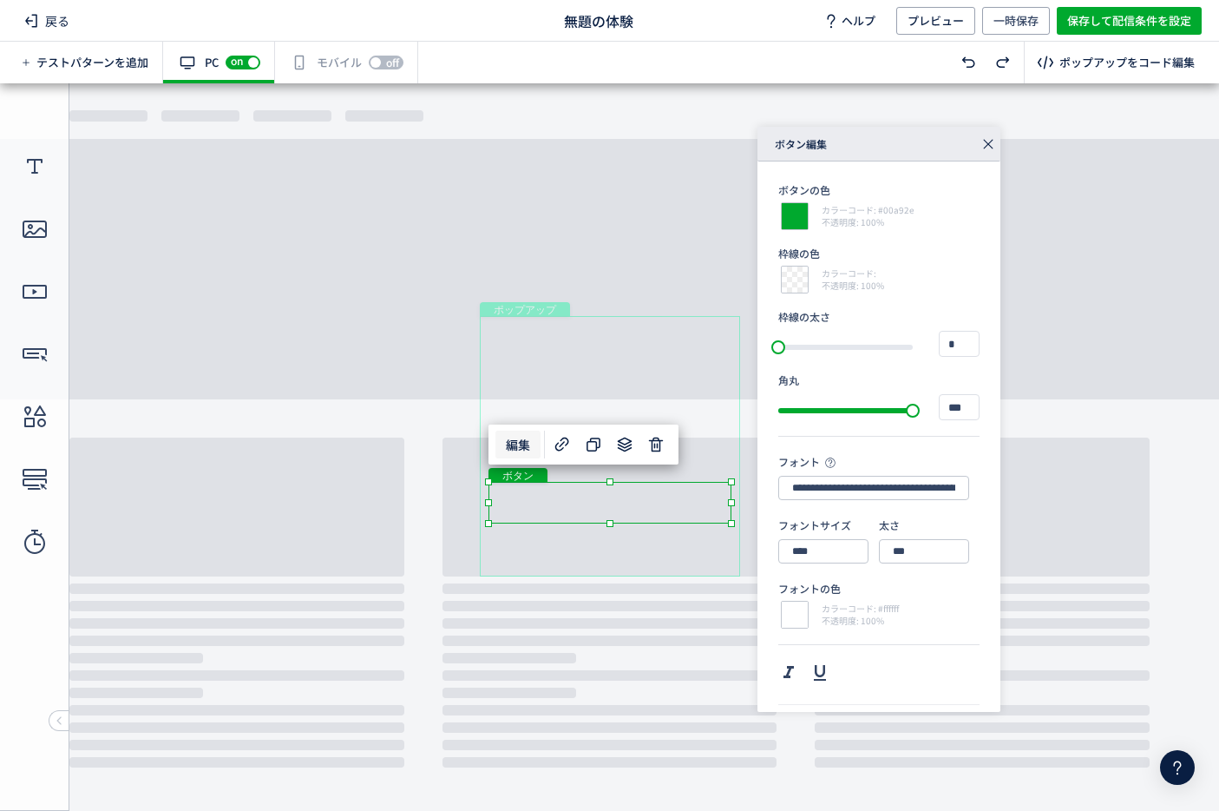
click at [529, 437] on span "編集" at bounding box center [518, 444] width 45 height 28
type input "*******"
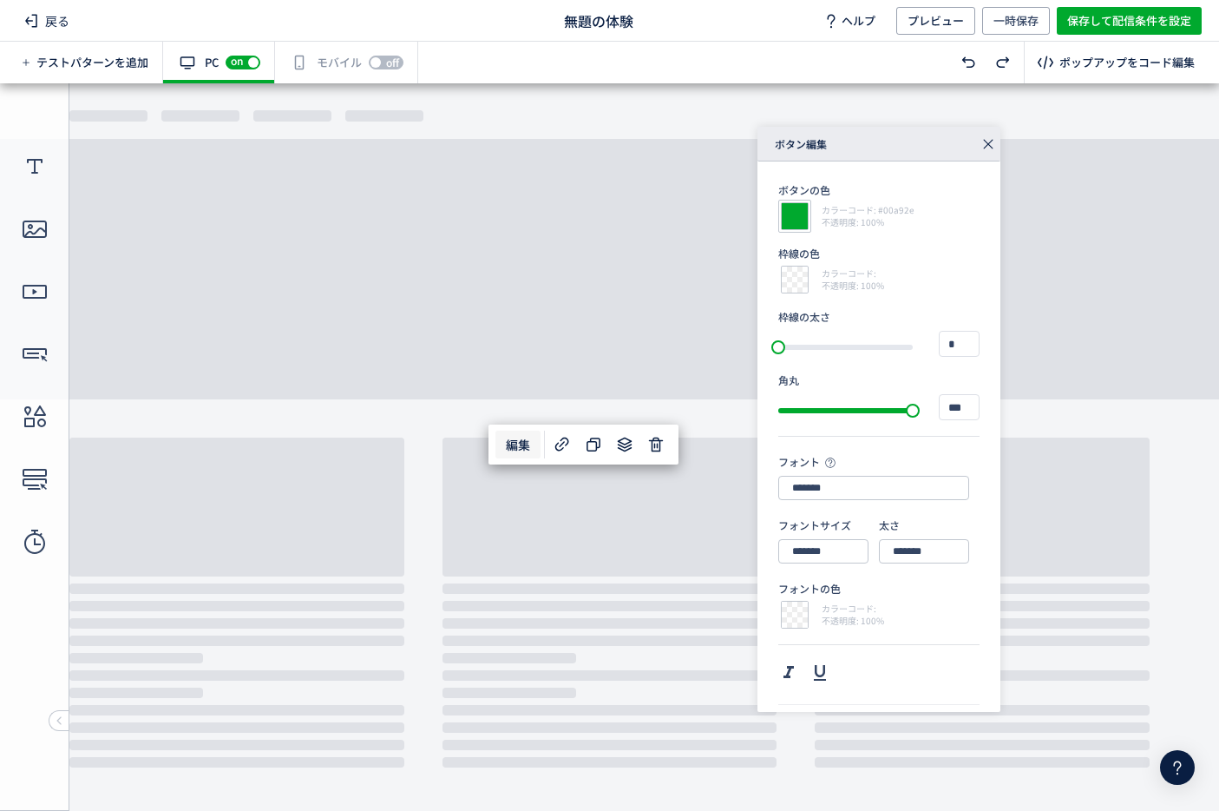
click at [790, 219] on div at bounding box center [794, 216] width 33 height 33
type input "******"
type input "***"
type input "**"
type input "****"
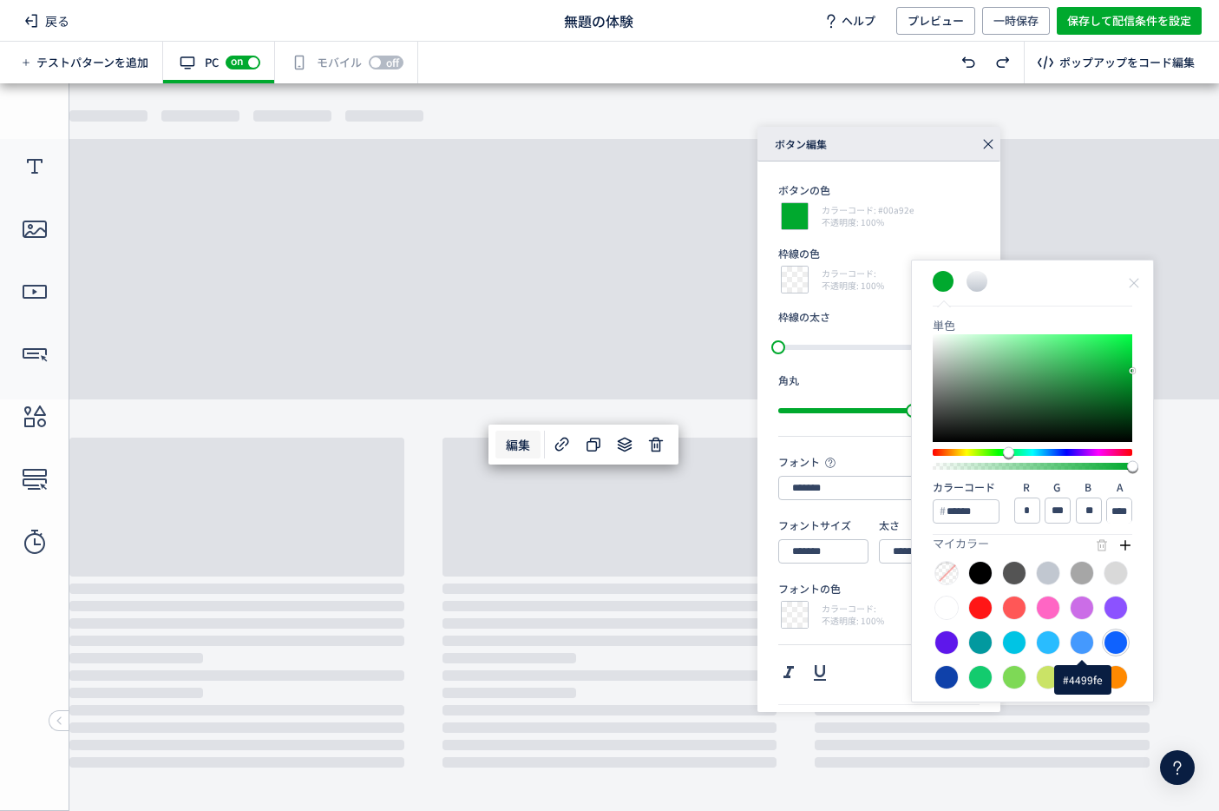
click at [1114, 639] on div at bounding box center [1116, 642] width 24 height 24
type input "******"
type input "**"
type input "***"
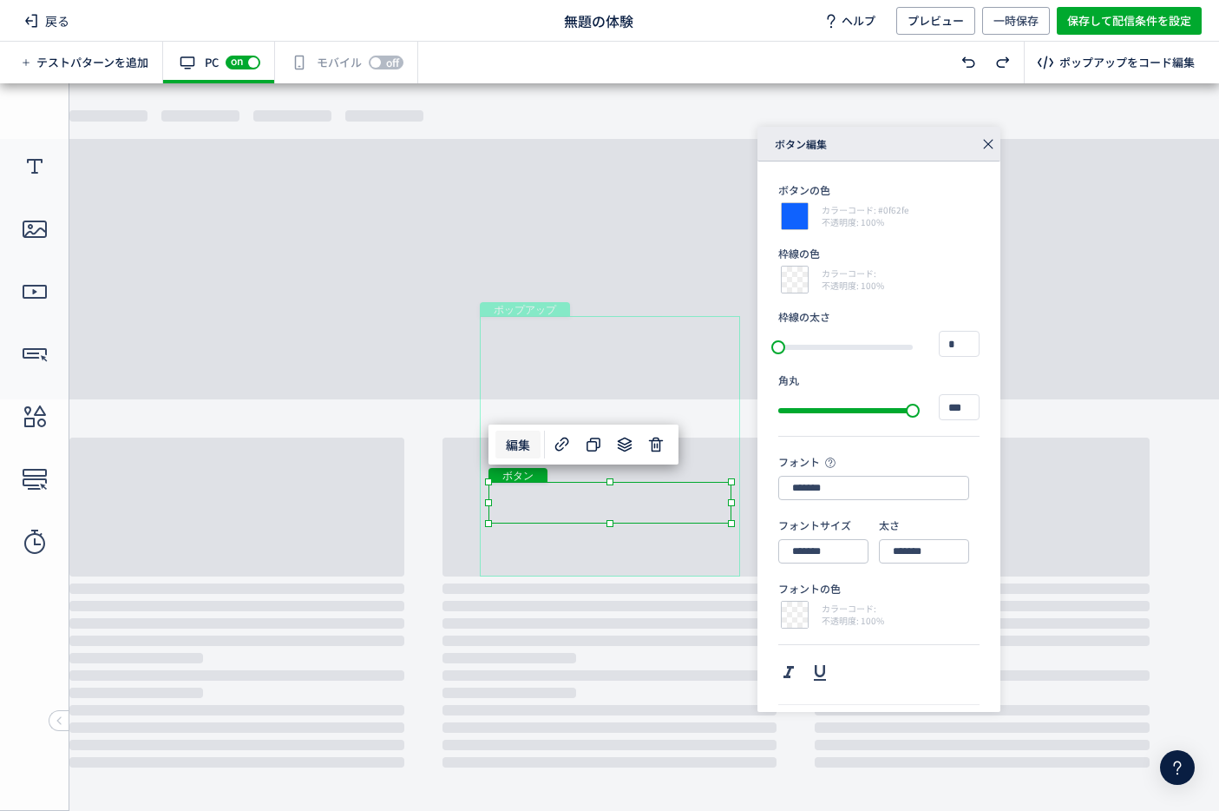
click at [680, 519] on div "ボタン" at bounding box center [610, 503] width 243 height 42
click at [667, 546] on div "ポップアップ" at bounding box center [610, 446] width 260 height 260
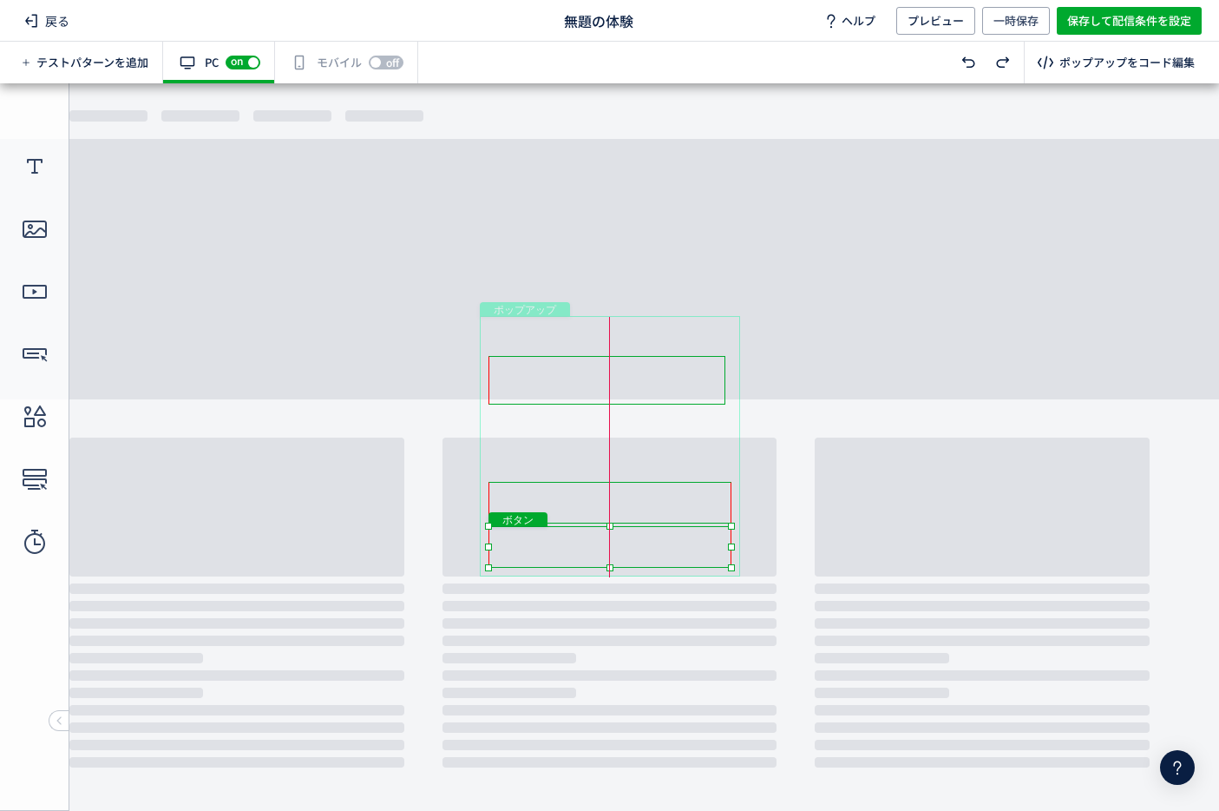
drag, startPoint x: 687, startPoint y: 533, endPoint x: 673, endPoint y: 565, distance: 34.7
click at [673, 565] on div "ボタン" at bounding box center [610, 547] width 243 height 42
drag, startPoint x: 706, startPoint y: 492, endPoint x: 706, endPoint y: 464, distance: 27.8
click at [706, 464] on div "ボタン" at bounding box center [610, 475] width 243 height 42
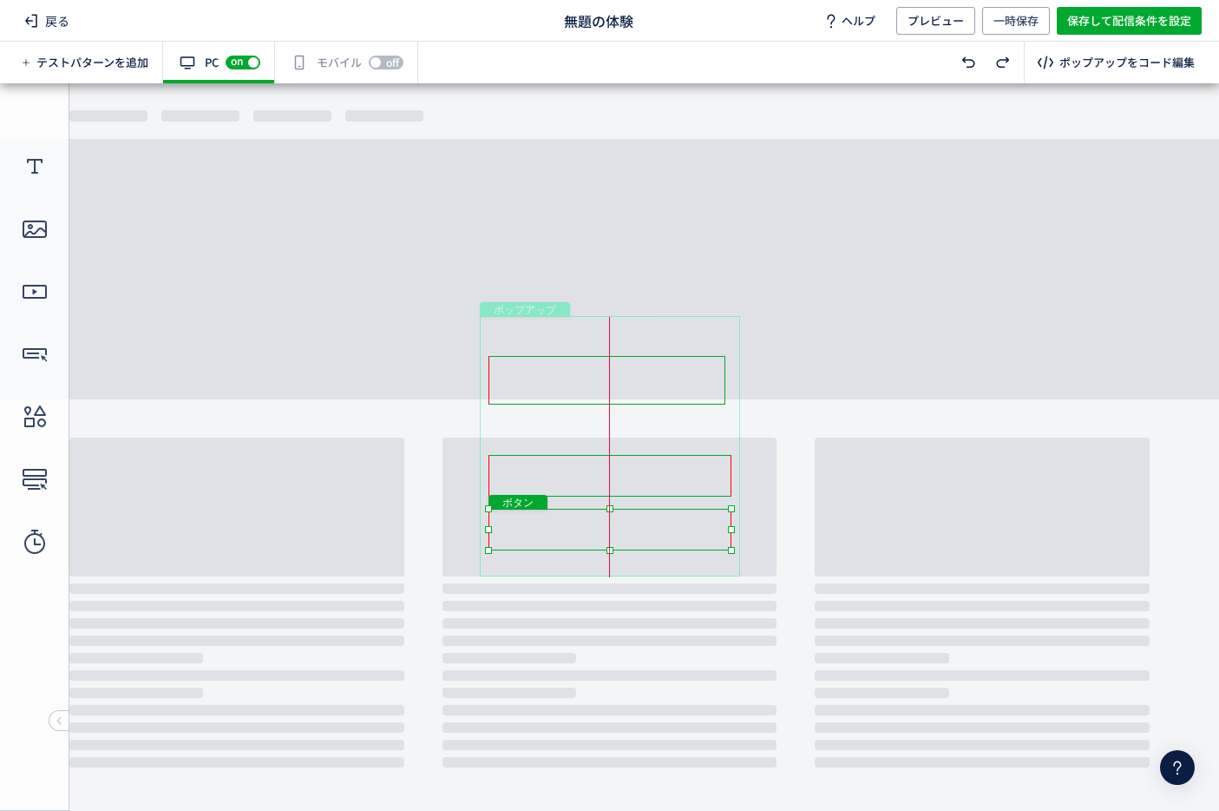
drag, startPoint x: 697, startPoint y: 529, endPoint x: 697, endPoint y: 512, distance: 17.4
click at [697, 512] on div "ボタン" at bounding box center [610, 530] width 243 height 42
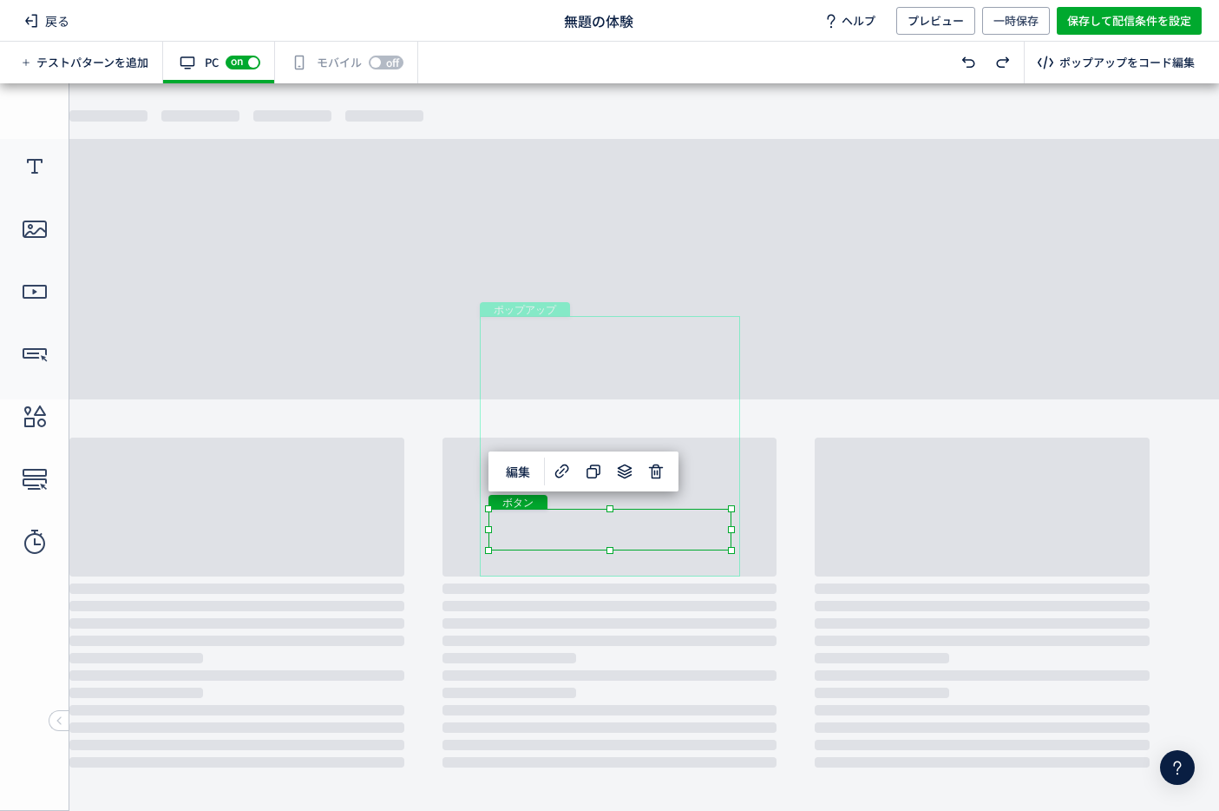
click at [604, 527] on div "ボタン" at bounding box center [610, 530] width 243 height 42
click at [532, 474] on span "編集" at bounding box center [518, 471] width 45 height 28
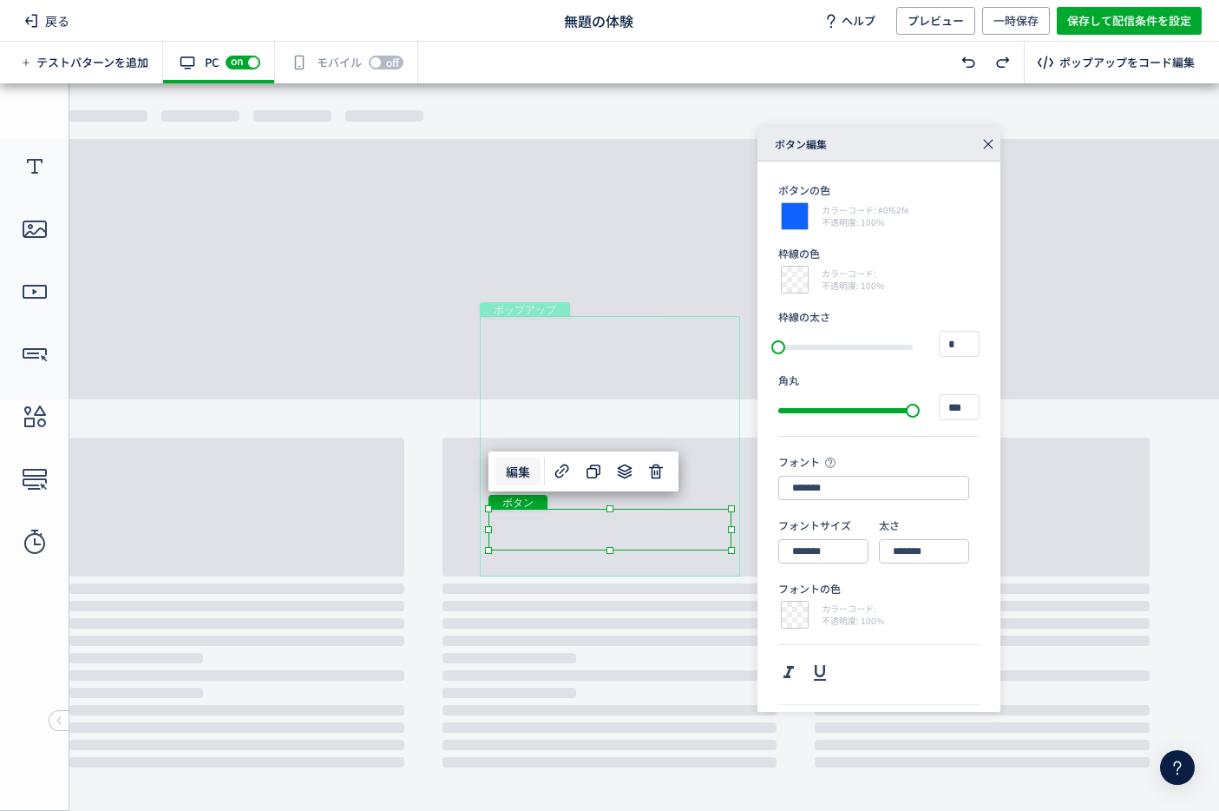
click at [989, 145] on use at bounding box center [988, 145] width 10 height 10
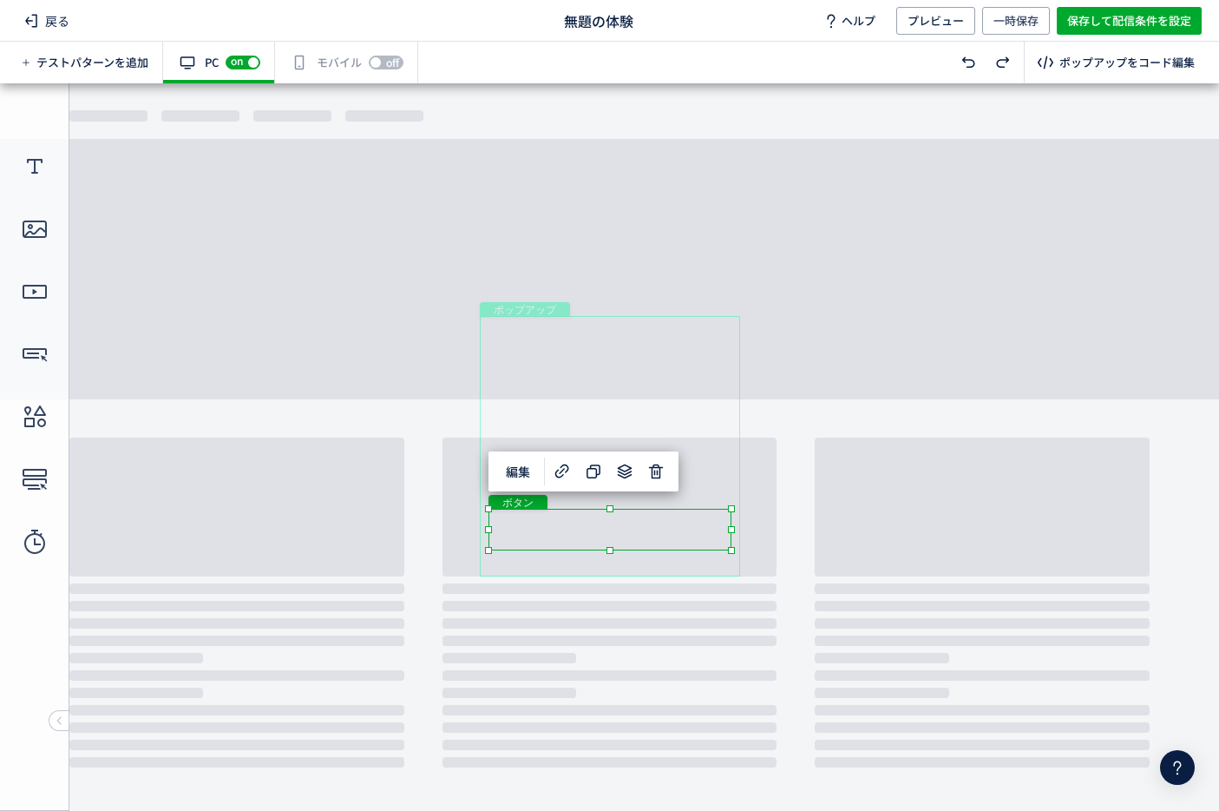
click at [717, 417] on div "ポップアップ" at bounding box center [610, 446] width 260 height 260
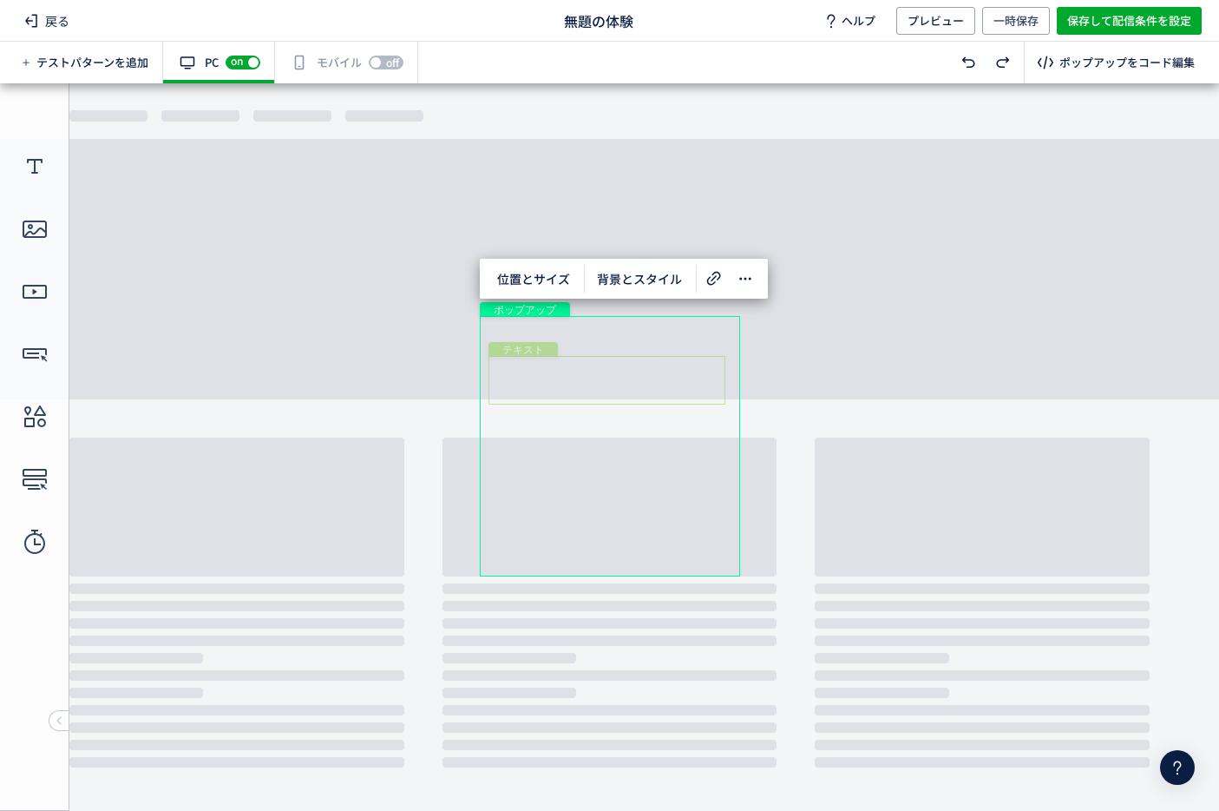
click at [700, 373] on div "テキスト" at bounding box center [607, 380] width 237 height 49
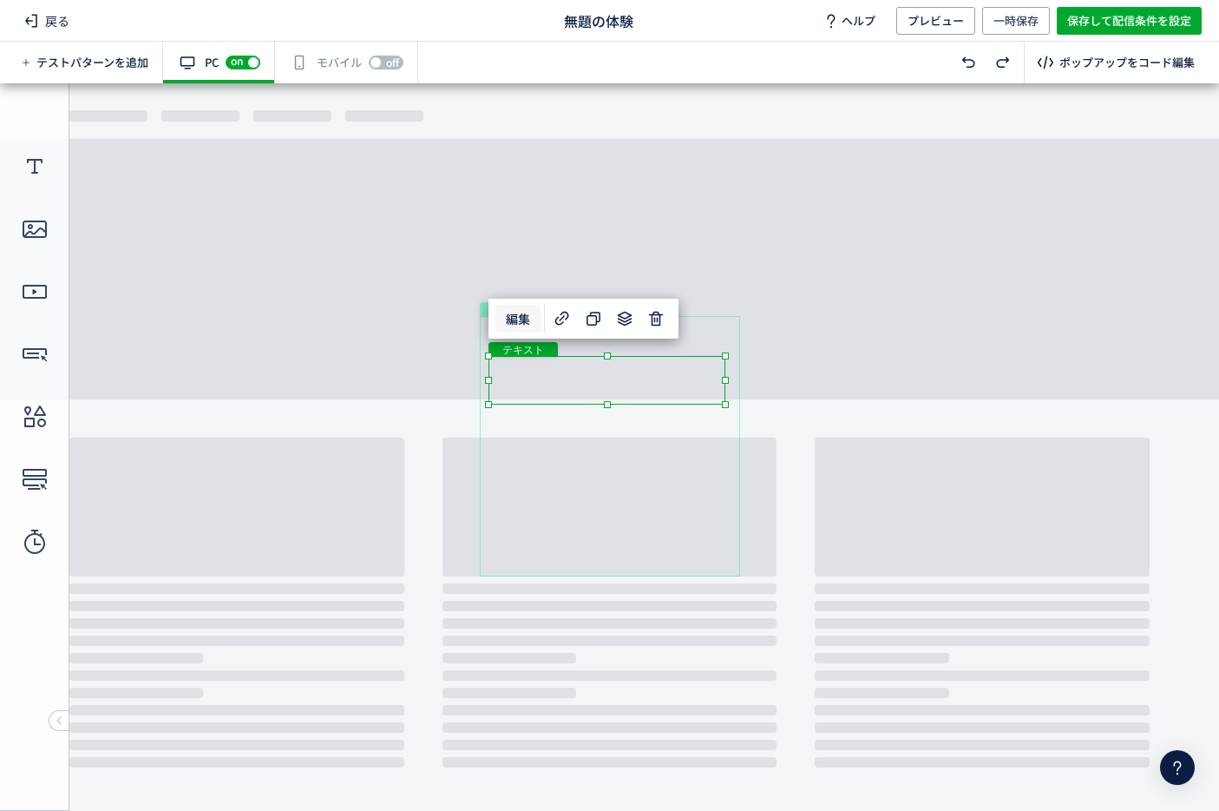
click at [531, 314] on span "編集" at bounding box center [518, 319] width 45 height 28
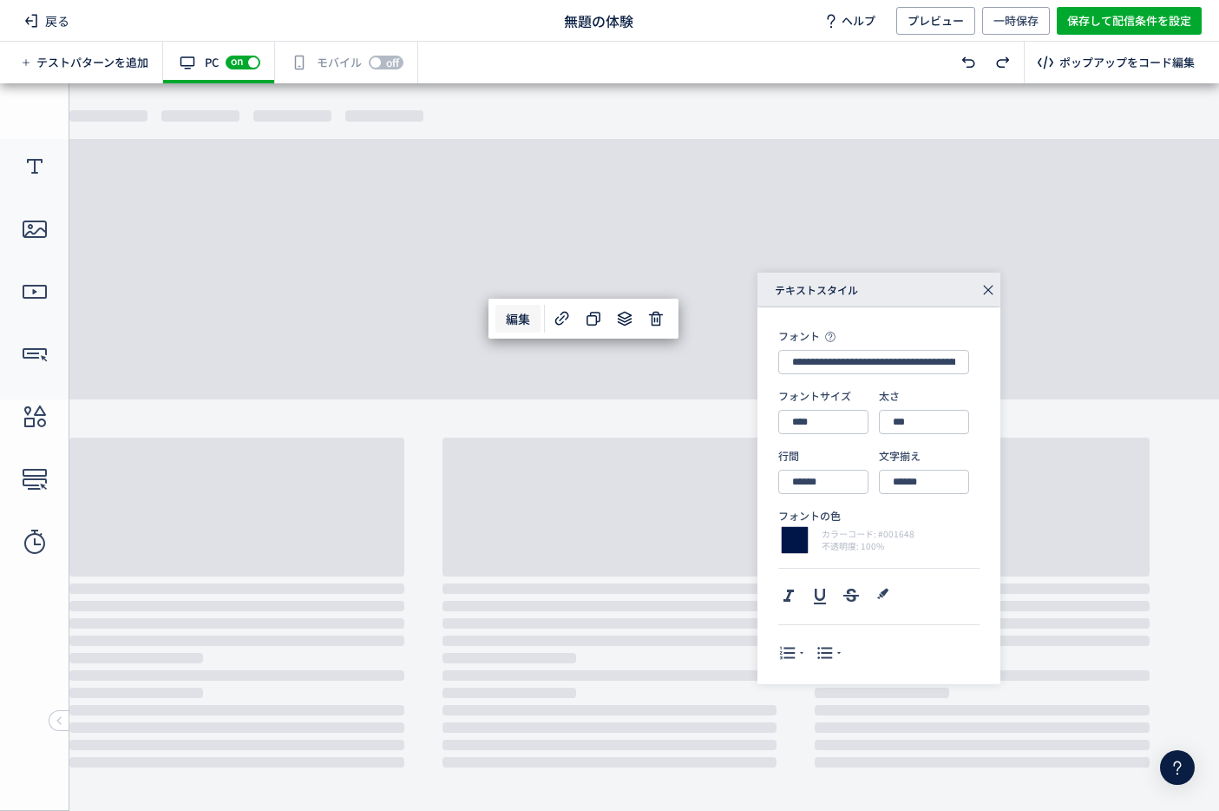
click at [982, 286] on icon at bounding box center [988, 290] width 24 height 24
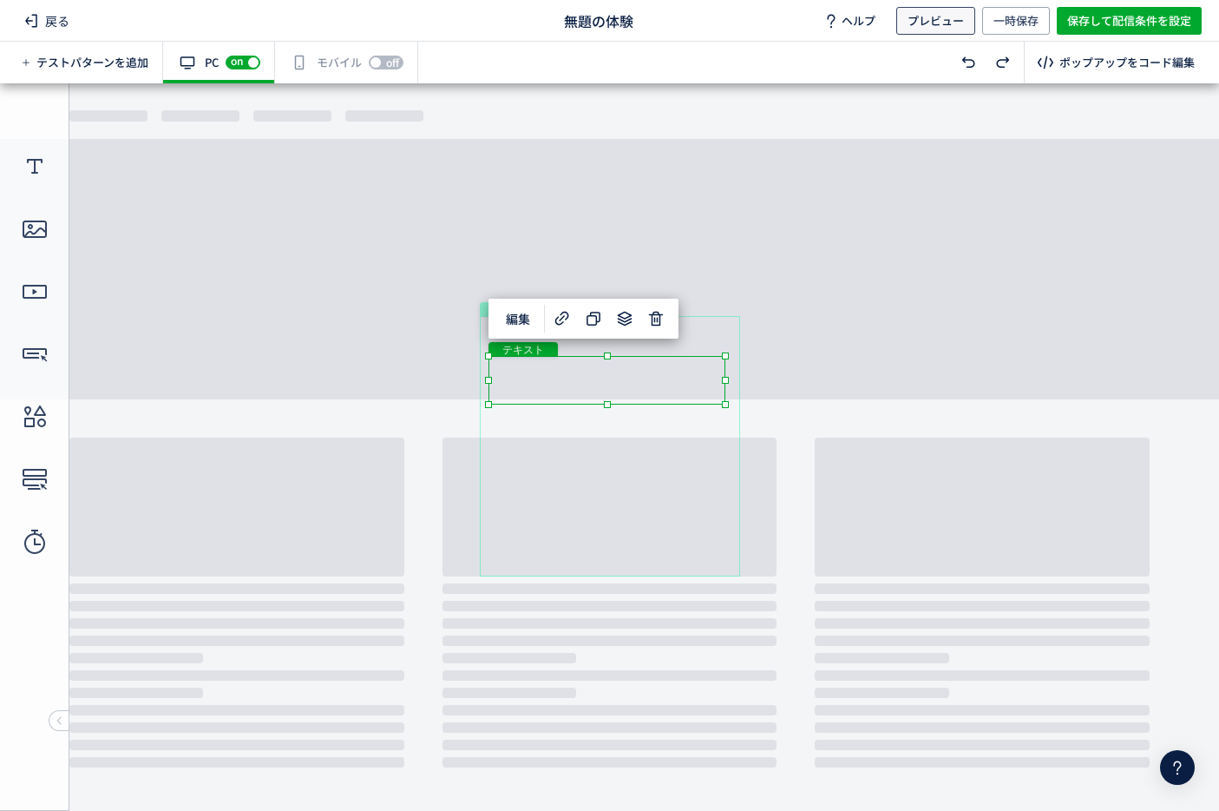
click at [943, 16] on span "プレビュー" at bounding box center [936, 21] width 56 height 28
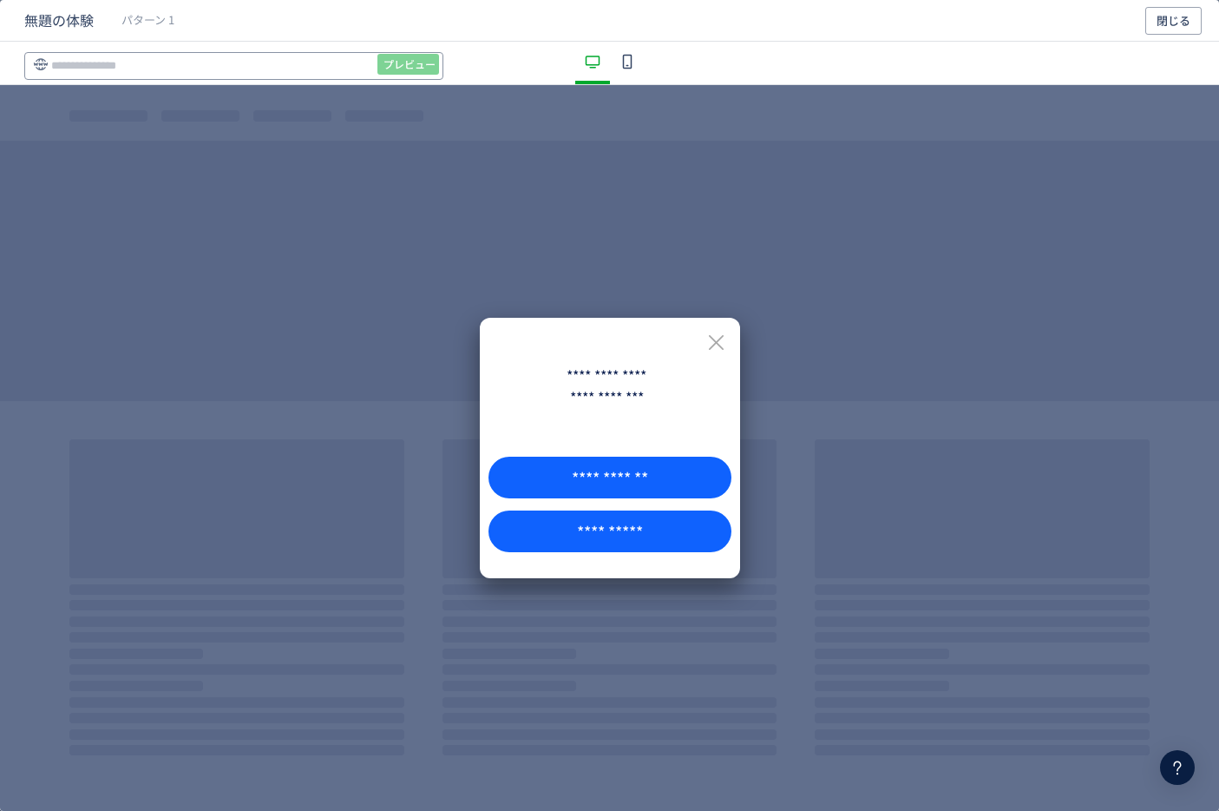
click at [294, 64] on input "dialog" at bounding box center [233, 66] width 419 height 28
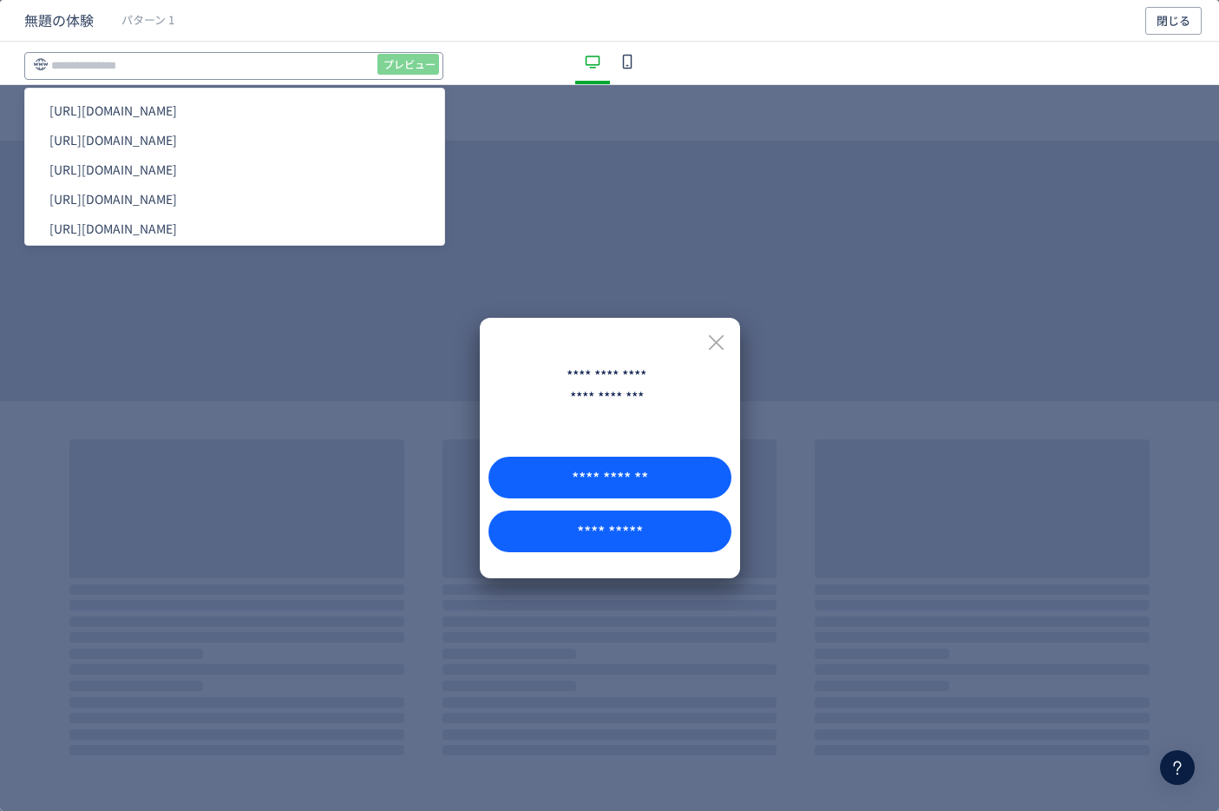
paste input "**********"
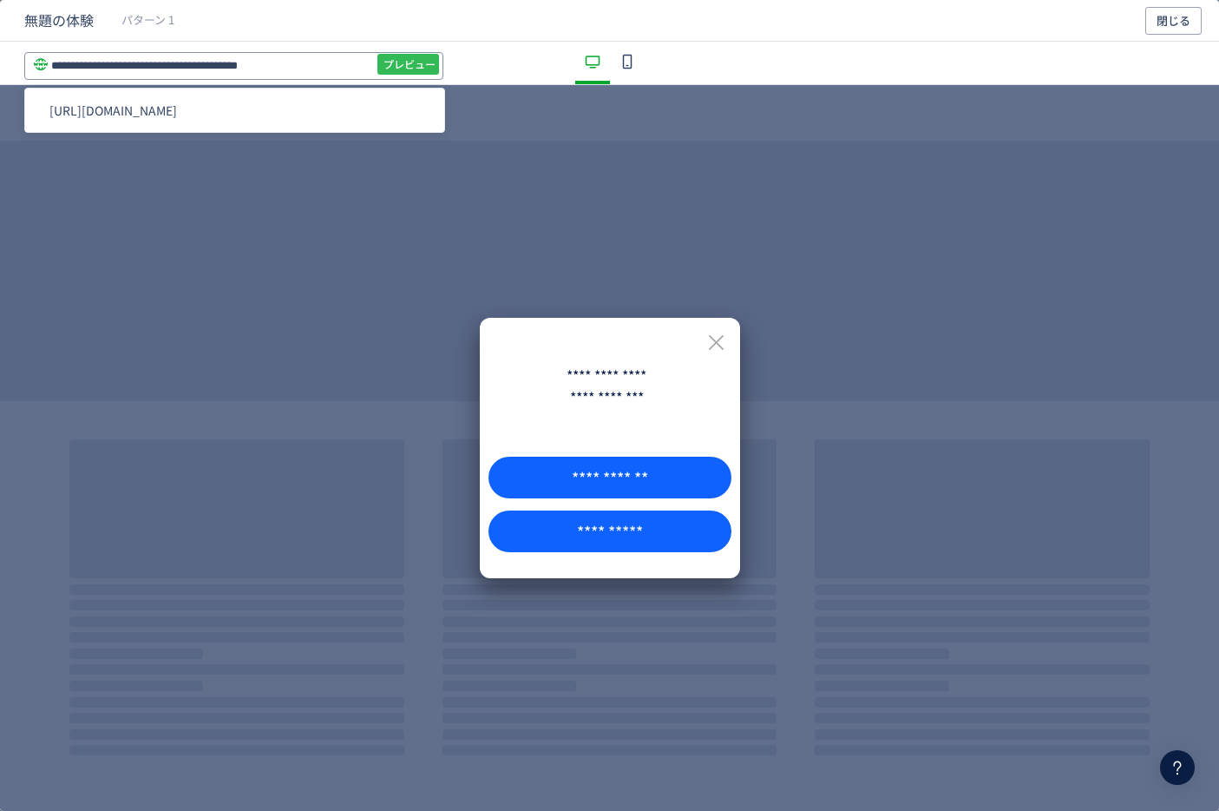
type input "**********"
click at [417, 69] on span "プレビュー" at bounding box center [410, 64] width 52 height 28
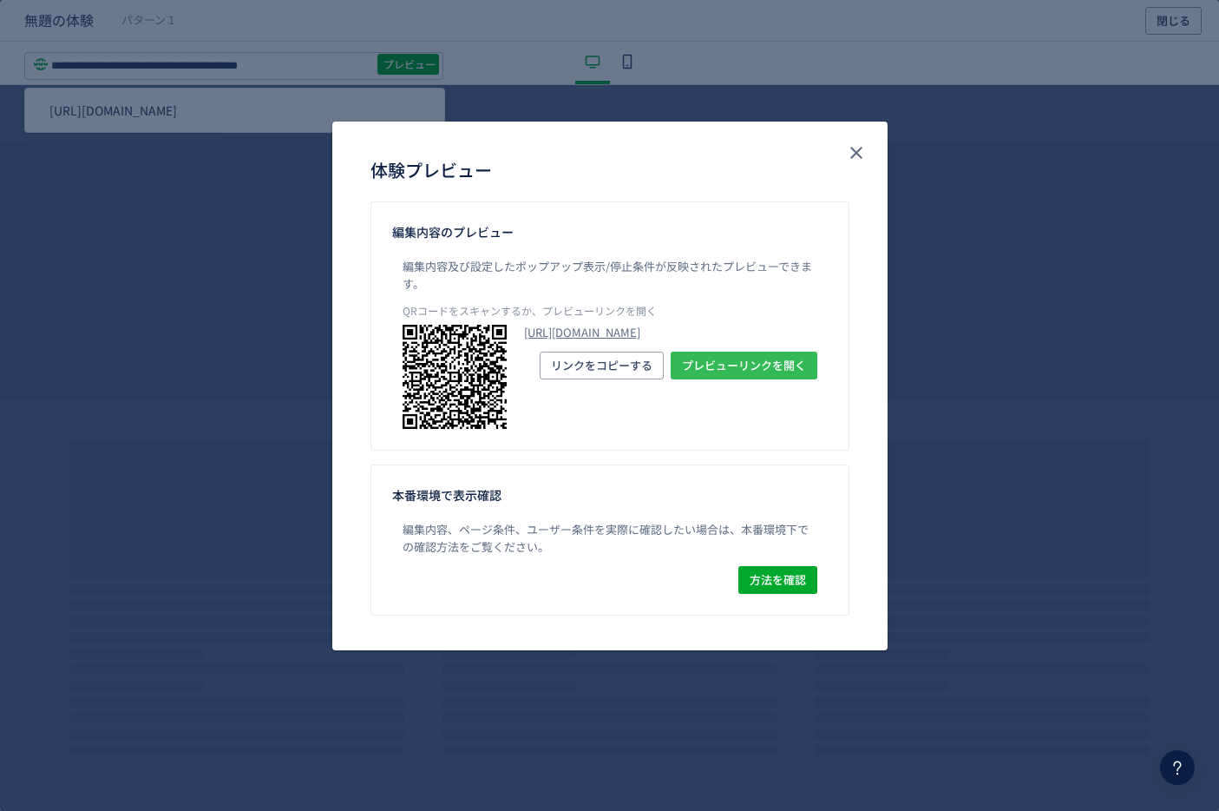
click at [727, 379] on span "プレビューリンクを開く" at bounding box center [744, 365] width 124 height 28
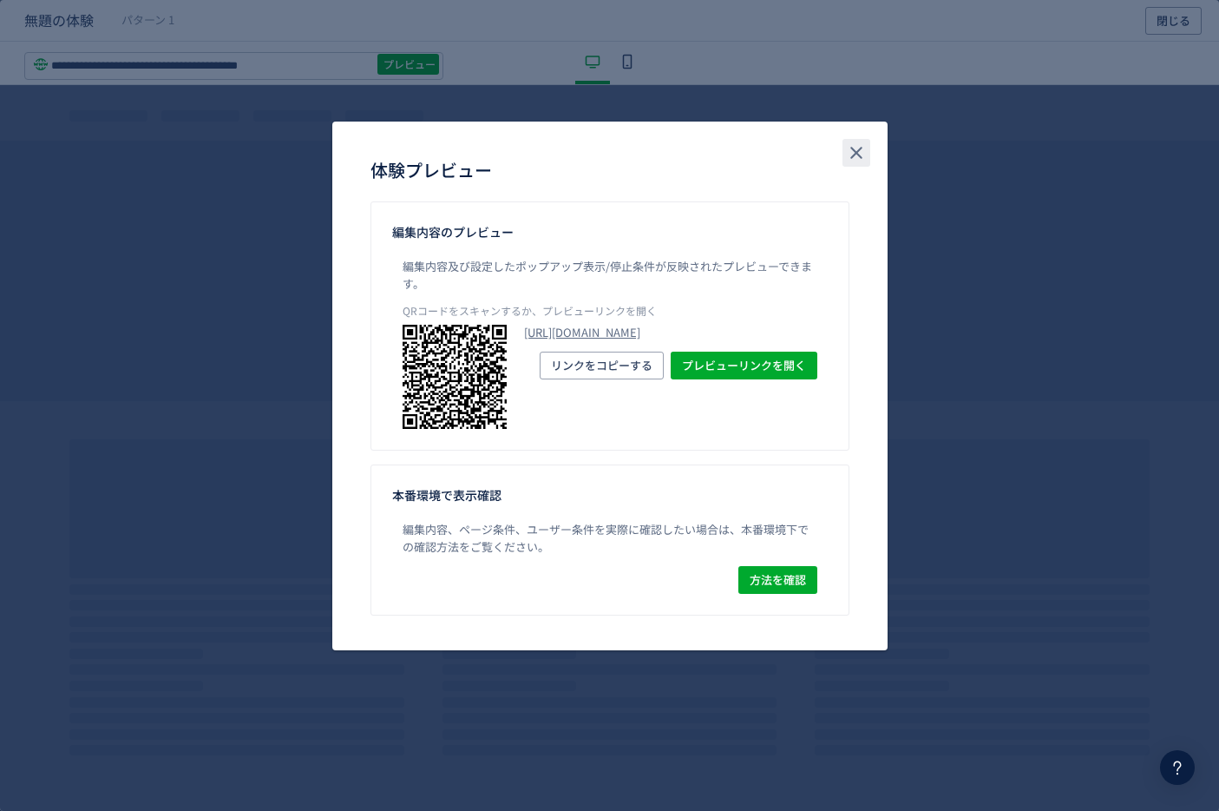
click at [857, 139] on button "close" at bounding box center [857, 153] width 28 height 28
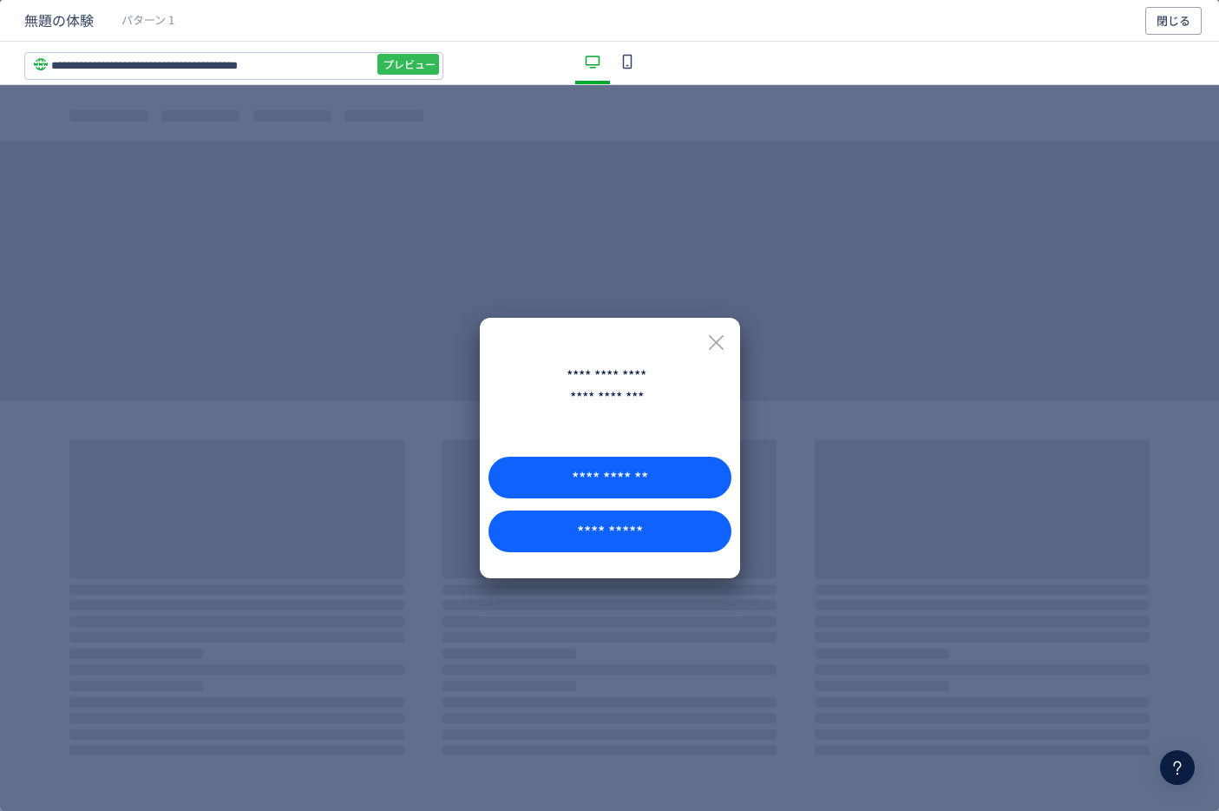
click at [396, 61] on span "プレビュー" at bounding box center [410, 64] width 52 height 28
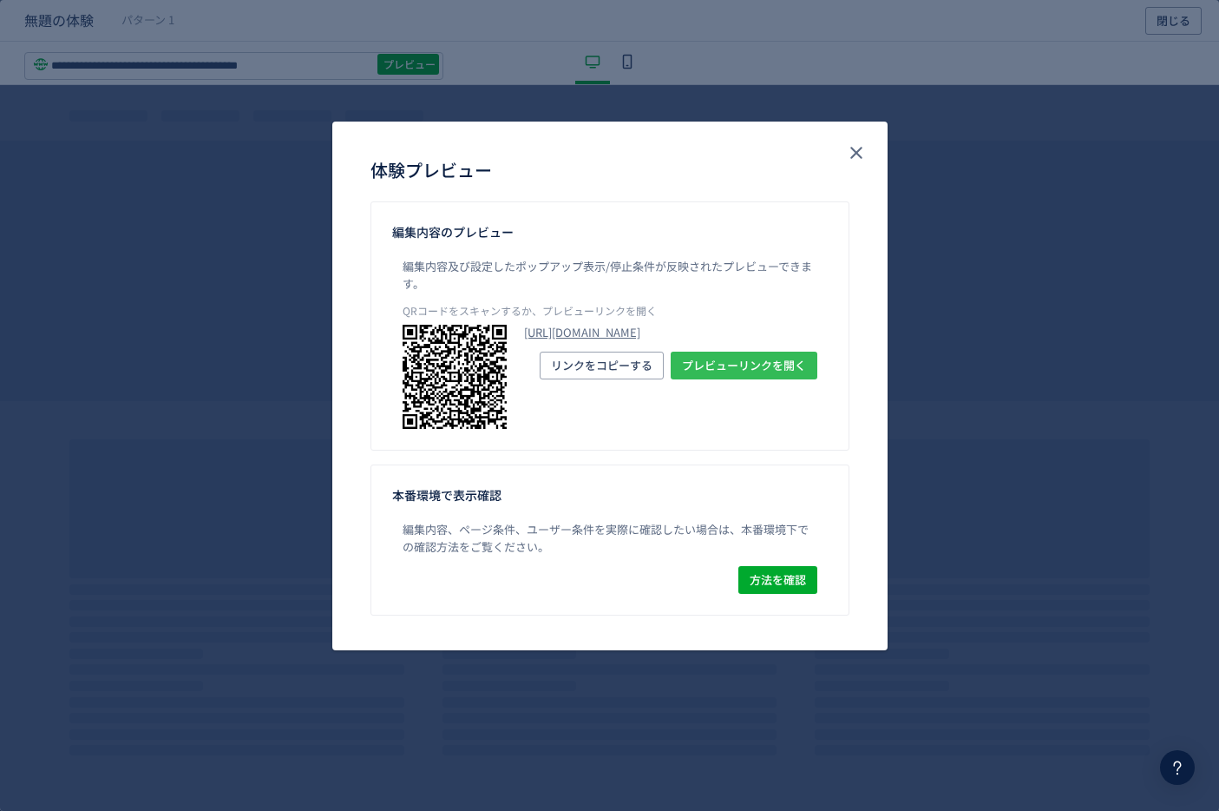
click at [787, 379] on span "プレビューリンクを開く" at bounding box center [744, 365] width 124 height 28
click at [857, 153] on use "close" at bounding box center [857, 153] width 12 height 12
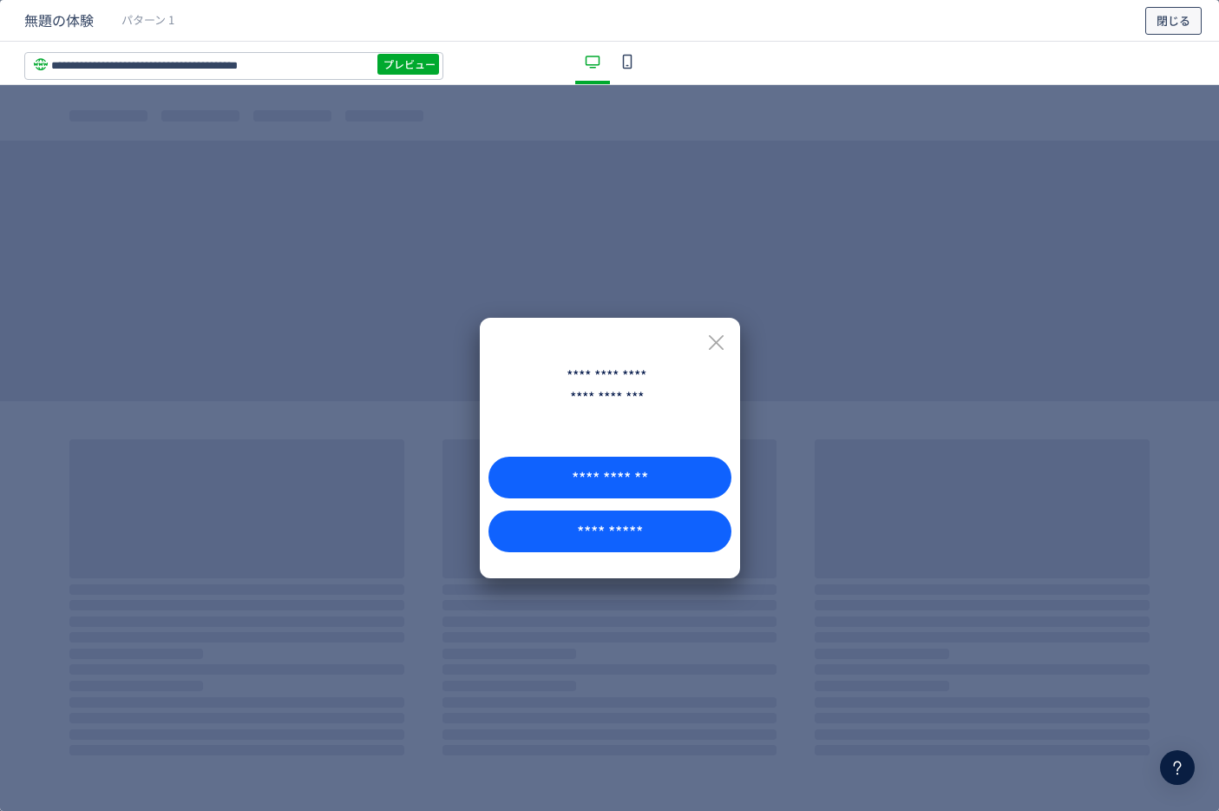
click at [1173, 16] on span "閉じる" at bounding box center [1174, 21] width 34 height 28
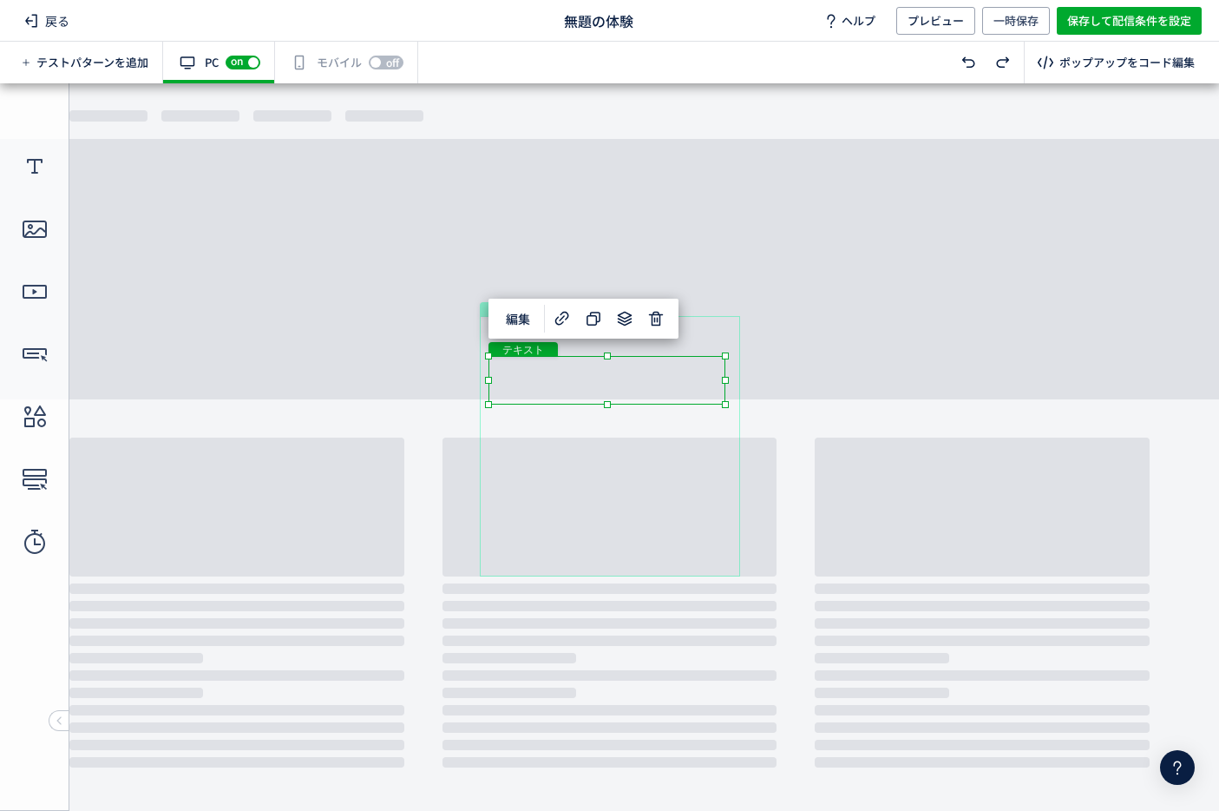
click at [664, 404] on div "テキスト" at bounding box center [607, 380] width 237 height 49
click at [653, 470] on div "ボタン" at bounding box center [610, 476] width 243 height 42
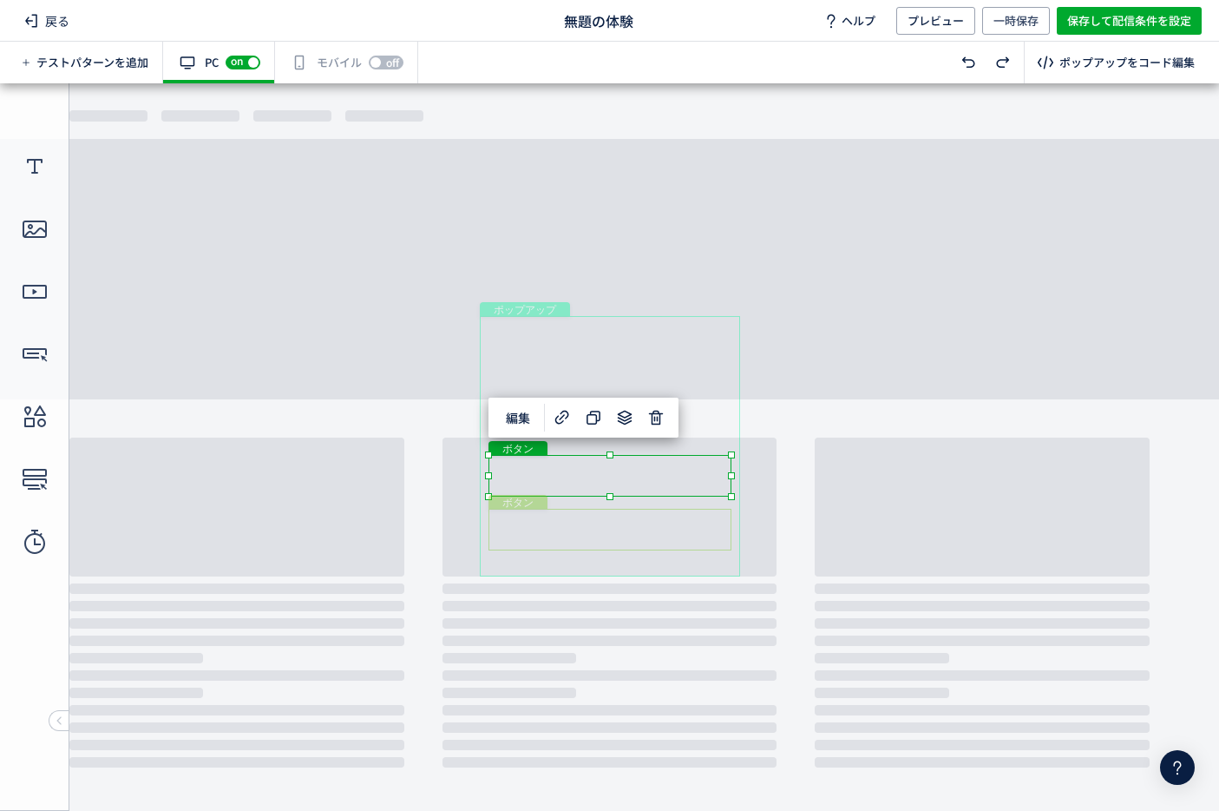
click at [658, 529] on div "ボタン" at bounding box center [610, 530] width 243 height 42
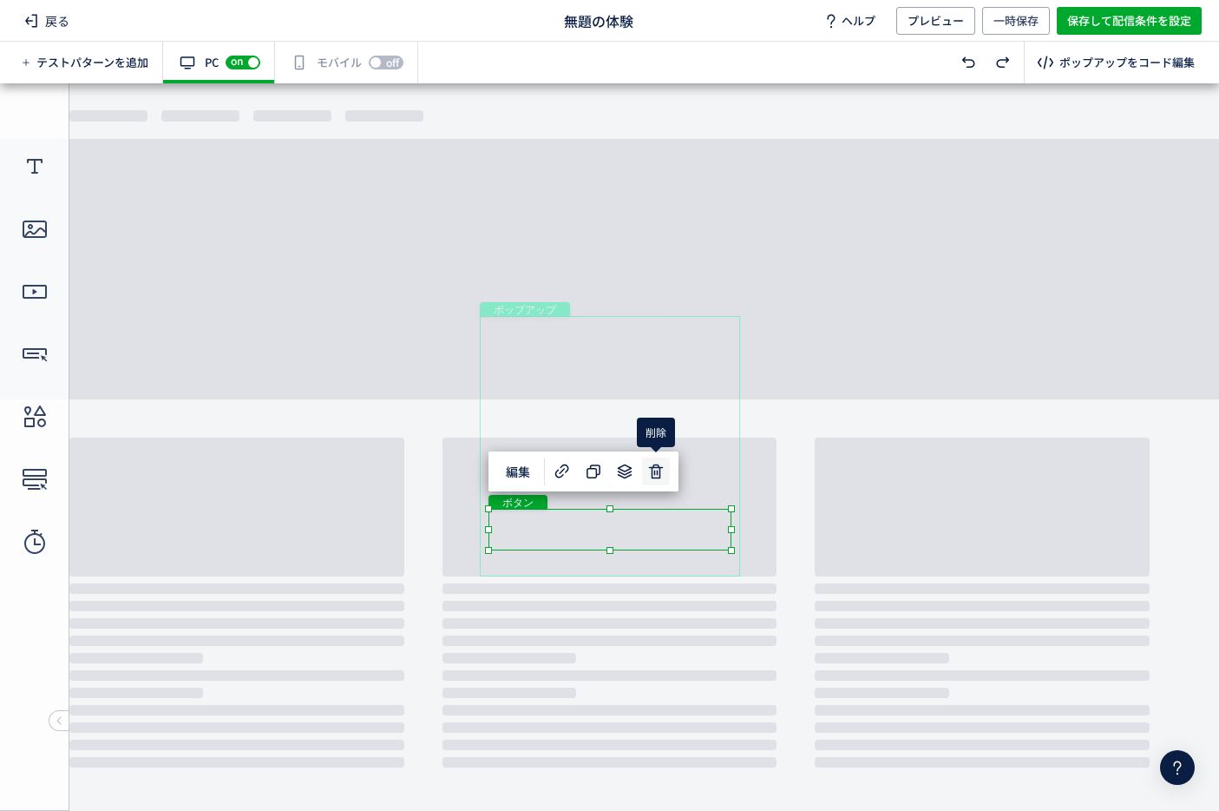
click at [658, 478] on icon at bounding box center [656, 471] width 21 height 21
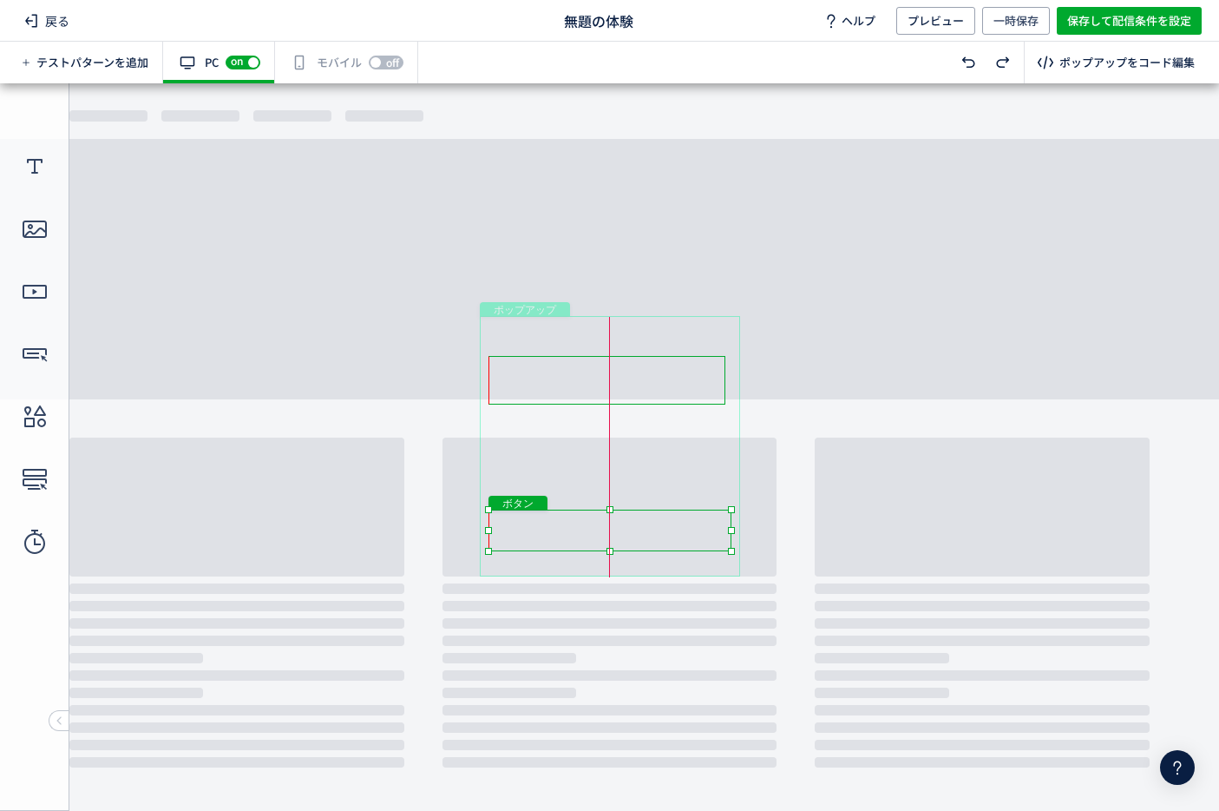
drag, startPoint x: 700, startPoint y: 489, endPoint x: 700, endPoint y: 545, distance: 56.4
click at [700, 545] on div "ボタン" at bounding box center [610, 530] width 243 height 42
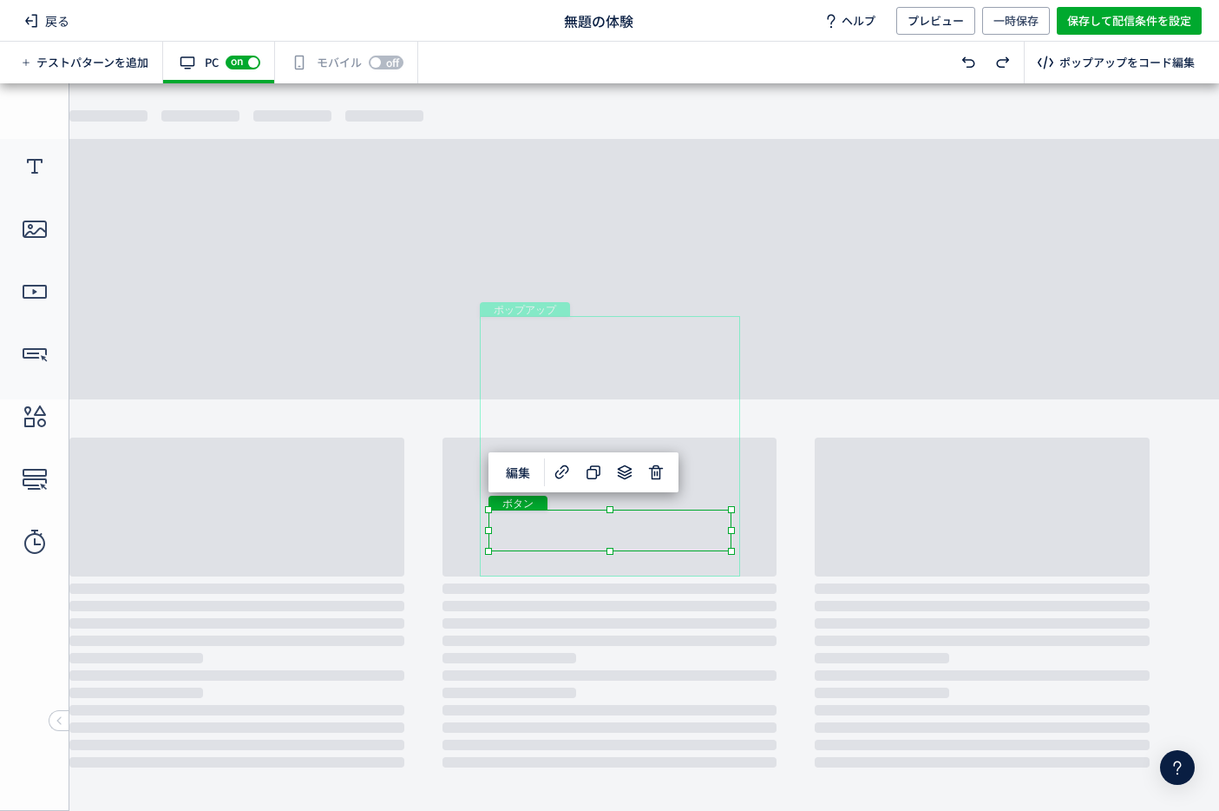
click at [696, 409] on div "ポップアップ" at bounding box center [610, 446] width 260 height 260
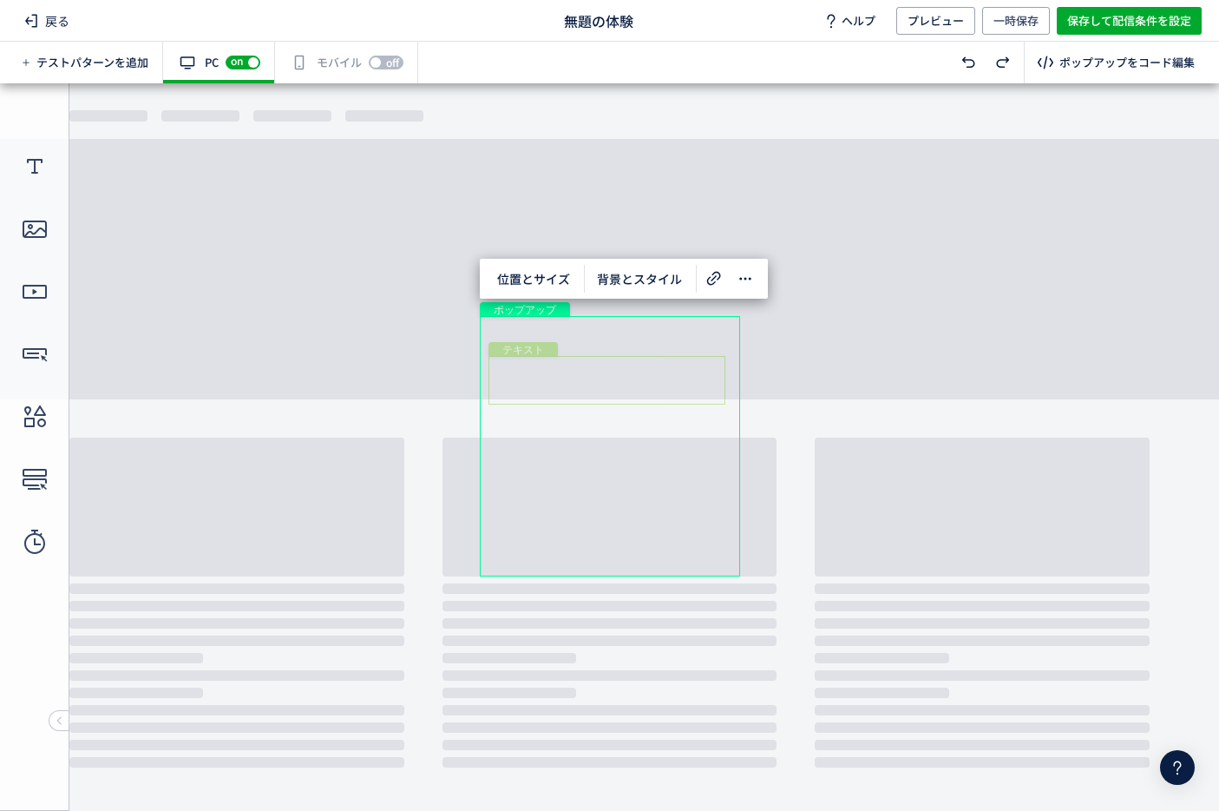
click at [689, 394] on div "テキスト" at bounding box center [607, 380] width 237 height 49
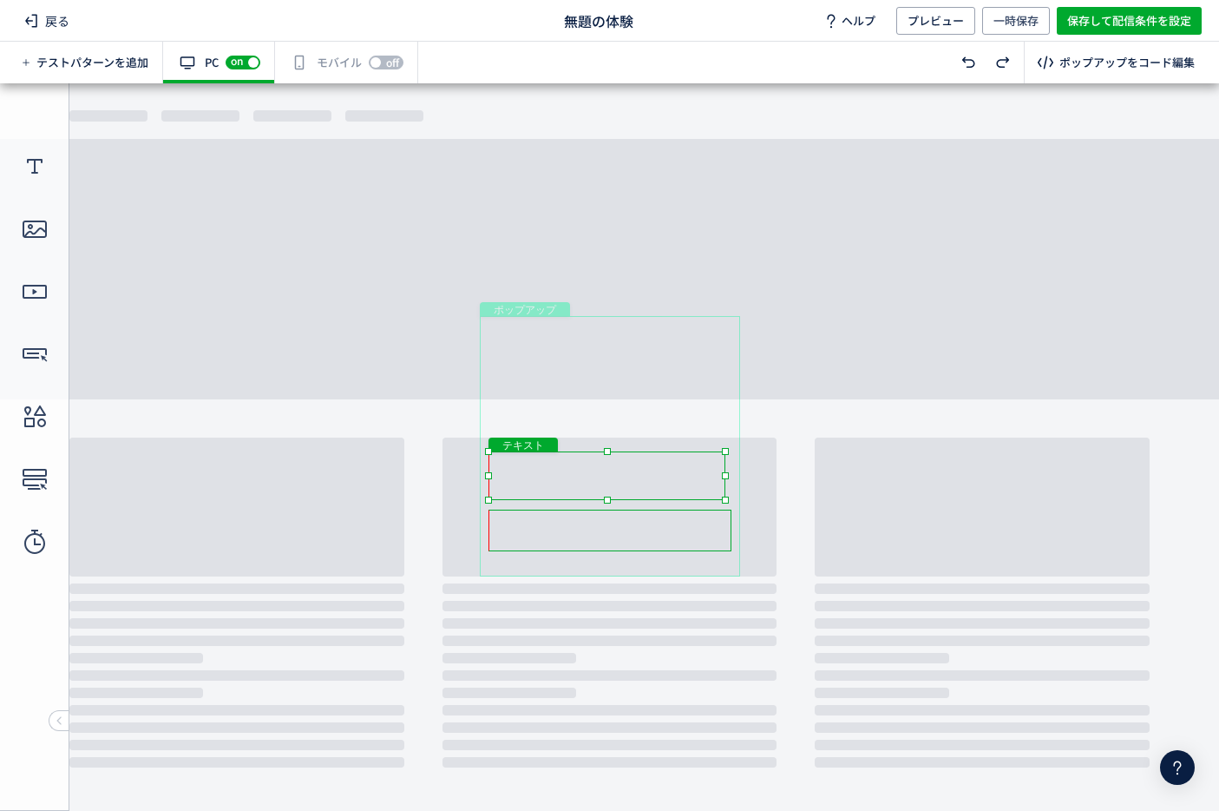
drag, startPoint x: 684, startPoint y: 397, endPoint x: 683, endPoint y: 494, distance: 96.3
click at [683, 494] on div "テキスト" at bounding box center [607, 475] width 237 height 49
click at [683, 526] on div "ボタン" at bounding box center [610, 530] width 243 height 42
drag, startPoint x: 694, startPoint y: 523, endPoint x: 694, endPoint y: 536, distance: 13.0
click at [694, 536] on div "ボタン" at bounding box center [610, 543] width 243 height 42
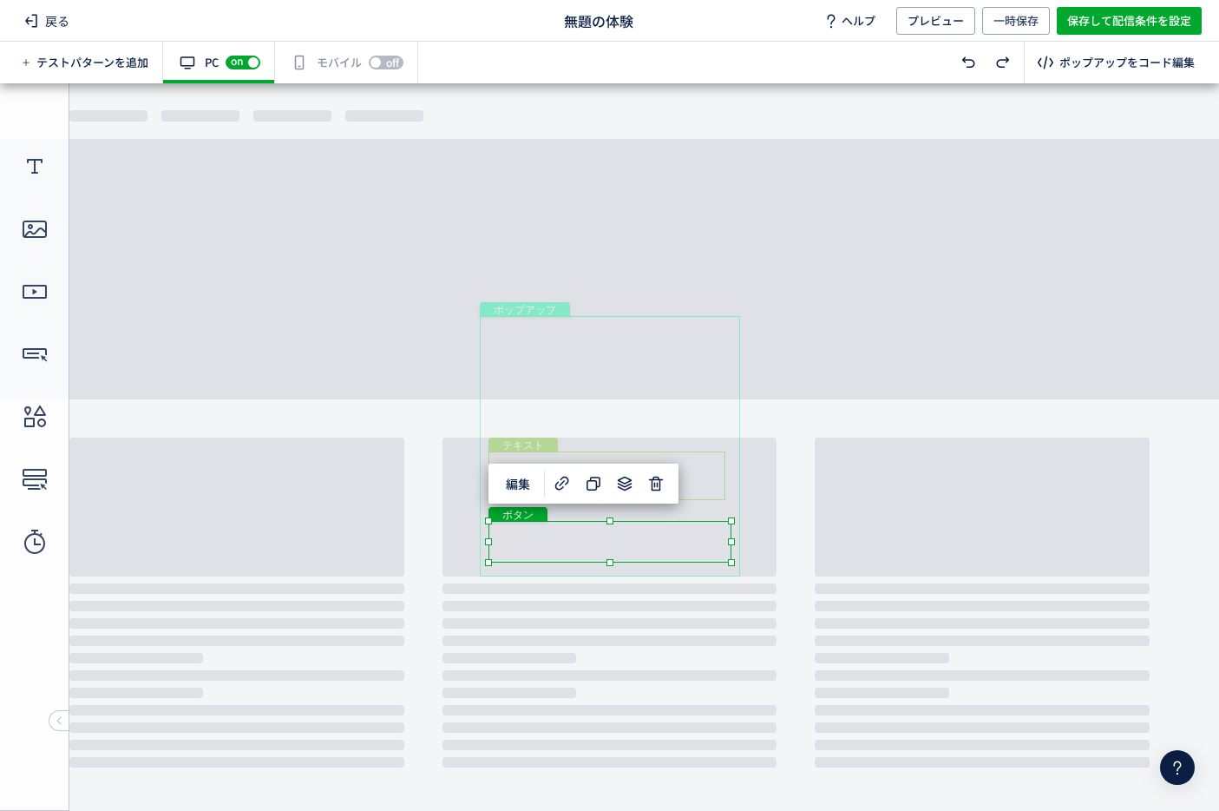
click at [698, 489] on div "テキスト" at bounding box center [607, 475] width 237 height 49
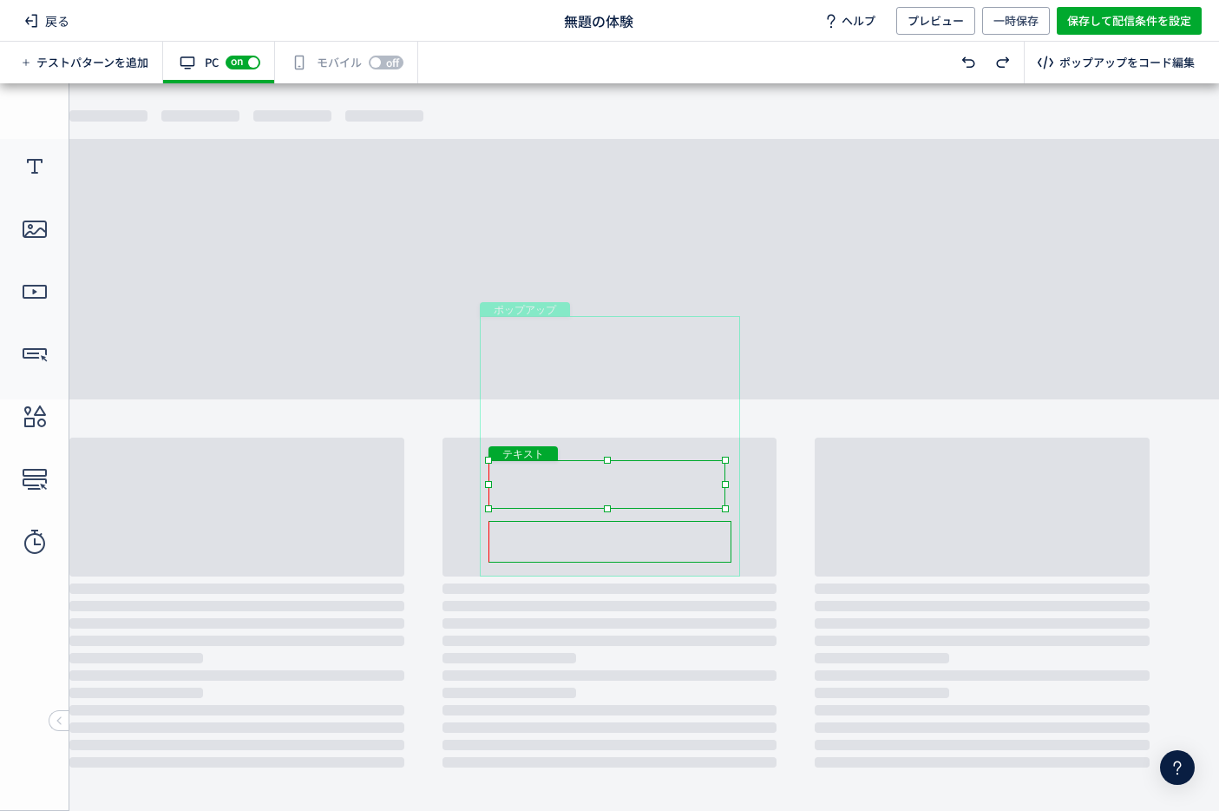
drag, startPoint x: 699, startPoint y: 488, endPoint x: 699, endPoint y: 497, distance: 9.5
click at [699, 497] on div "テキスト" at bounding box center [607, 484] width 237 height 49
click at [706, 394] on div "ポップアップ" at bounding box center [610, 446] width 260 height 260
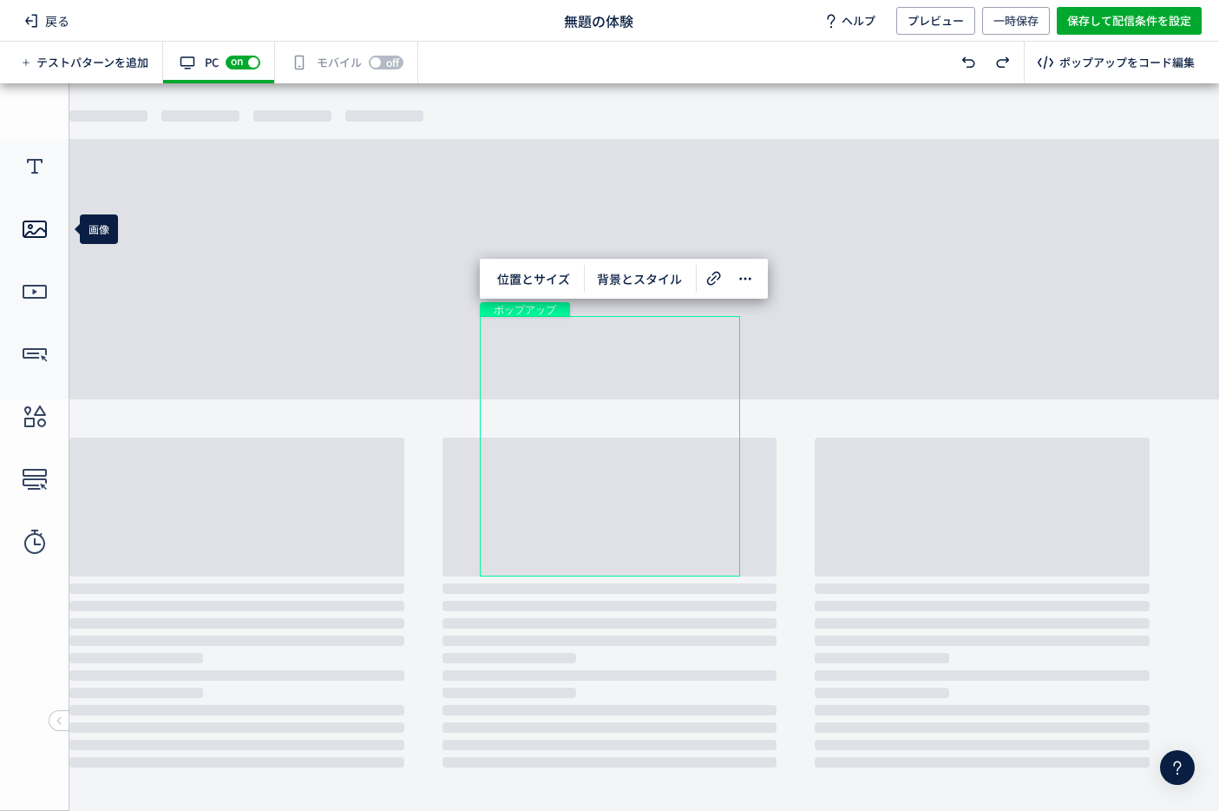
click at [39, 223] on icon at bounding box center [35, 229] width 28 height 28
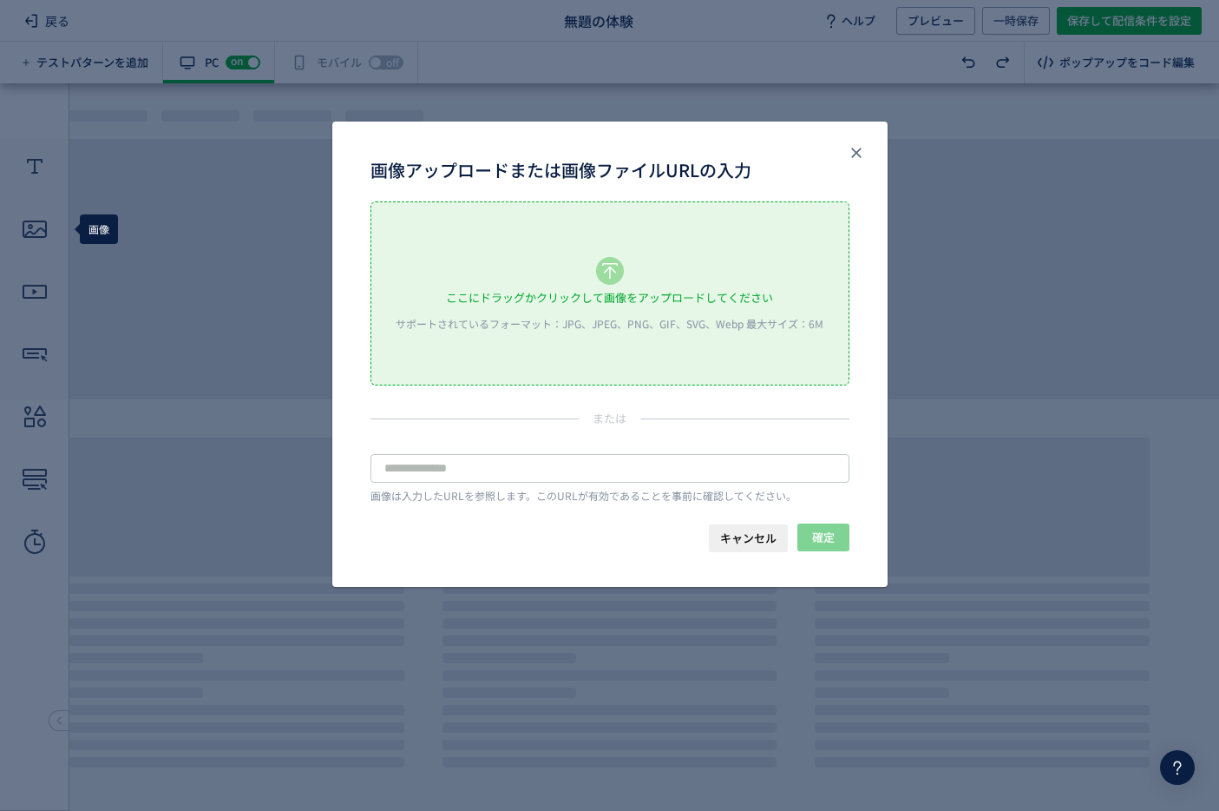
click at [578, 306] on div "ここにドラッグかクリックして画像をアップロードしてください" at bounding box center [609, 298] width 327 height 26
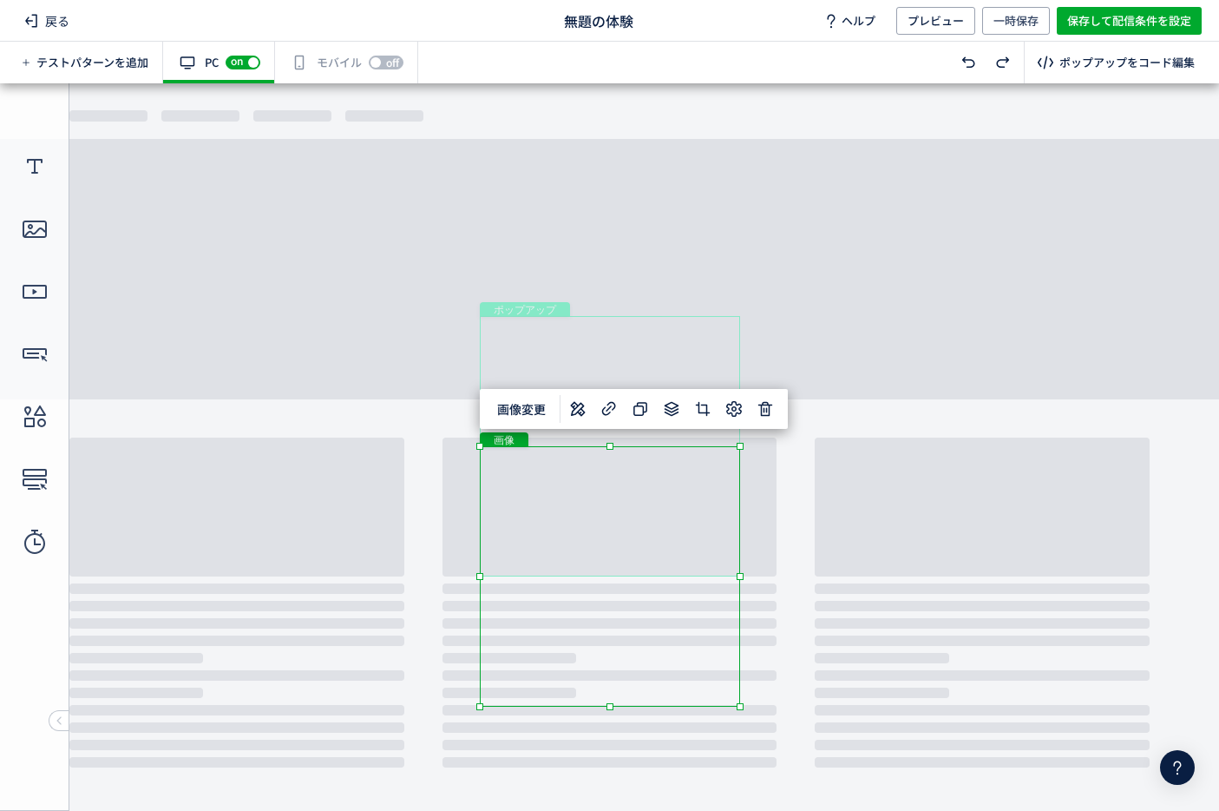
click at [688, 529] on div "画像" at bounding box center [610, 576] width 260 height 260
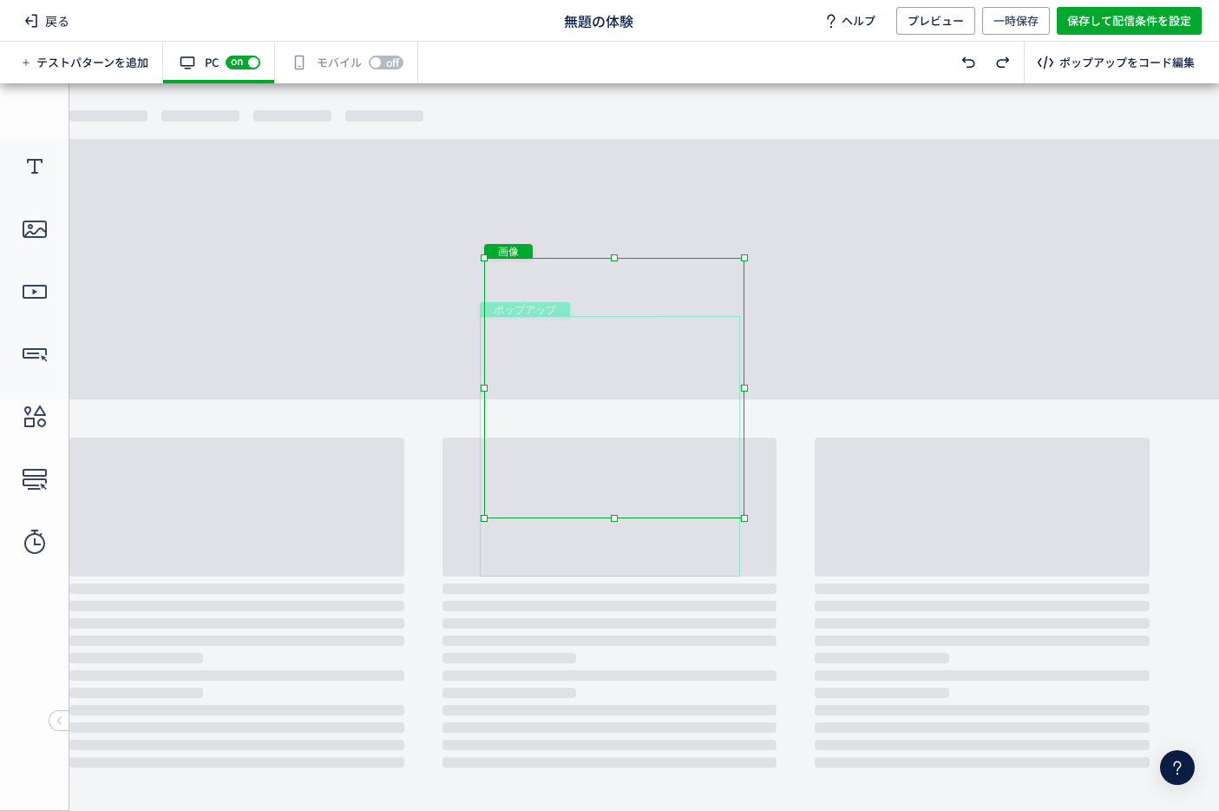
drag, startPoint x: 667, startPoint y: 534, endPoint x: 672, endPoint y: 338, distance: 196.2
click at [671, 338] on div "画像" at bounding box center [614, 388] width 260 height 260
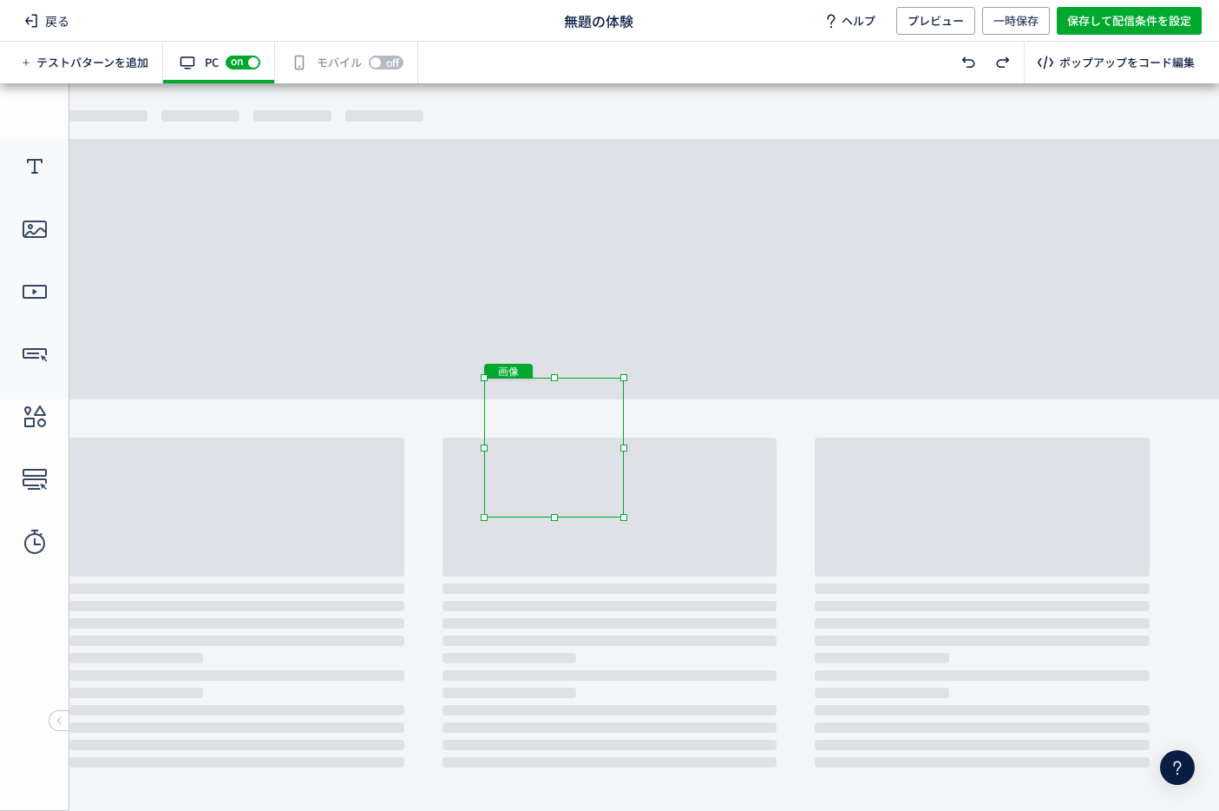
drag, startPoint x: 746, startPoint y: 252, endPoint x: 624, endPoint y: 371, distance: 170.6
click at [624, 371] on body "undefined ポップアップ undefined ポップアップ クローズボタン テキスト ボタン 画像" at bounding box center [609, 446] width 1219 height 727
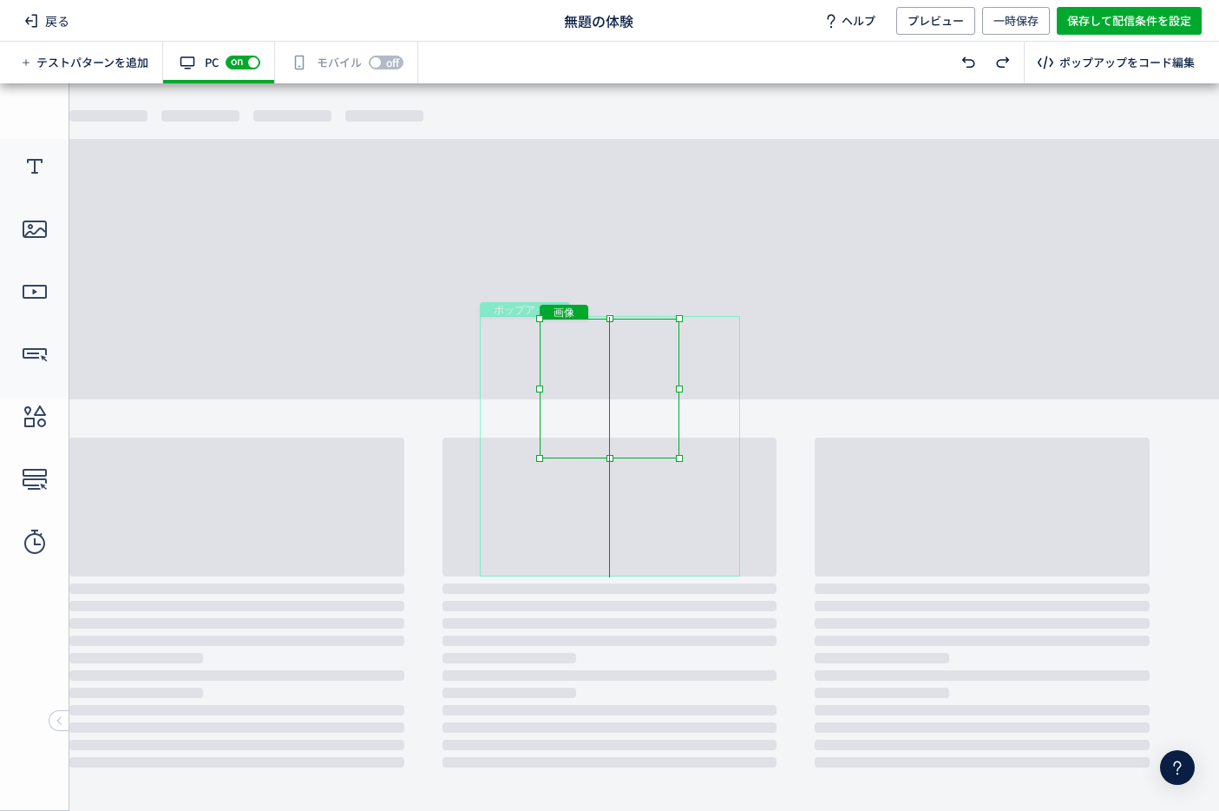
drag, startPoint x: 584, startPoint y: 434, endPoint x: 646, endPoint y: 374, distance: 85.9
click at [646, 374] on div "画像" at bounding box center [610, 389] width 140 height 140
click at [713, 378] on div "ポップアップ" at bounding box center [610, 446] width 260 height 260
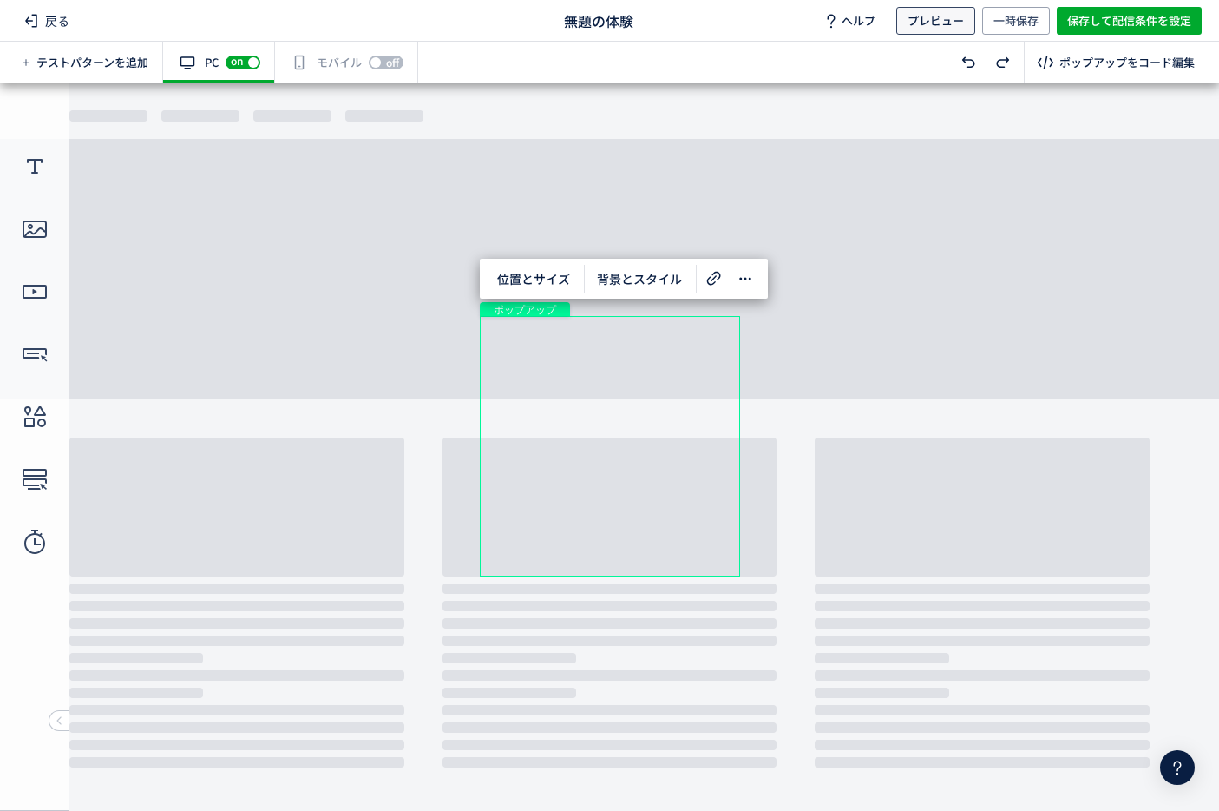
click at [935, 16] on span "プレビュー" at bounding box center [936, 21] width 56 height 28
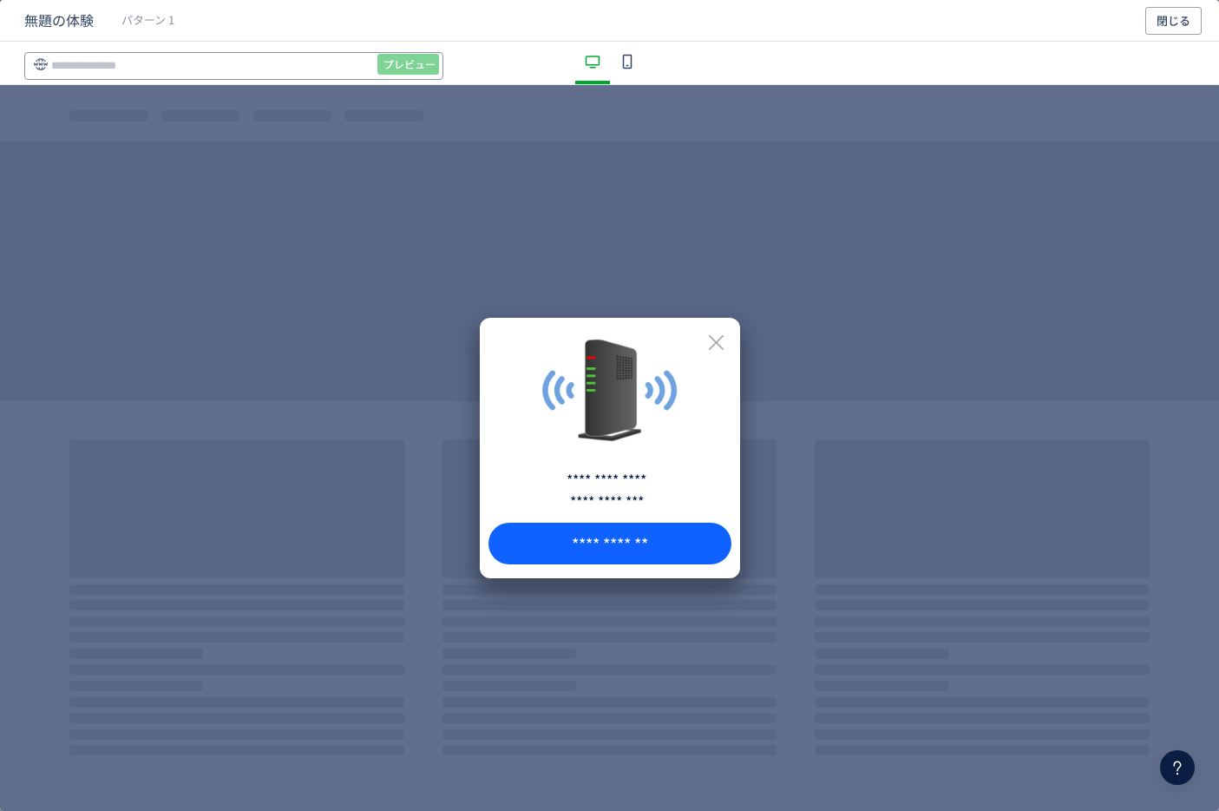
click at [0, 0] on input "dialog" at bounding box center [0, 0] width 0 height 0
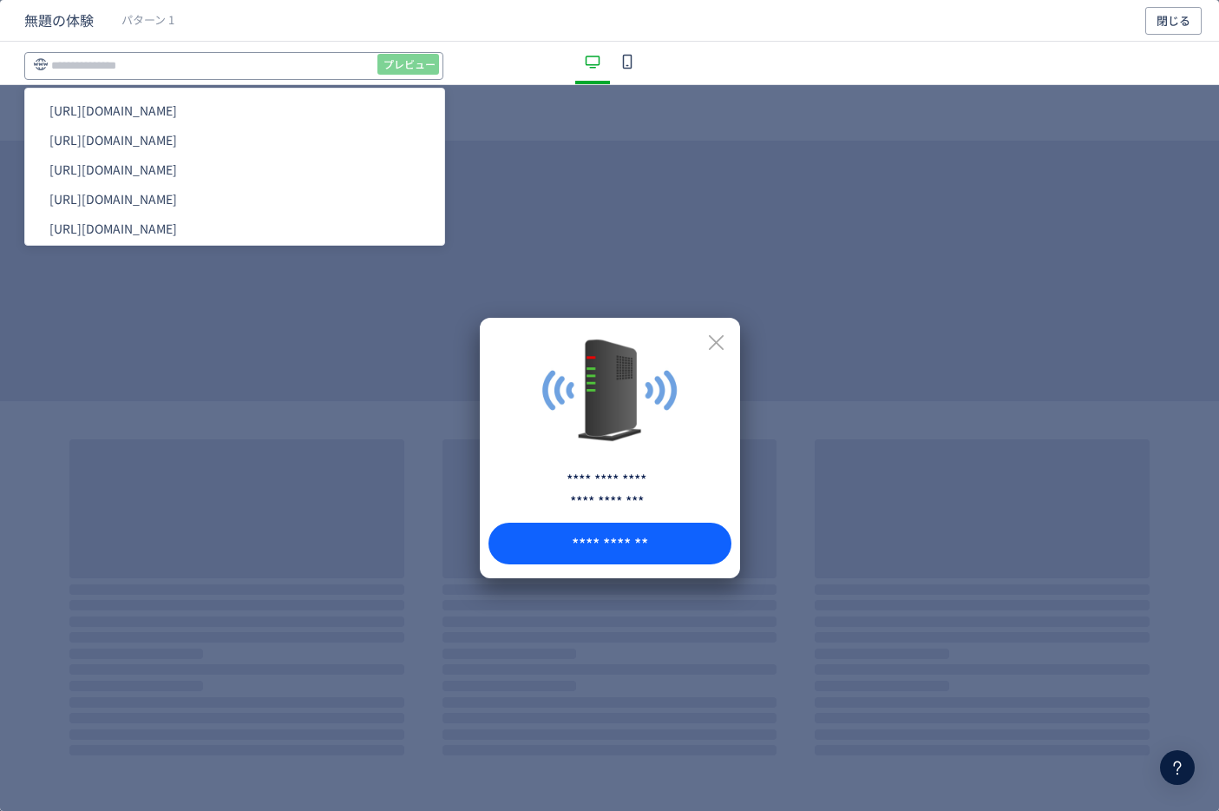
paste input "**********"
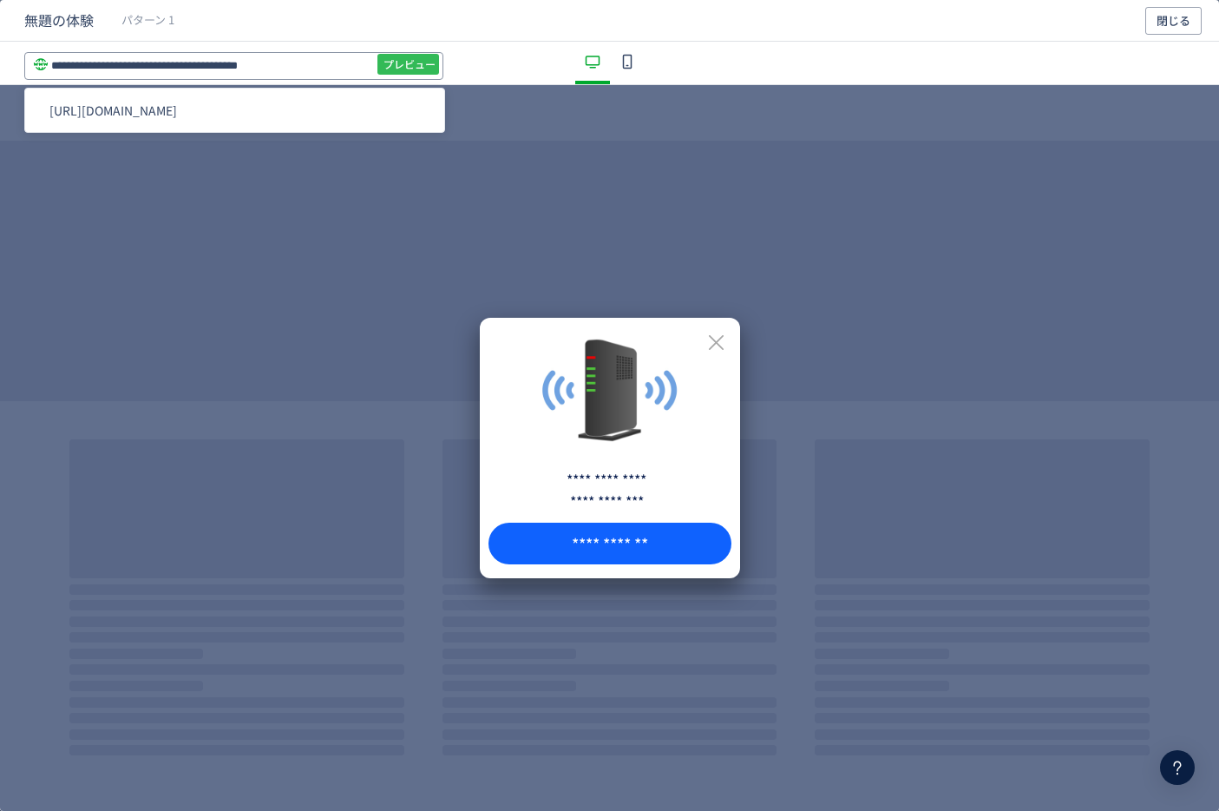
type input "**********"
click at [407, 57] on span "プレビュー" at bounding box center [410, 64] width 52 height 28
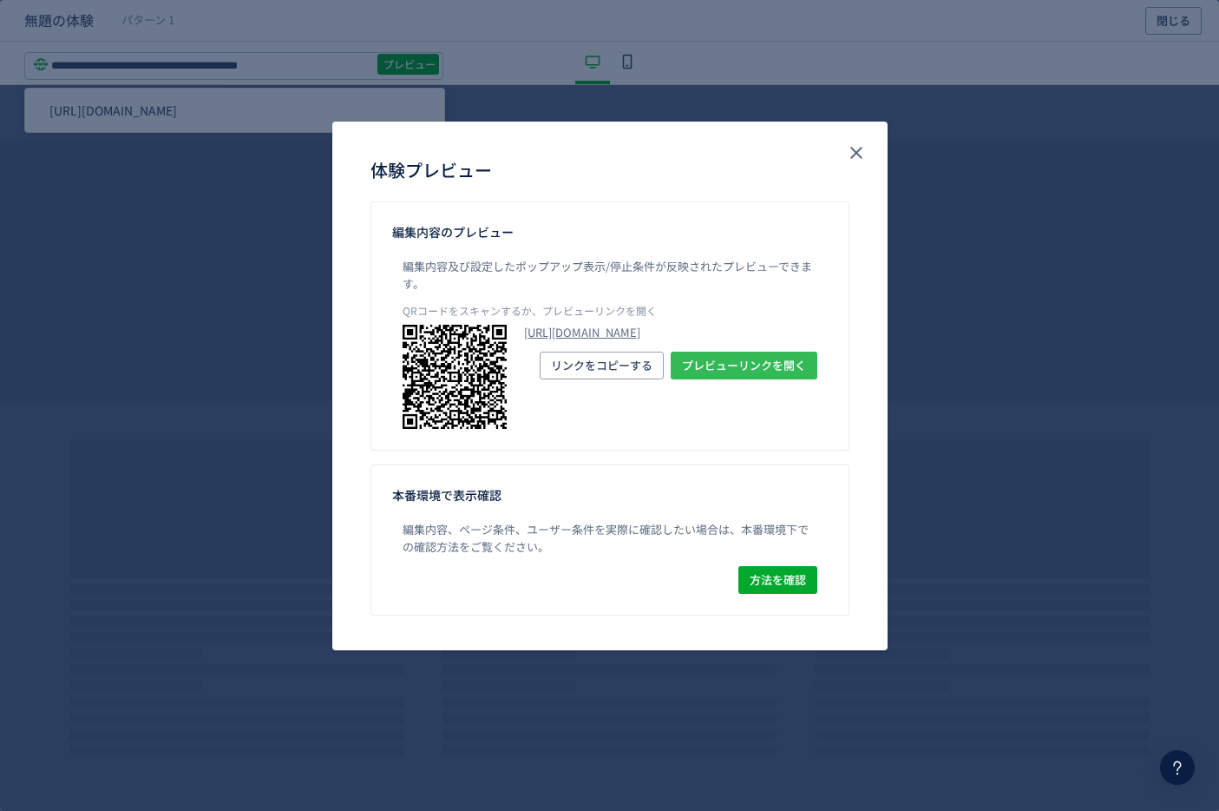
click at [707, 379] on span "プレビューリンクを開く" at bounding box center [744, 365] width 124 height 28
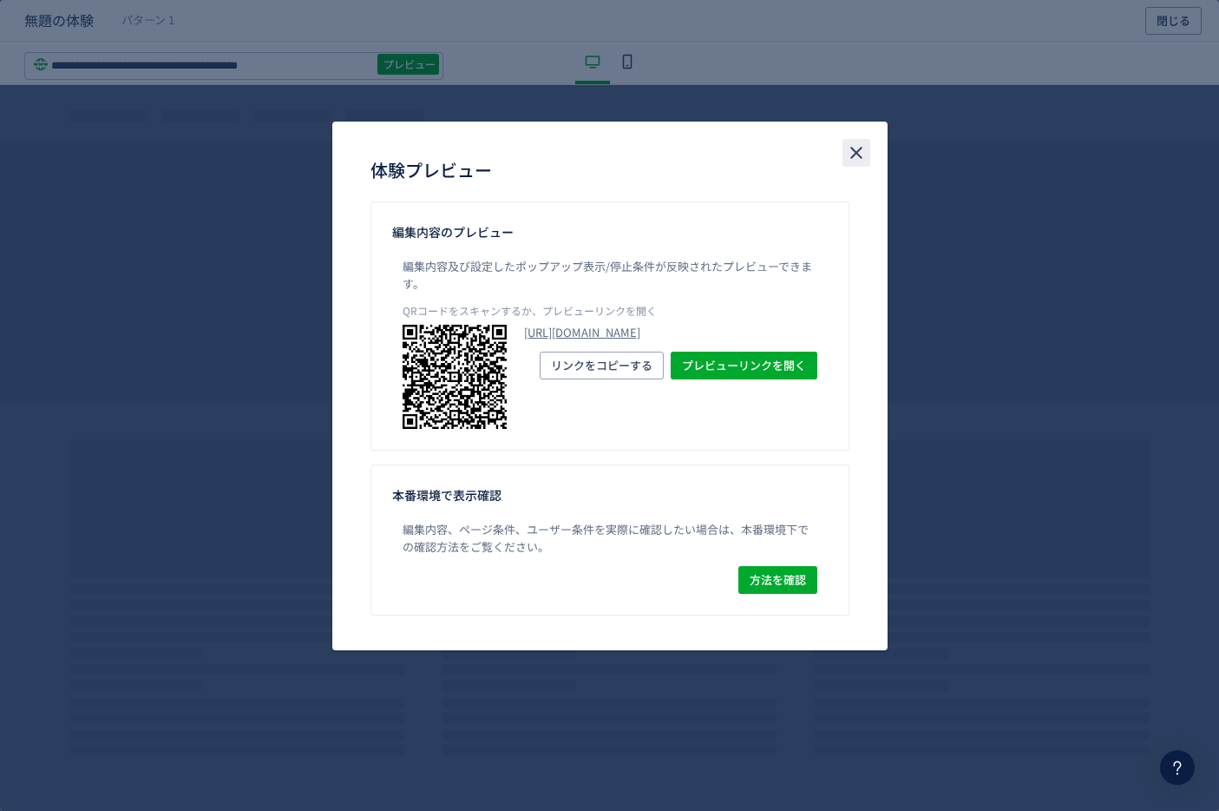
click at [855, 146] on icon "close" at bounding box center [856, 152] width 21 height 21
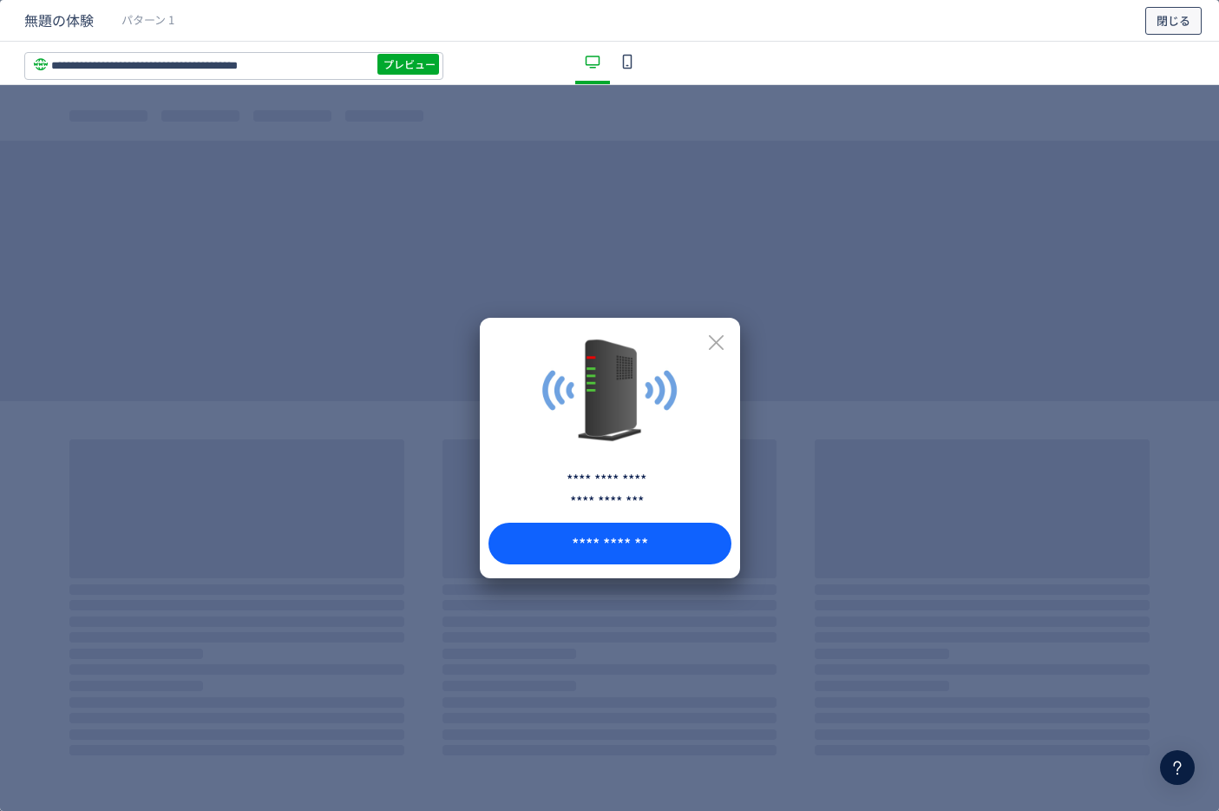
click at [1166, 15] on span "閉じる" at bounding box center [1174, 21] width 34 height 28
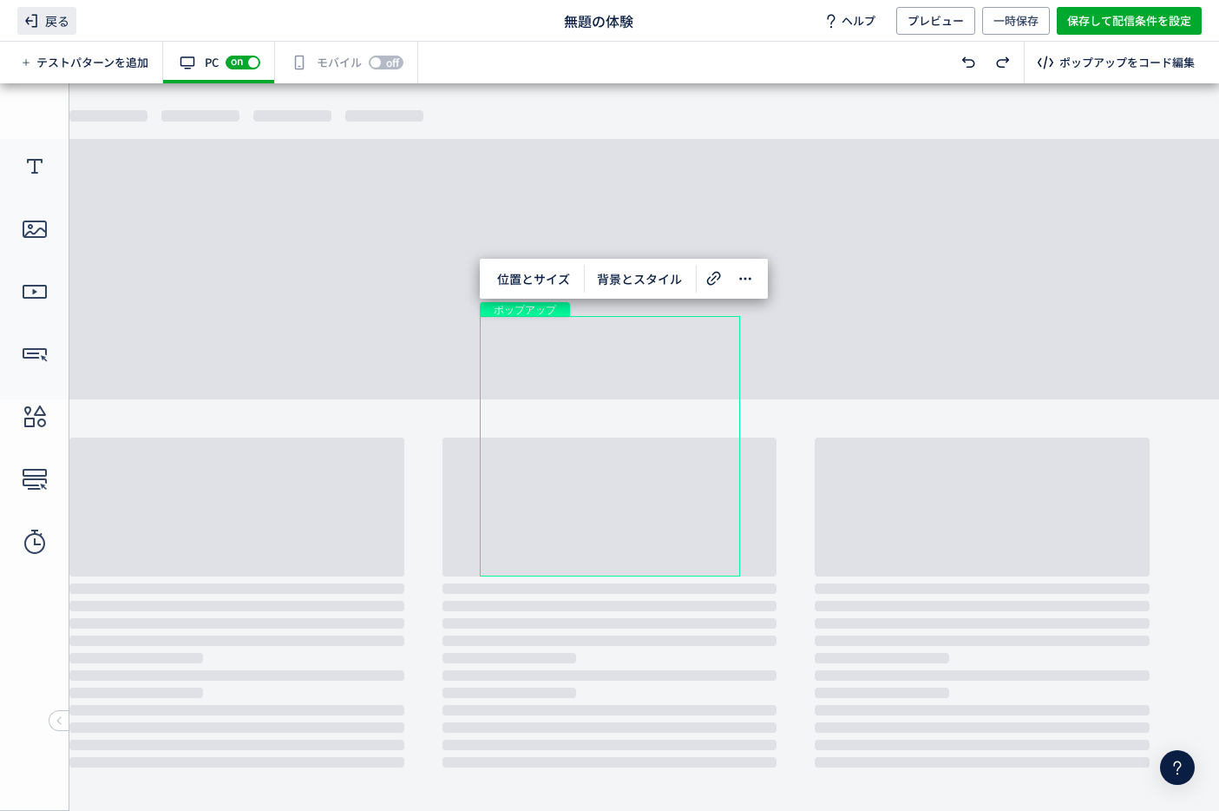
click at [59, 10] on span "戻る" at bounding box center [46, 21] width 59 height 28
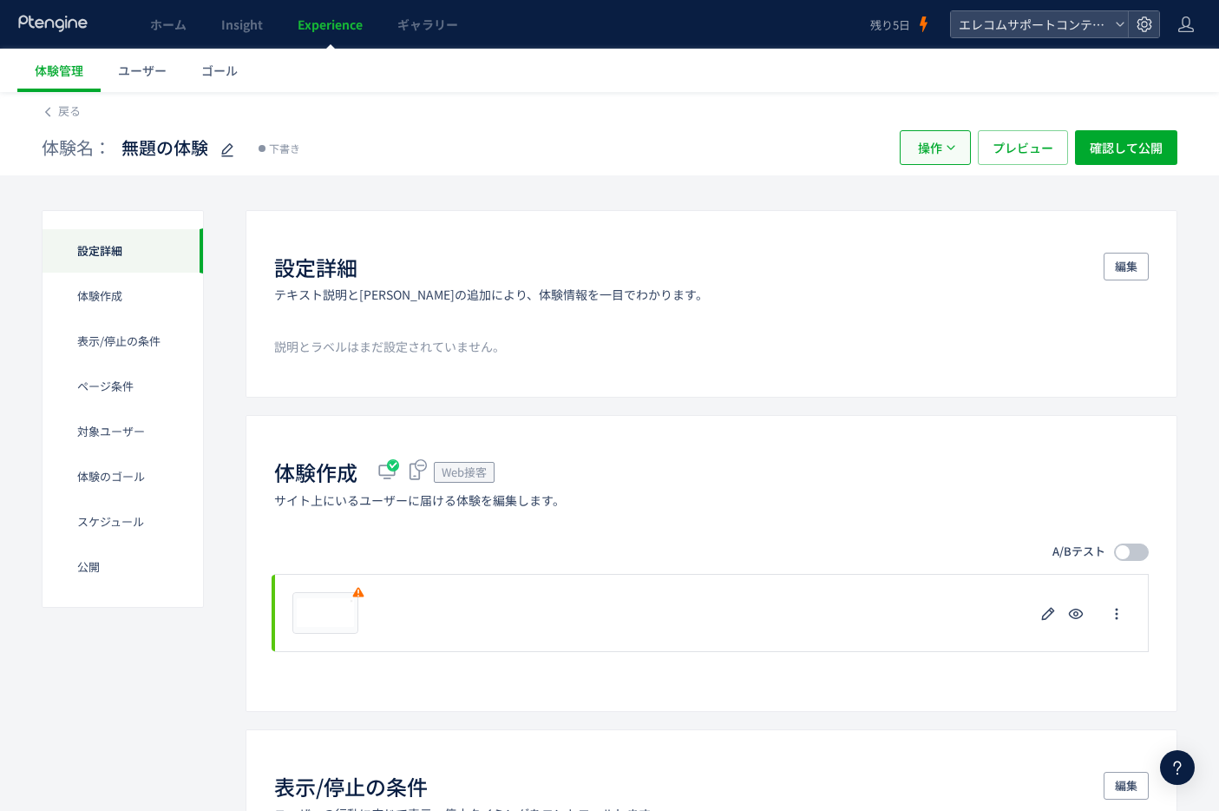
click at [940, 152] on span "操作" at bounding box center [930, 147] width 24 height 35
click at [941, 235] on li "削除" at bounding box center [935, 231] width 59 height 31
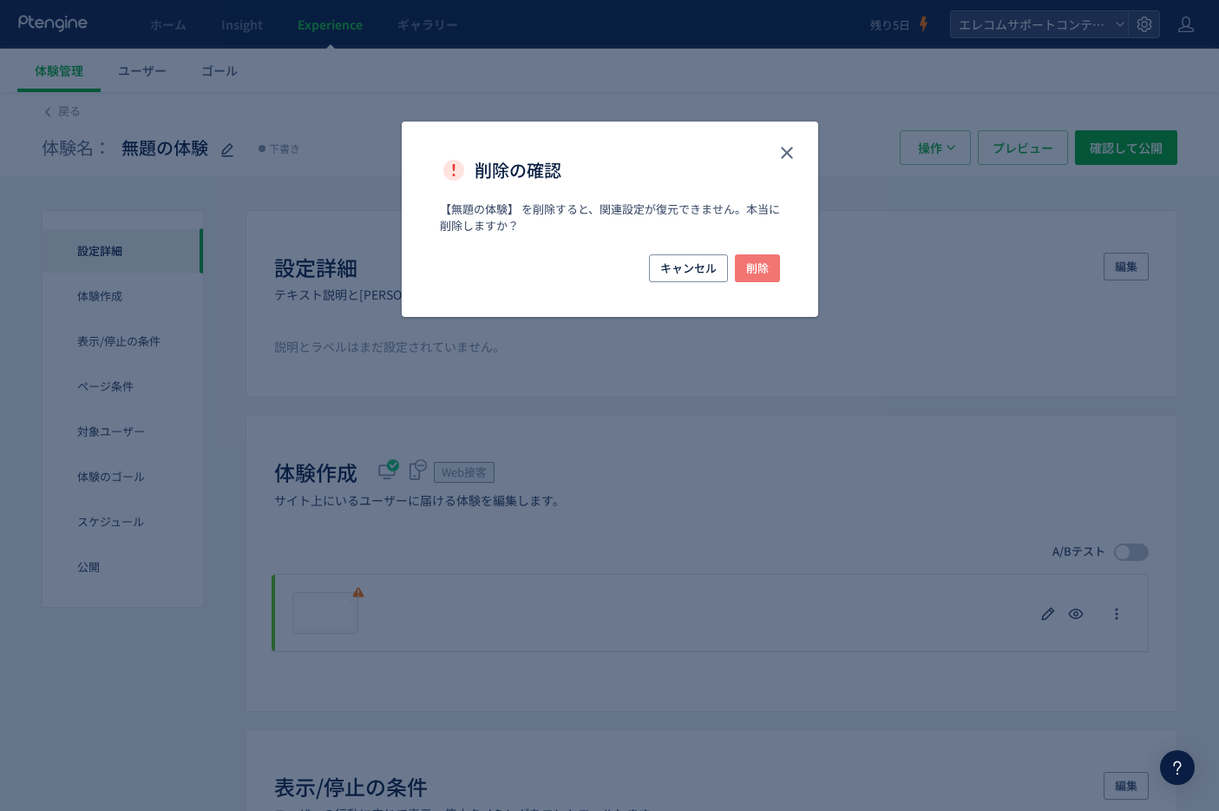
click at [759, 270] on span "削除" at bounding box center [757, 268] width 23 height 28
